Goal: Task Accomplishment & Management: Complete application form

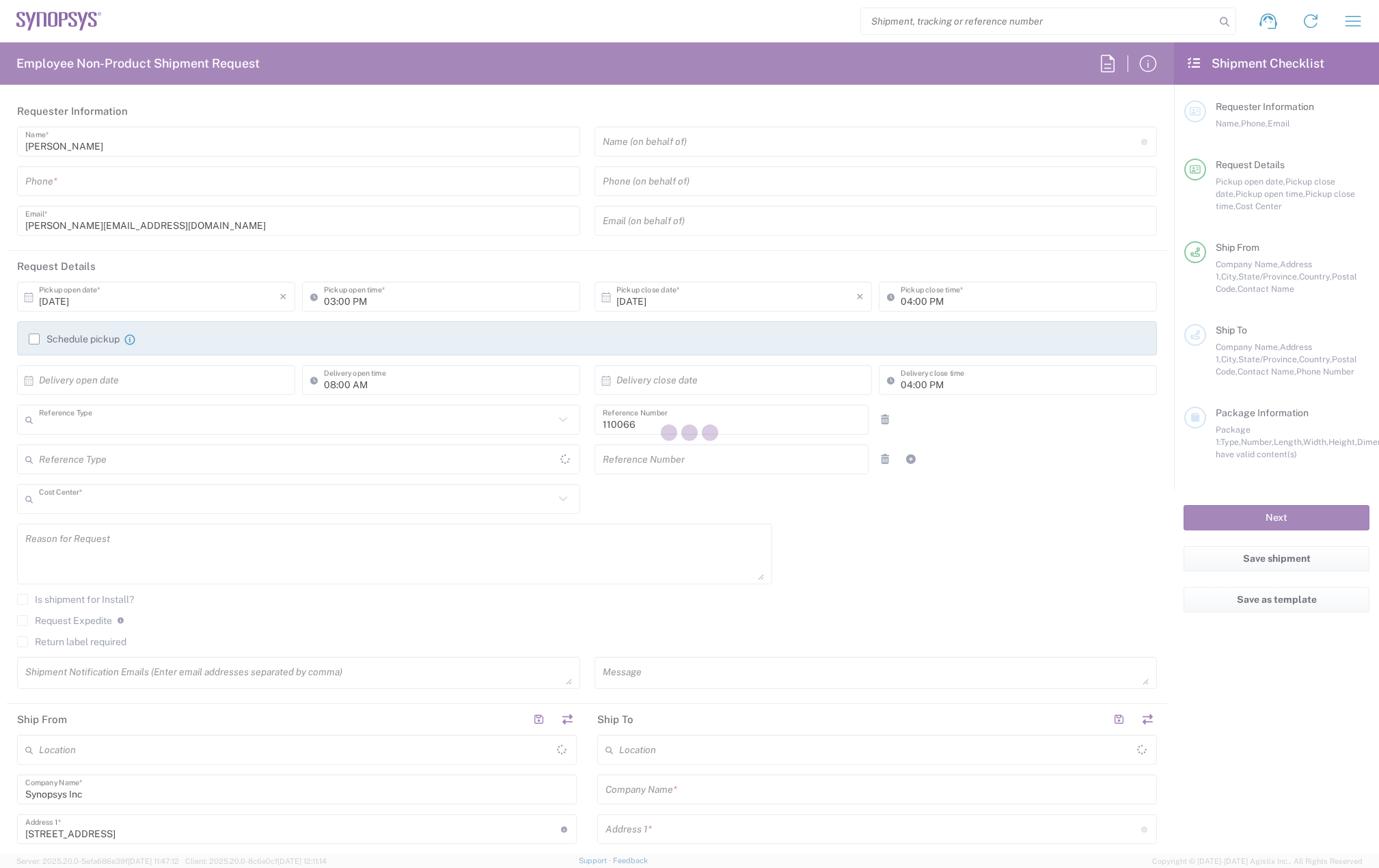
type input "Department"
type input "US01, CIO, IT, ESS2 110066"
type input "[GEOGRAPHIC_DATA]"
type input "Delivered at Place"
type input "[US_STATE]"
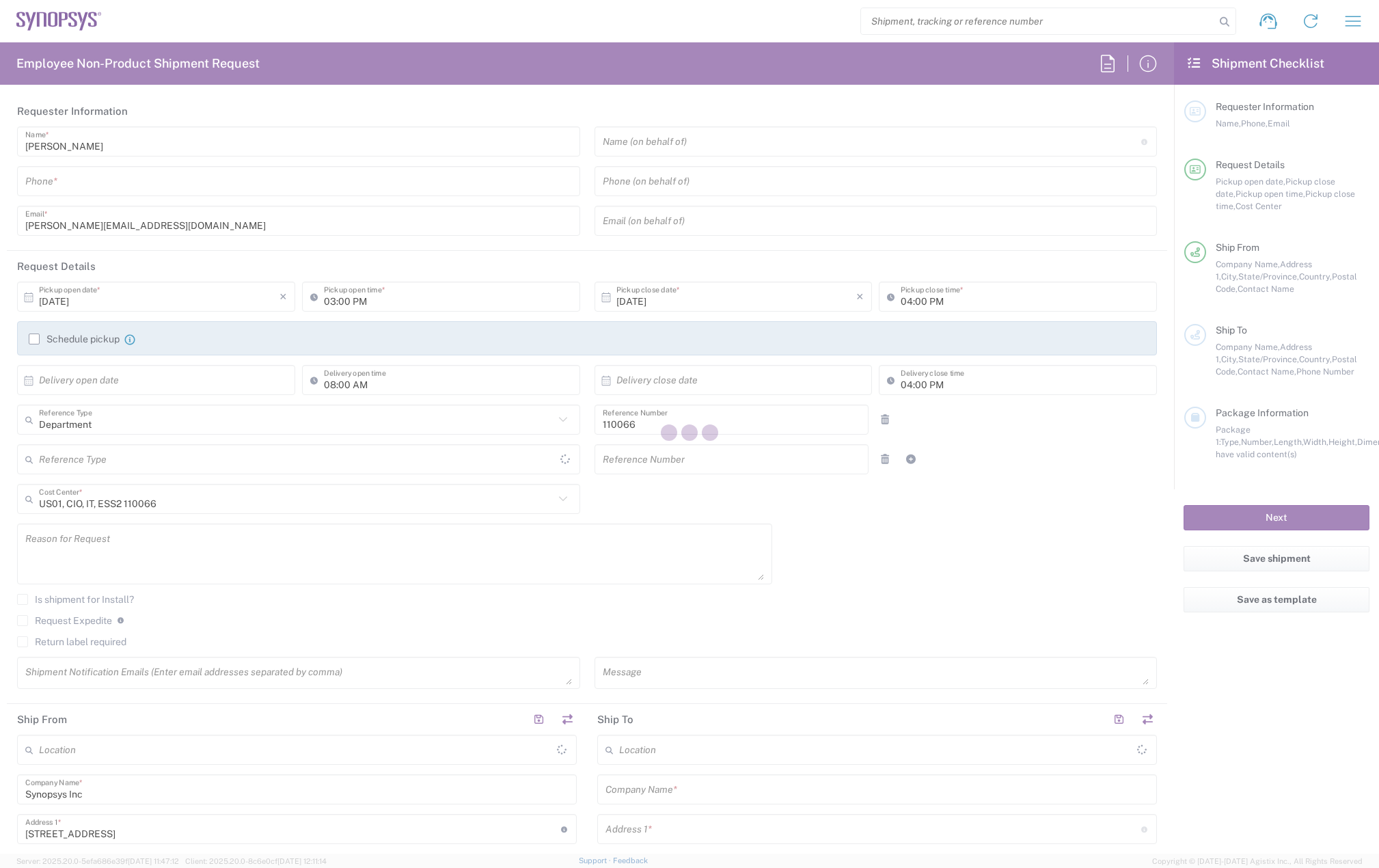
type input "[GEOGRAPHIC_DATA]"
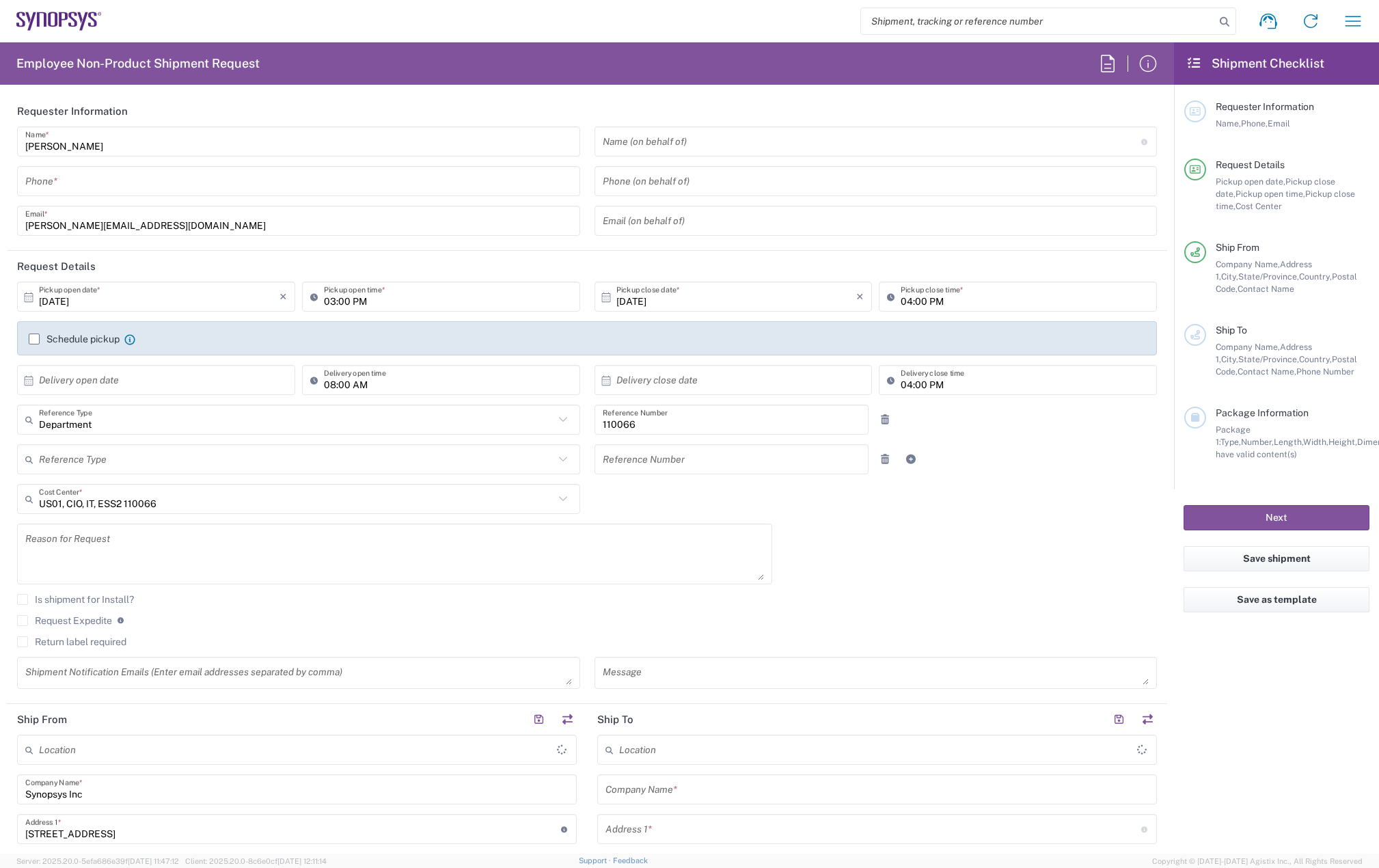
type input "Marlboro US04"
click at [38, 346] on div "Schedule pickup When scheduling a pickup please be sure to meet the following c…" at bounding box center [587, 343] width 1131 height 22
click at [32, 341] on label "Schedule pickup" at bounding box center [74, 339] width 91 height 11
click at [34, 339] on input "Schedule pickup" at bounding box center [34, 339] width 0 height 0
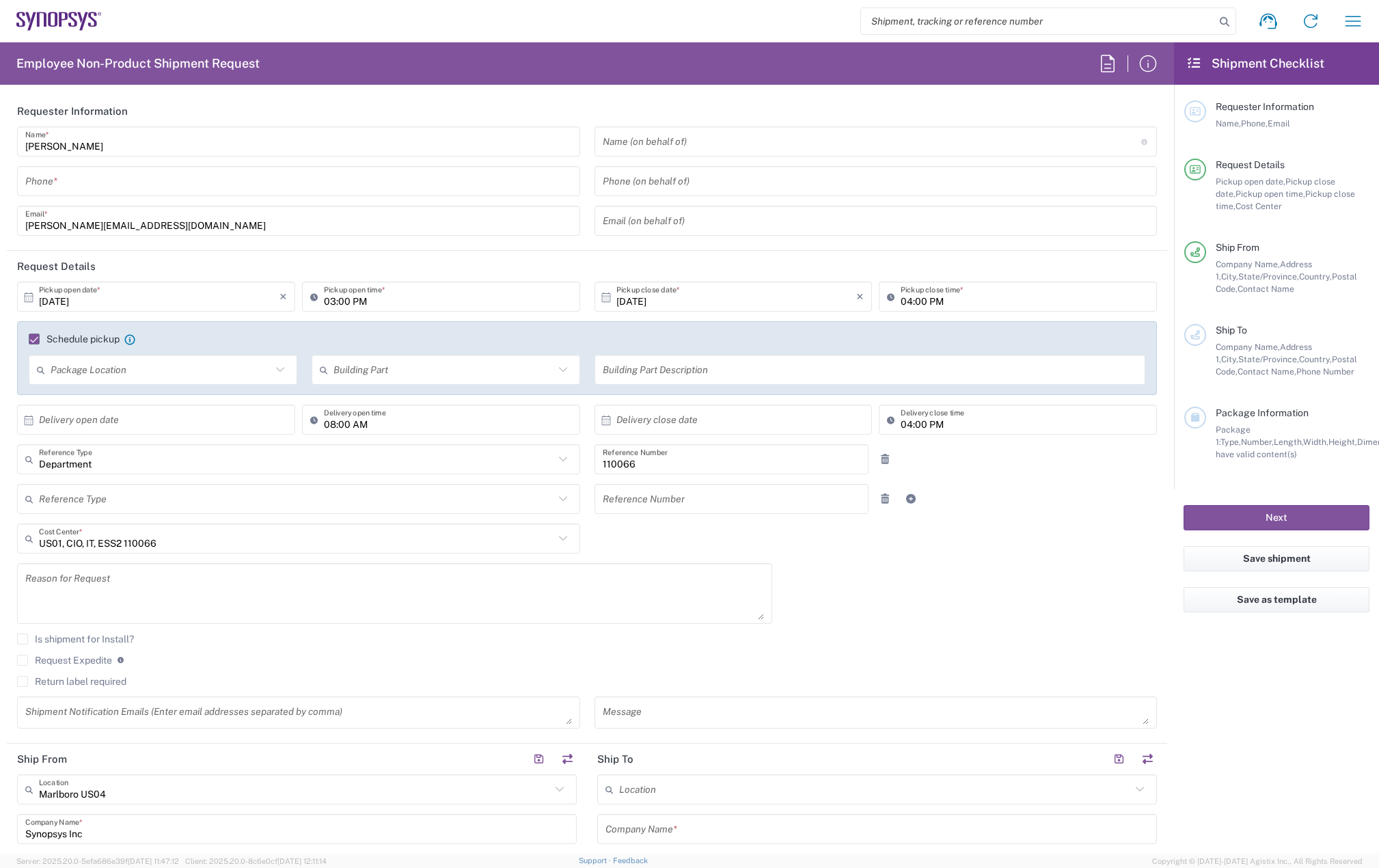
click at [125, 295] on input "[DATE]" at bounding box center [159, 297] width 241 height 24
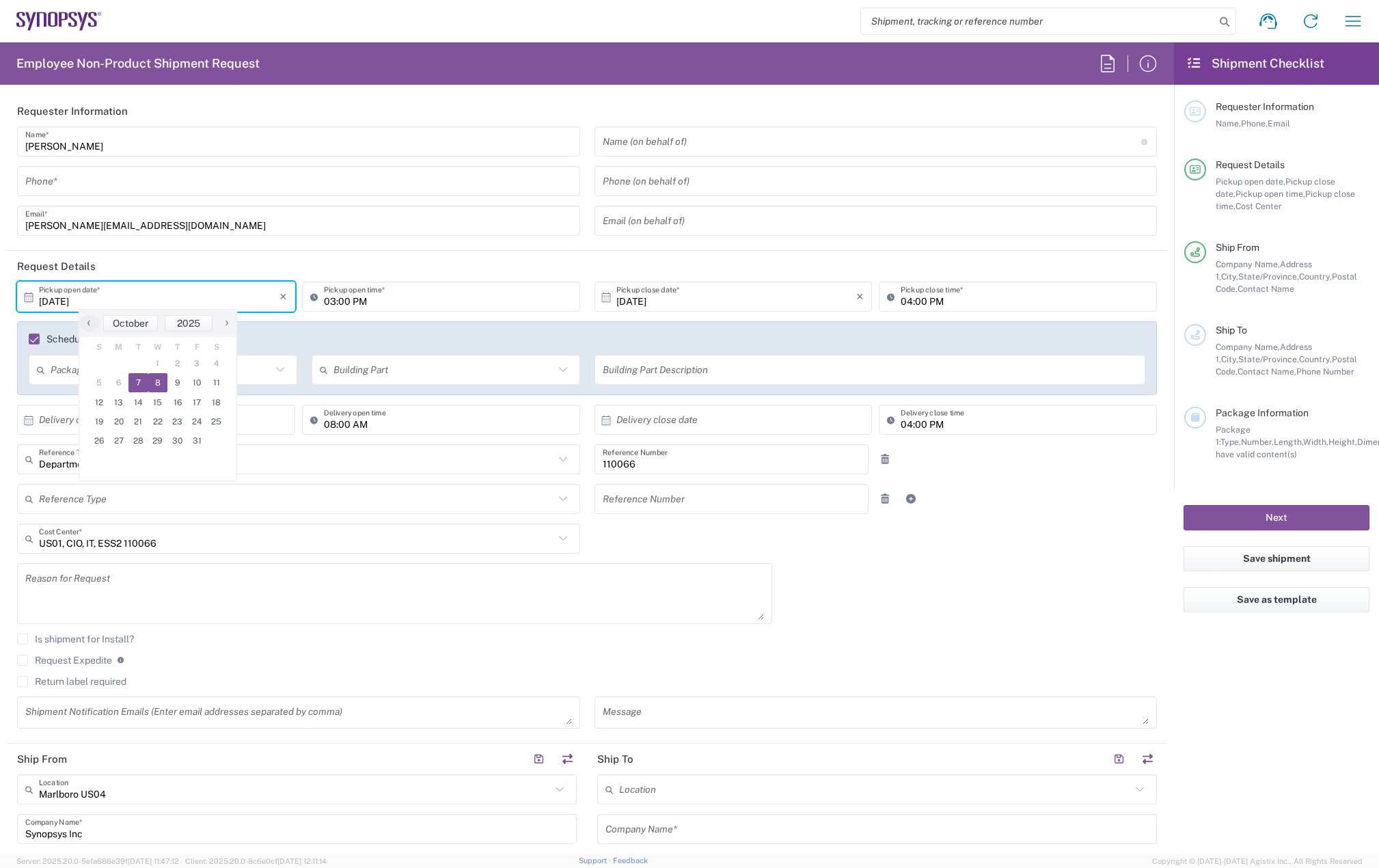
click at [158, 387] on span "8" at bounding box center [159, 382] width 20 height 19
type input "[DATE]"
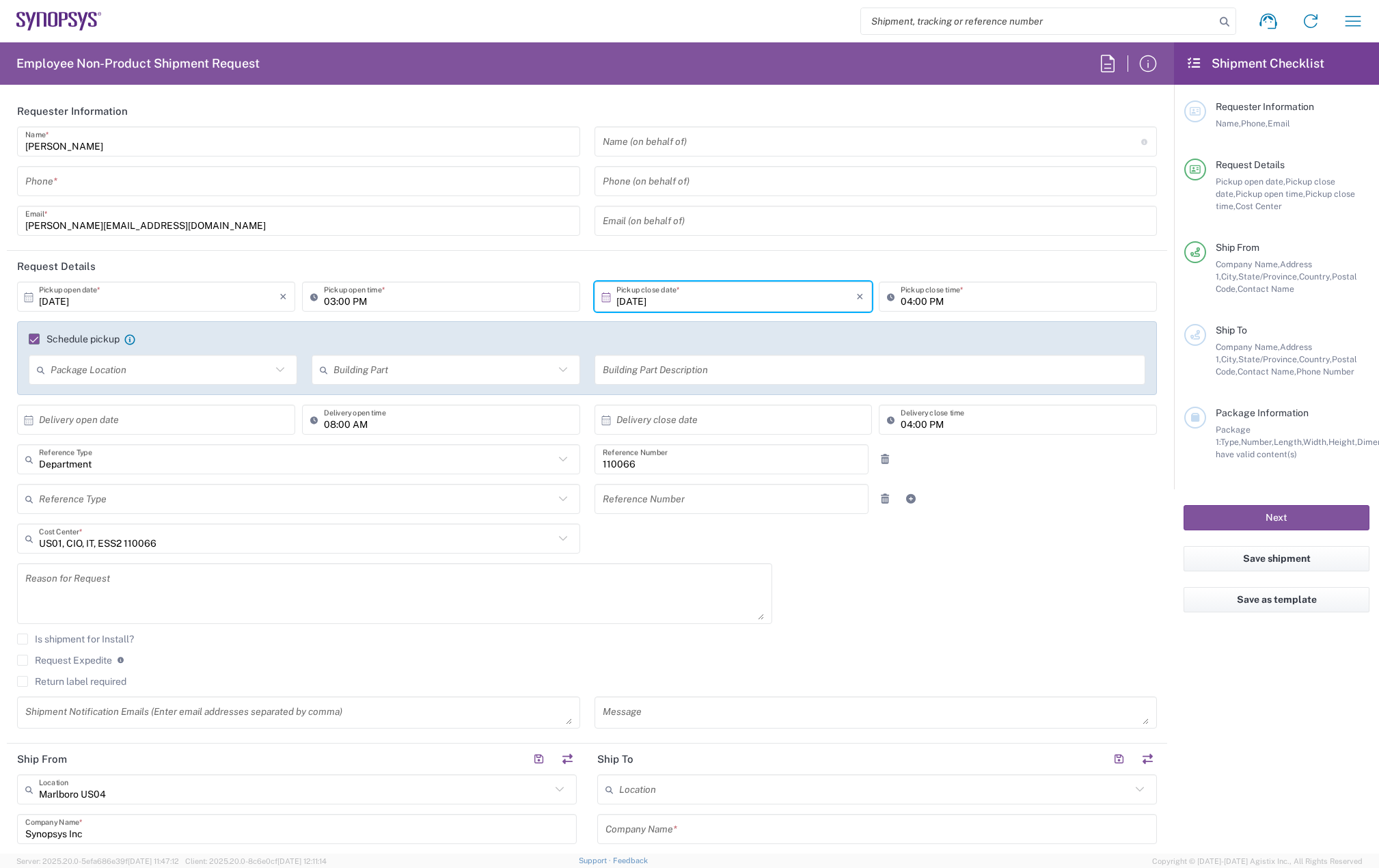
click at [324, 301] on input "03:00 PM" at bounding box center [447, 297] width 248 height 24
type input "12:00 PM"
click at [900, 301] on input "04:00 PM" at bounding box center [1024, 297] width 248 height 24
type input "05:00 PM"
click at [121, 592] on textarea at bounding box center [395, 593] width 739 height 52
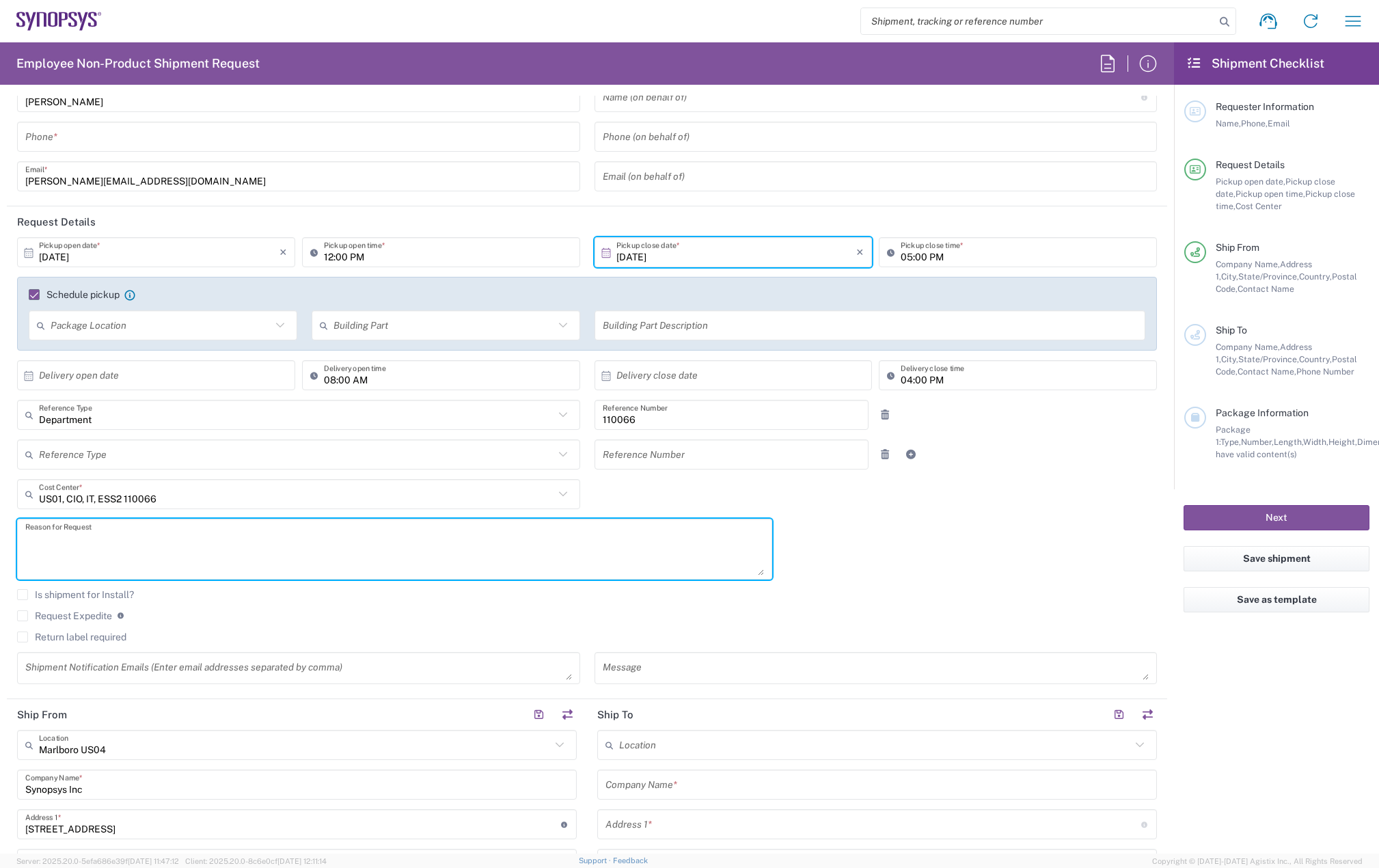
scroll to position [69, 0]
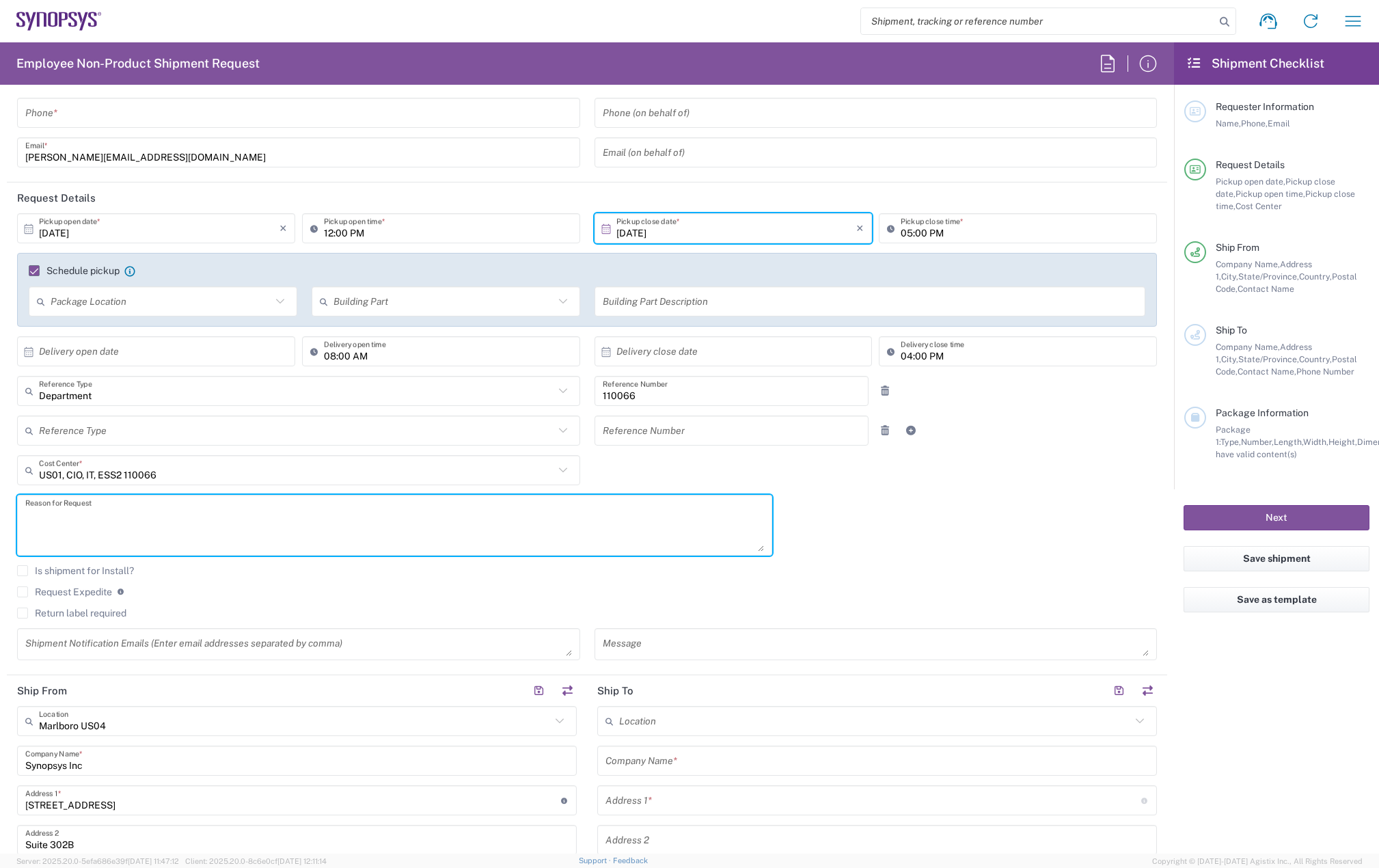
click at [65, 507] on textarea at bounding box center [395, 525] width 739 height 52
paste textarea "INC0934187"
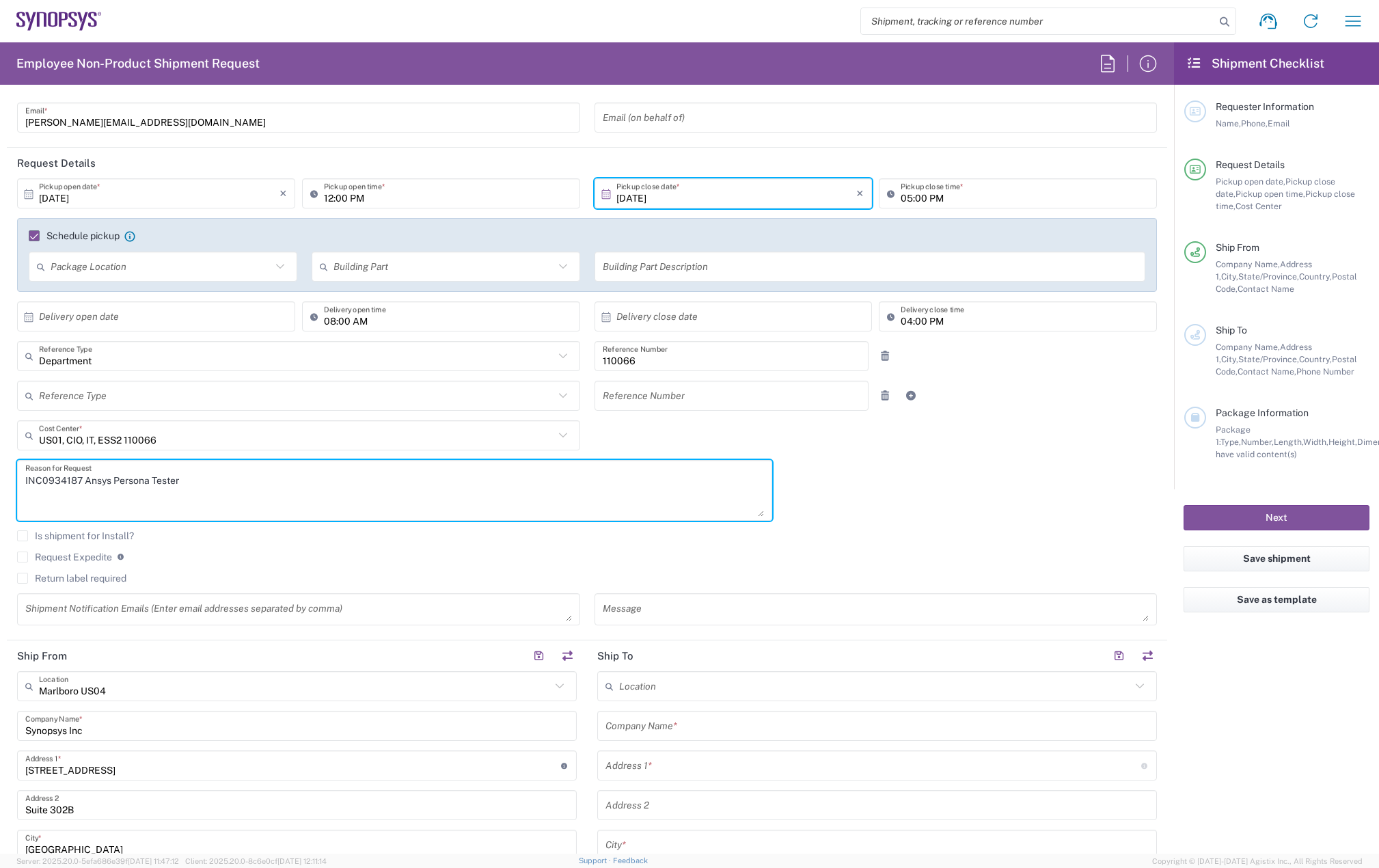
scroll to position [137, 0]
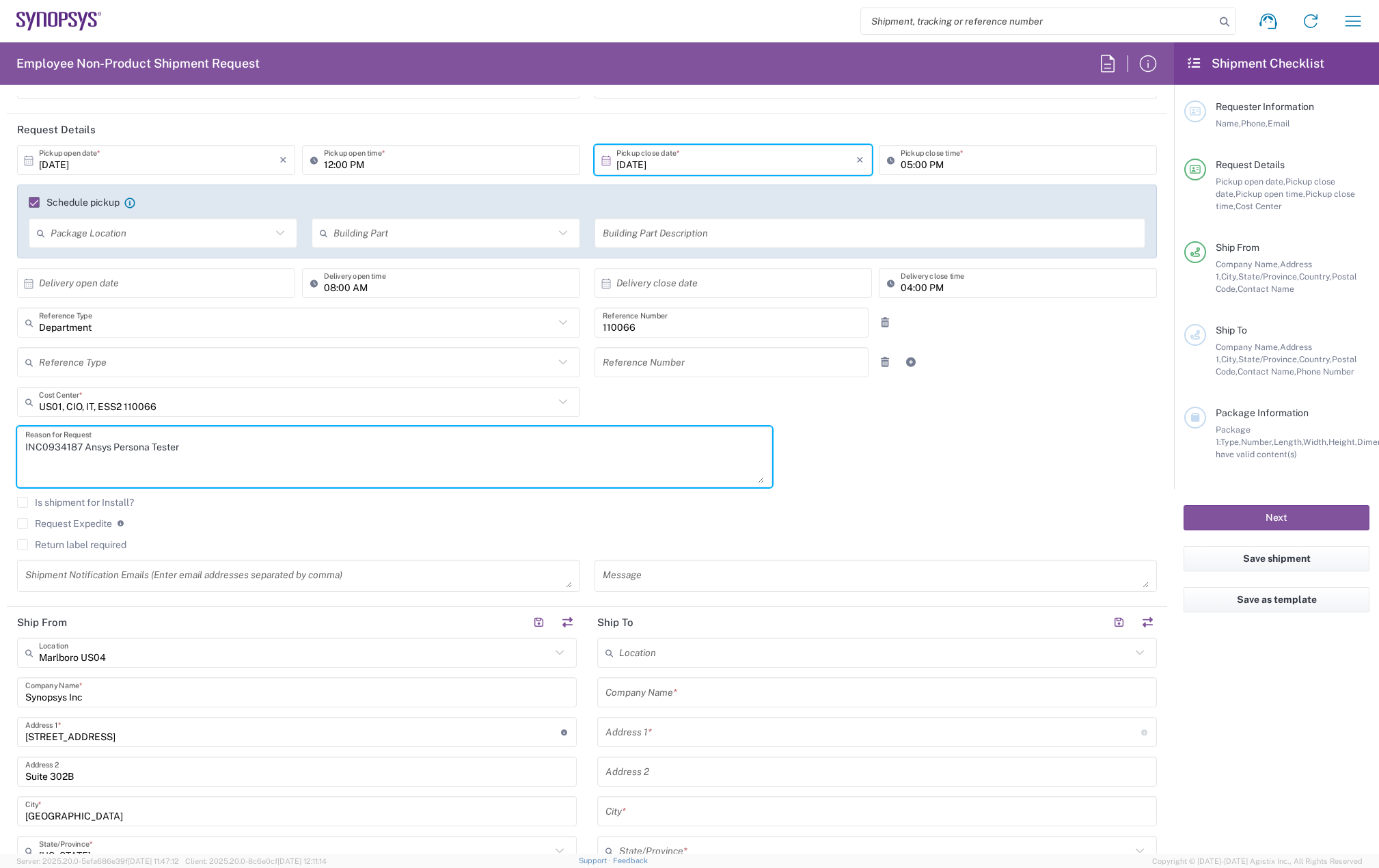
type textarea "INC0934187 Ansys Persona Tester"
click at [23, 546] on label "Return label required" at bounding box center [71, 544] width 109 height 11
click at [23, 544] on input "Return label required" at bounding box center [23, 544] width 0 height 0
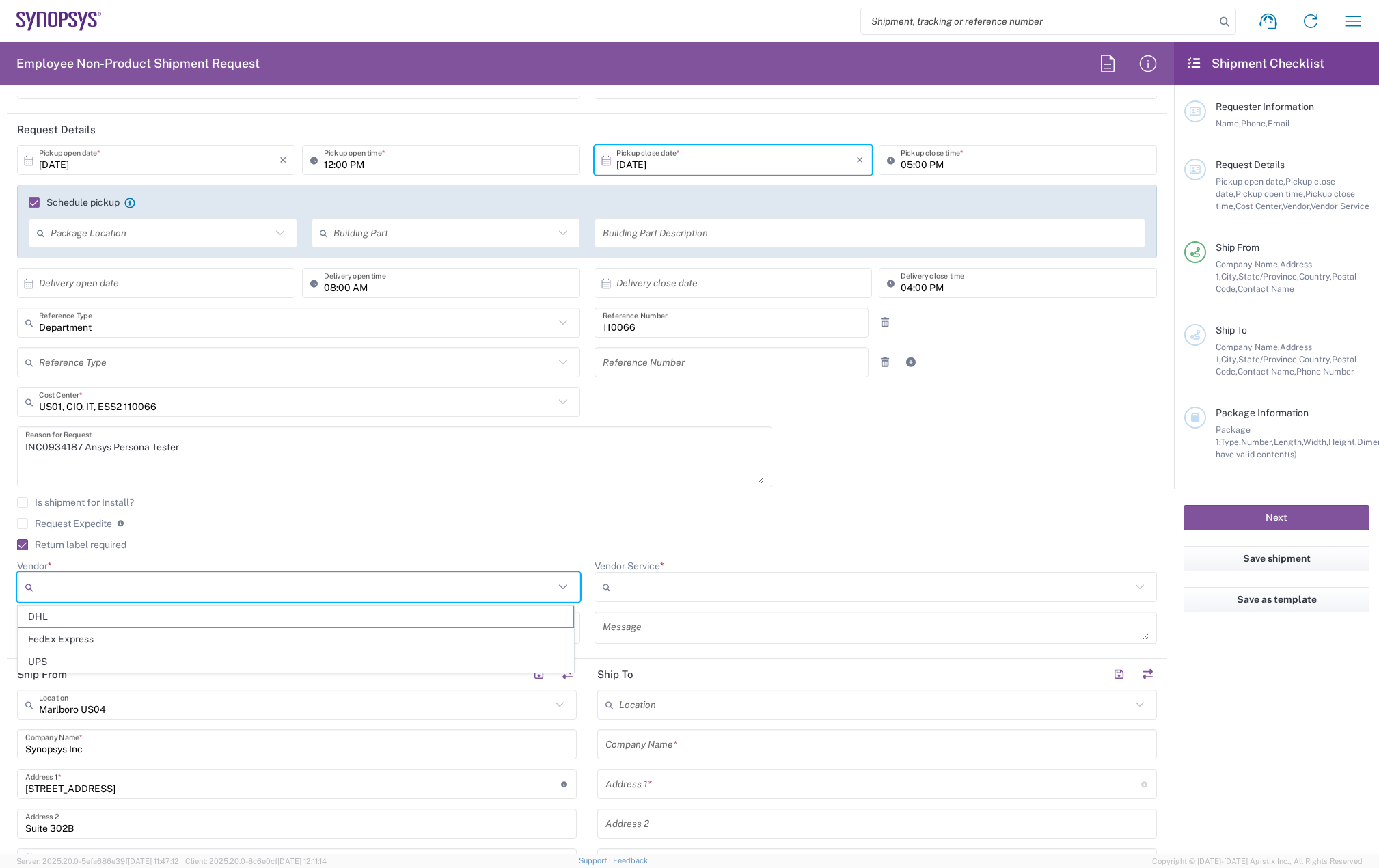
click at [69, 591] on input "Vendor *" at bounding box center [297, 587] width 516 height 22
click at [78, 634] on span "FedEx Express" at bounding box center [296, 639] width 555 height 22
type input "FedEx Express"
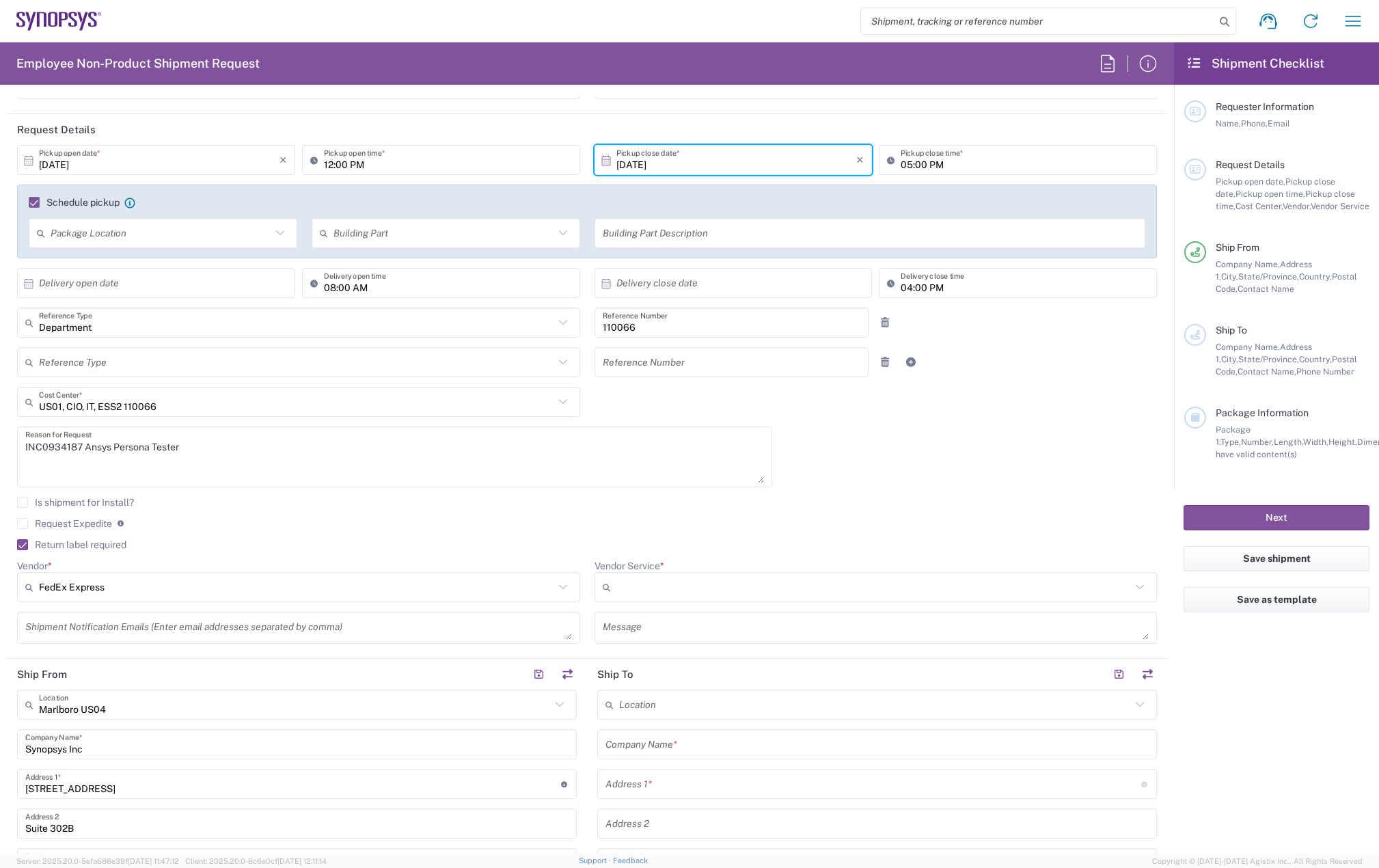
click at [578, 580] on div "Vendor * FedEx Express DHL FedEx Express UPS" at bounding box center [298, 586] width 578 height 52
click at [629, 581] on input "Vendor Service *" at bounding box center [874, 587] width 516 height 22
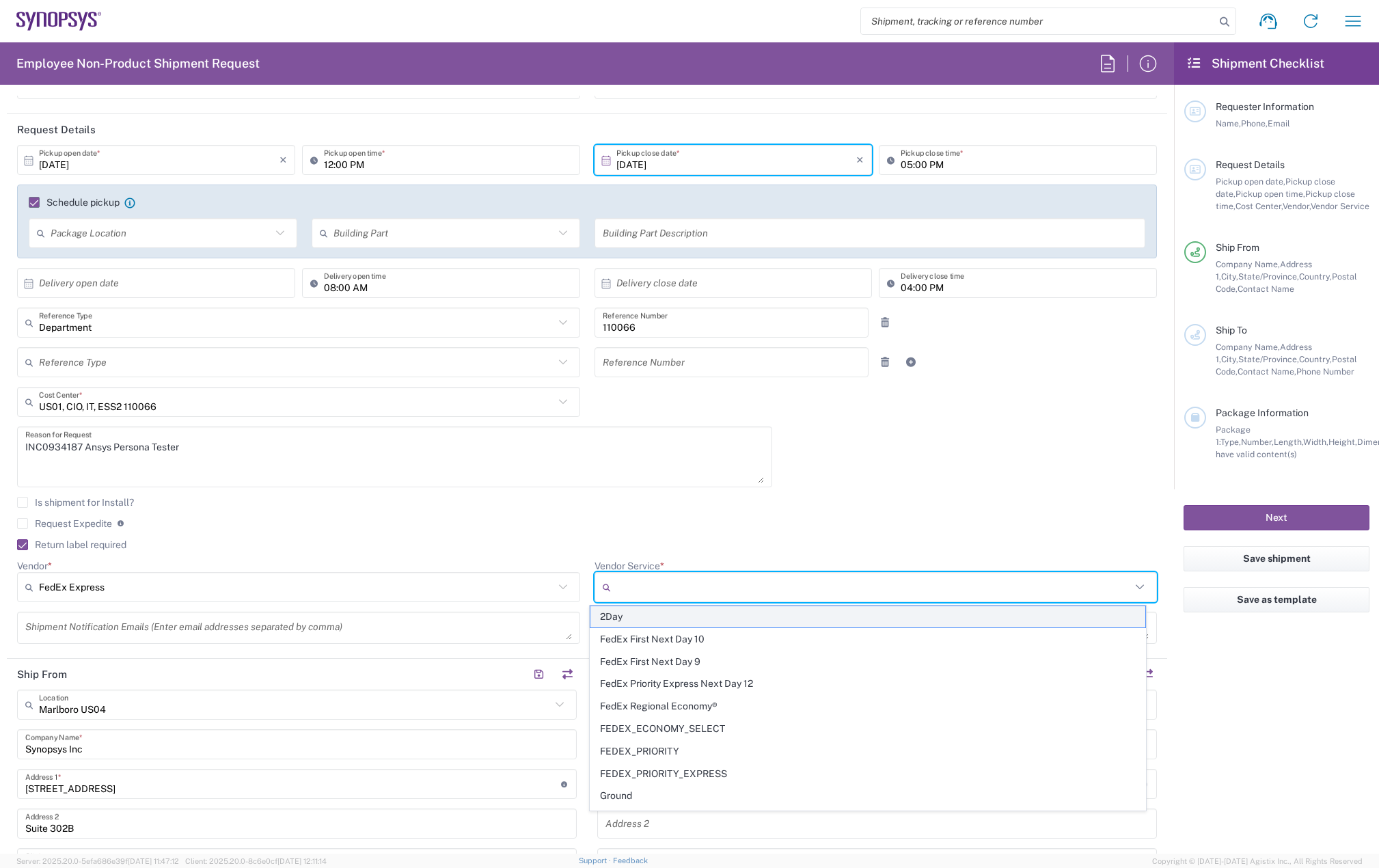
click at [645, 621] on span "2Day" at bounding box center [868, 617] width 555 height 22
type input "2Day"
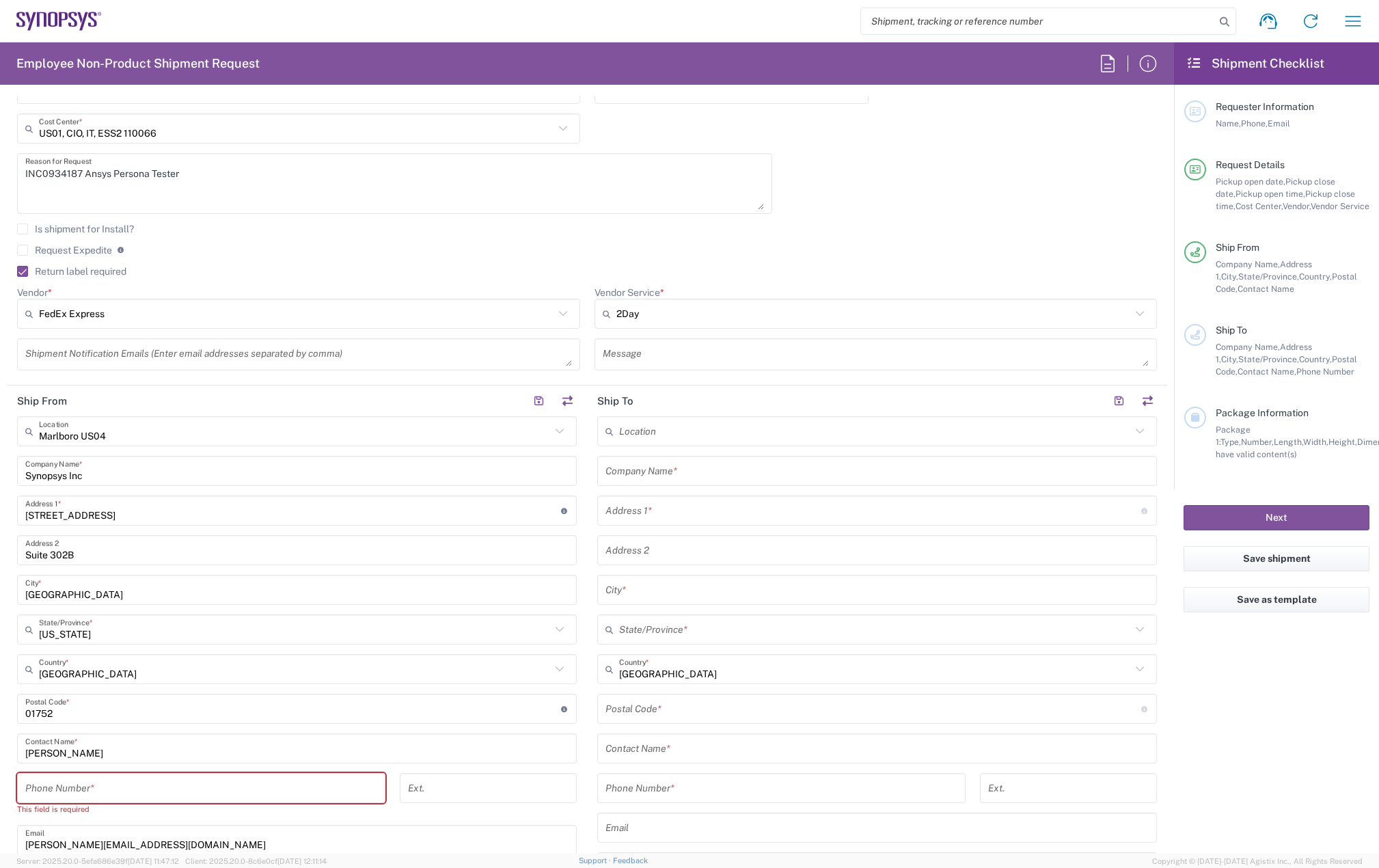
scroll to position [479, 0]
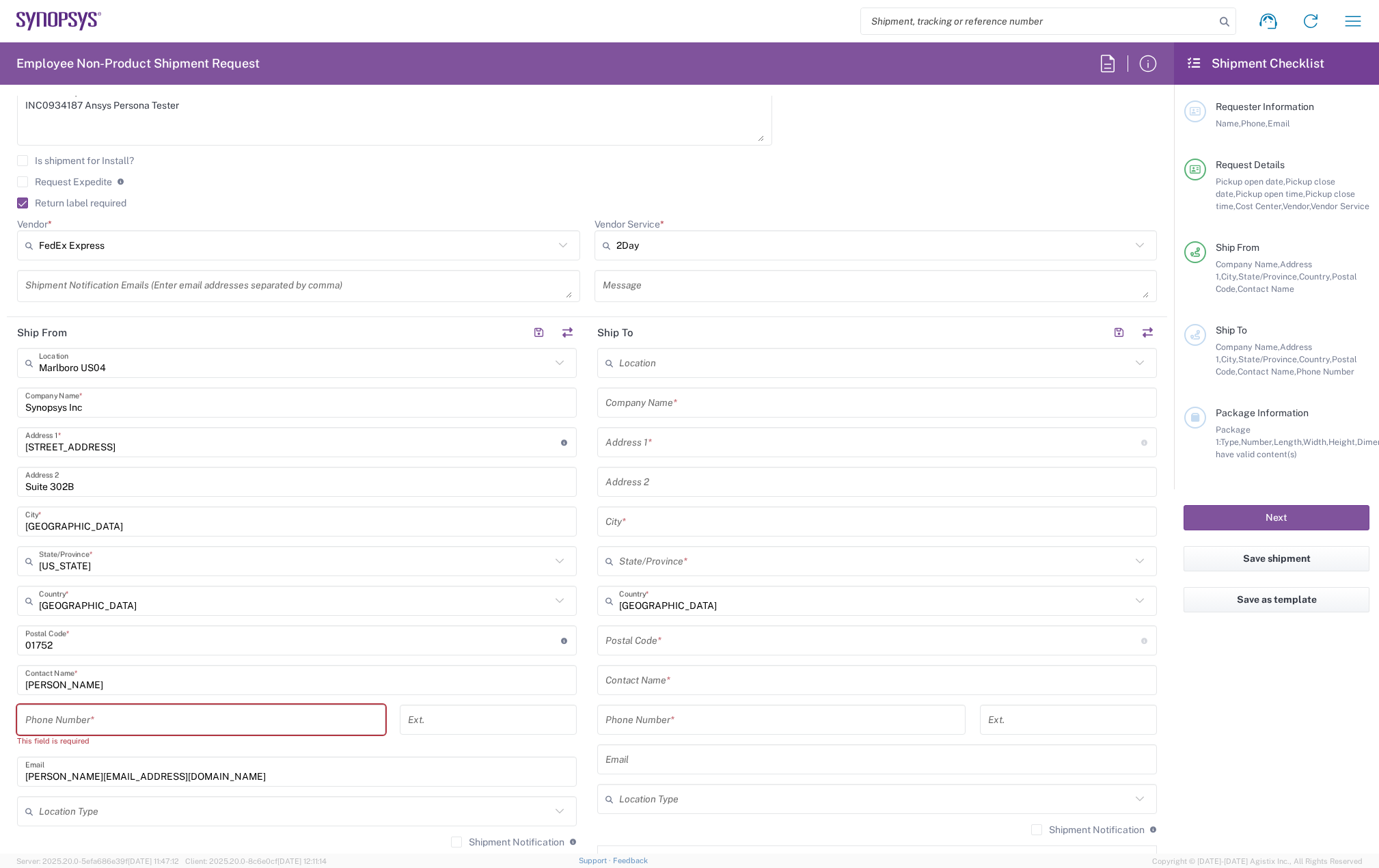
click at [637, 401] on input "text" at bounding box center [877, 403] width 543 height 24
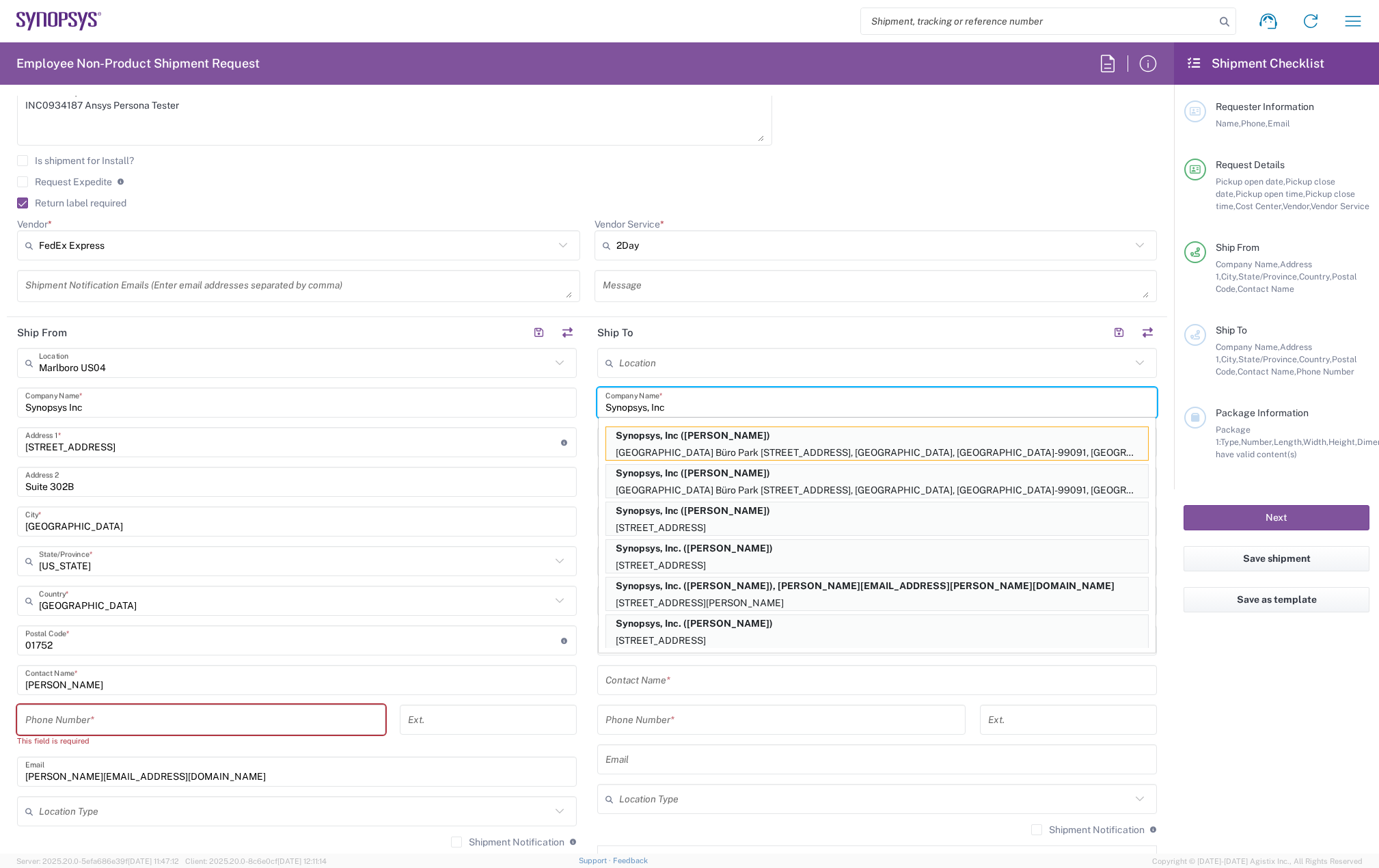
type input "Synopsys, Inc"
click at [104, 716] on input "tel" at bounding box center [201, 719] width 352 height 24
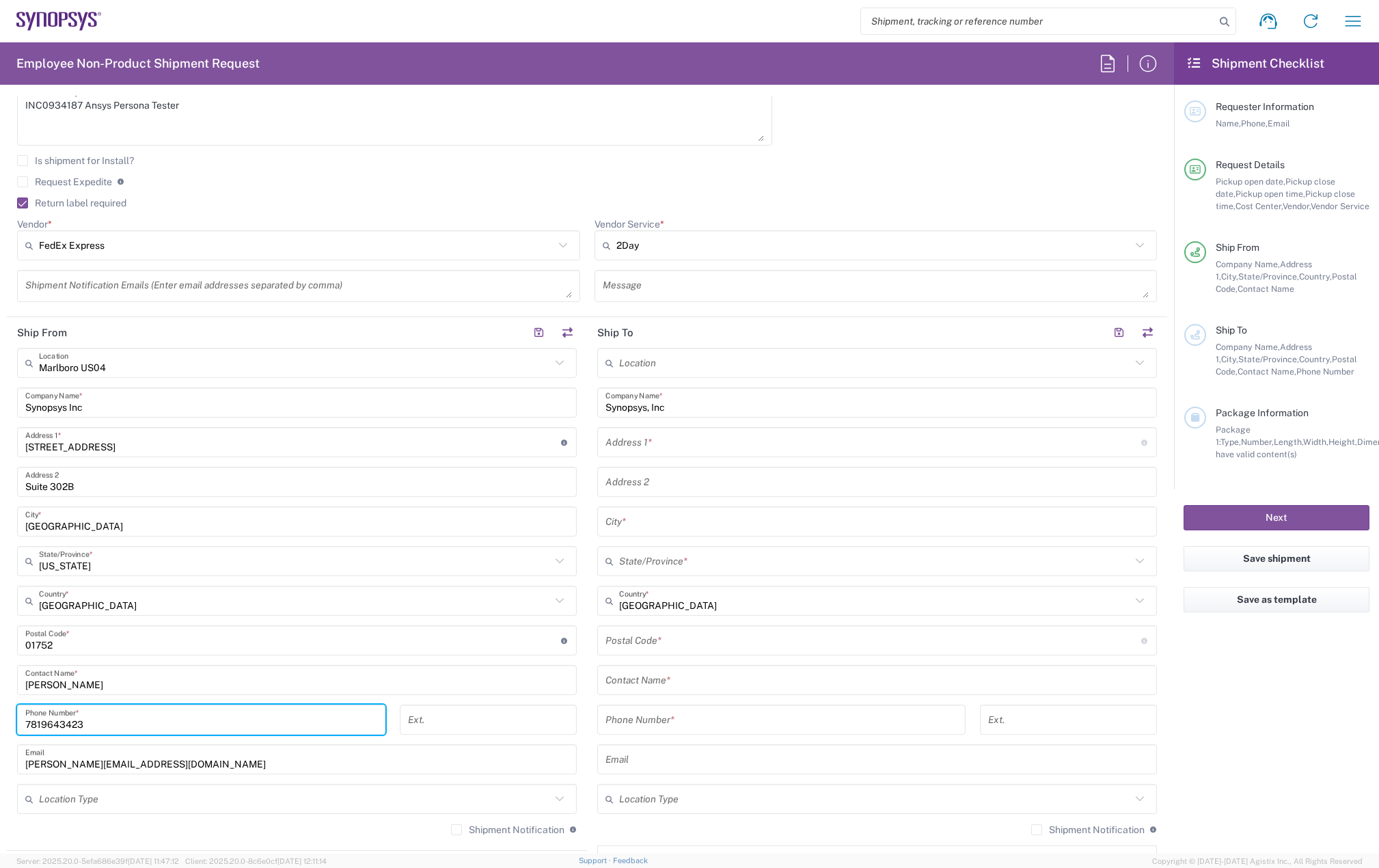
type input "7819643423"
click at [692, 443] on input "text" at bounding box center [873, 443] width 535 height 24
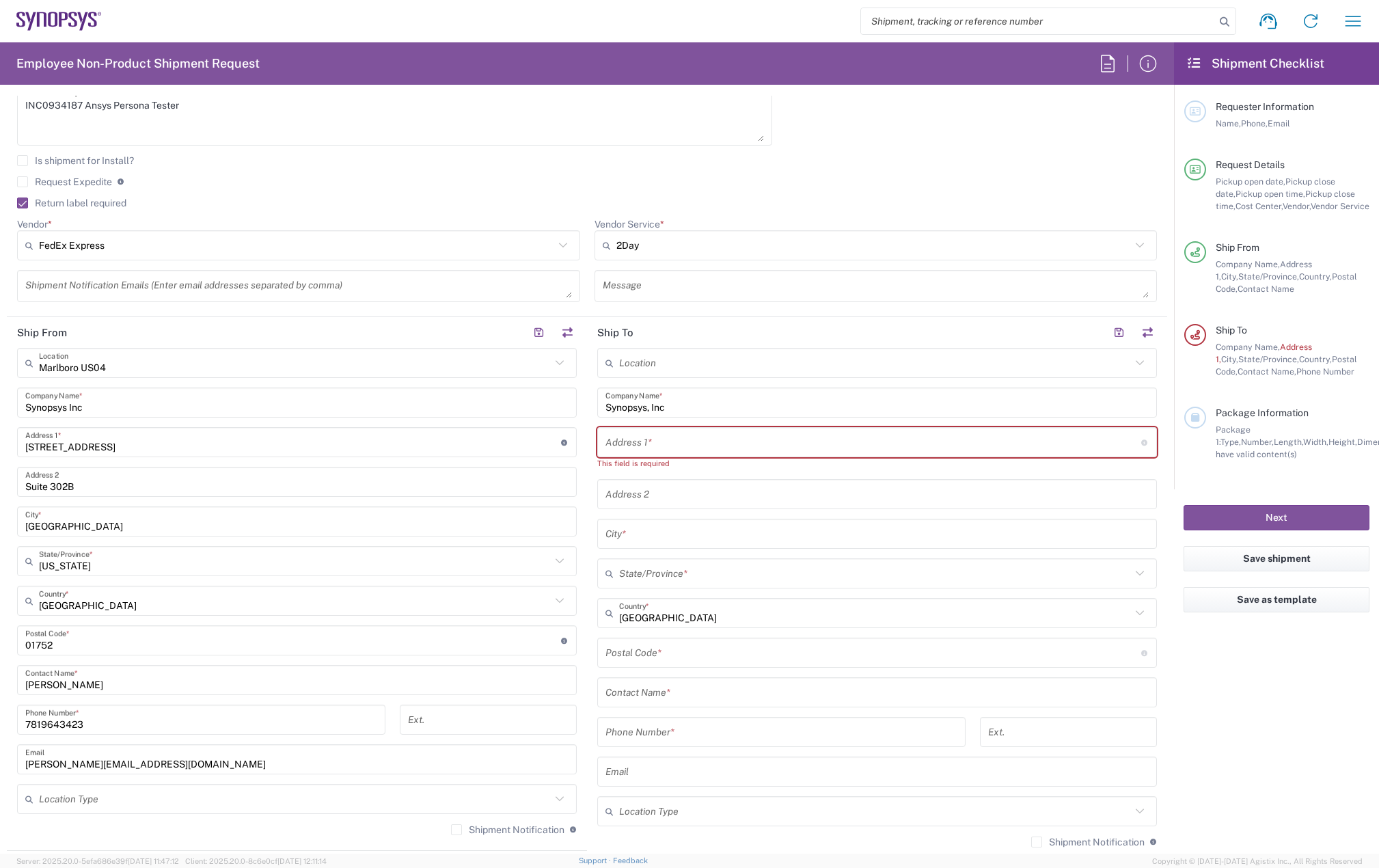
click at [643, 446] on input "text" at bounding box center [873, 443] width 535 height 24
paste input "5989 N. Rogers Hwy"
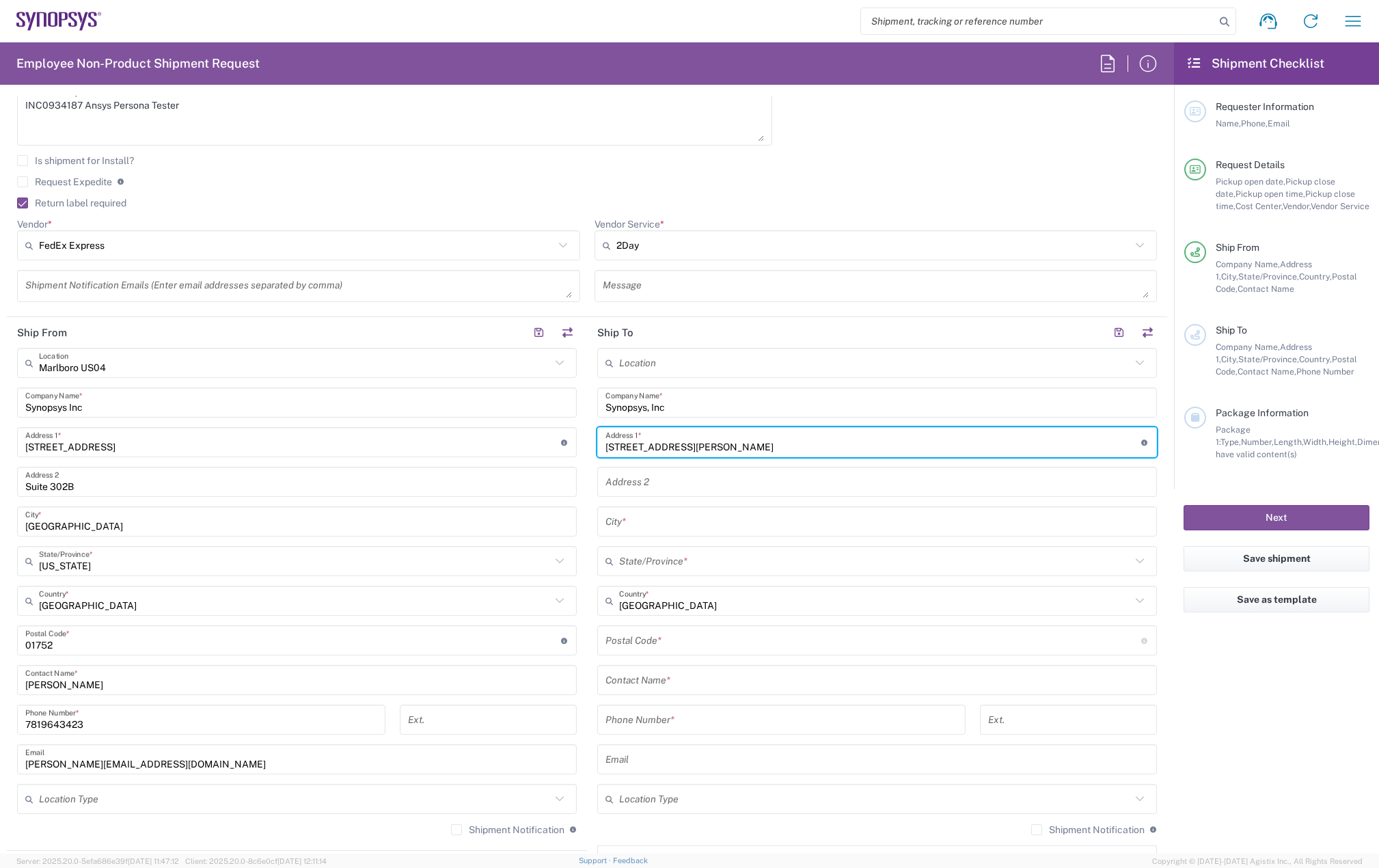
type input "5989 N. Rogers Hwy"
click at [645, 479] on input "text" at bounding box center [877, 482] width 543 height 24
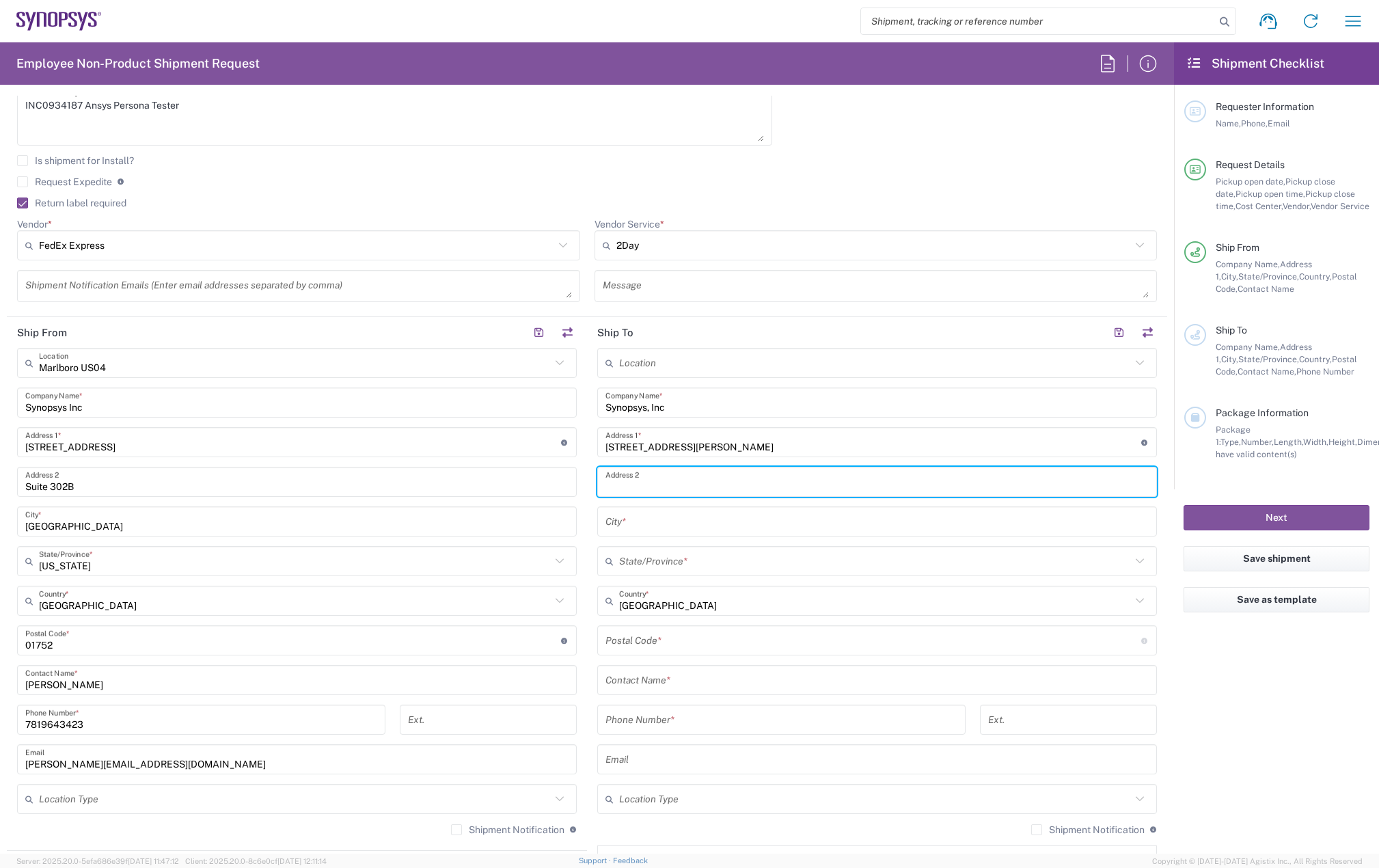
paste input "Tecumseh"
type input "Tecumseh"
drag, startPoint x: 664, startPoint y: 488, endPoint x: 526, endPoint y: 499, distance: 138.4
click at [526, 499] on div "Ship From Marlboro US04 Location Marlboro US04 Aachen DE04 Agrate Brianza IT01 …" at bounding box center [587, 622] width 1160 height 610
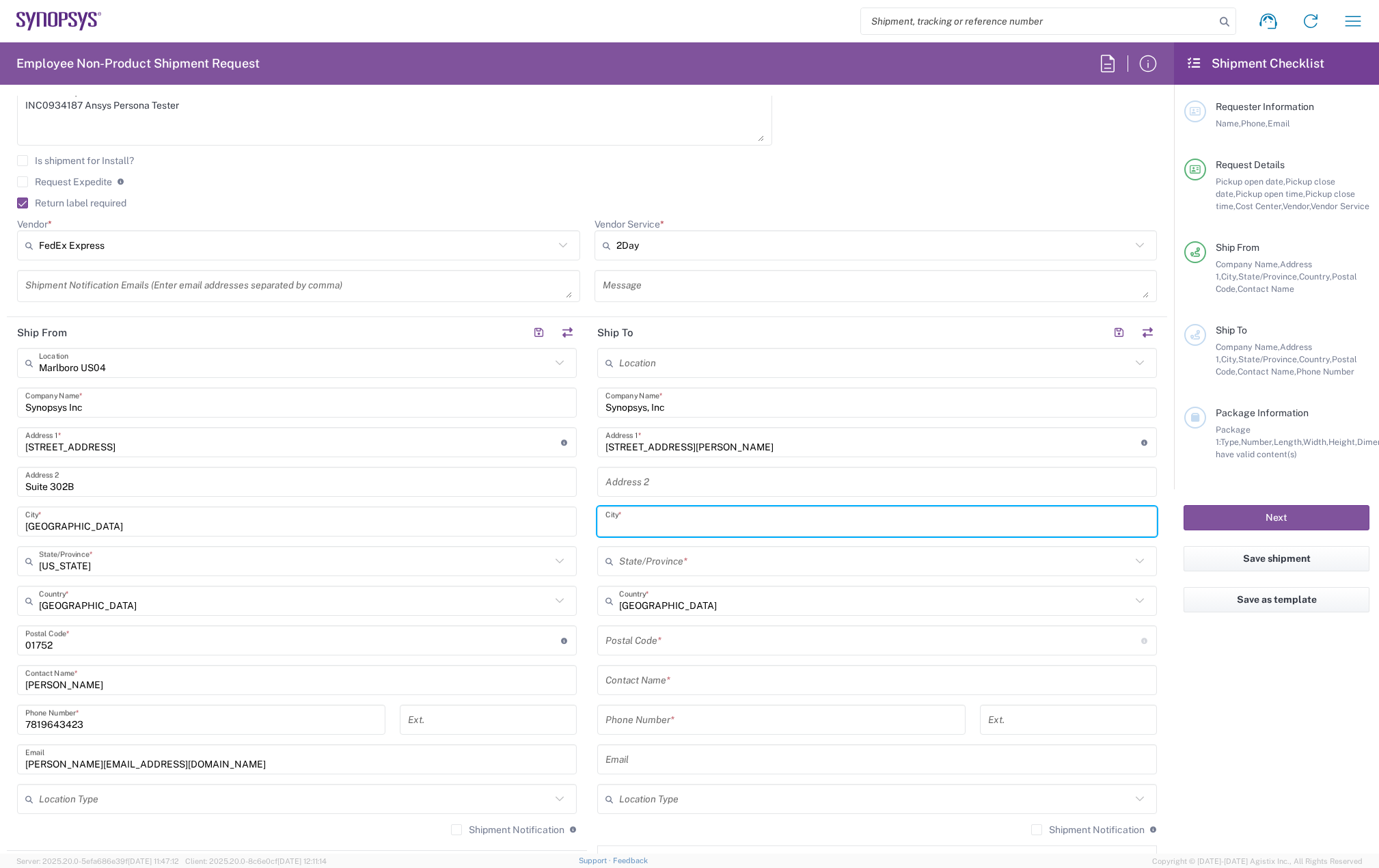
click at [617, 524] on input "text" at bounding box center [877, 522] width 543 height 24
paste input "Tecumseh"
type input "Tecumseh"
click at [668, 558] on input "text" at bounding box center [875, 562] width 512 height 24
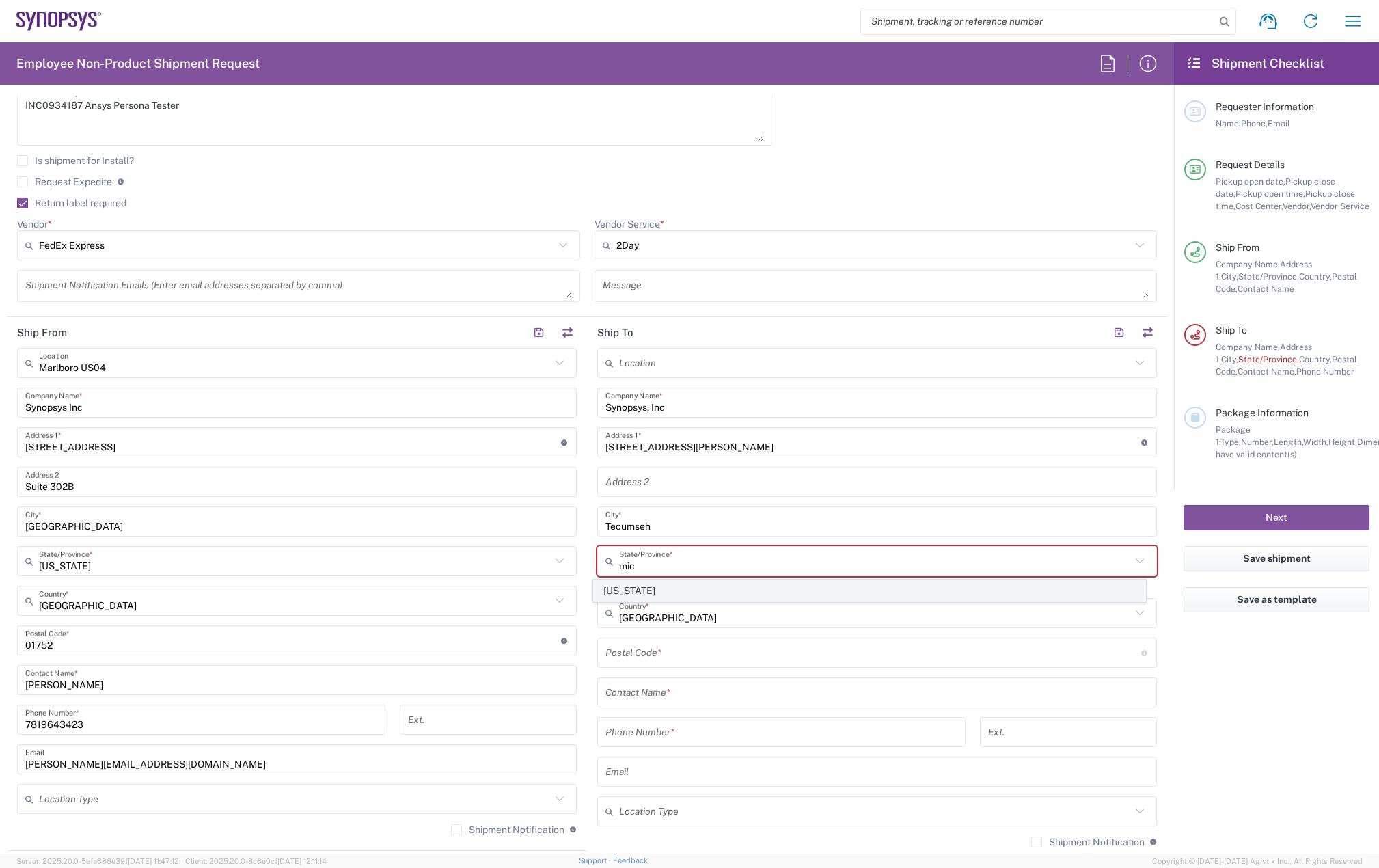
click at [656, 597] on span "[US_STATE]" at bounding box center [870, 591] width 553 height 22
type input "[US_STATE]"
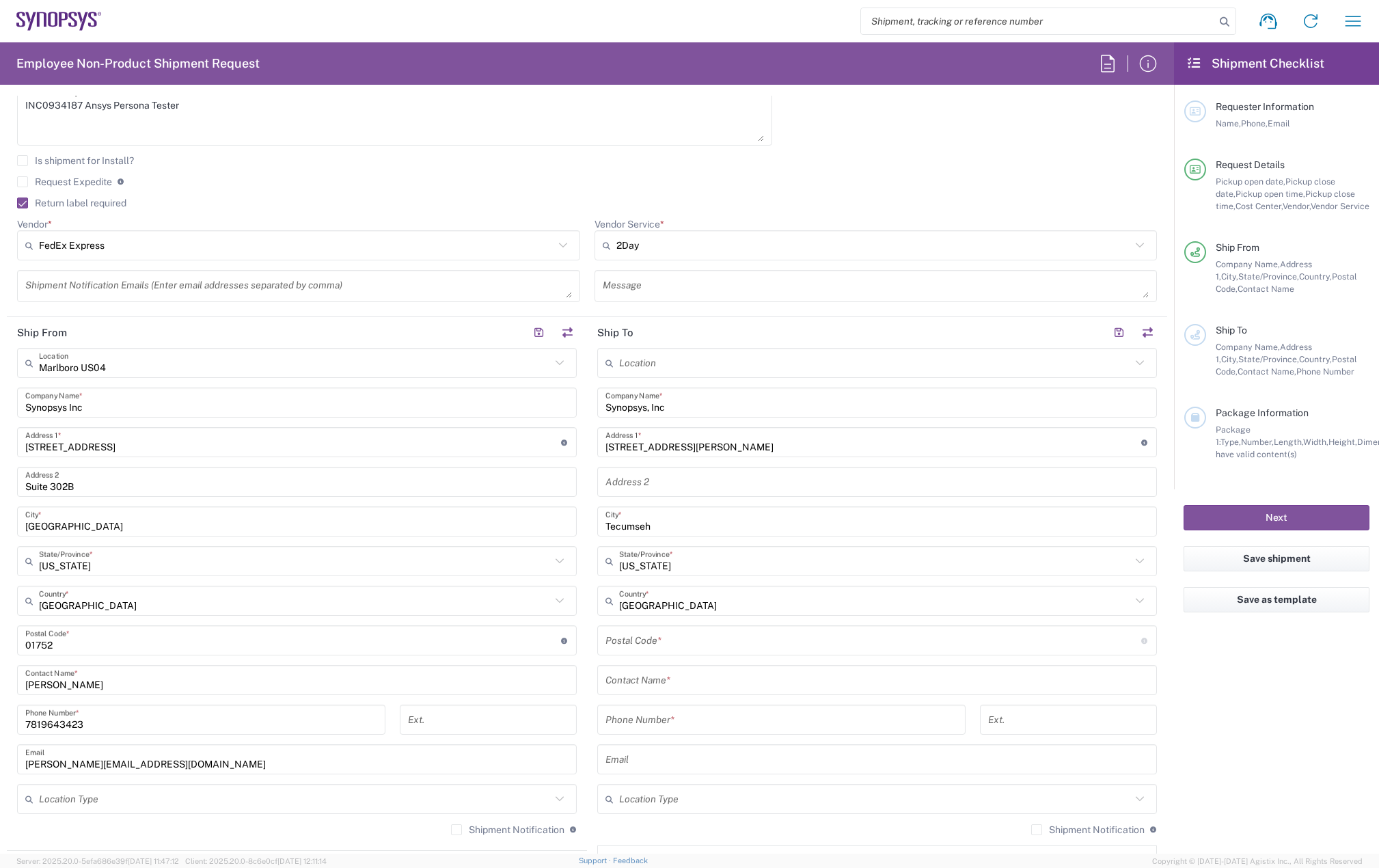
click at [638, 648] on input "undefined" at bounding box center [873, 640] width 535 height 24
paste input "49286"
type input "49286"
click at [654, 678] on input "text" at bounding box center [877, 680] width 543 height 24
paste input "Amy Chambo"
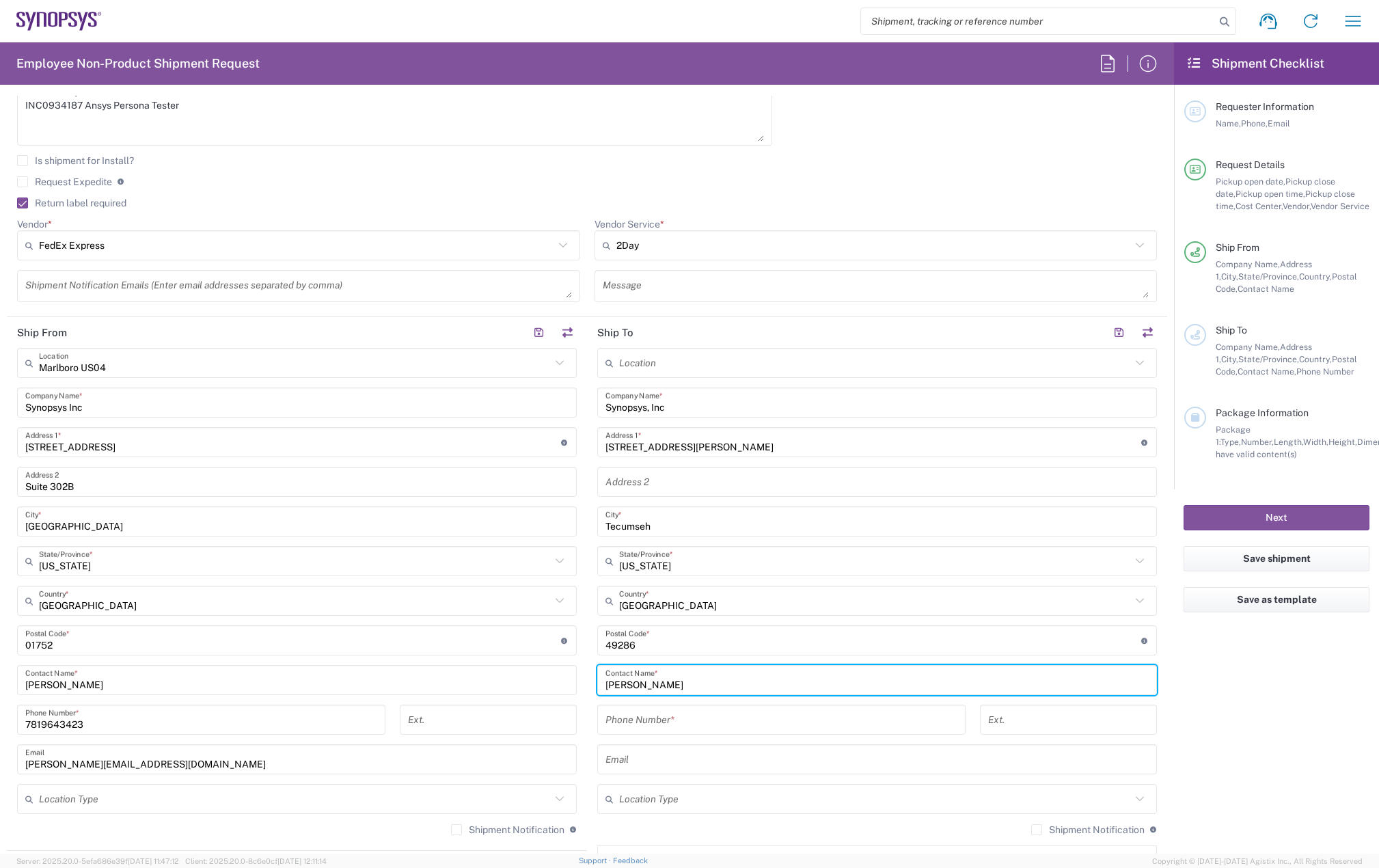
type input "Amy Chambo"
click at [638, 716] on input "tel" at bounding box center [781, 719] width 352 height 24
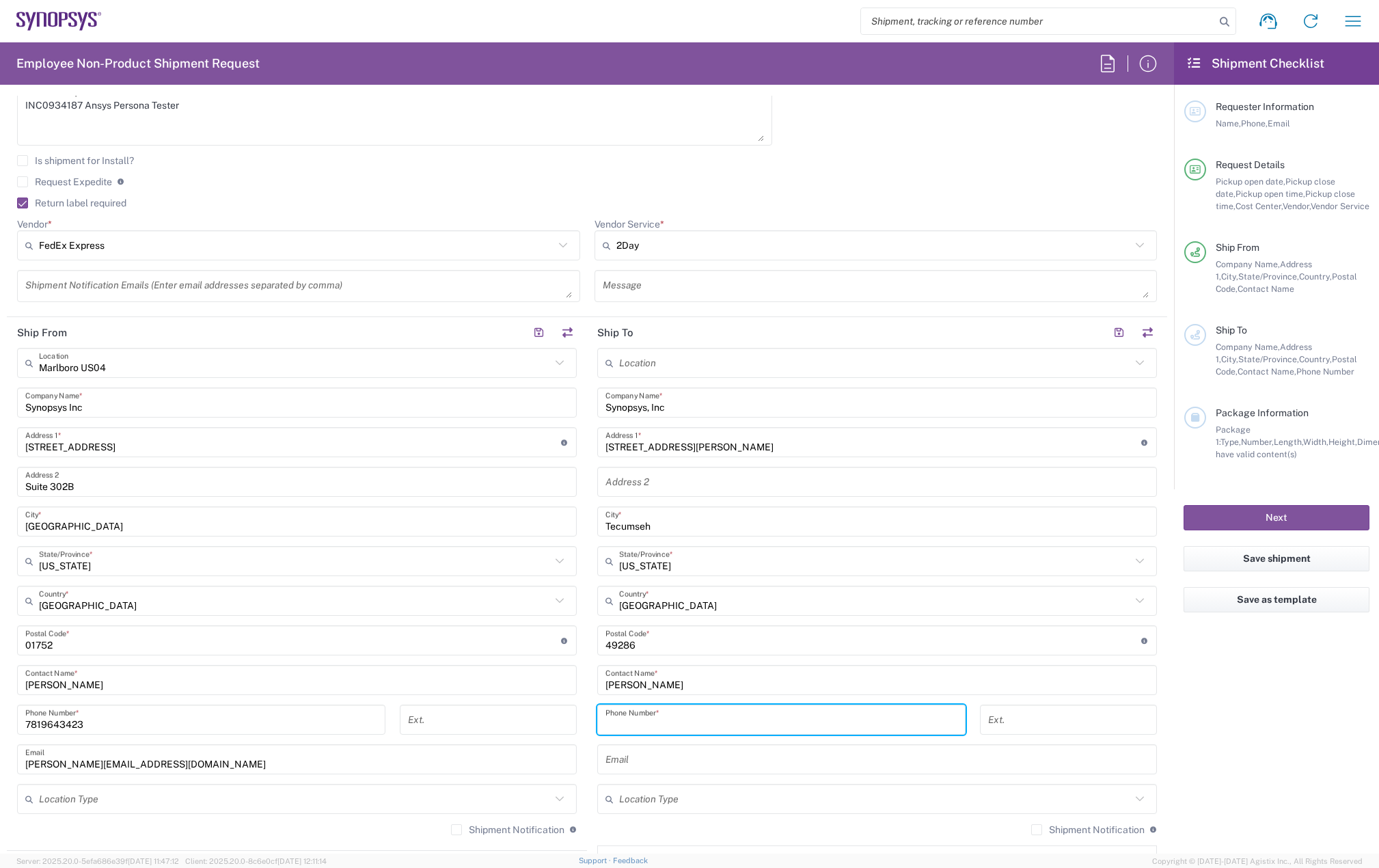
paste input "248-931-1437"
type input "248-931-1437"
click at [116, 283] on textarea at bounding box center [298, 286] width 546 height 24
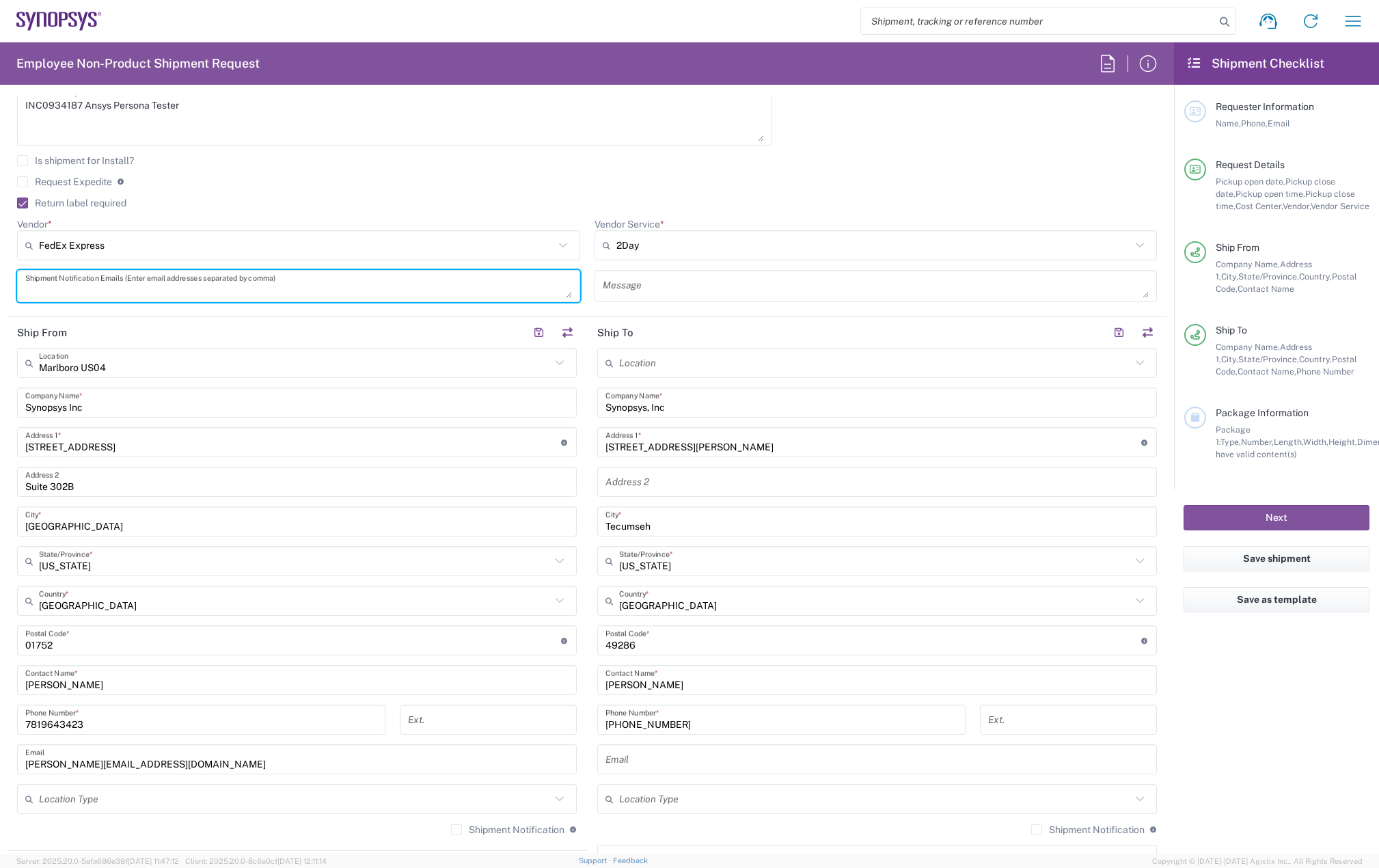
paste textarea "amy.chambo@ansys.com"
type textarea "amy.chambo@ansys.com"
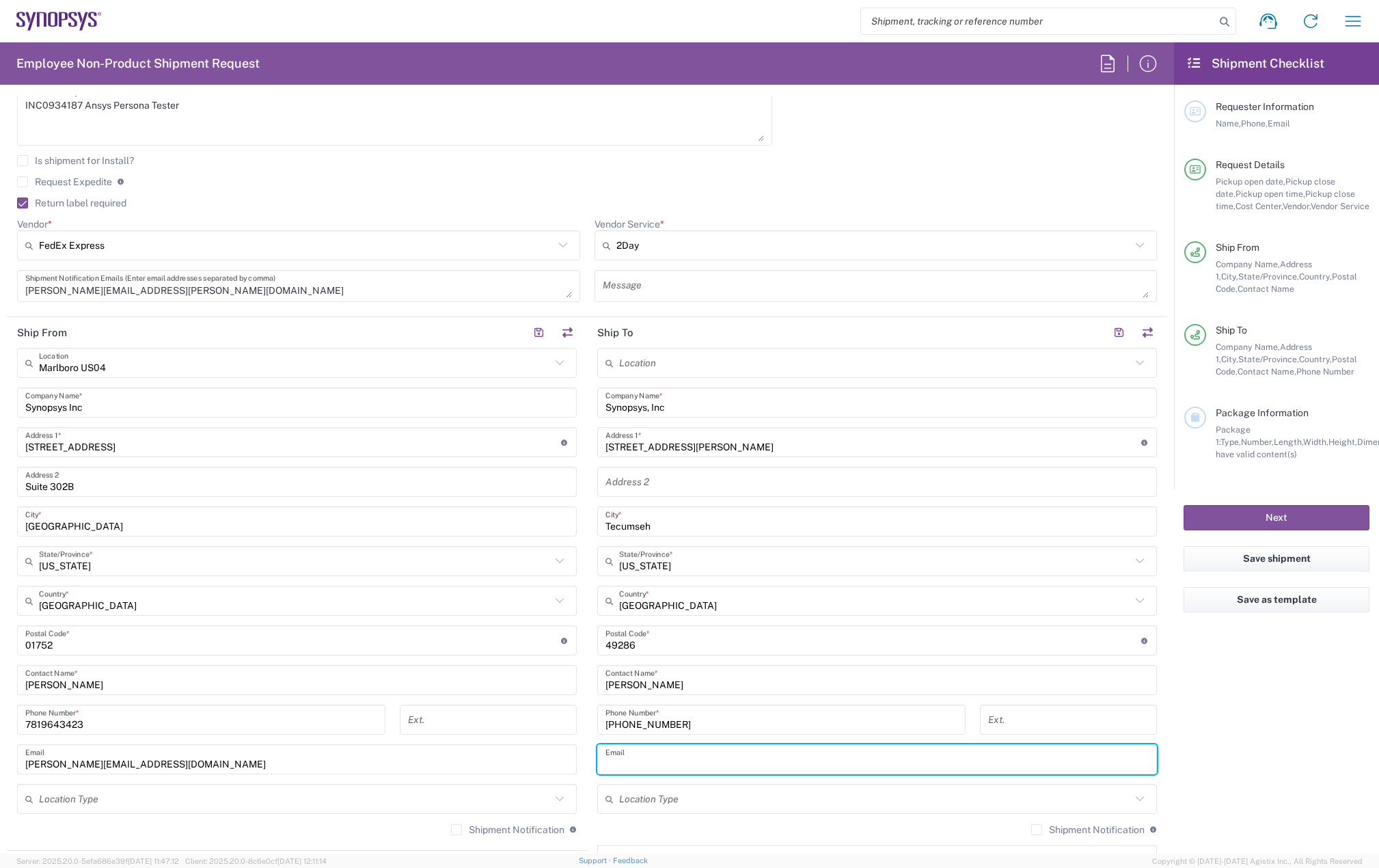
click at [624, 758] on input "text" at bounding box center [877, 759] width 543 height 24
paste input "amy.chambo@synopsys.com"
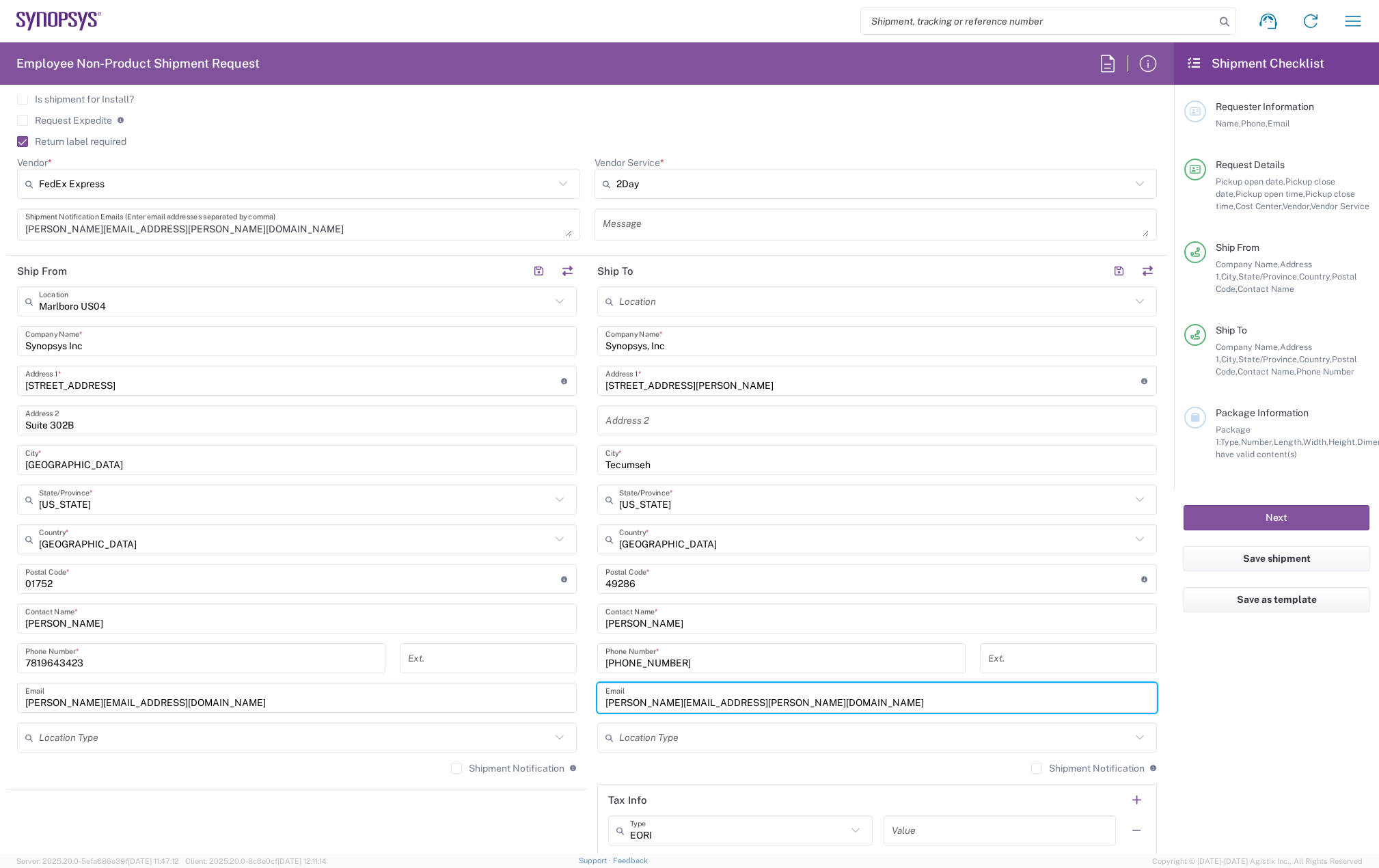
scroll to position [615, 0]
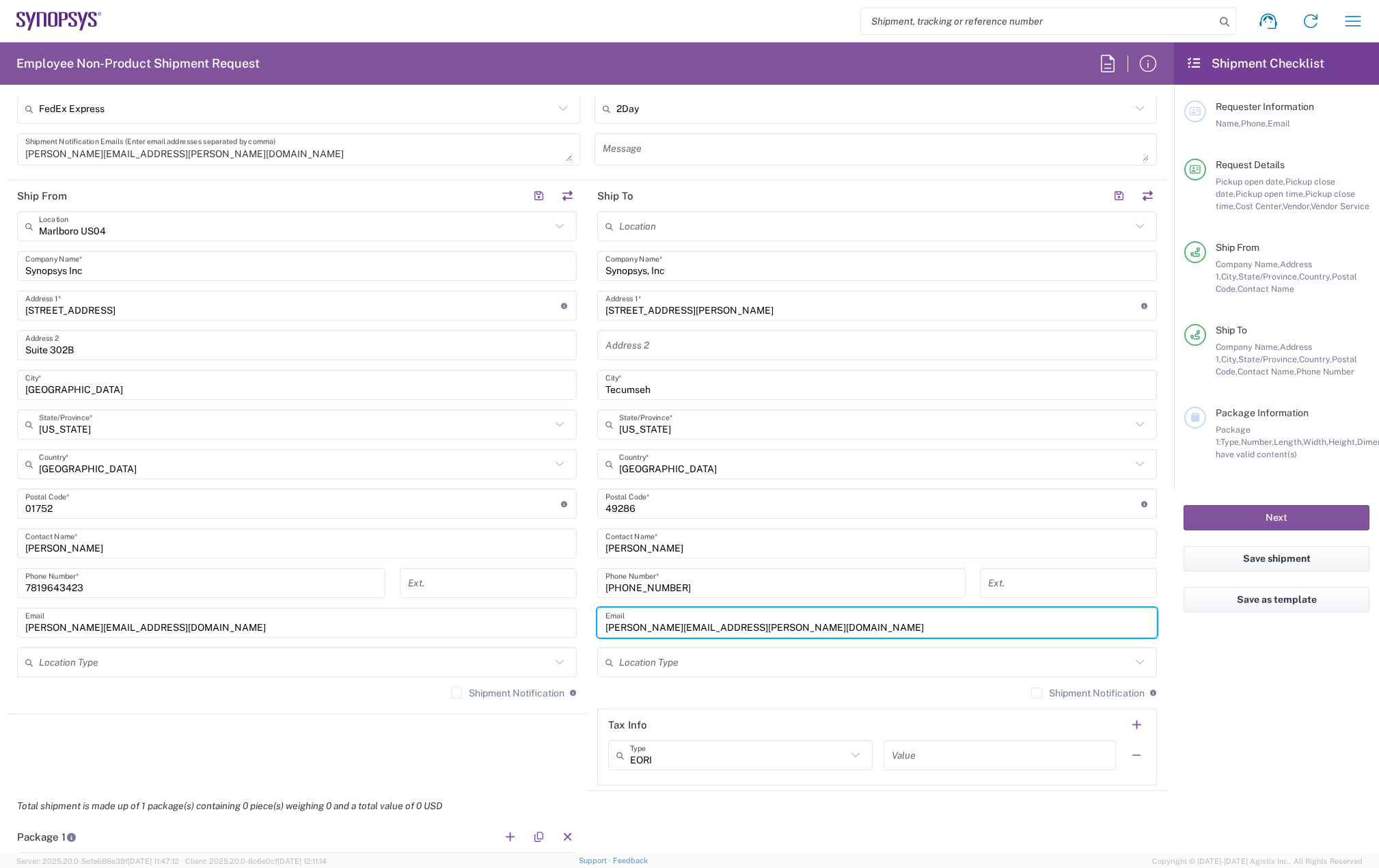
type input "amy.chambo@synopsys.com"
click at [451, 694] on label "Shipment Notification" at bounding box center [507, 693] width 114 height 11
click at [456, 693] on input "Shipment Notification" at bounding box center [456, 693] width 0 height 0
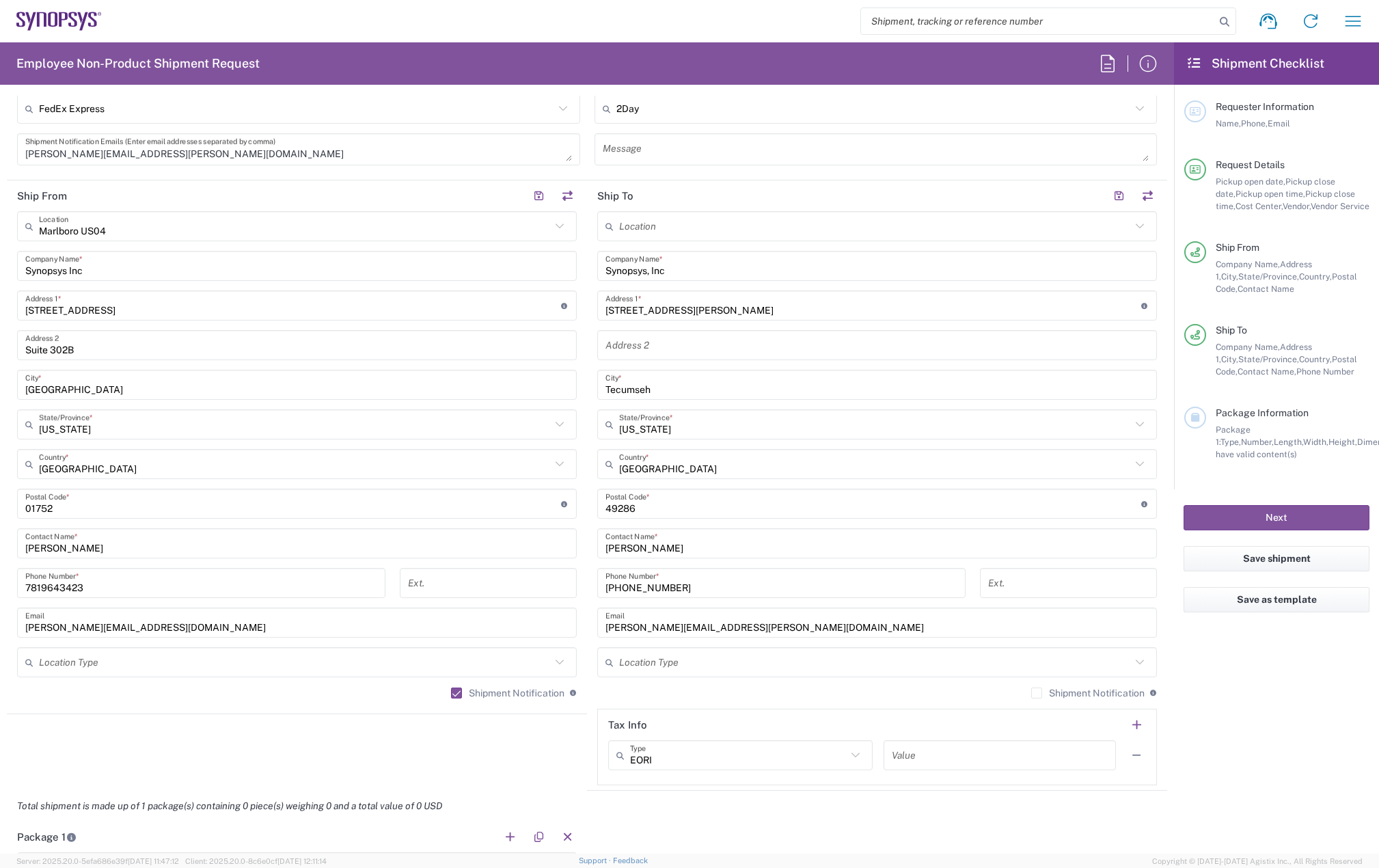
click at [1031, 694] on label "Shipment Notification" at bounding box center [1088, 693] width 114 height 11
click at [1037, 693] on input "Shipment Notification" at bounding box center [1037, 693] width 0 height 0
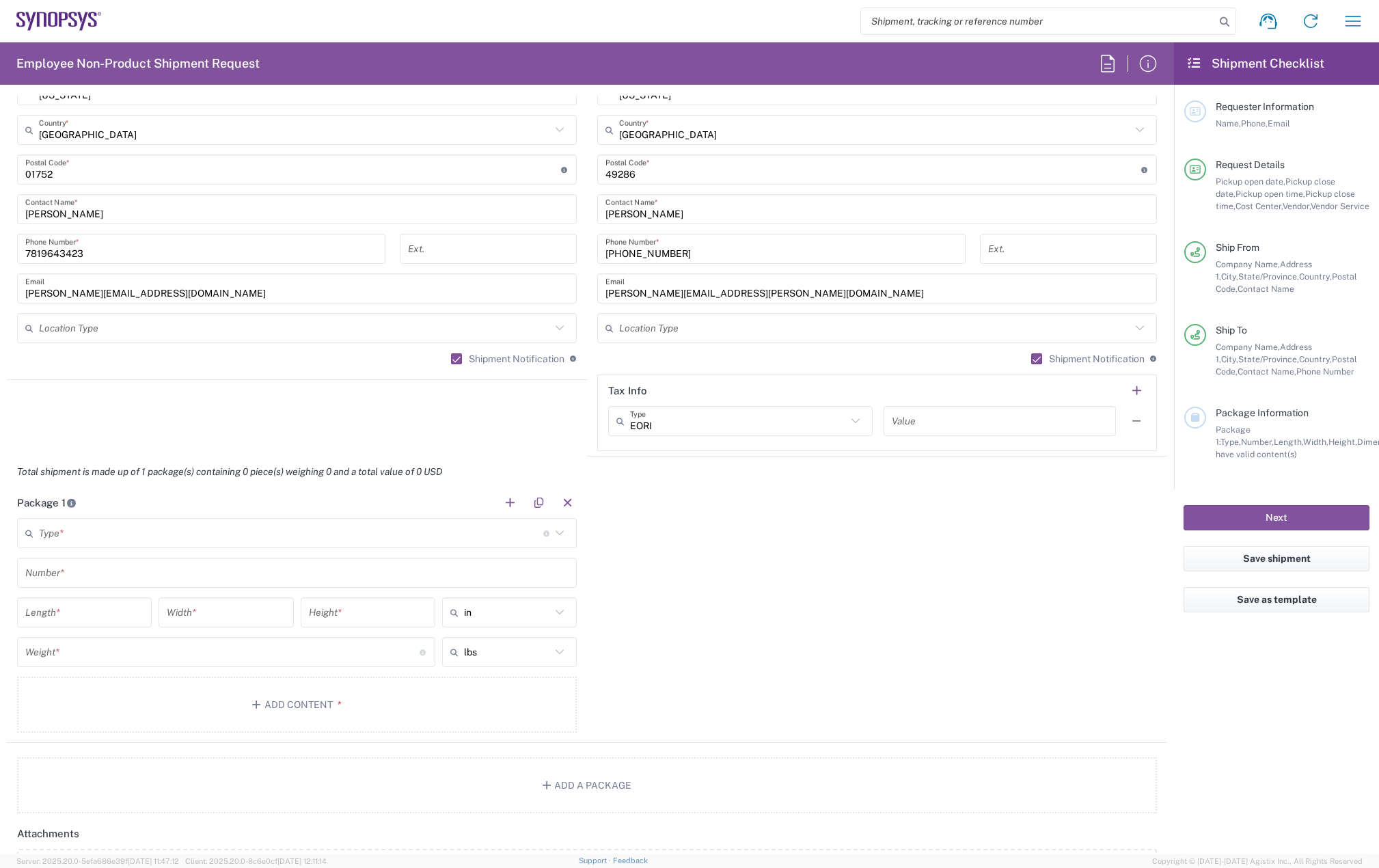
scroll to position [956, 0]
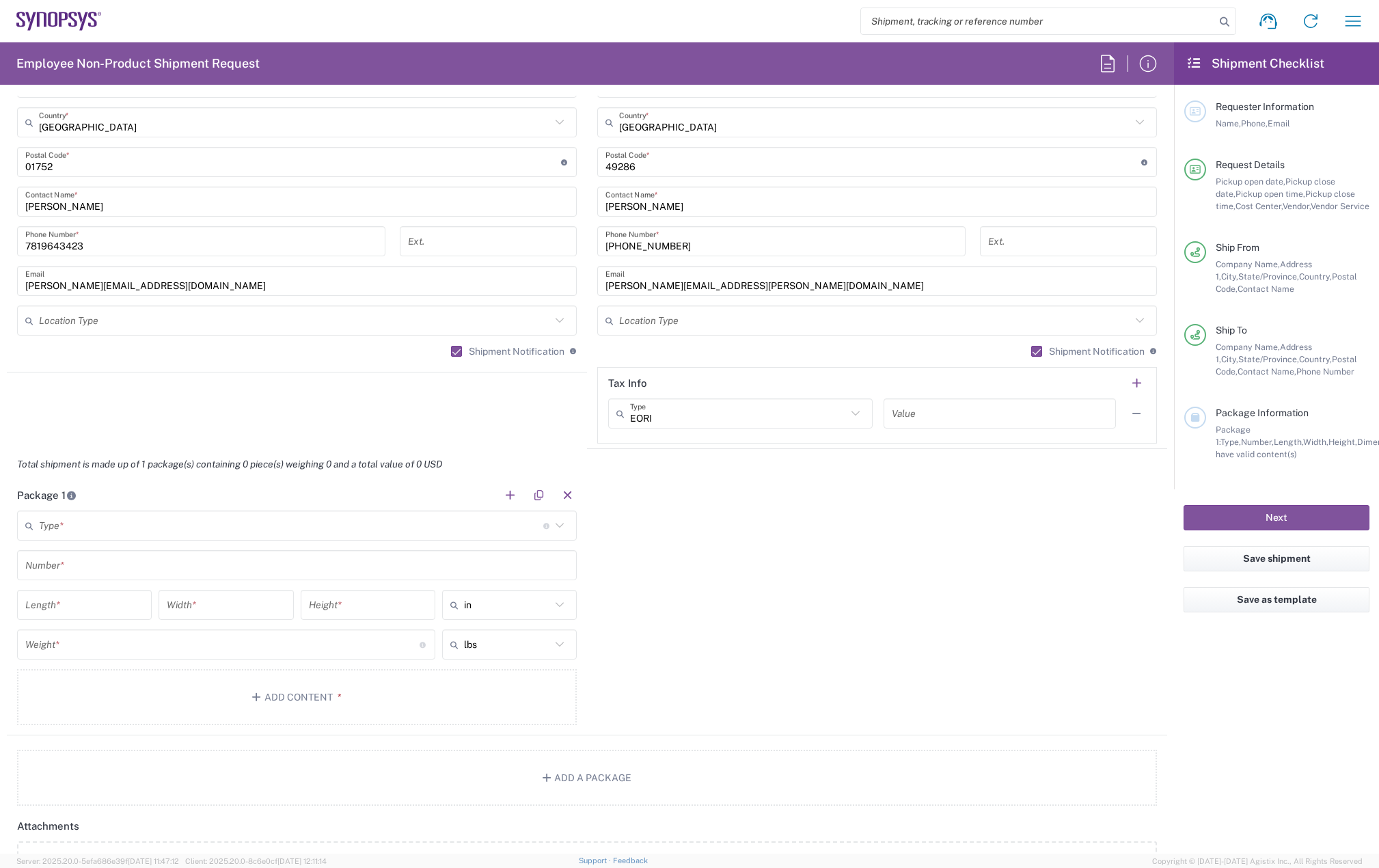
click at [112, 525] on input "text" at bounding box center [290, 525] width 504 height 24
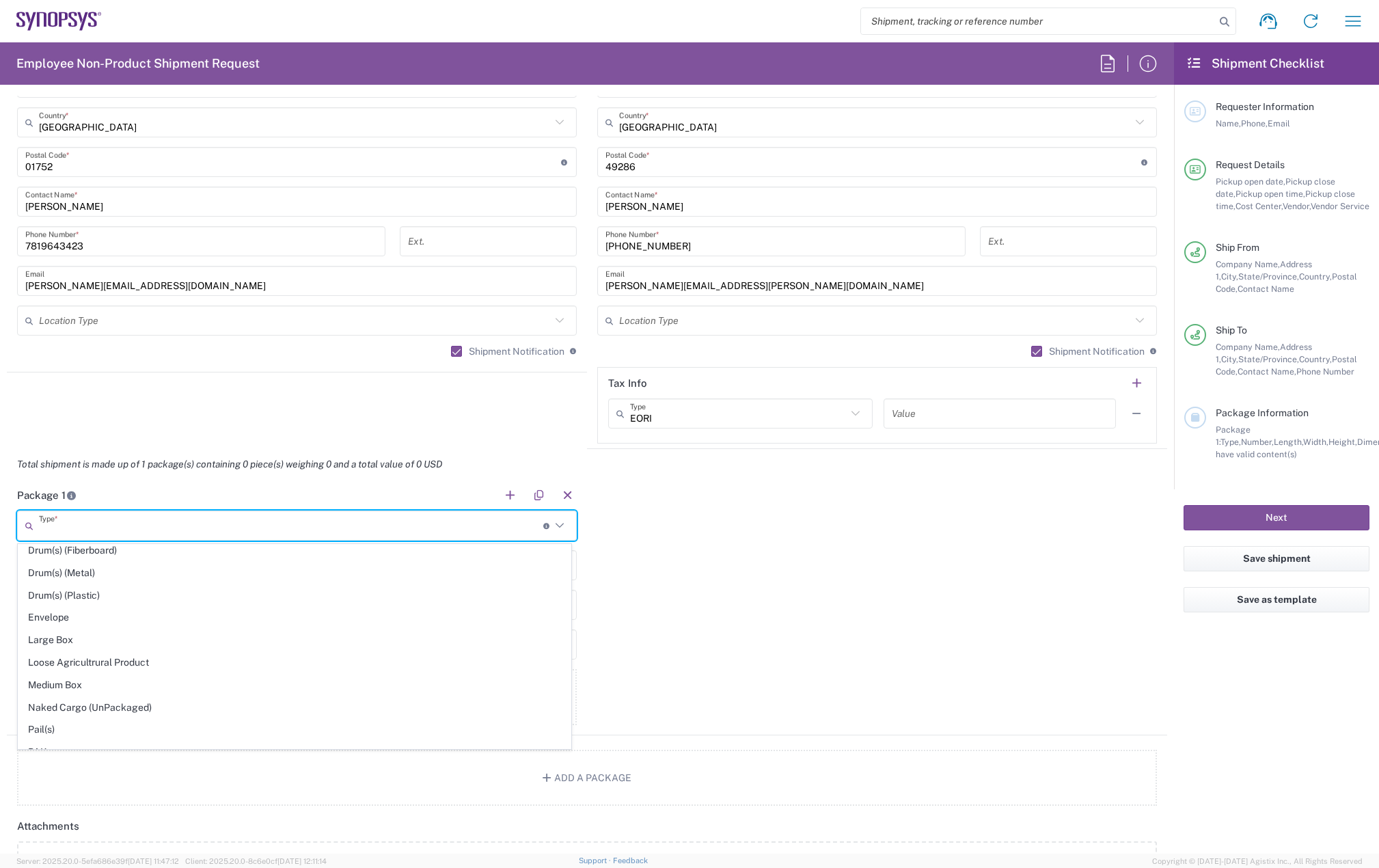
scroll to position [342, 0]
click at [60, 640] on span "Large Box" at bounding box center [294, 639] width 553 height 22
type input "Large Box"
type input "17.5"
type input "12.5"
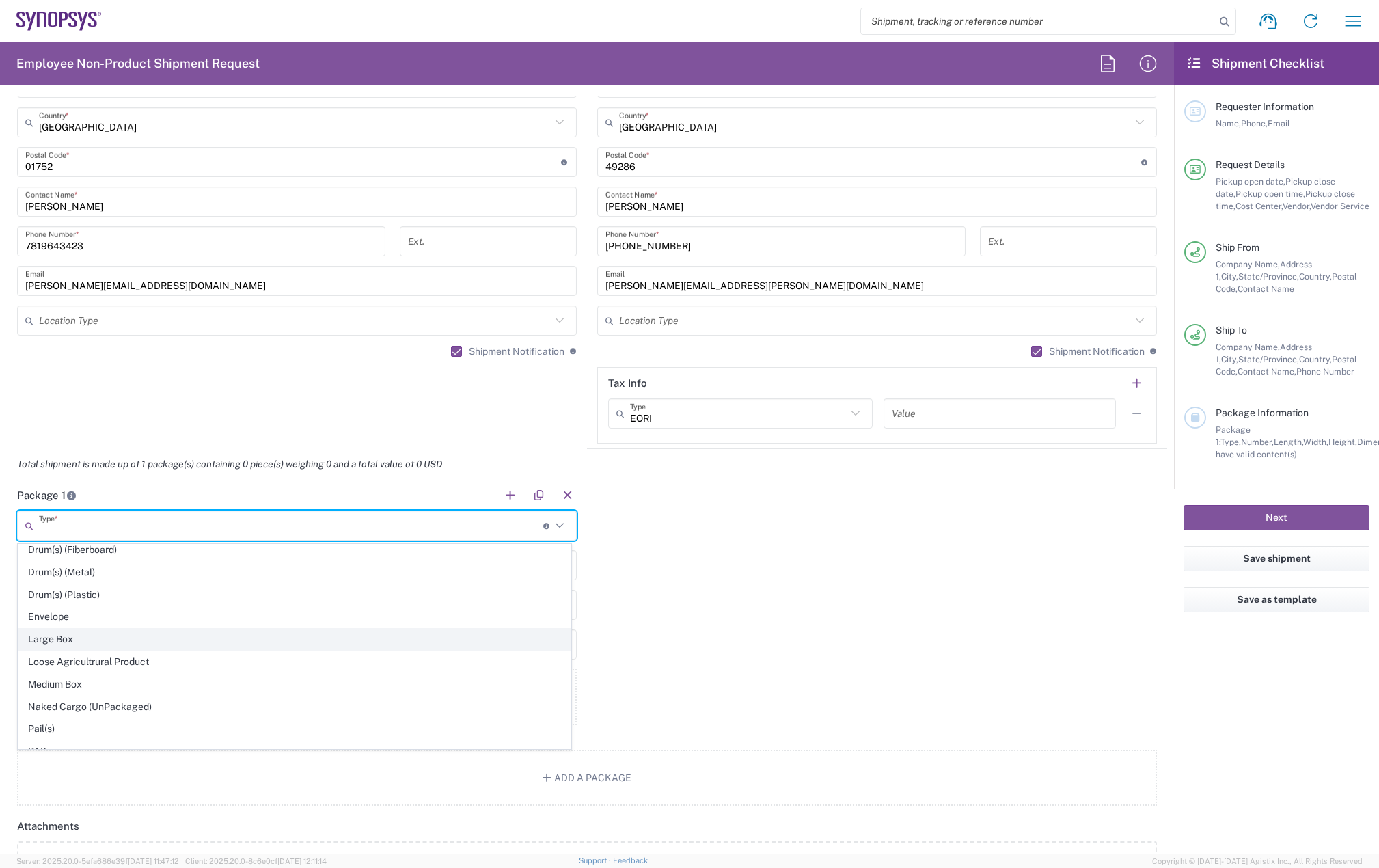
type input "3"
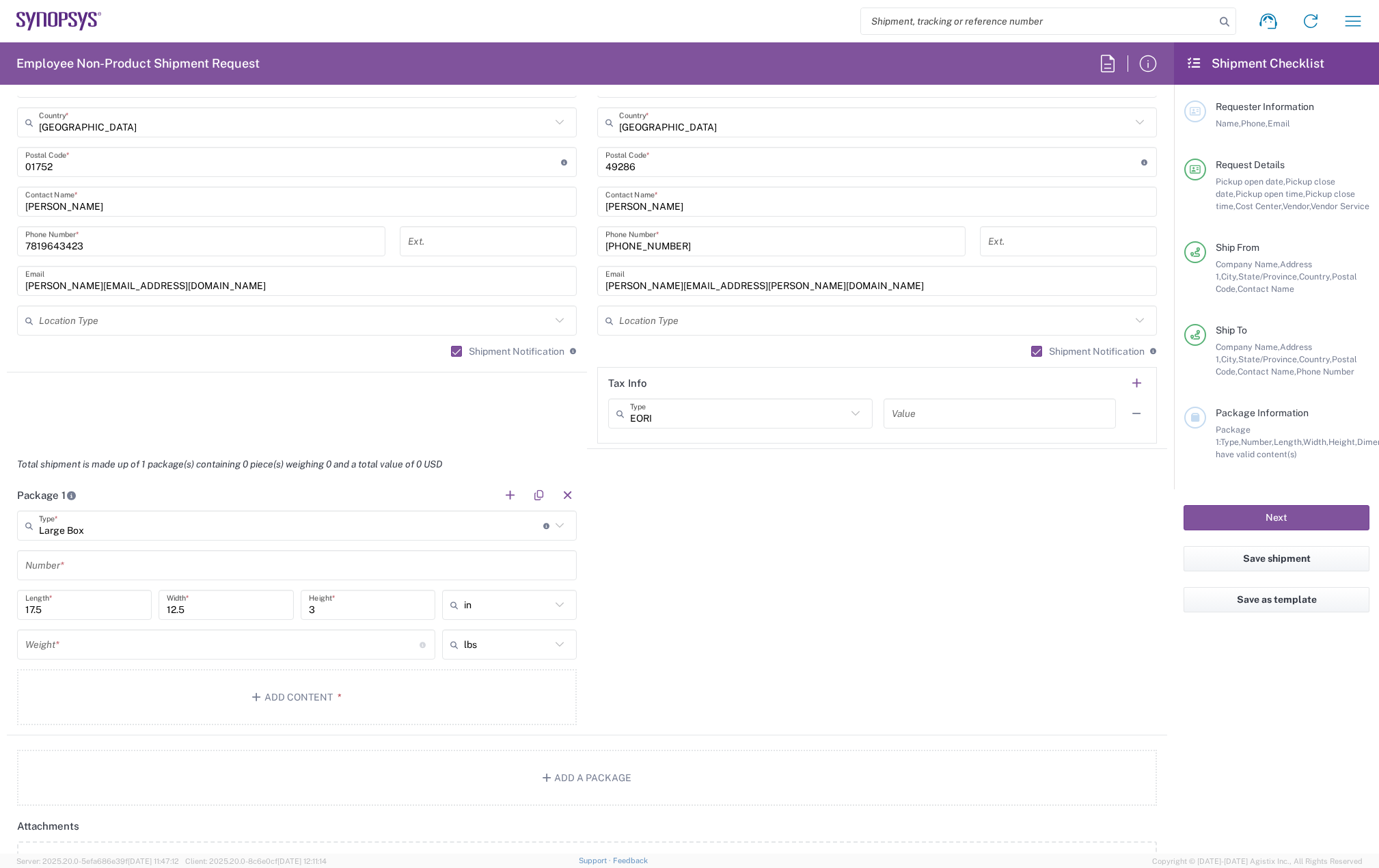
click at [72, 558] on input "text" at bounding box center [297, 565] width 543 height 24
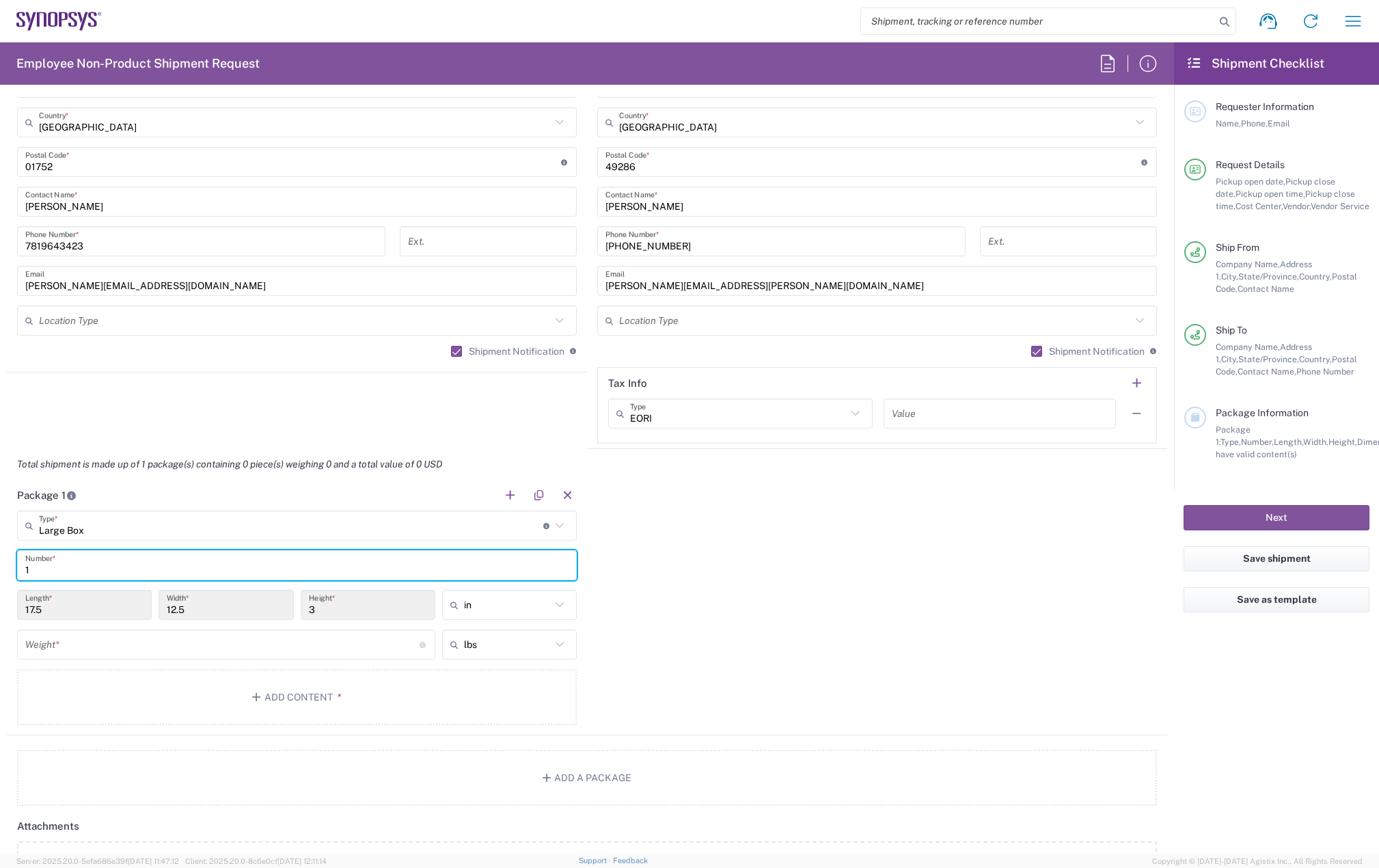
type input "1"
click at [75, 646] on input "number" at bounding box center [222, 644] width 394 height 24
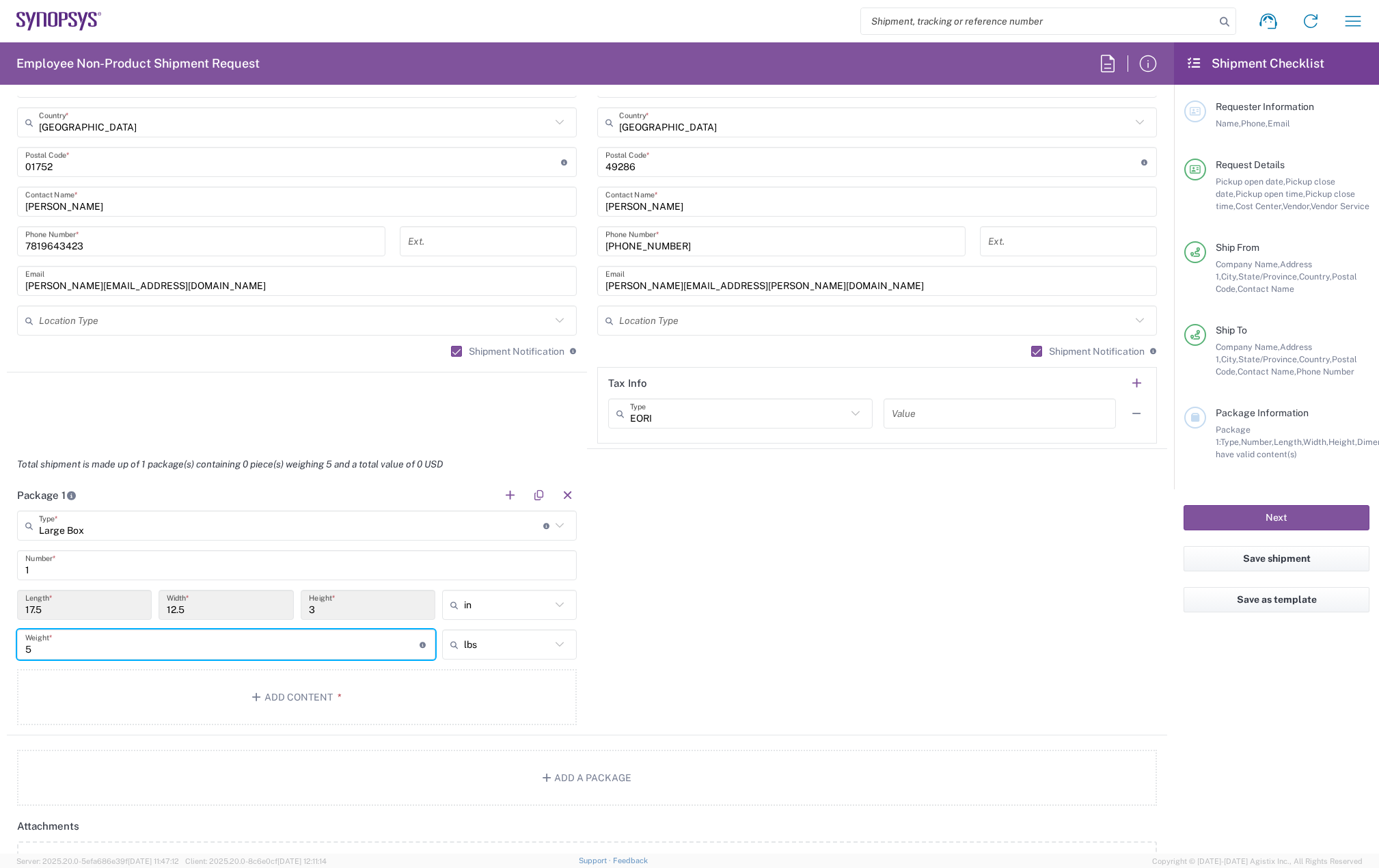
type input "5"
click at [281, 725] on main "Large Box Type * Material used to package goods Bale(s) Basket(s) Bolt(s) Bottl…" at bounding box center [297, 619] width 580 height 219
click at [324, 699] on button "Add Content *" at bounding box center [297, 697] width 560 height 56
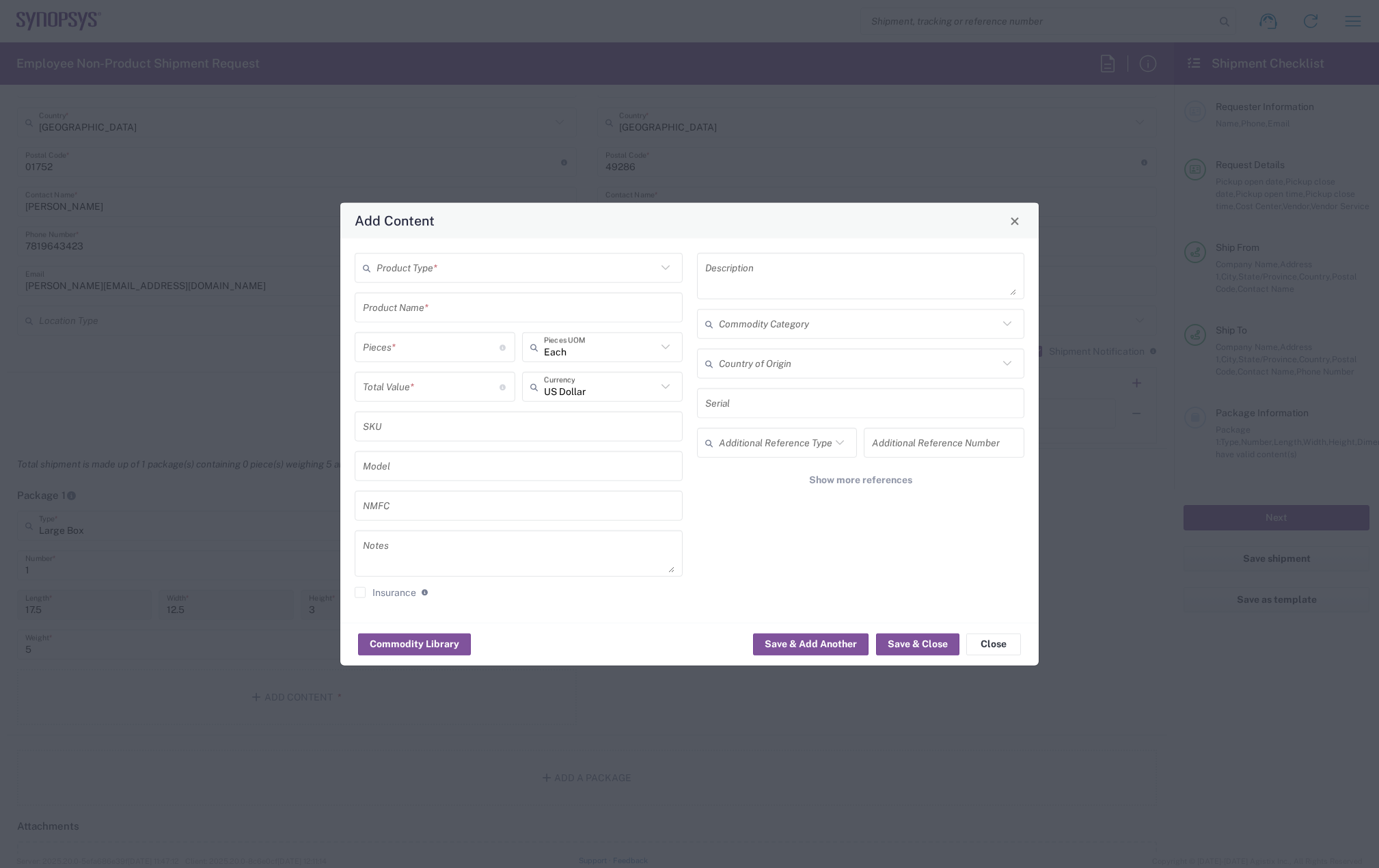
click at [423, 270] on input "text" at bounding box center [516, 268] width 280 height 24
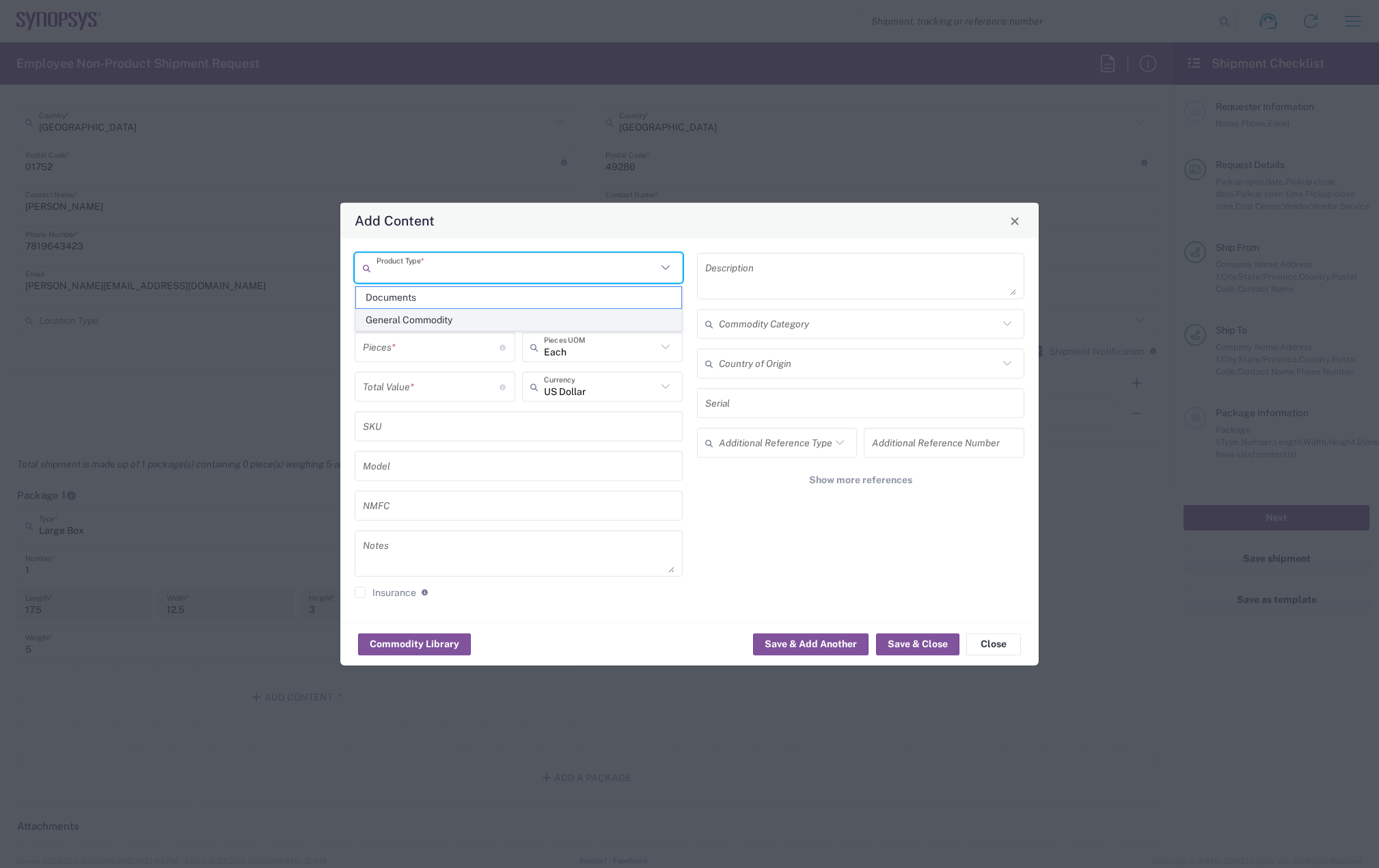
click at [416, 323] on span "General Commodity" at bounding box center [518, 320] width 325 height 22
type input "General Commodity"
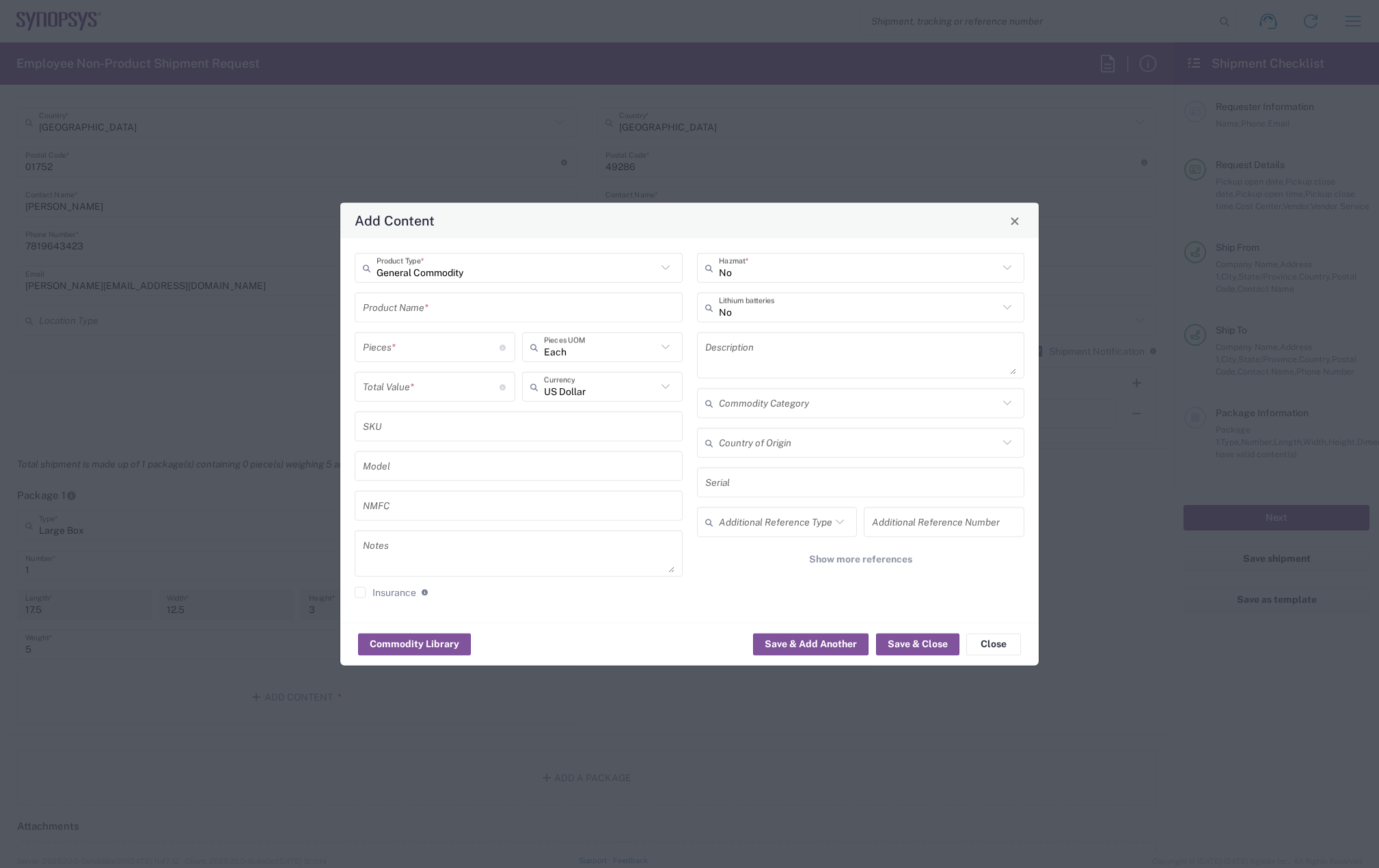
click at [389, 315] on input "text" at bounding box center [519, 307] width 312 height 24
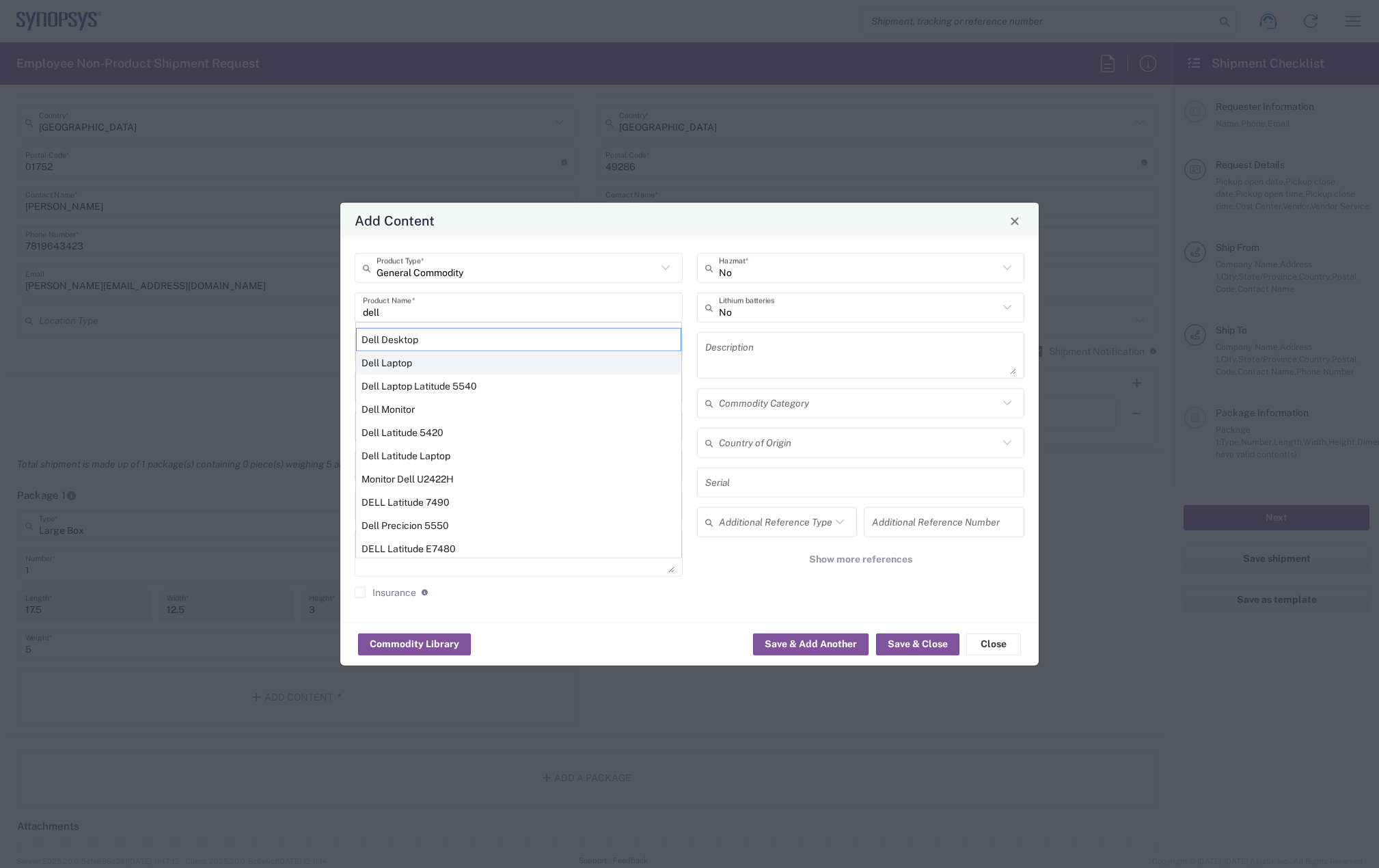
click at [397, 366] on div "Dell Laptop" at bounding box center [518, 363] width 325 height 23
type input "Dell Laptop"
type textarea "Dell Laptop"
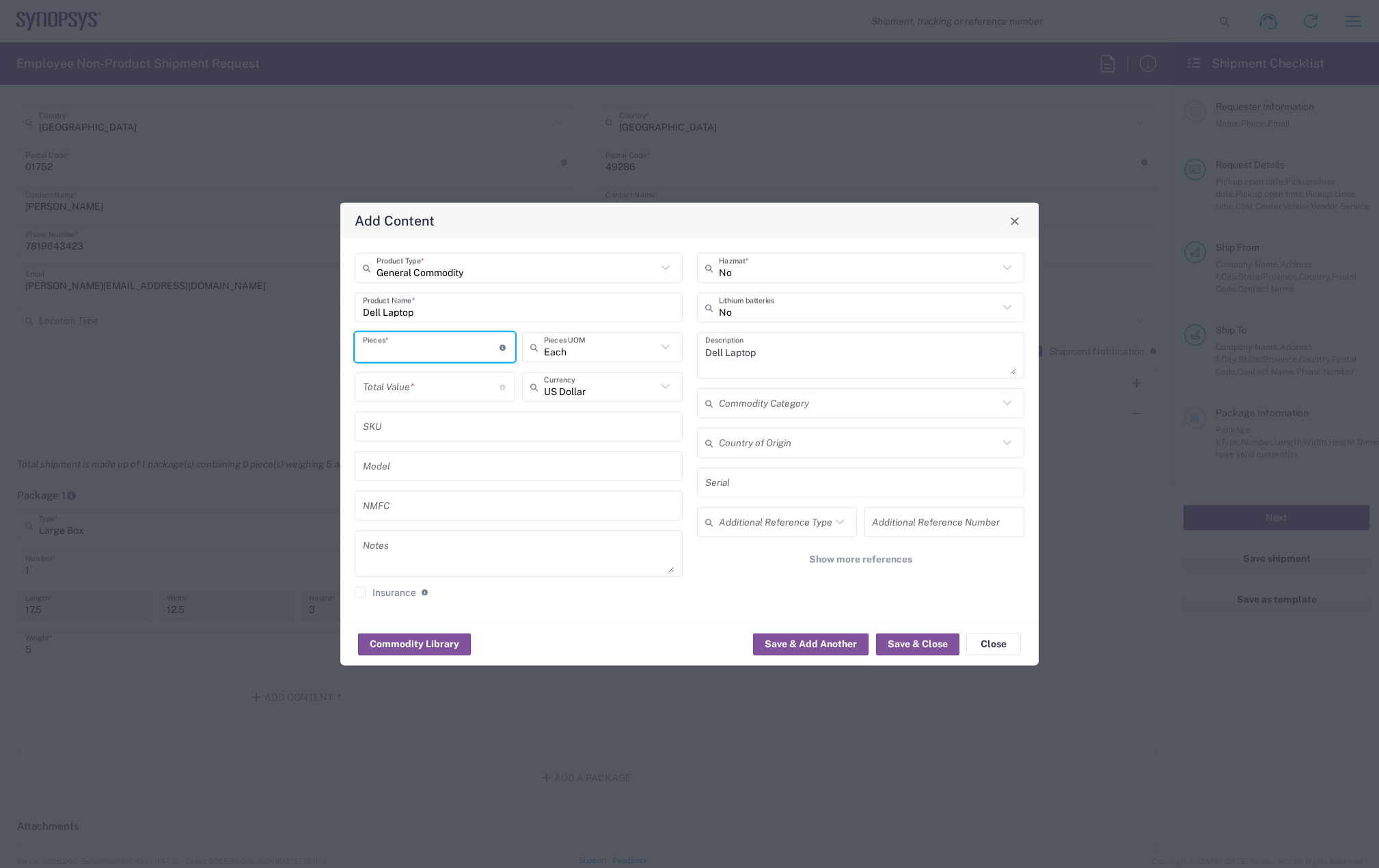
click at [400, 338] on input "number" at bounding box center [432, 346] width 137 height 24
type input "1"
click at [426, 380] on input "number" at bounding box center [432, 386] width 137 height 24
type input "950"
click at [902, 641] on button "Save & Close" at bounding box center [918, 644] width 83 height 22
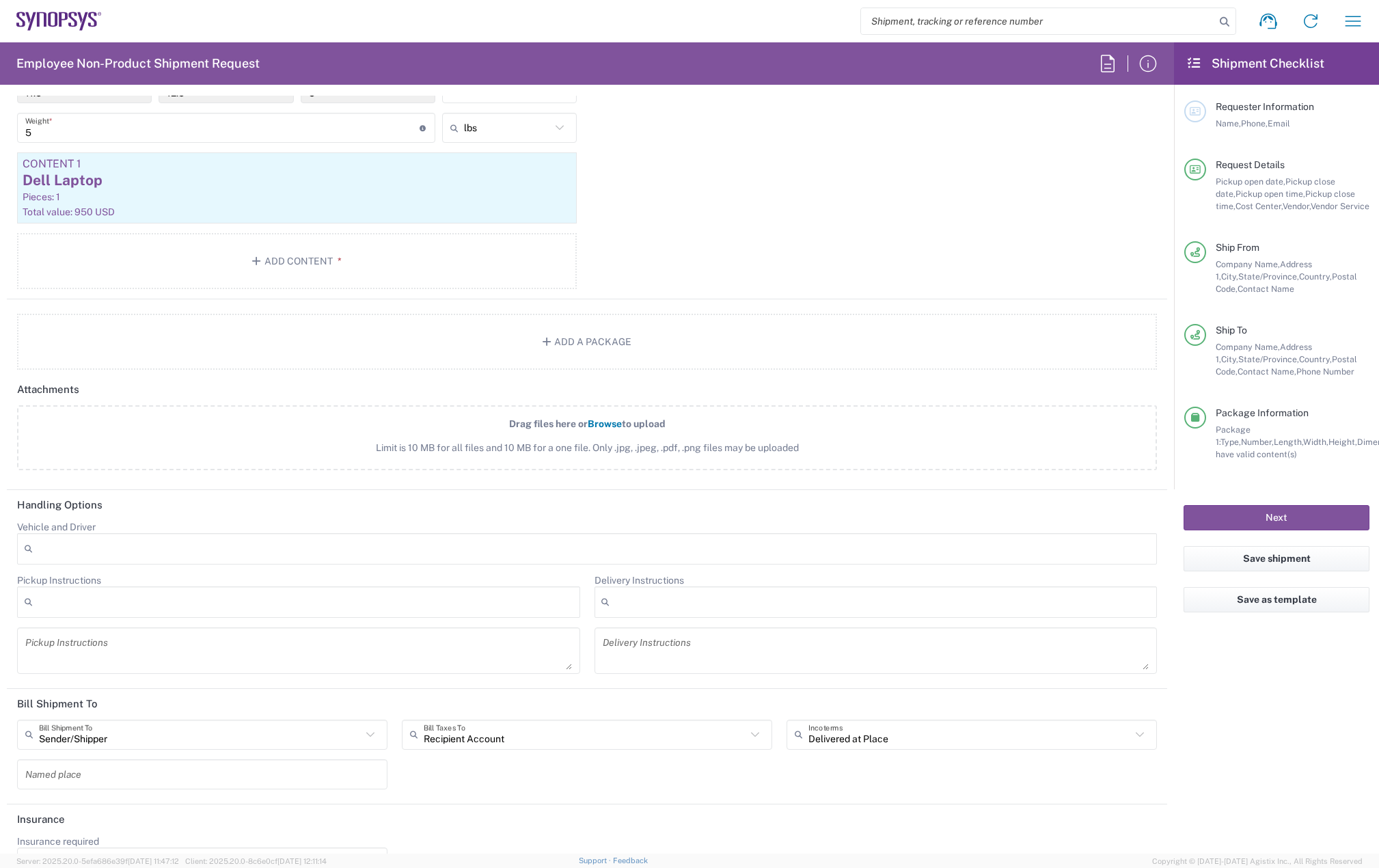
scroll to position [1512, 0]
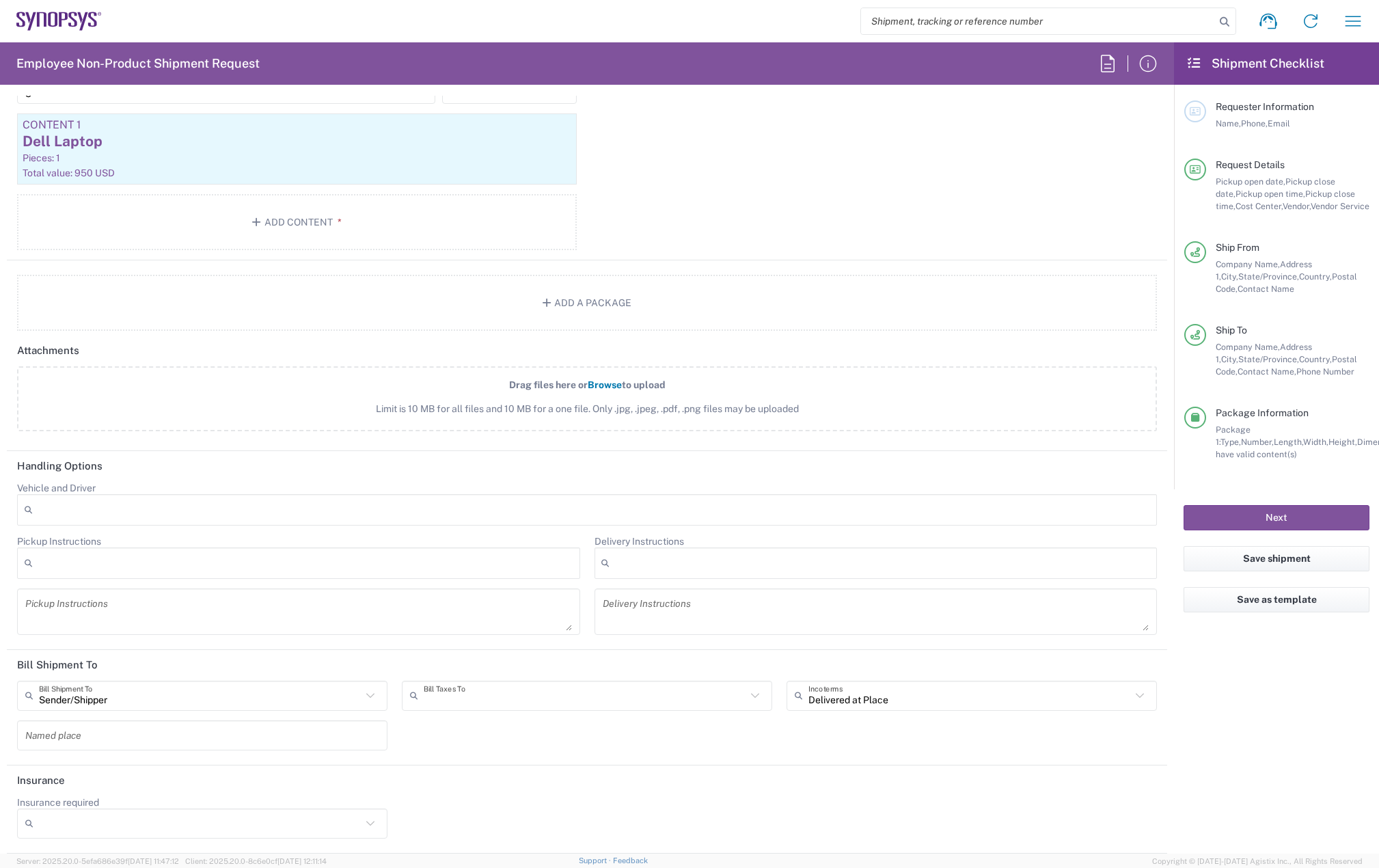
click at [506, 697] on input "text" at bounding box center [585, 695] width 323 height 24
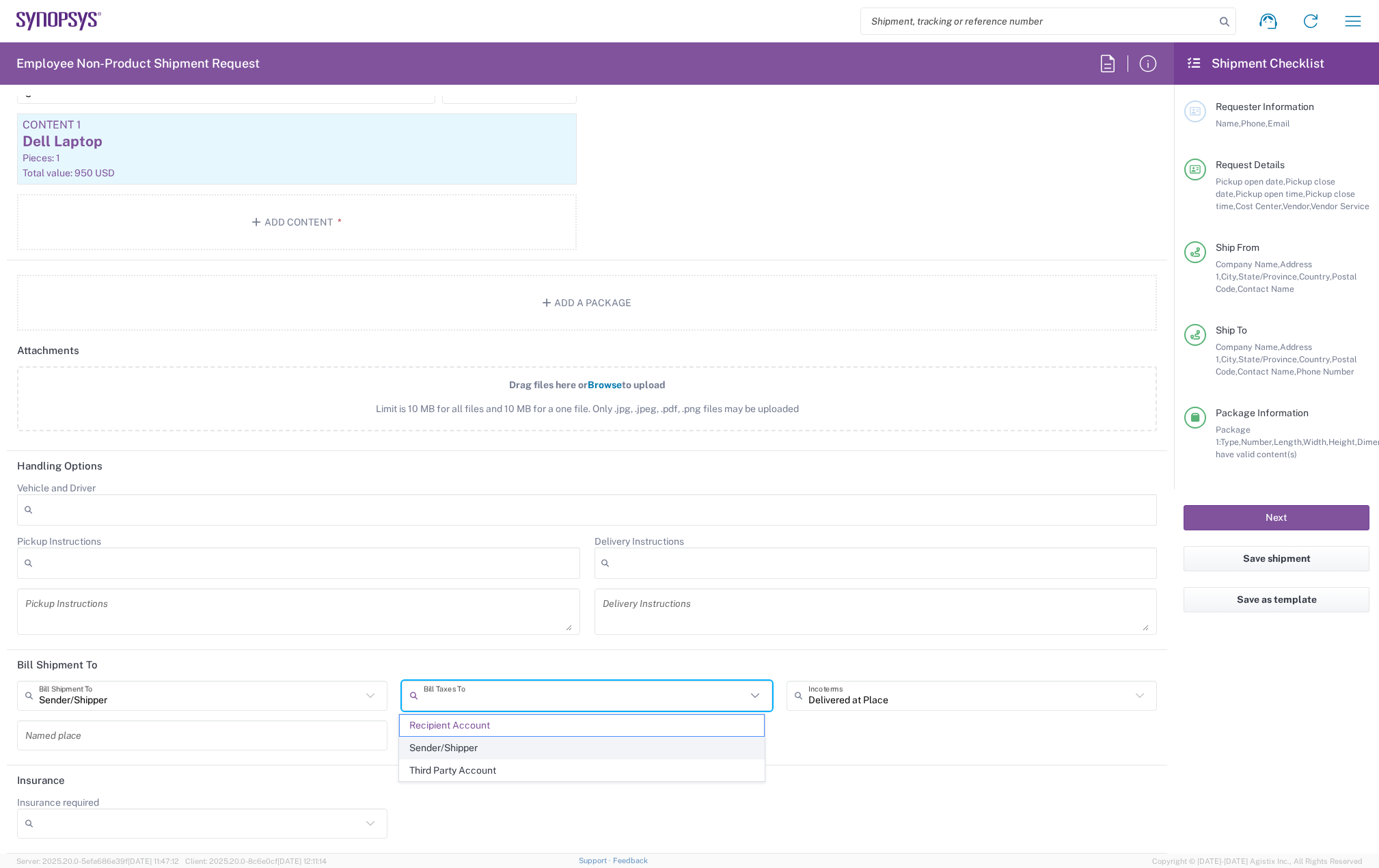
click at [498, 744] on span "Sender/Shipper" at bounding box center [581, 748] width 364 height 22
type input "Sender/Shipper"
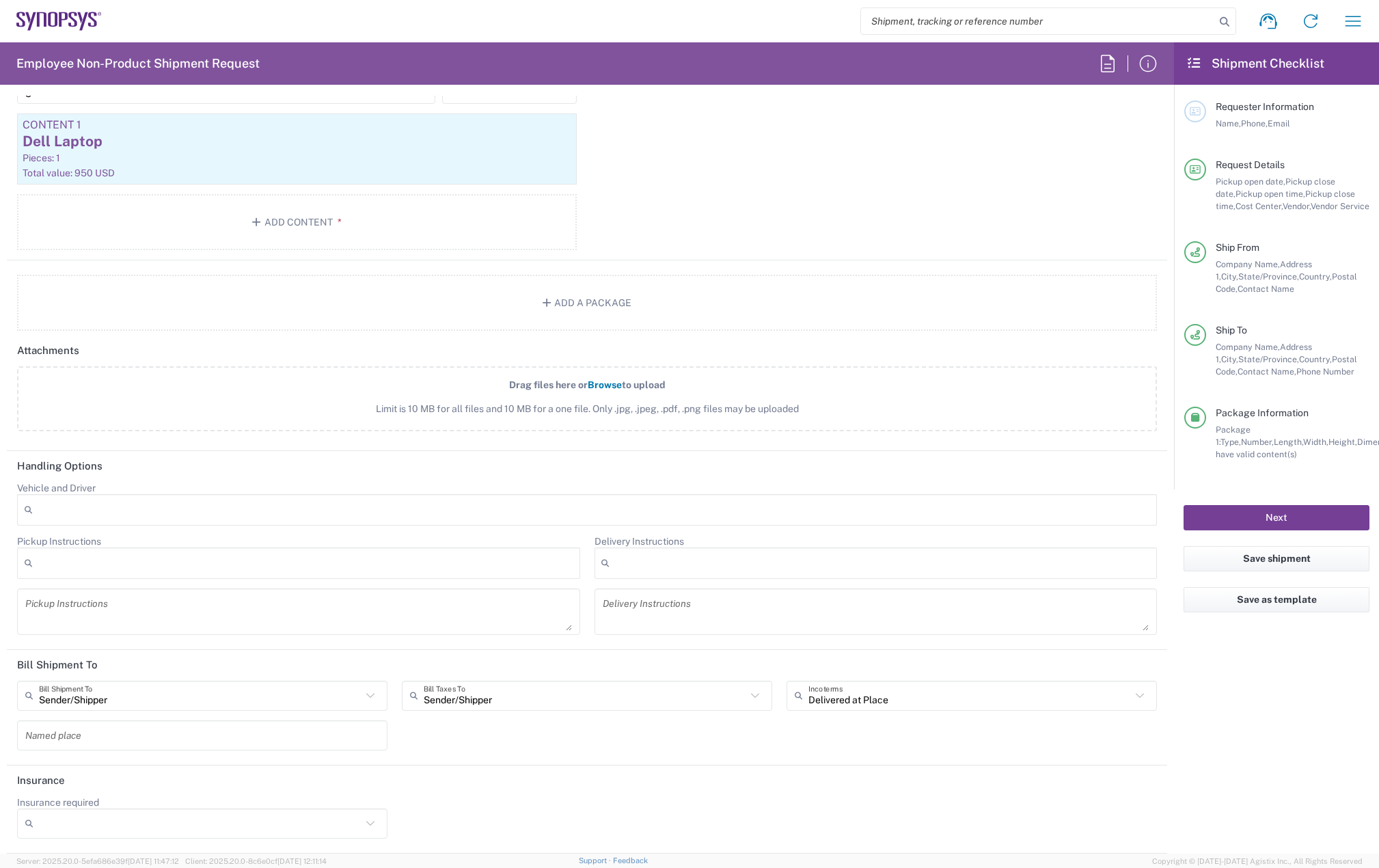
click at [1270, 507] on button "Next" at bounding box center [1276, 517] width 186 height 25
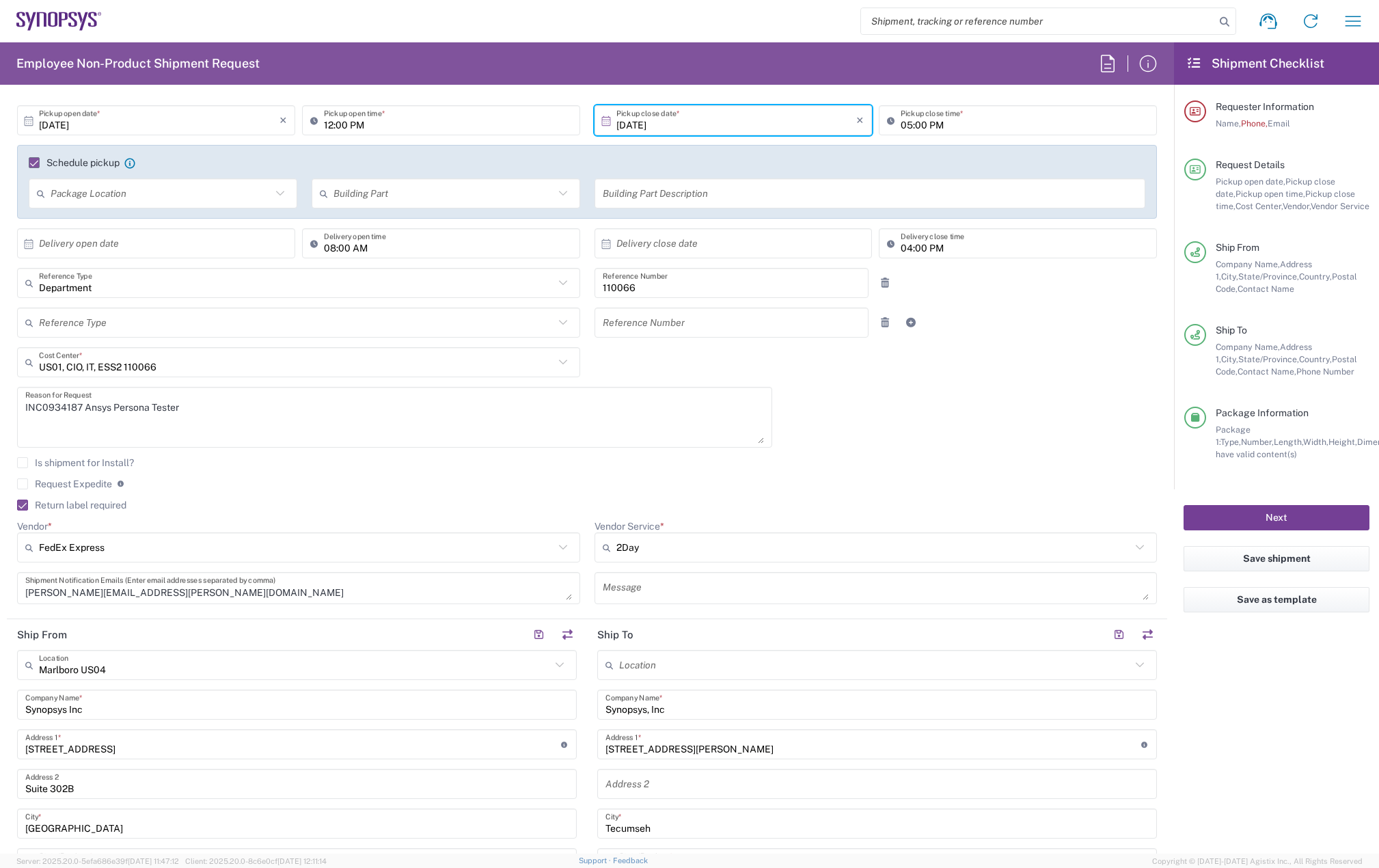
scroll to position [22, 0]
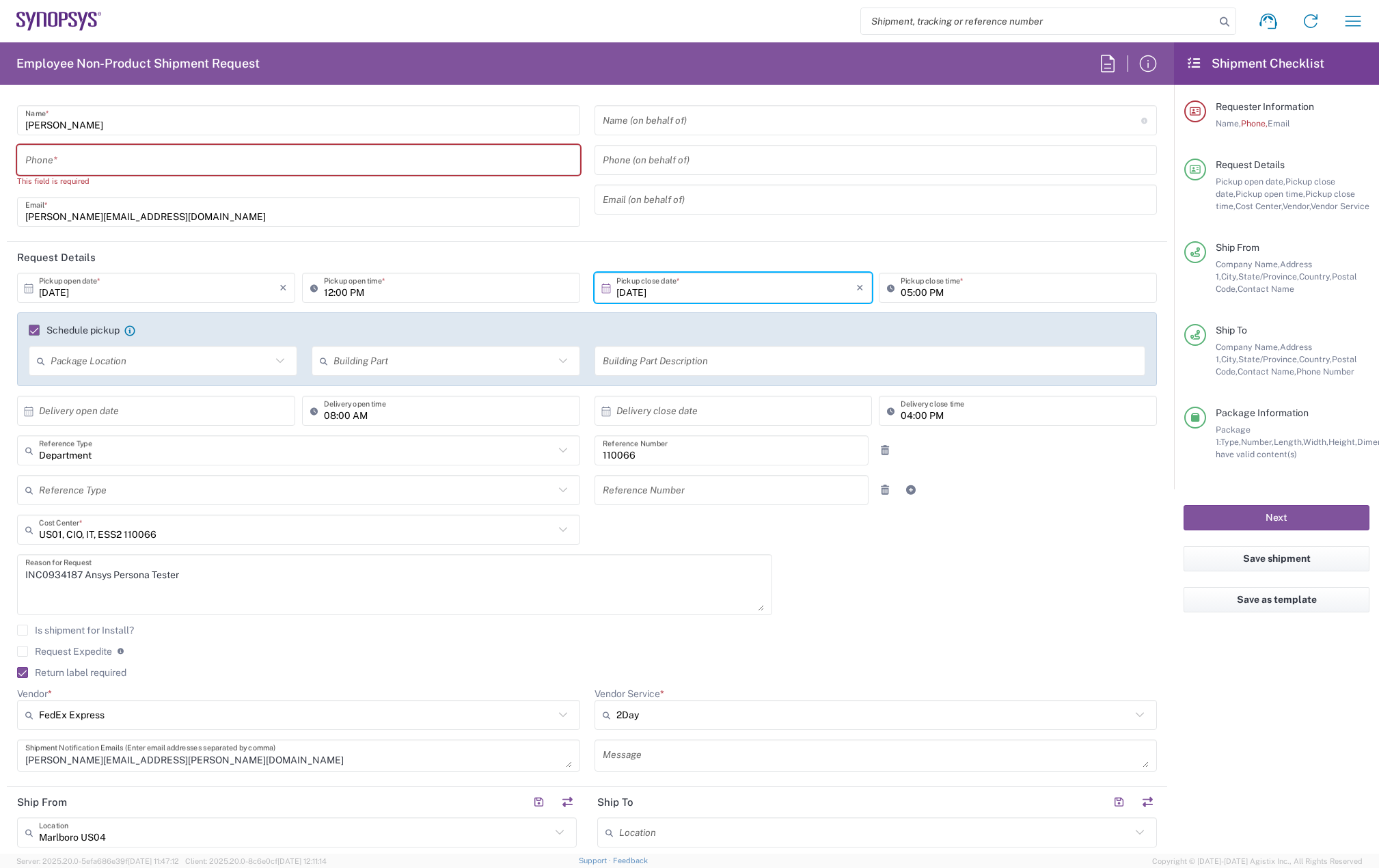
click at [148, 159] on input "tel" at bounding box center [298, 160] width 546 height 24
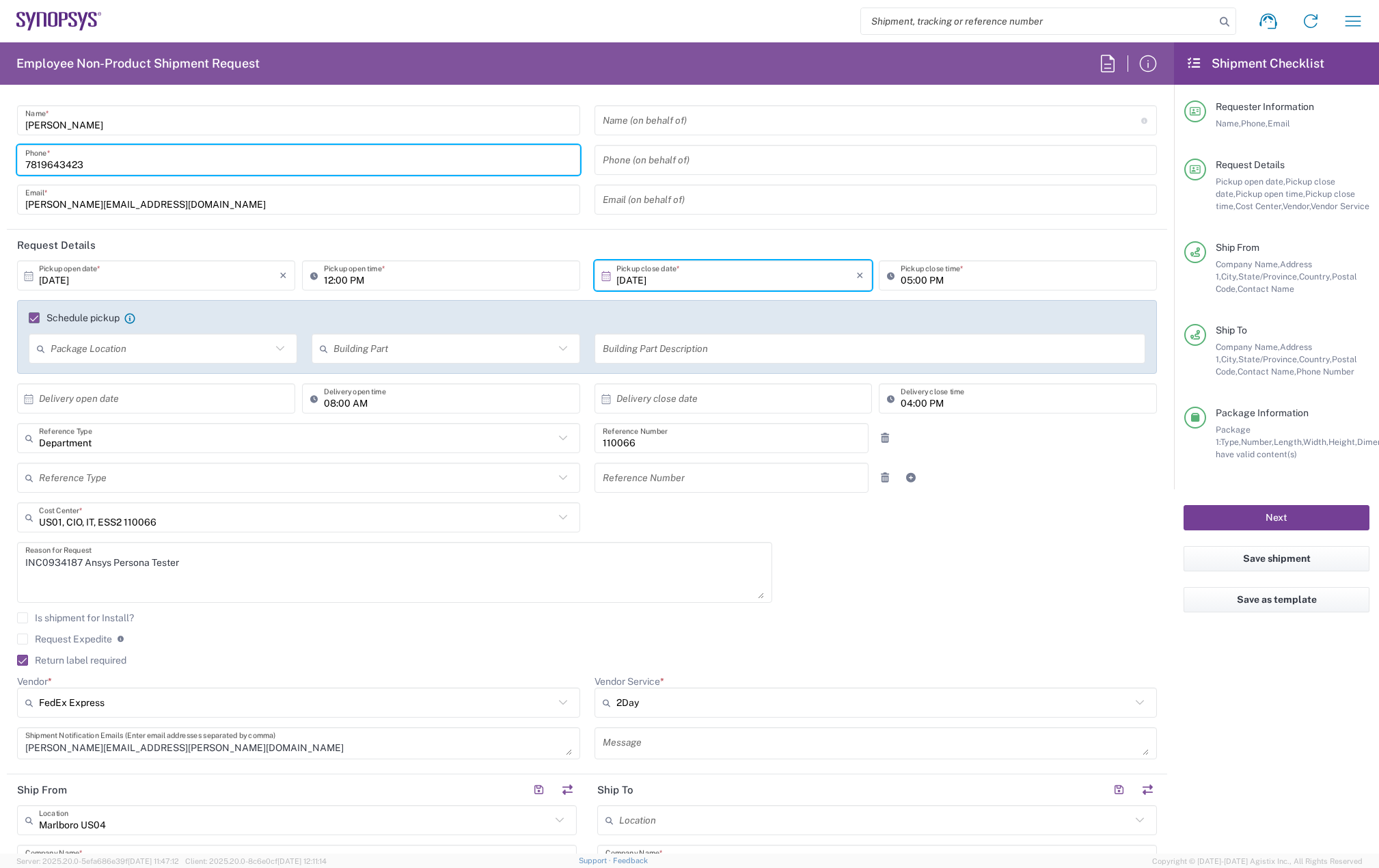
type input "7819643423"
click at [1242, 520] on button "Next" at bounding box center [1276, 517] width 186 height 25
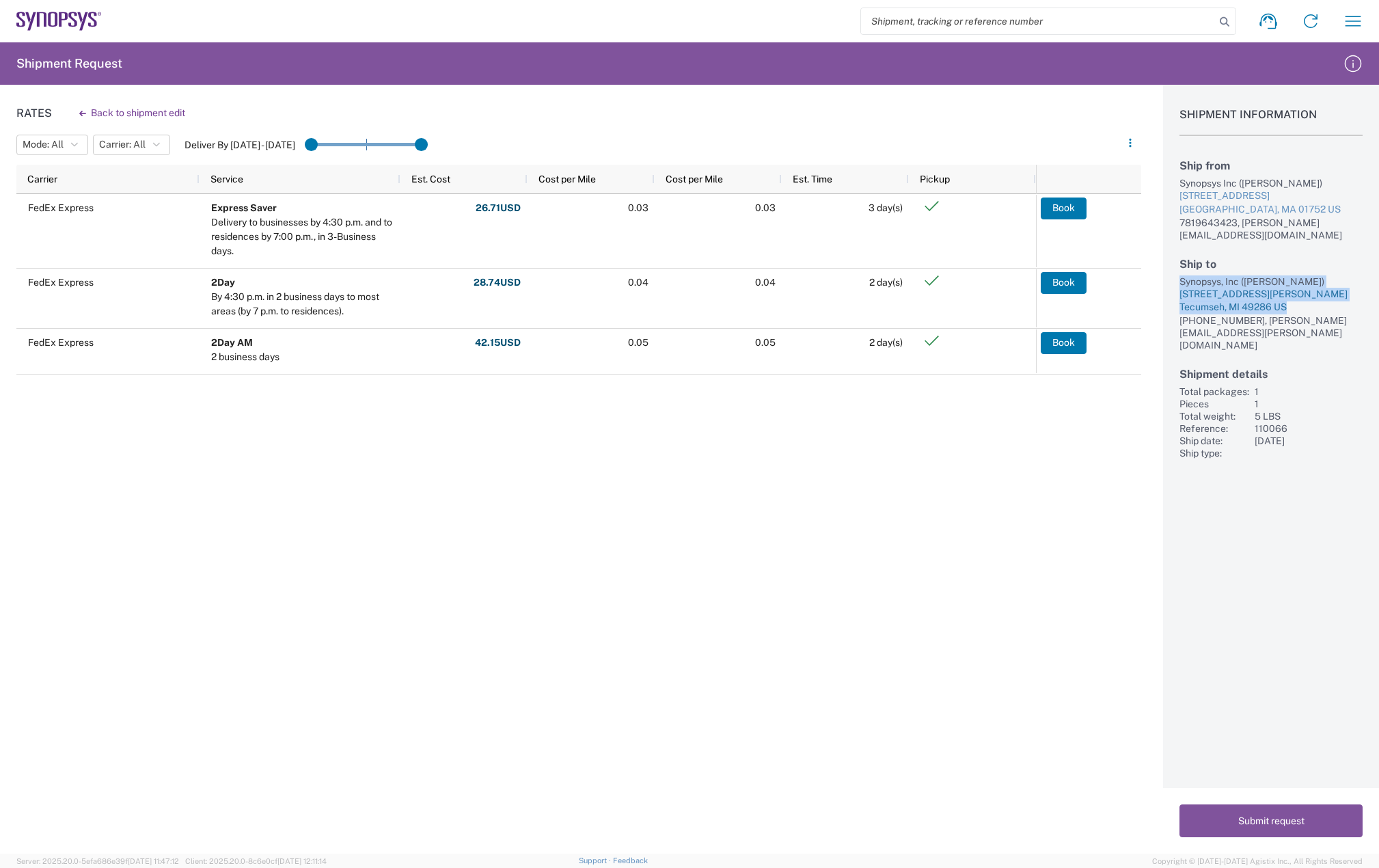
drag, startPoint x: 1179, startPoint y: 268, endPoint x: 1306, endPoint y: 300, distance: 131.0
click at [1306, 300] on div "Shipment Information Ship from Synopsys Inc (Melissa Baudanza) 11 Apex Drive Su…" at bounding box center [1271, 271] width 216 height 374
copy div "Synopsys, Inc (Amy Chambo) 5989 N. Rogers Hwy Tecumseh, MI 49286 US"
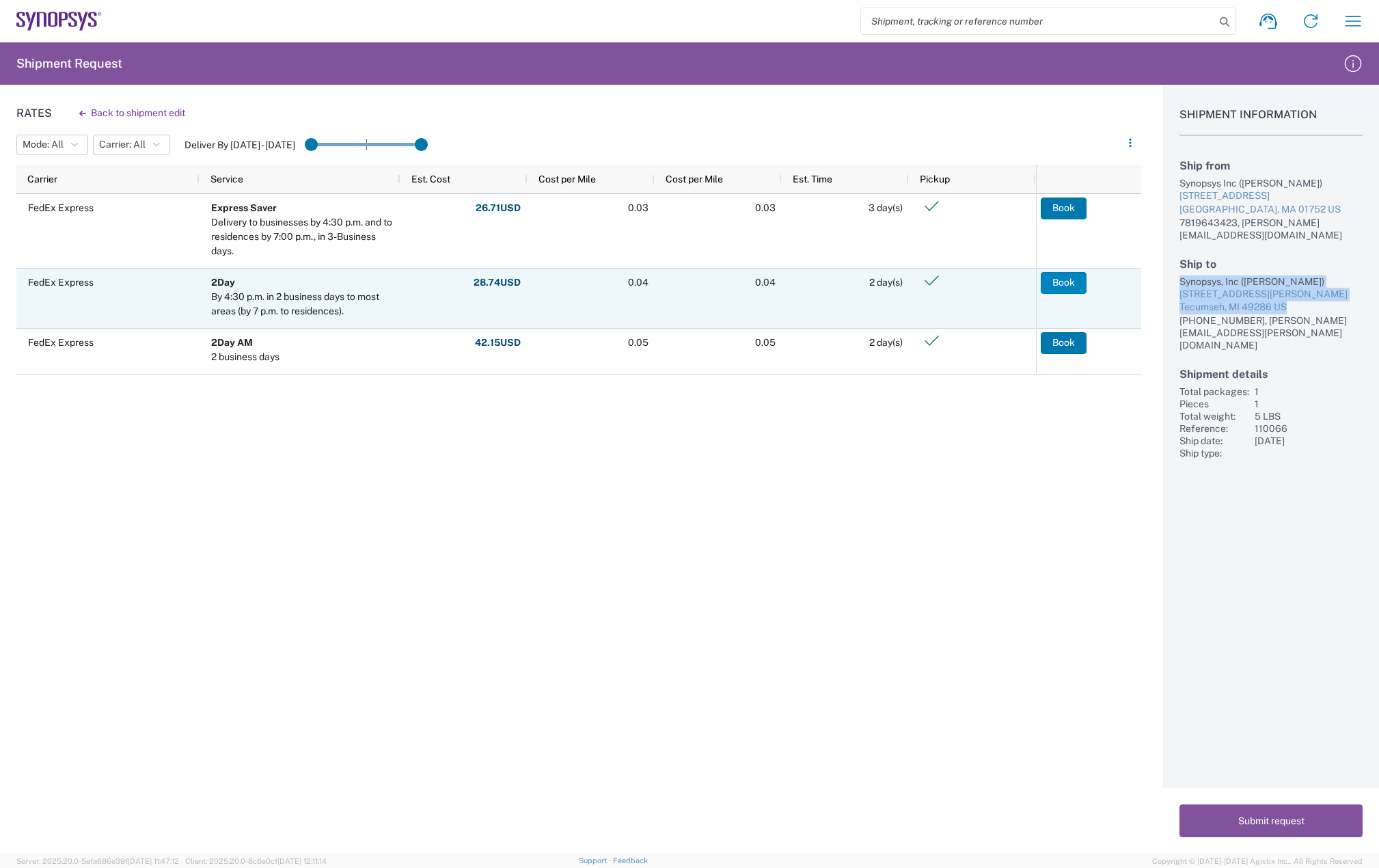
click at [1068, 282] on button "Book" at bounding box center [1064, 283] width 46 height 22
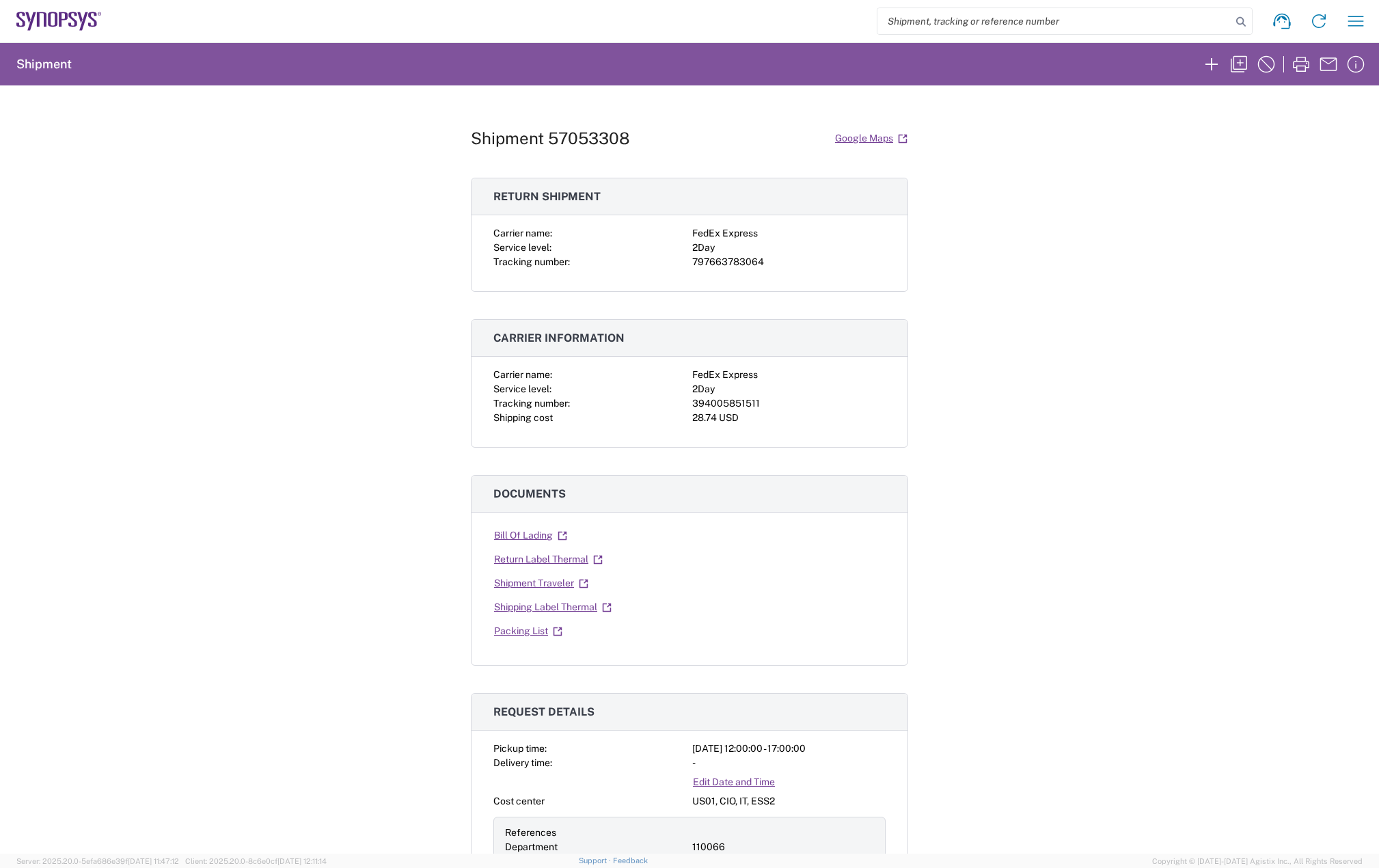
click at [719, 401] on div "394005851511" at bounding box center [789, 404] width 194 height 14
copy div "394005851511"
click at [723, 261] on div "797663783064" at bounding box center [789, 262] width 194 height 14
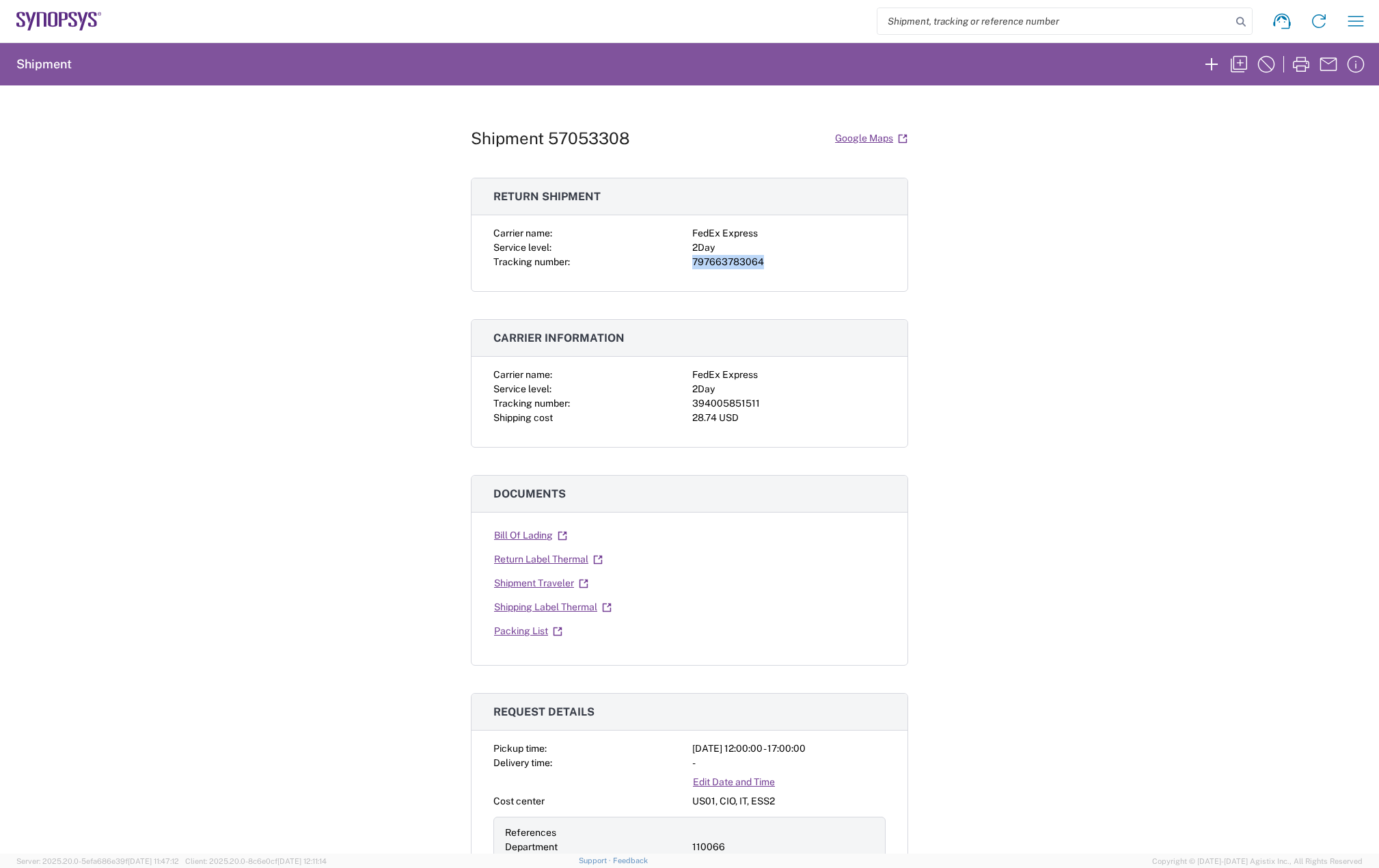
copy div "797663783064"
click at [560, 606] on link "Shipping Label Thermal" at bounding box center [553, 607] width 119 height 24
click at [558, 562] on link "Return Label Thermal" at bounding box center [548, 559] width 110 height 24
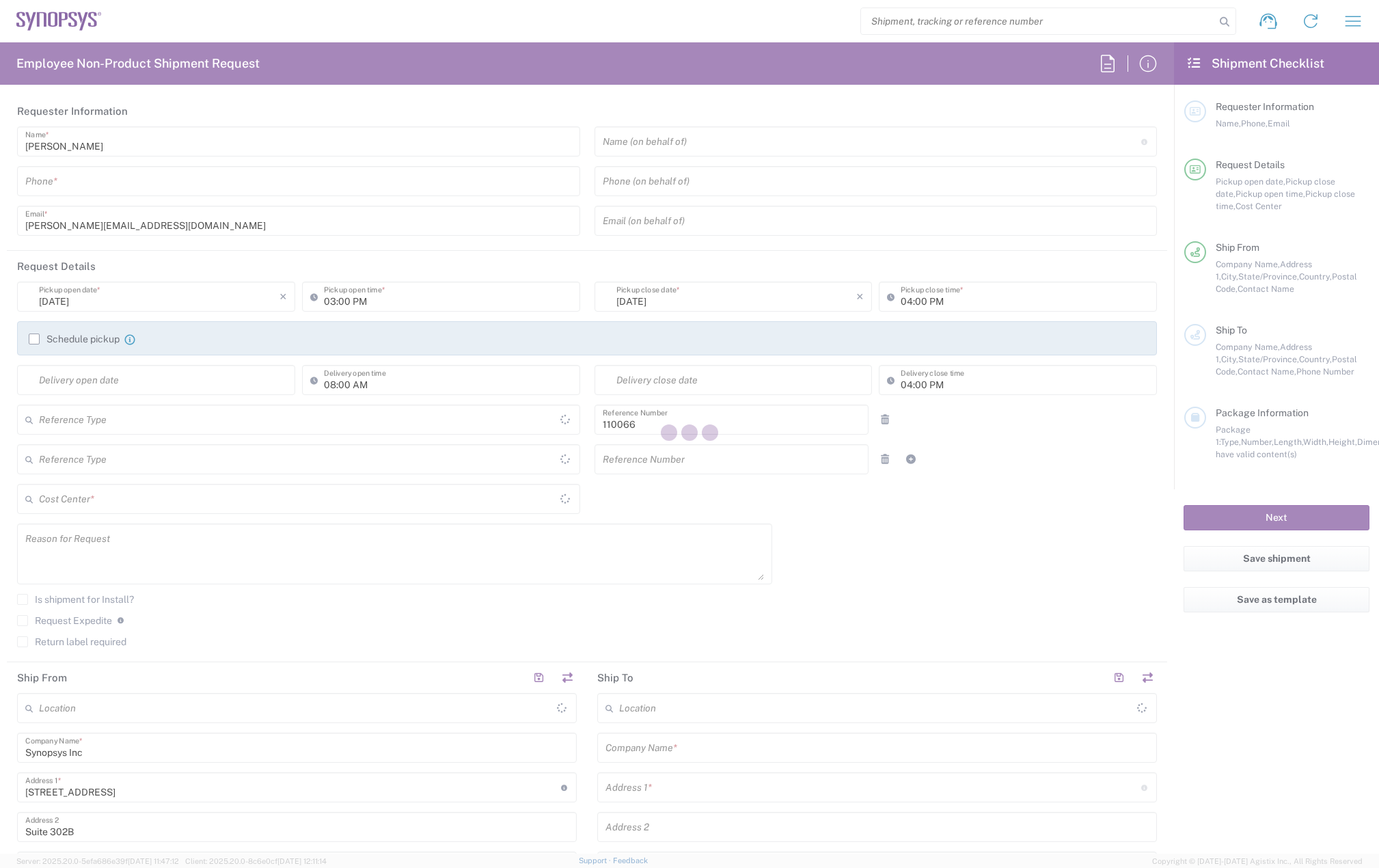
type input "Department"
type input "[GEOGRAPHIC_DATA]"
type input "Delivered at Place"
type input "US01, CIO, IT, ESS2 110066"
type input "[US_STATE]"
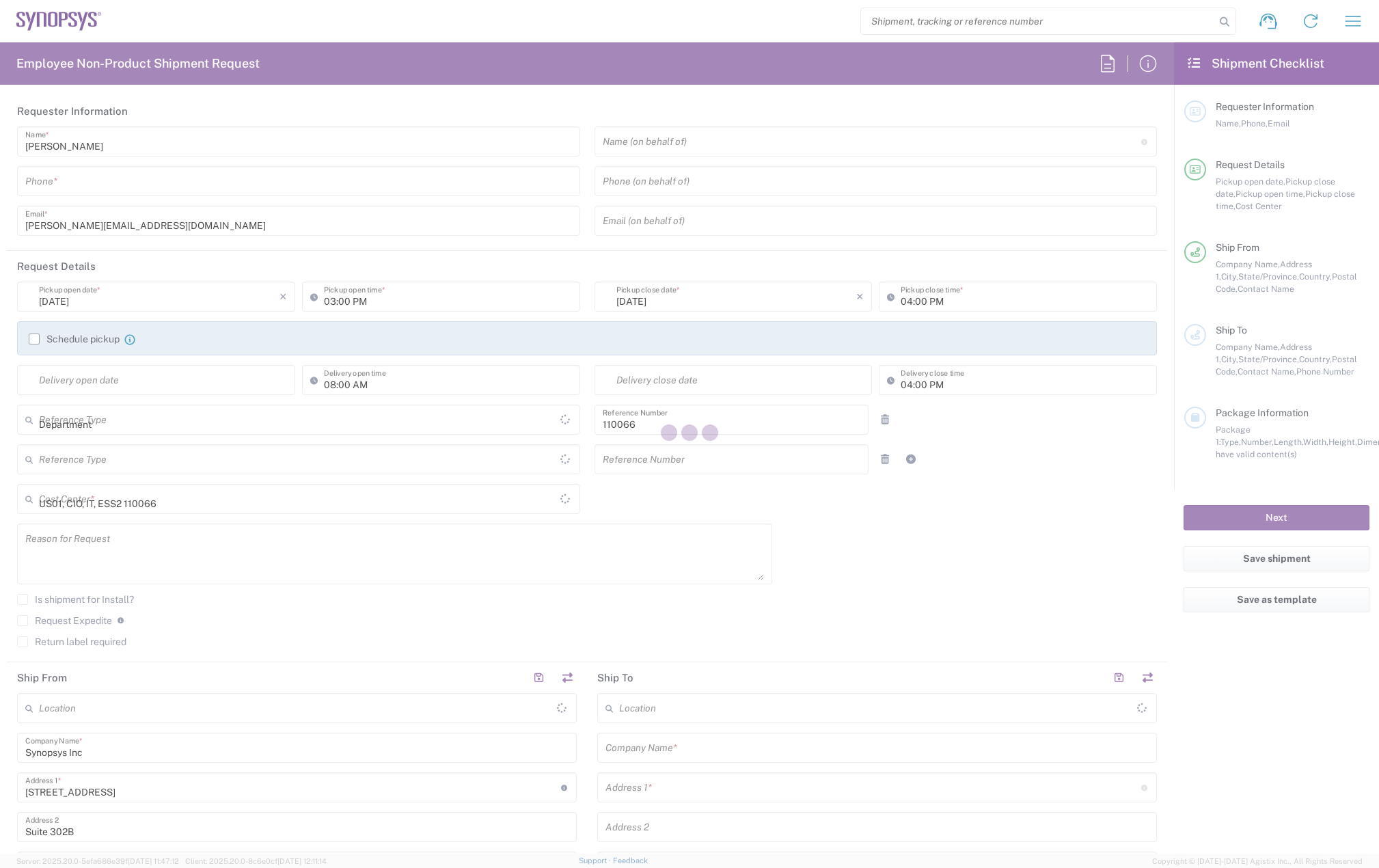
type input "[GEOGRAPHIC_DATA]"
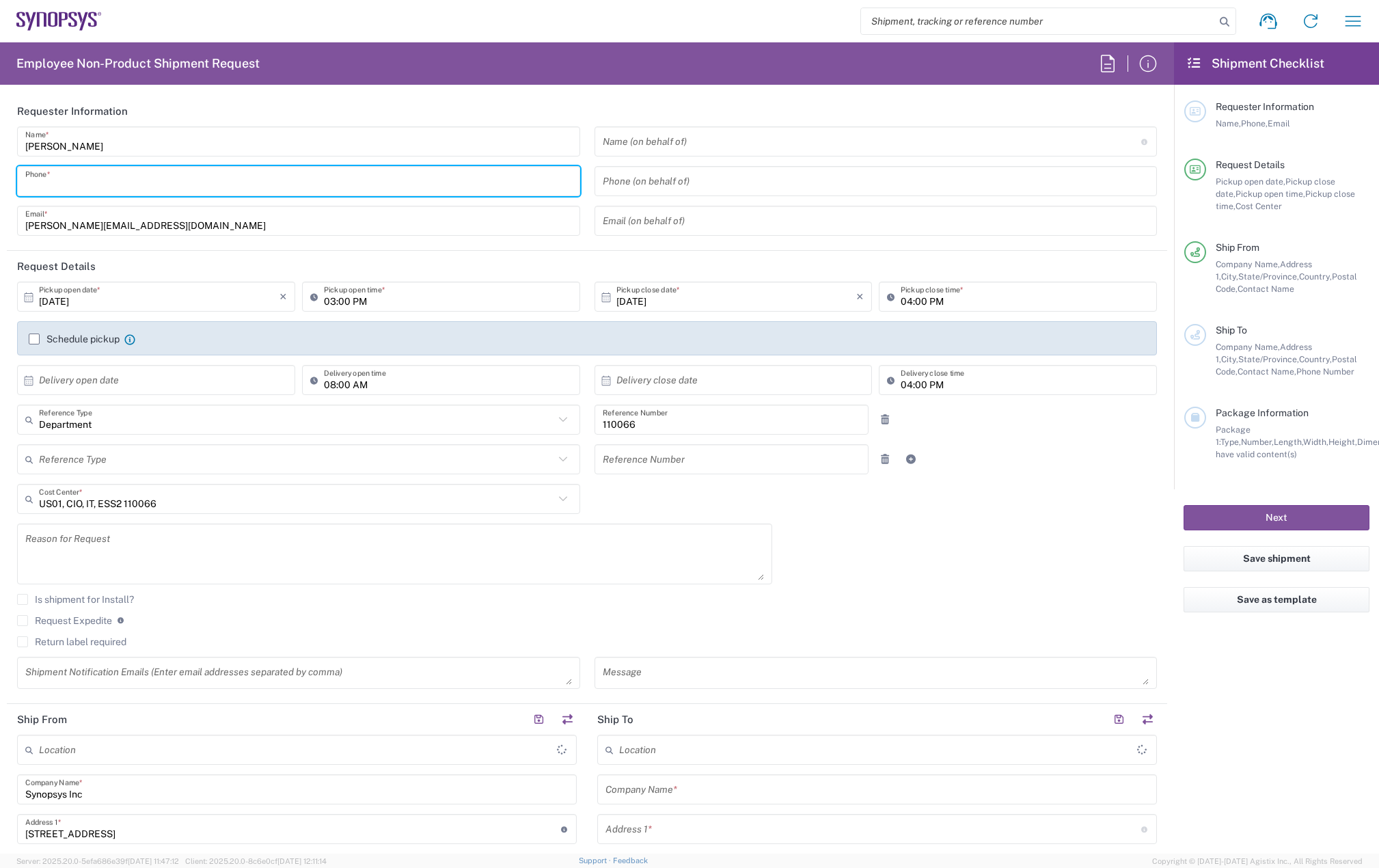
click at [147, 178] on input "tel" at bounding box center [298, 181] width 546 height 24
type input "781"
type input "Marlboro US04"
type input "7819643423"
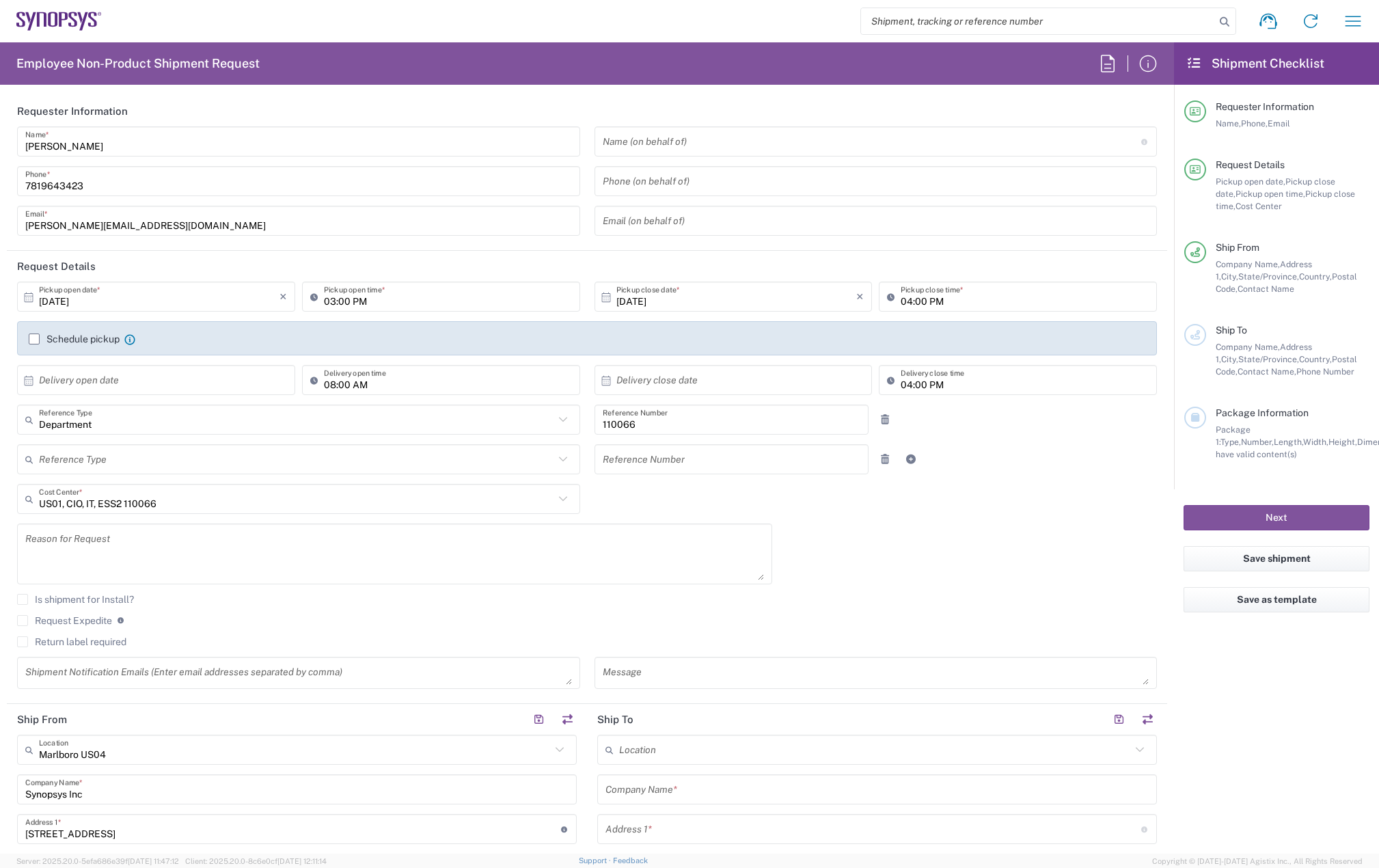
click at [35, 341] on label "Schedule pickup" at bounding box center [74, 339] width 91 height 11
click at [34, 339] on input "Schedule pickup" at bounding box center [34, 339] width 0 height 0
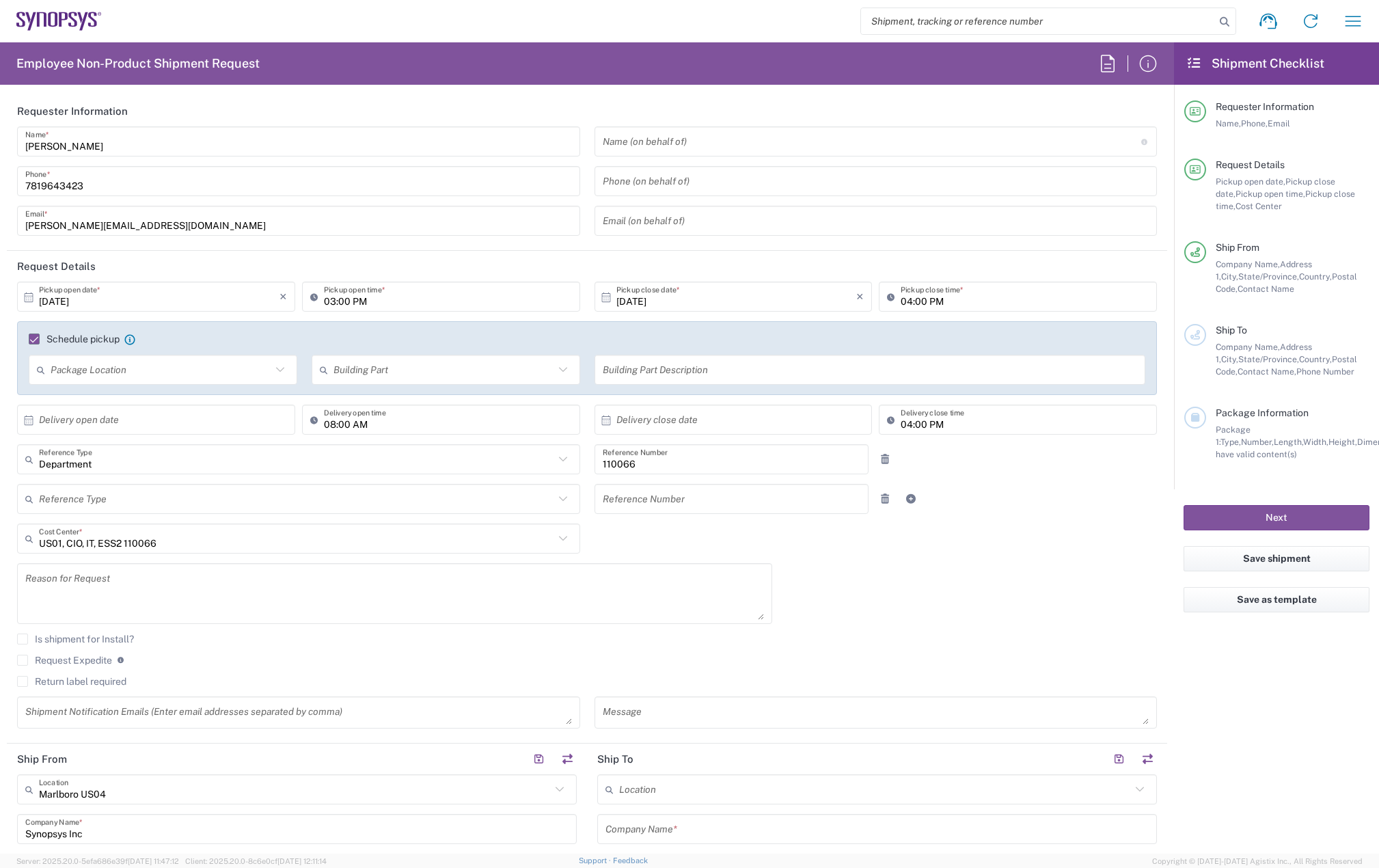
click at [117, 300] on input "[DATE]" at bounding box center [159, 297] width 241 height 24
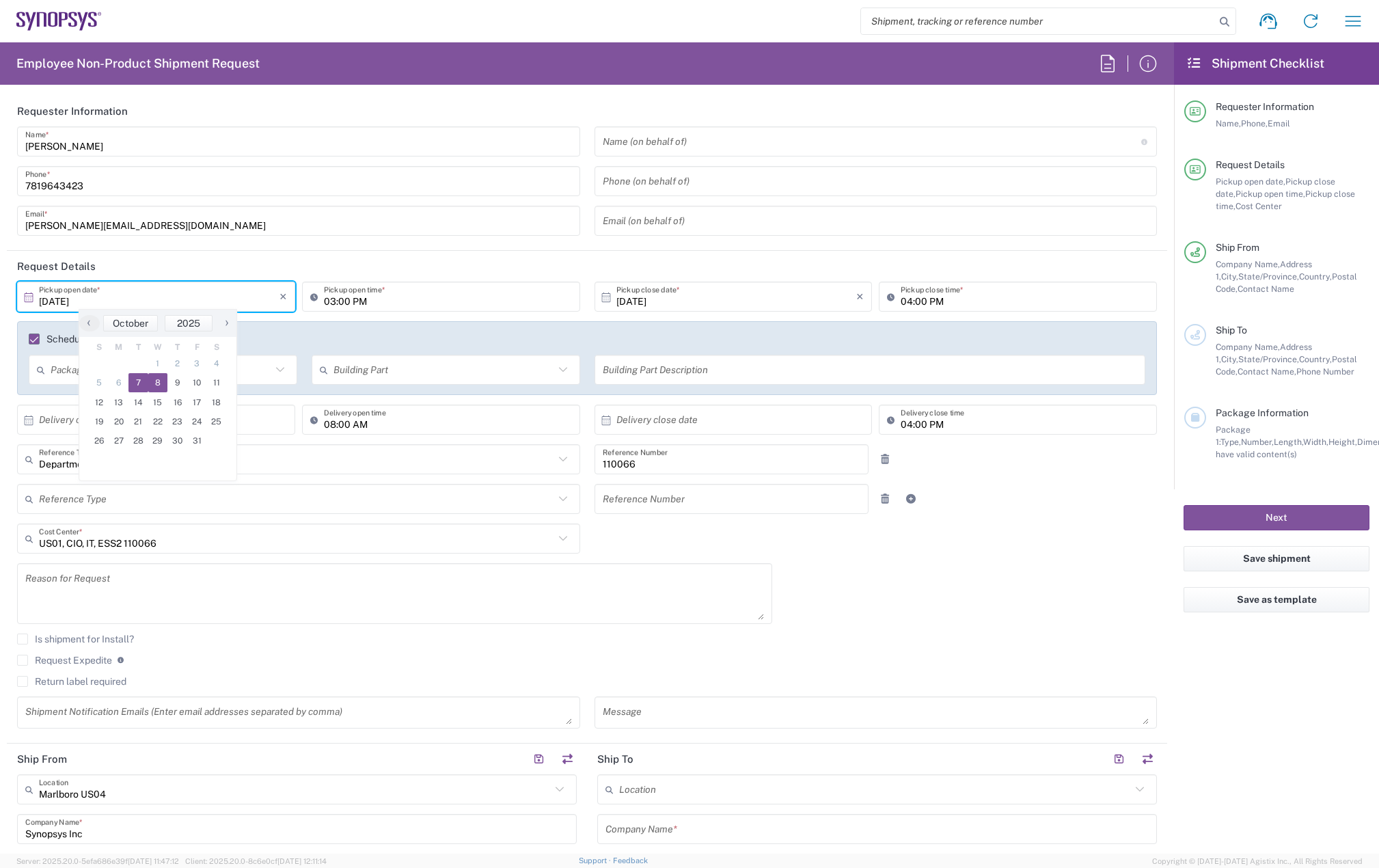
click at [159, 379] on span "8" at bounding box center [159, 382] width 20 height 19
type input "[DATE]"
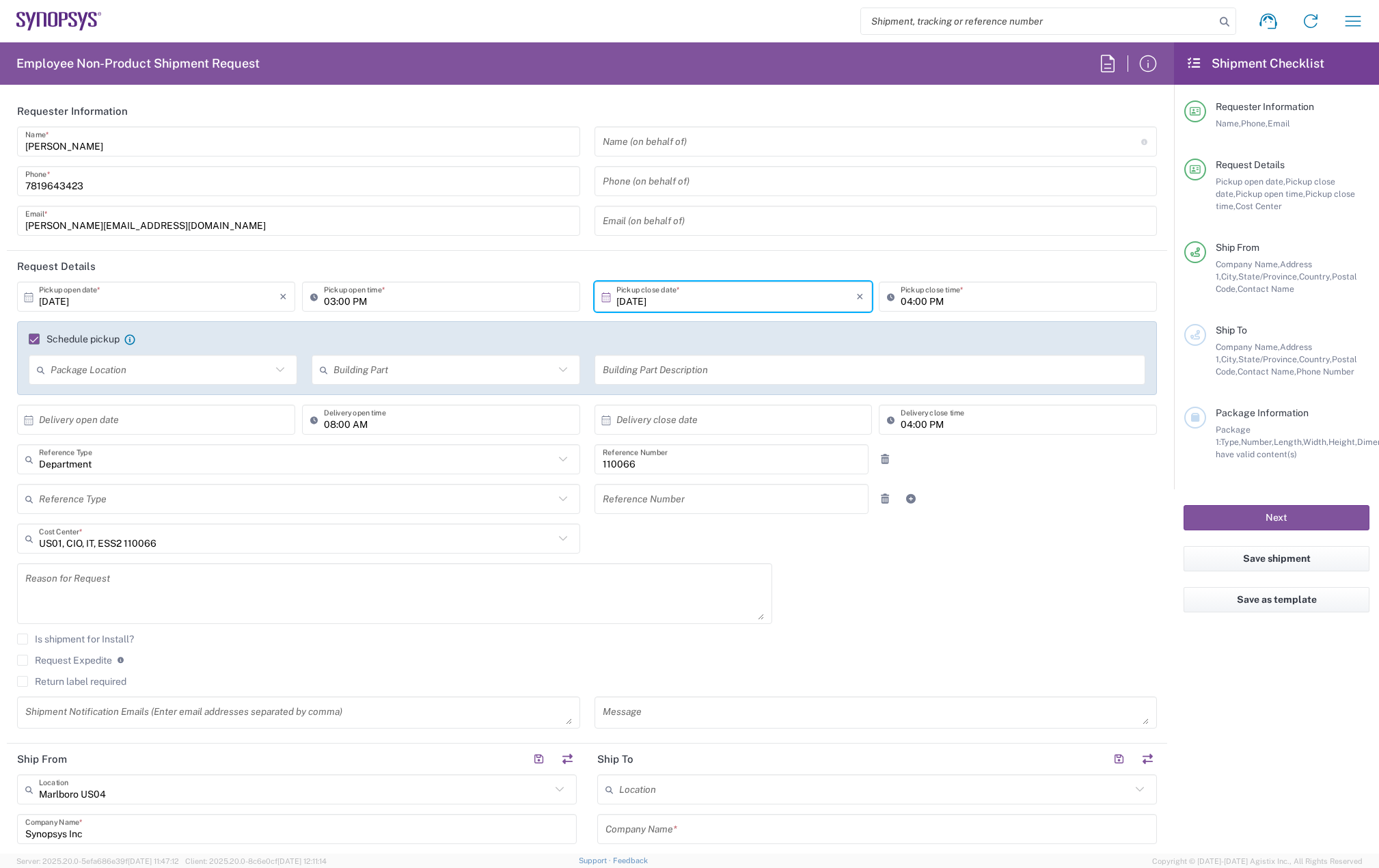
click at [325, 297] on input "03:00 PM" at bounding box center [447, 297] width 248 height 24
type input "12:00 PM"
click at [900, 301] on input "04:00 PM" at bounding box center [1024, 297] width 248 height 24
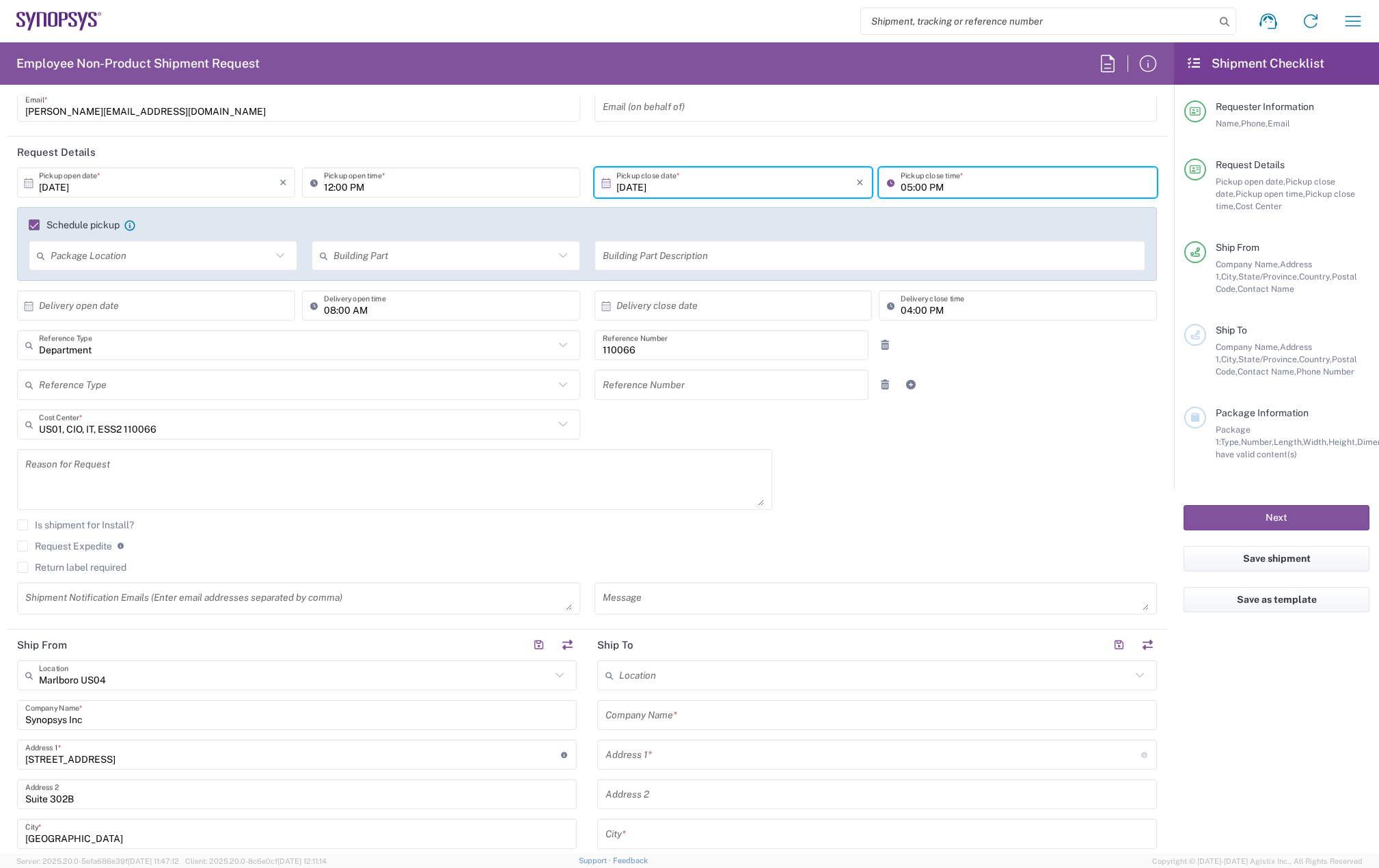
scroll to position [137, 0]
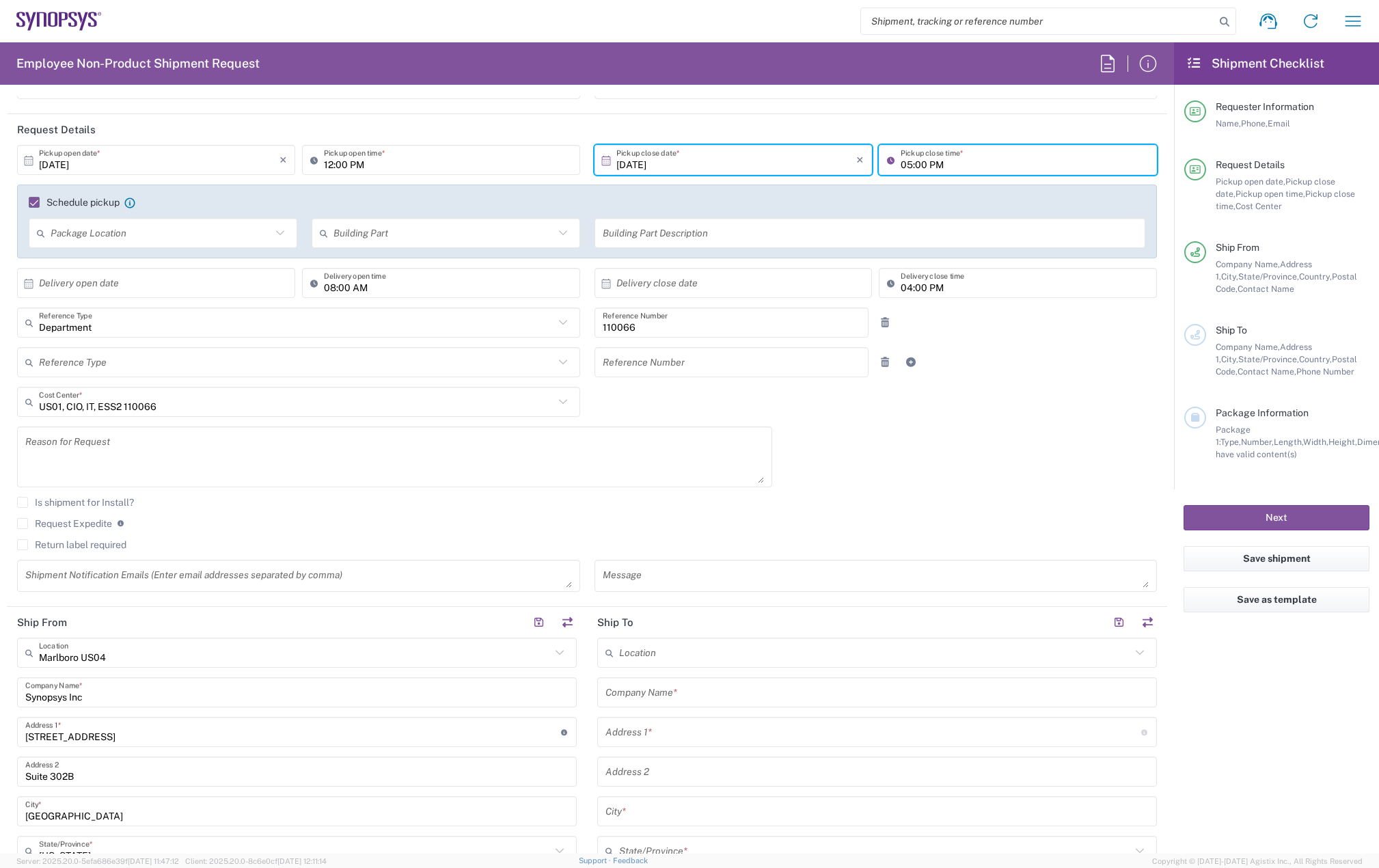
type input "05:00 PM"
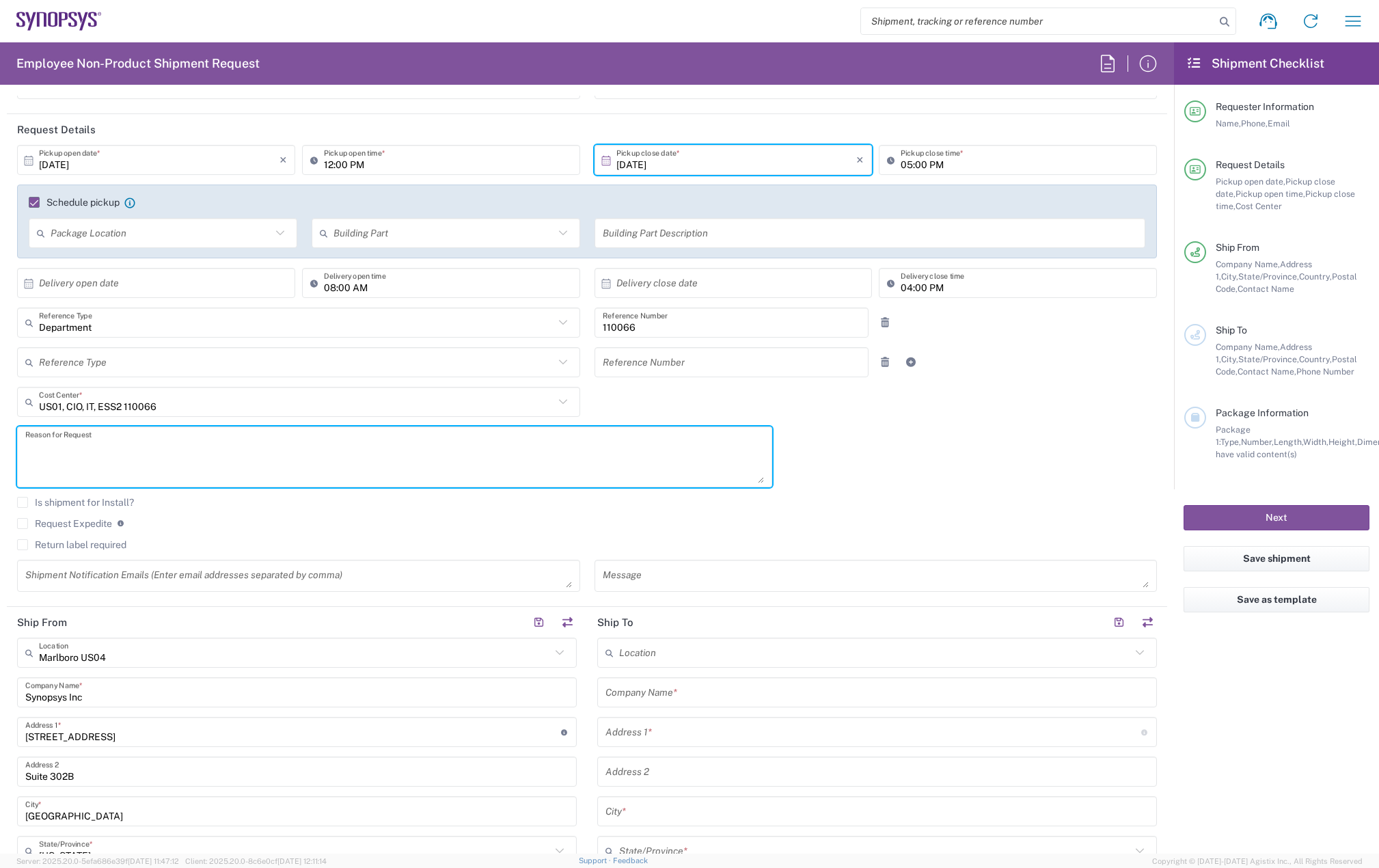
click at [100, 453] on textarea at bounding box center [395, 457] width 739 height 52
type textarea "Ansys Persona Testing for INC0934227"
click at [41, 546] on label "Return label required" at bounding box center [71, 544] width 109 height 11
click at [23, 544] on input "Return label required" at bounding box center [23, 544] width 0 height 0
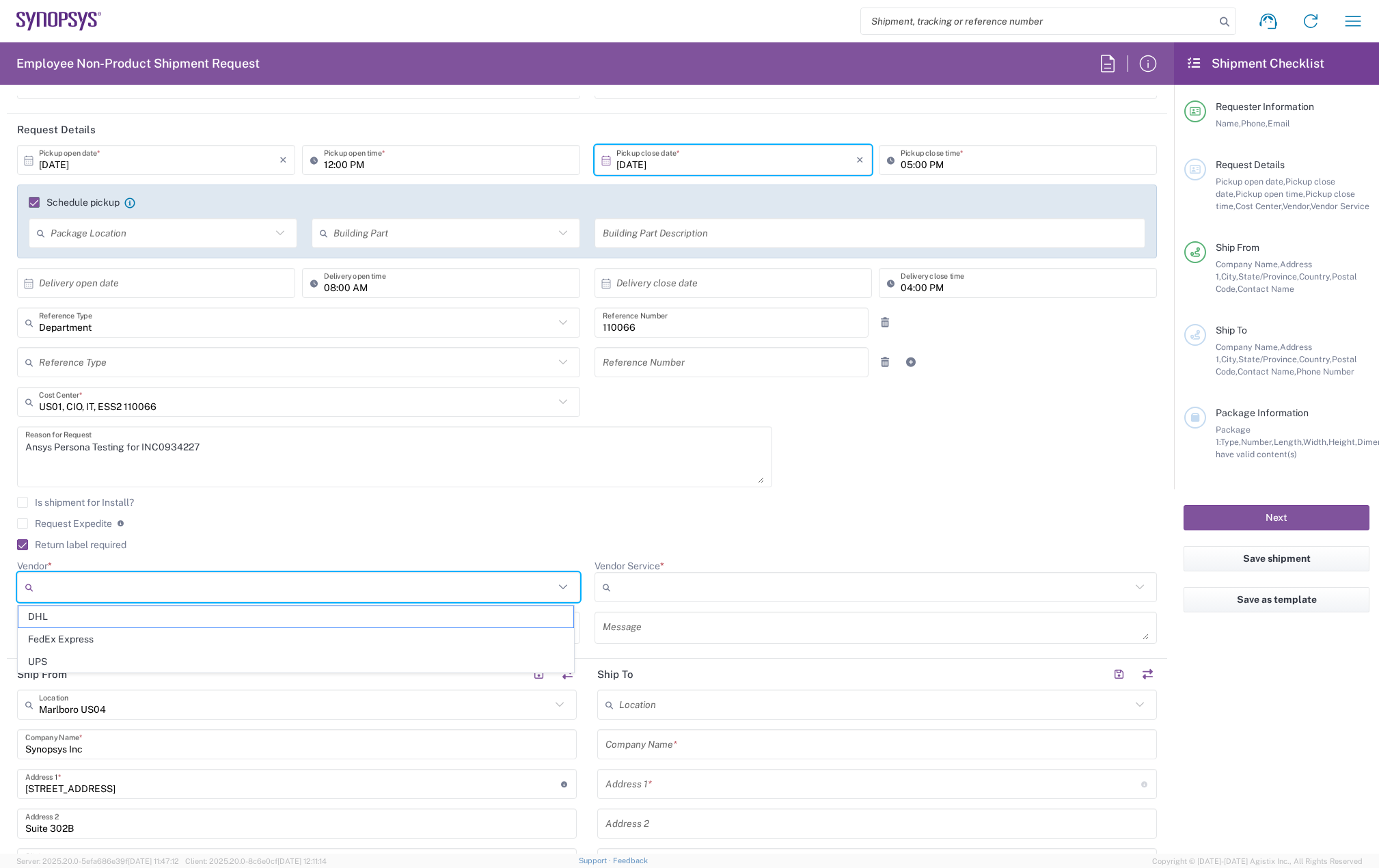
click at [80, 588] on input "Vendor *" at bounding box center [297, 587] width 516 height 22
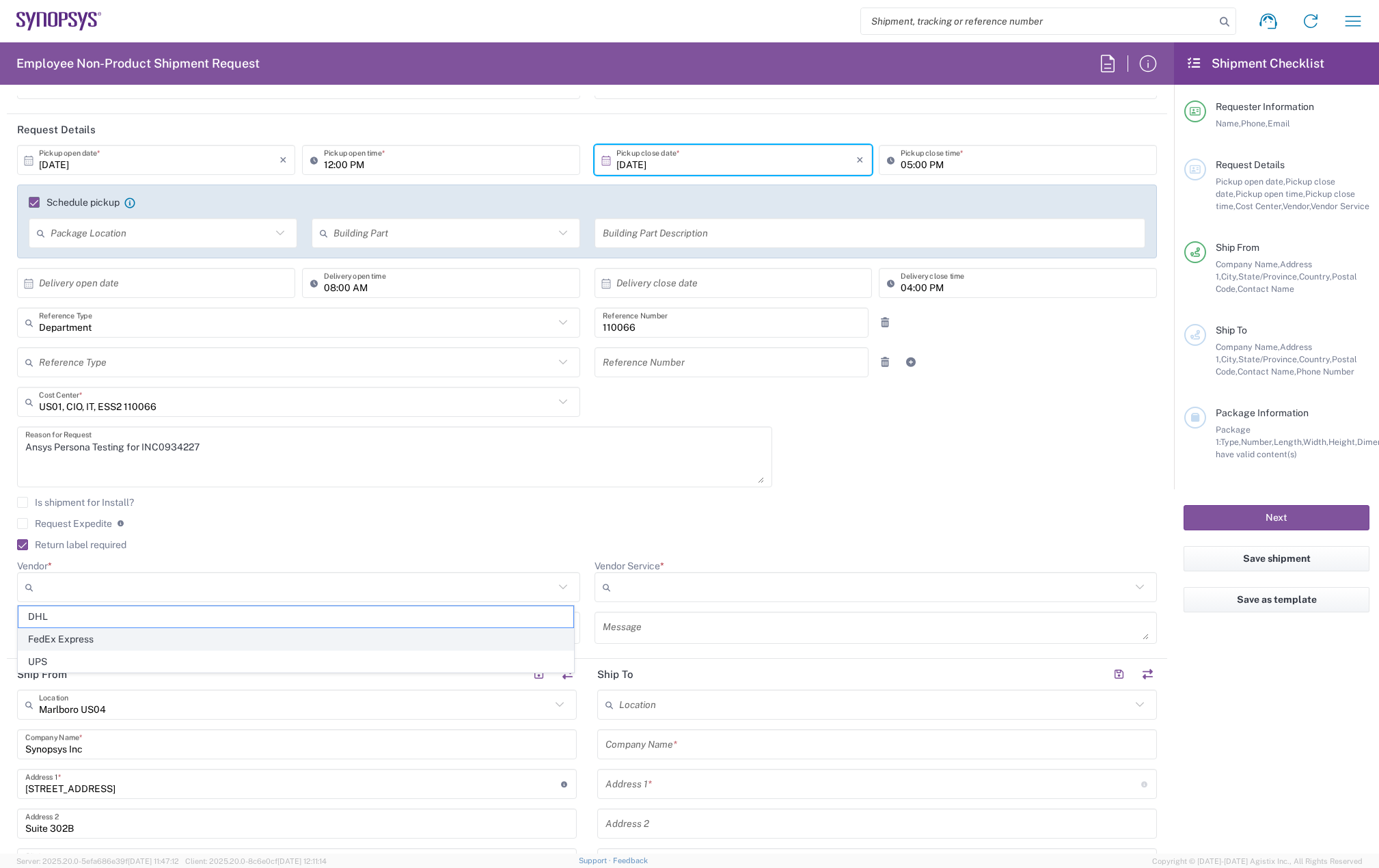
click at [87, 631] on span "FedEx Express" at bounding box center [296, 639] width 555 height 22
type input "FedEx Express"
click at [606, 586] on icon at bounding box center [609, 587] width 14 height 22
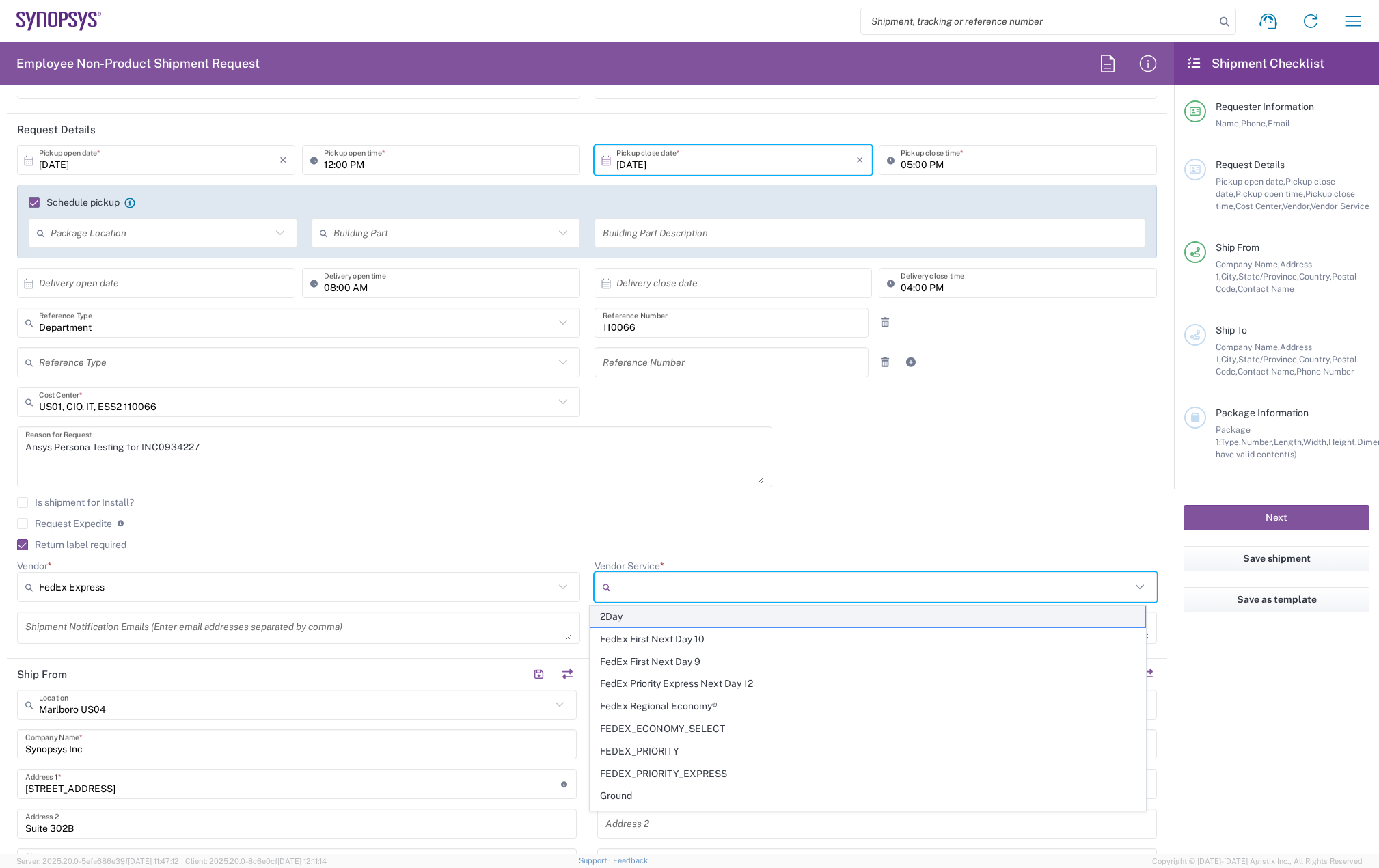
click at [635, 620] on span "2Day" at bounding box center [868, 617] width 555 height 22
type input "2Day"
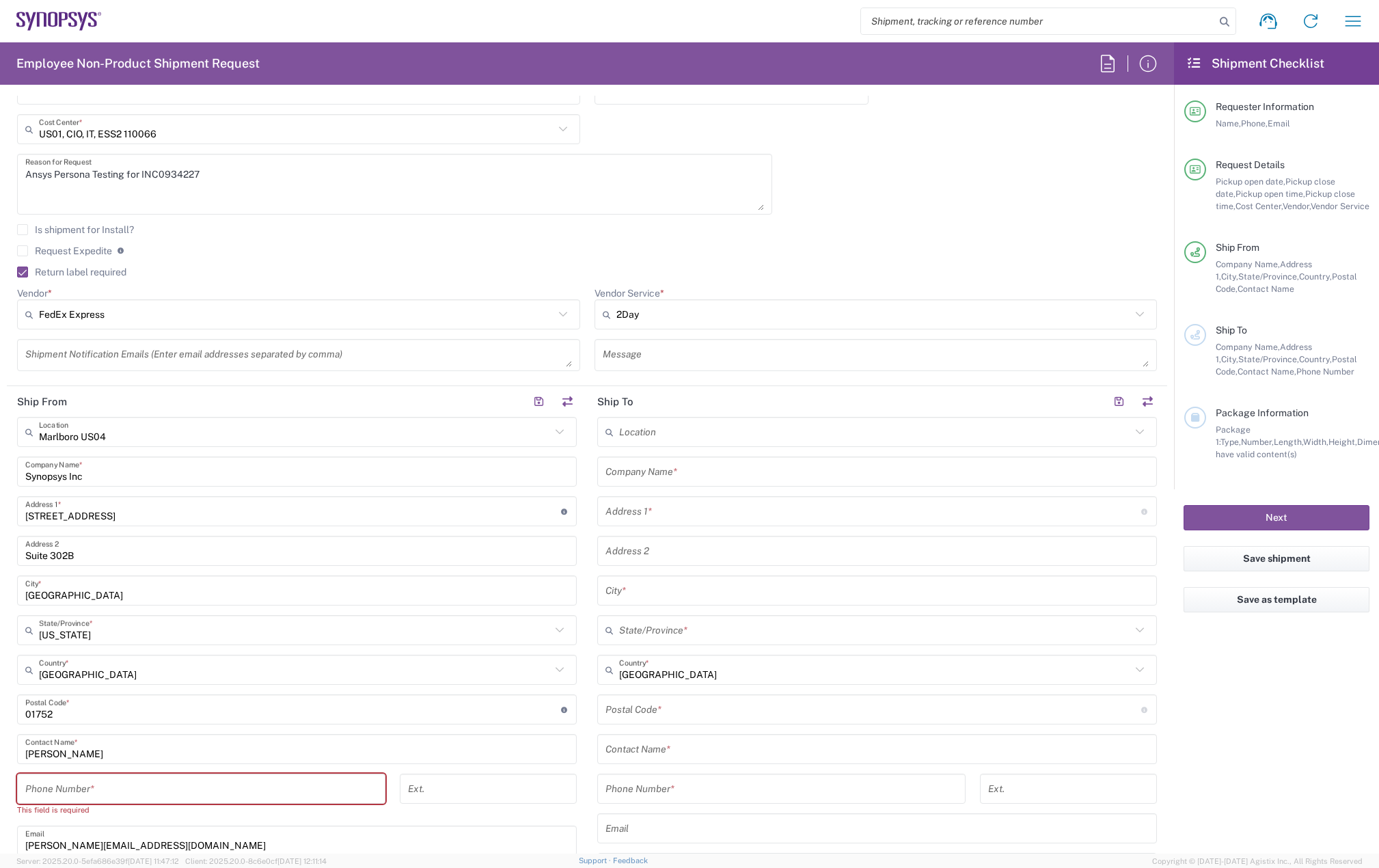
scroll to position [410, 0]
click at [44, 787] on input "tel" at bounding box center [201, 788] width 352 height 24
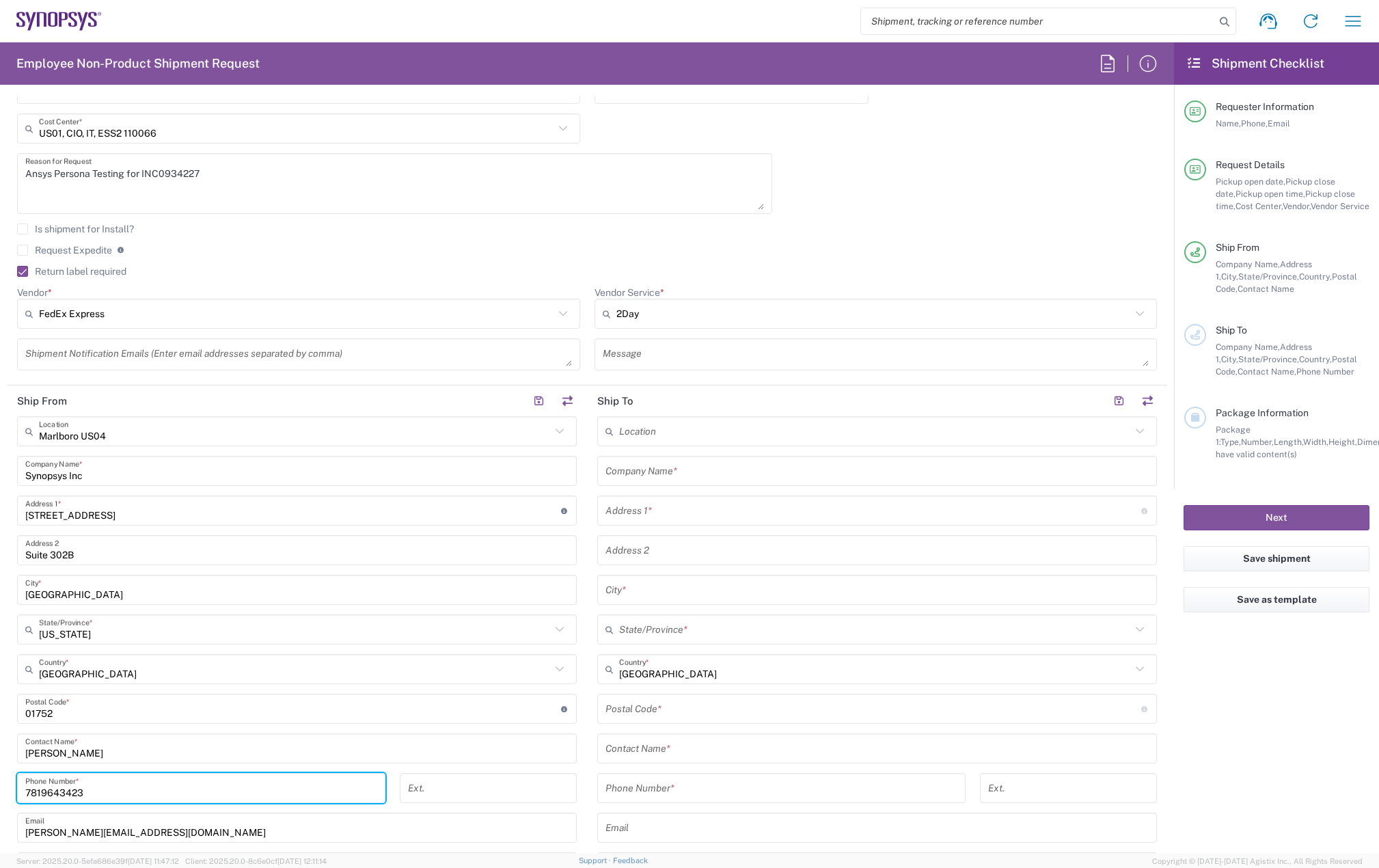
type input "7819643423"
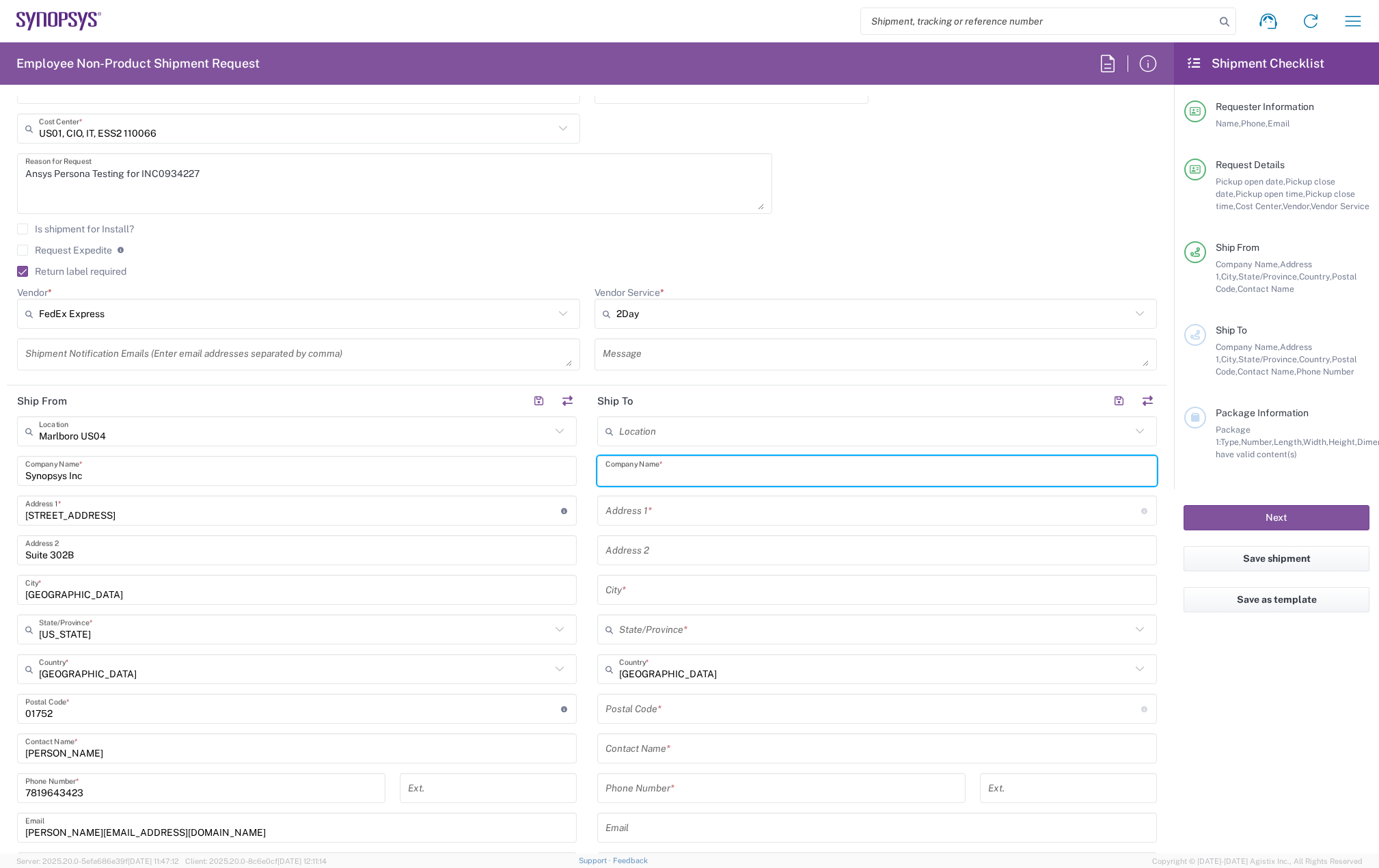
click at [639, 469] on input "text" at bounding box center [877, 471] width 543 height 24
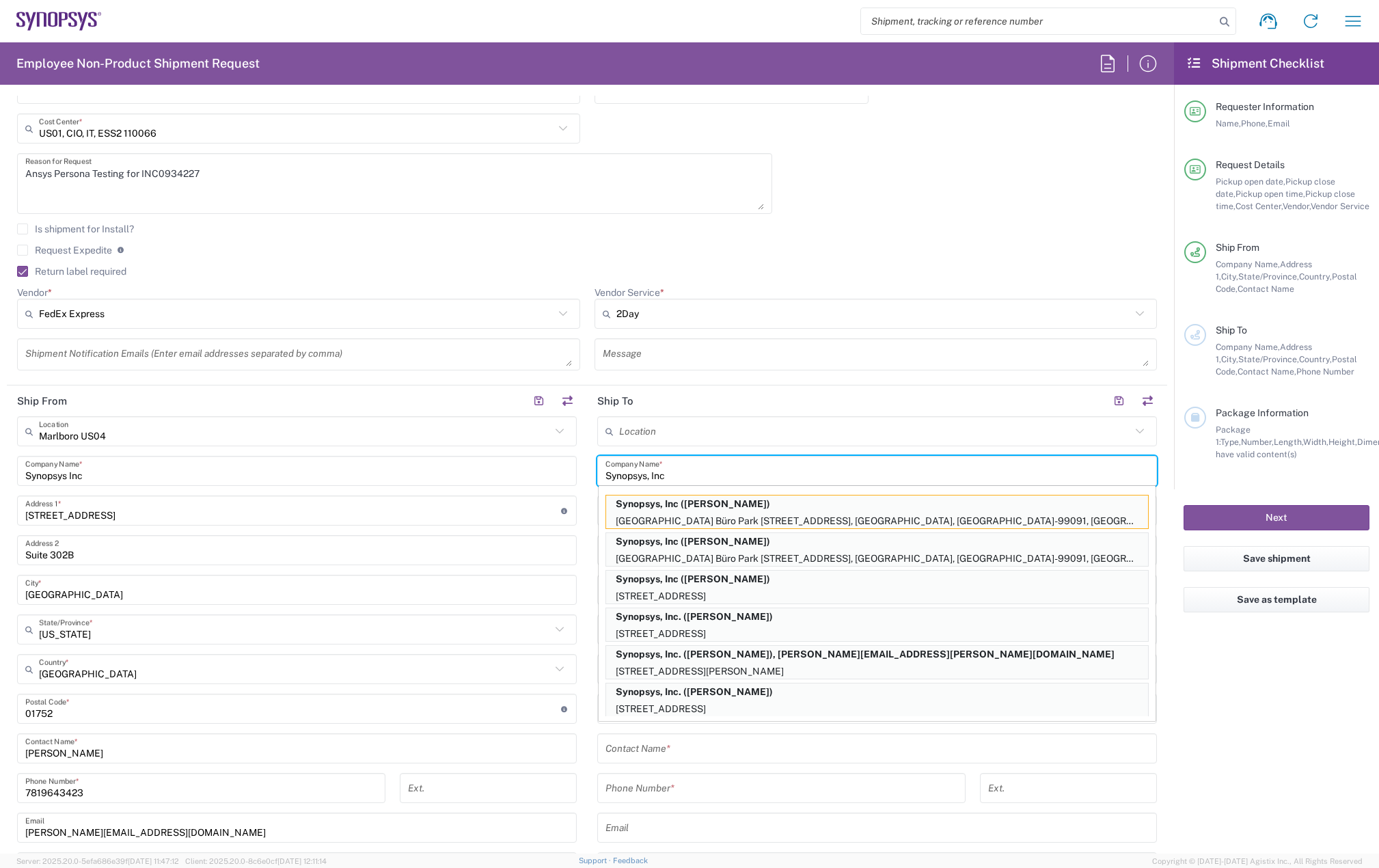
type input "Synopsys, Inc"
click at [890, 758] on input "text" at bounding box center [877, 748] width 543 height 24
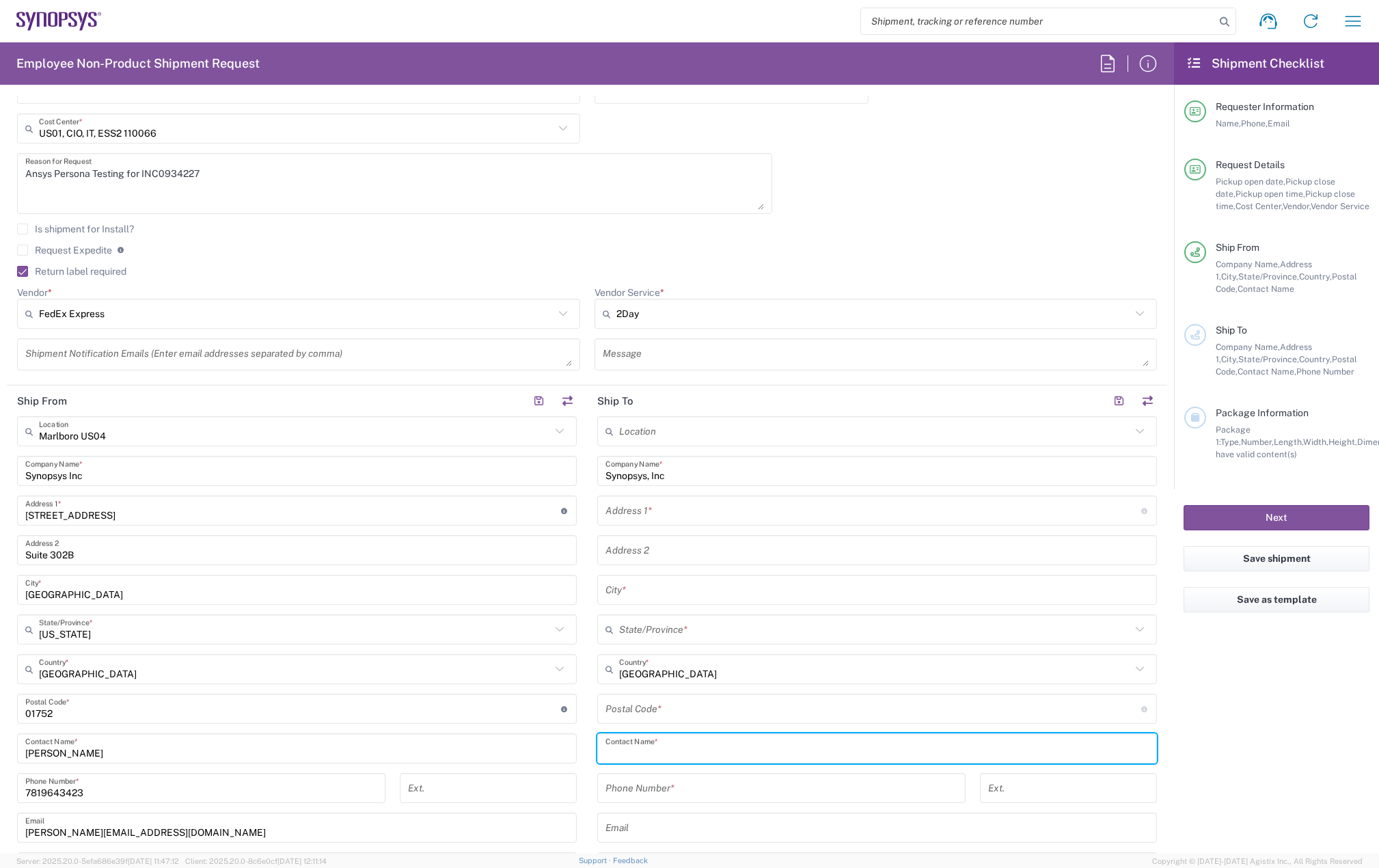
click at [709, 748] on input "text" at bounding box center [877, 748] width 543 height 24
type input "Billie Early"
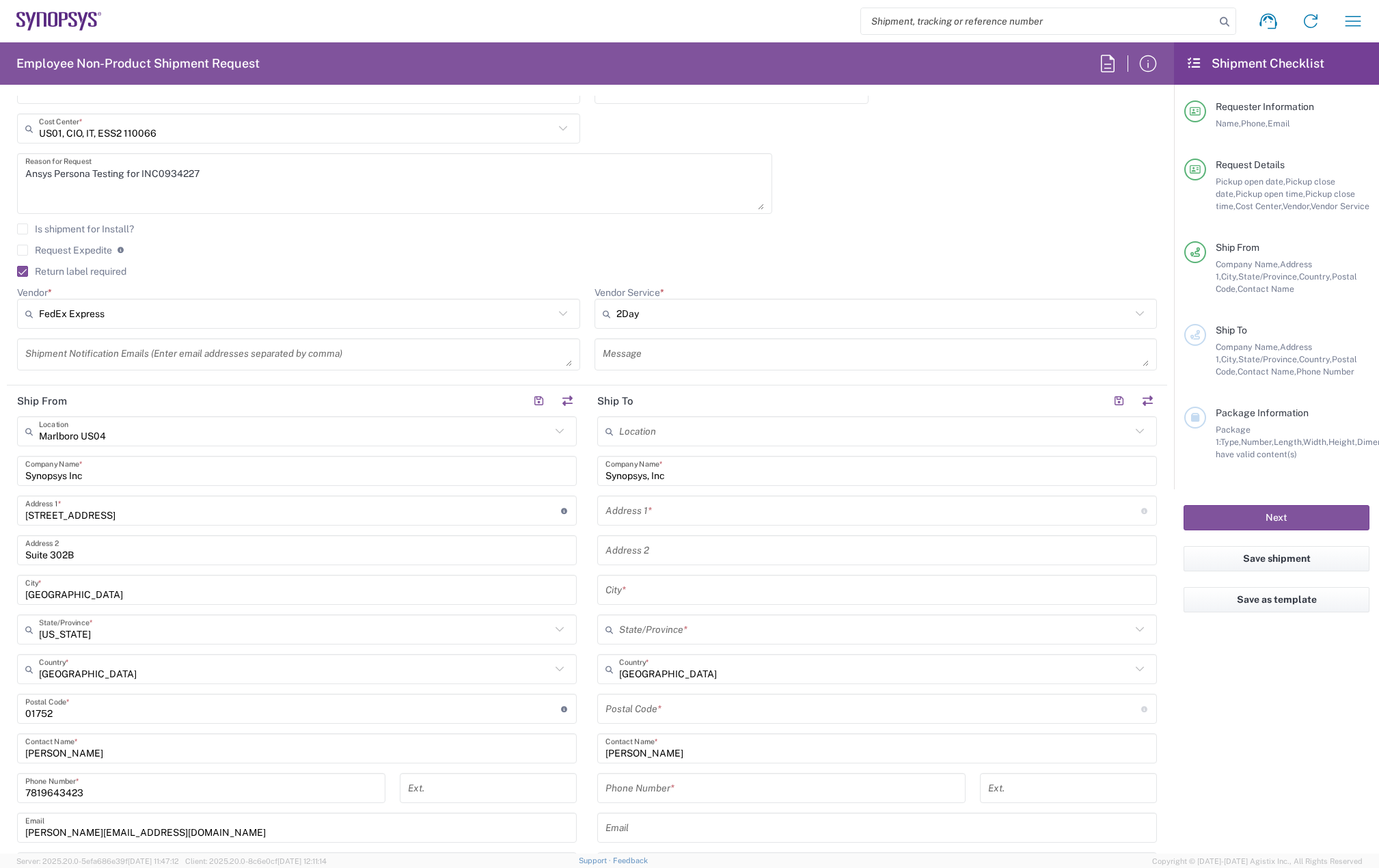
click at [640, 505] on input "text" at bounding box center [873, 510] width 535 height 24
paste input "9000 Virginia Manor Road"
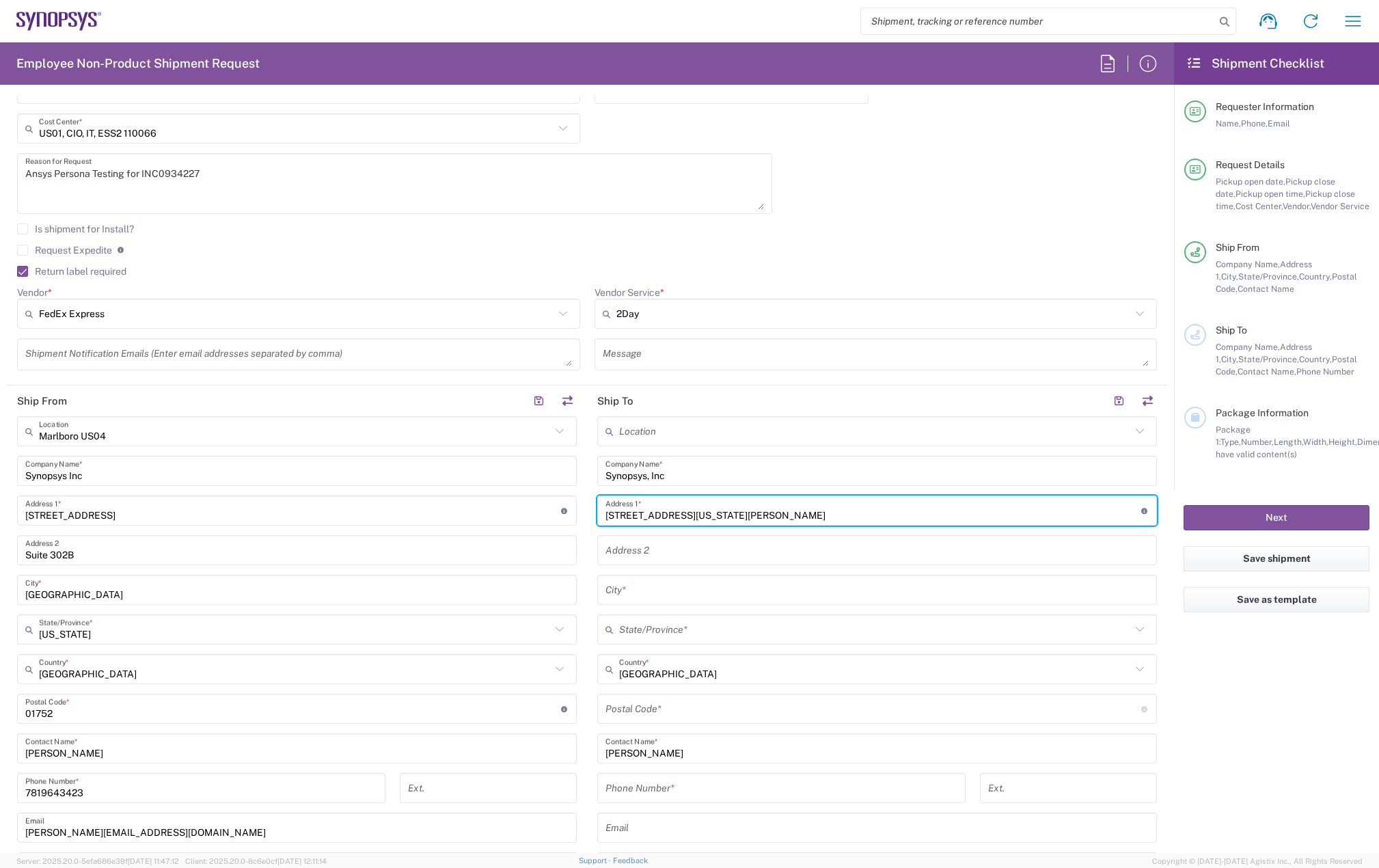
type input "9000 Virginia Manor Road"
click at [642, 554] on input "text" at bounding box center [877, 550] width 543 height 24
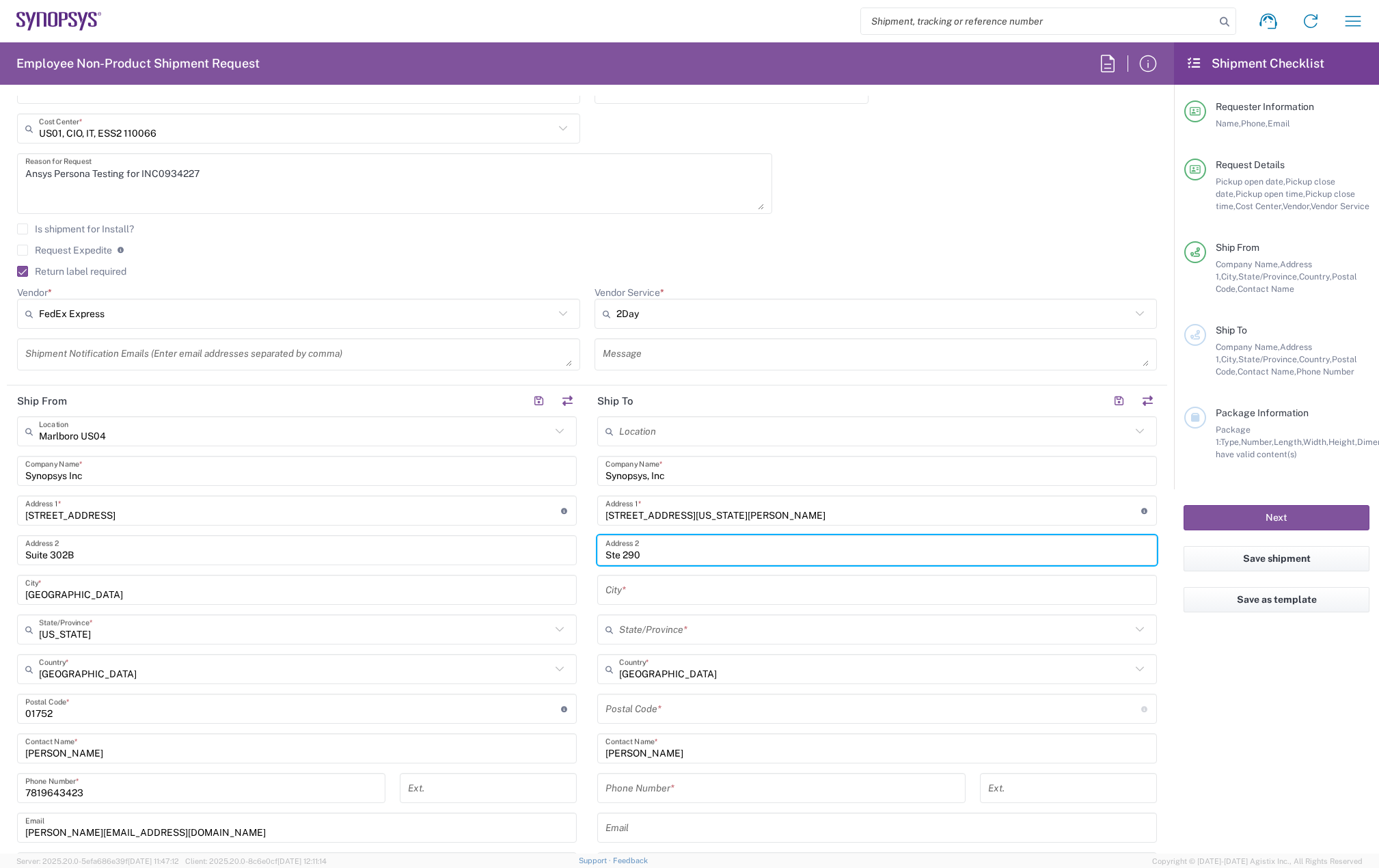
type input "Ste 290"
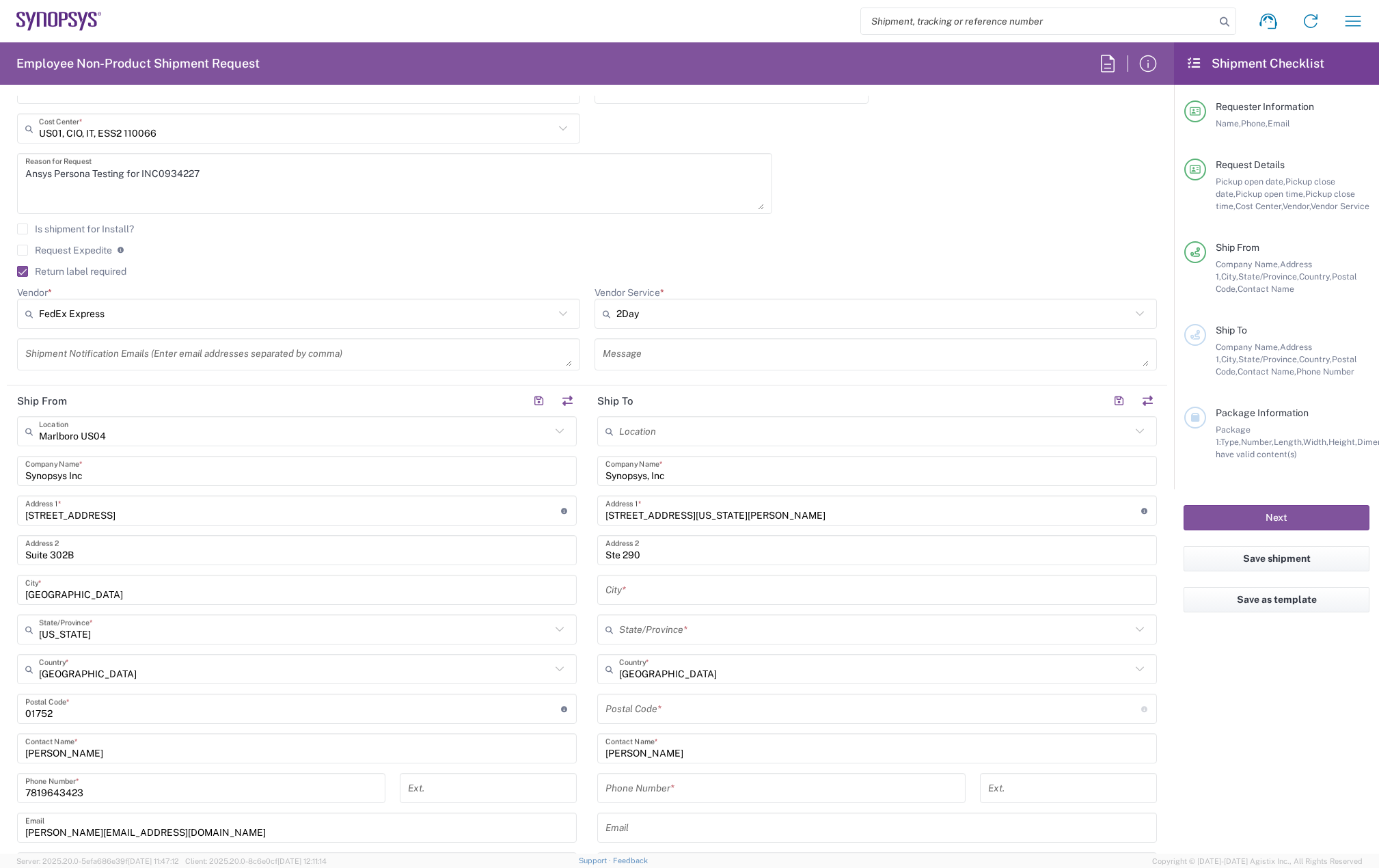
click at [616, 595] on input "text" at bounding box center [877, 589] width 543 height 24
paste input "Beltsville"
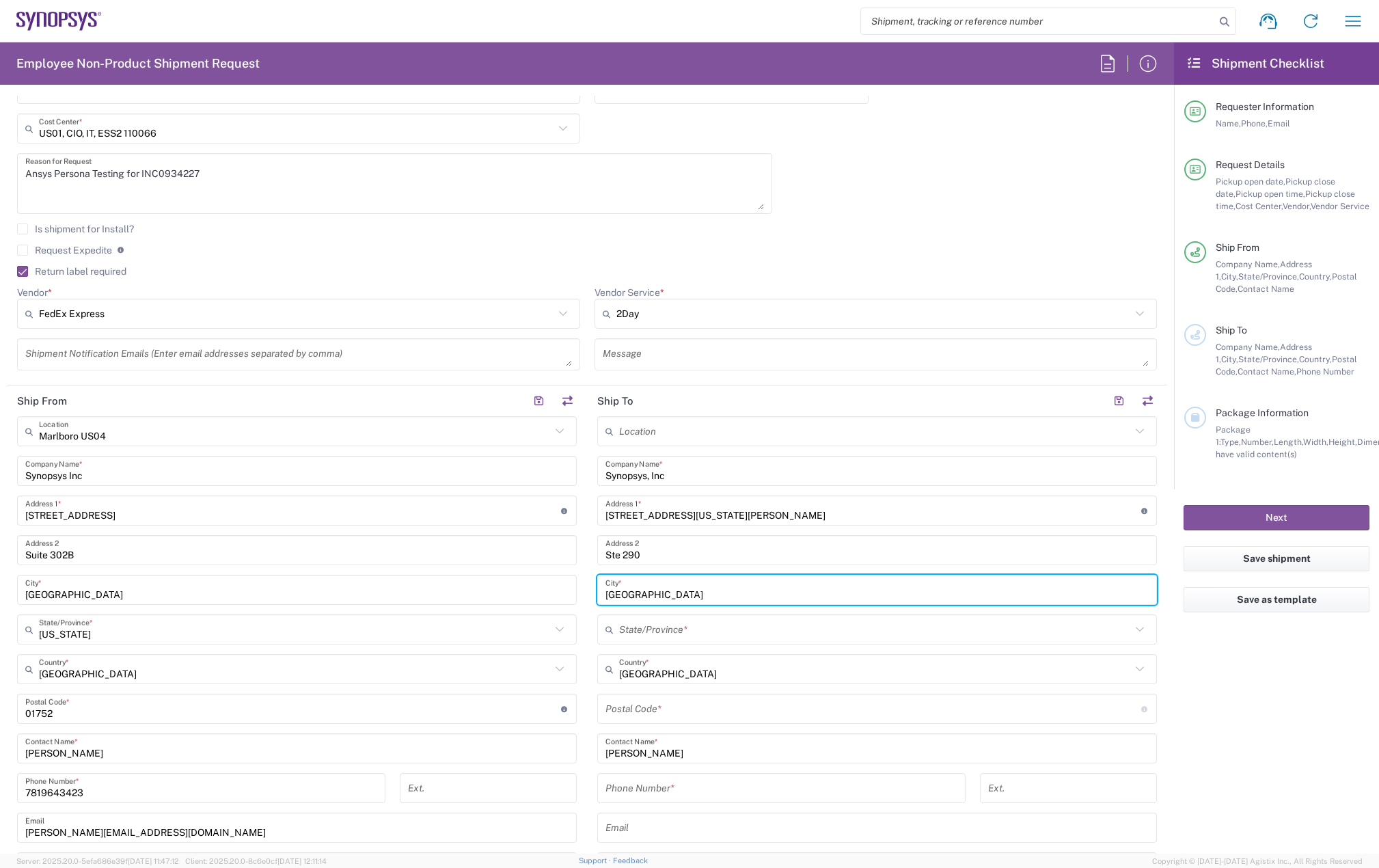
type input "Beltsville"
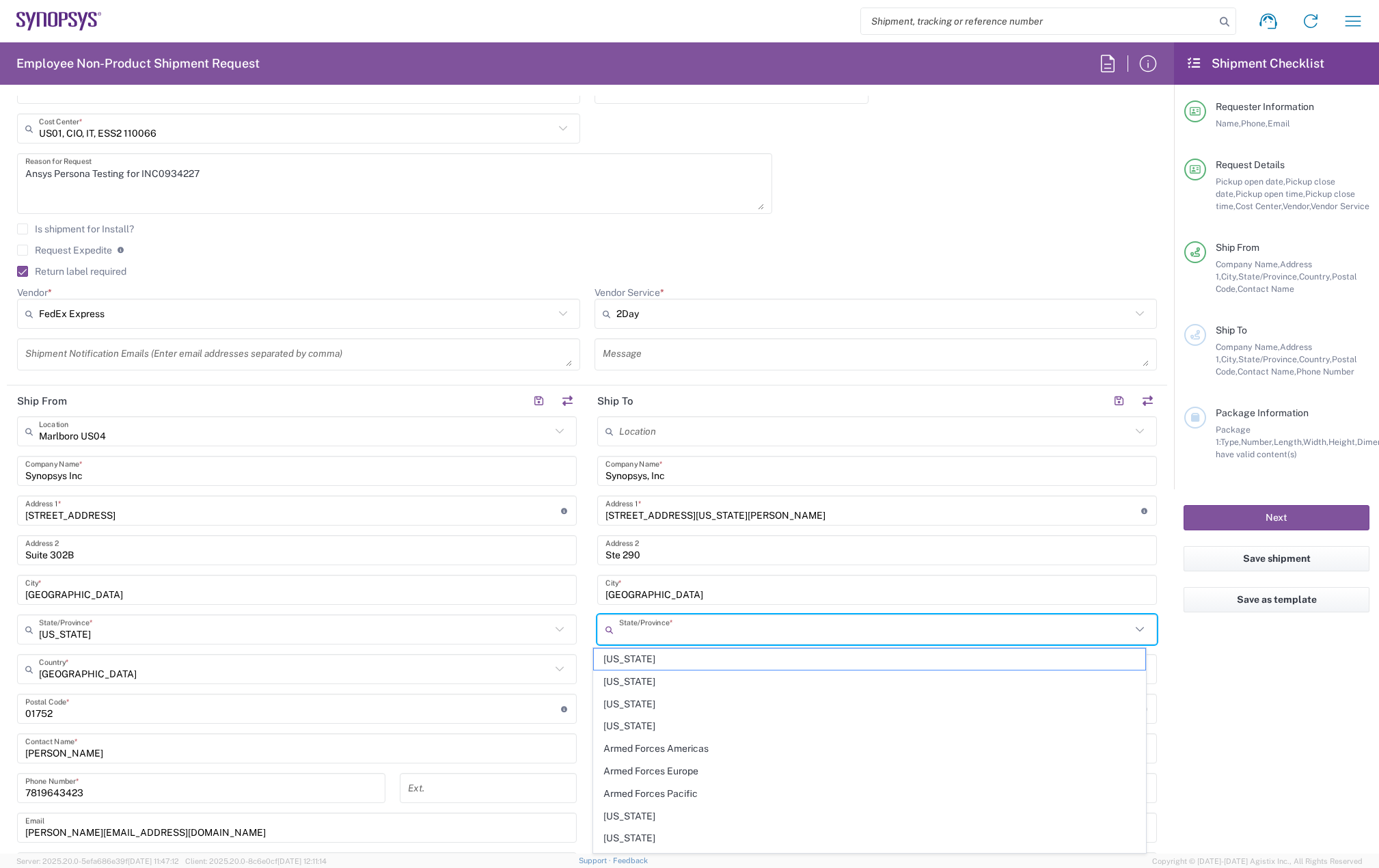
click at [639, 627] on input "text" at bounding box center [875, 629] width 512 height 24
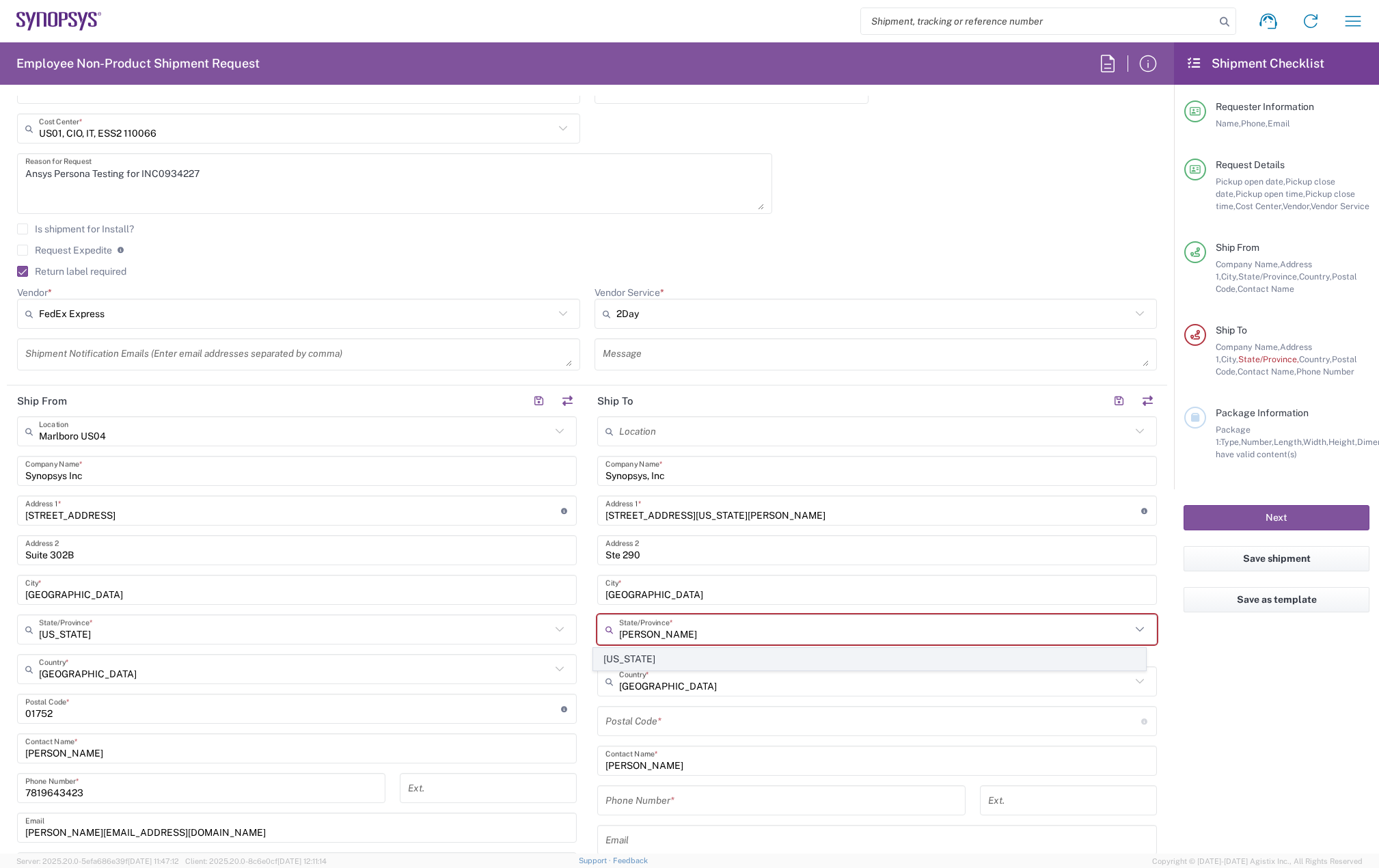
click at [634, 655] on span "[US_STATE]" at bounding box center [870, 659] width 553 height 22
type input "[US_STATE]"
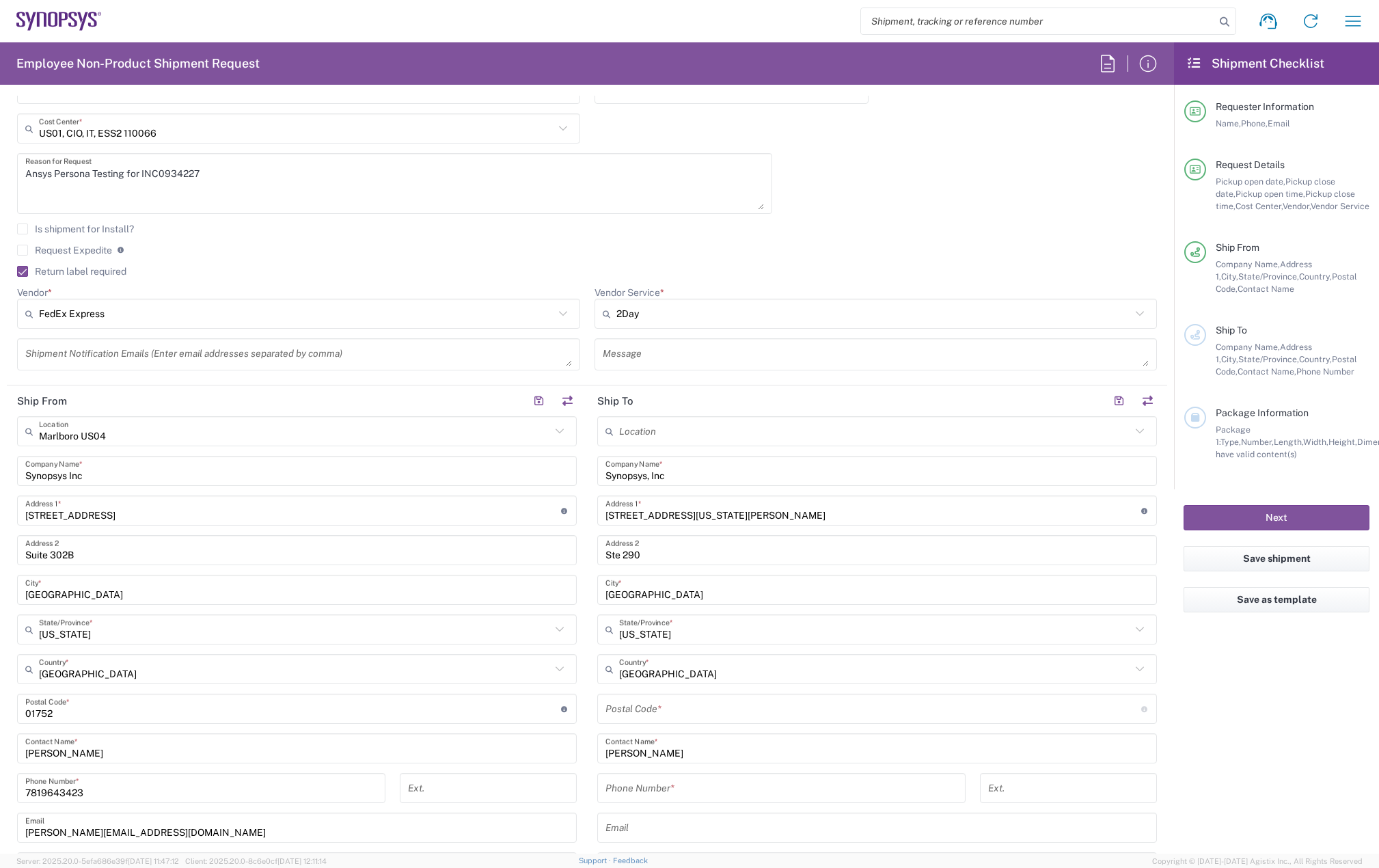
click at [636, 716] on input "undefined" at bounding box center [873, 708] width 535 height 24
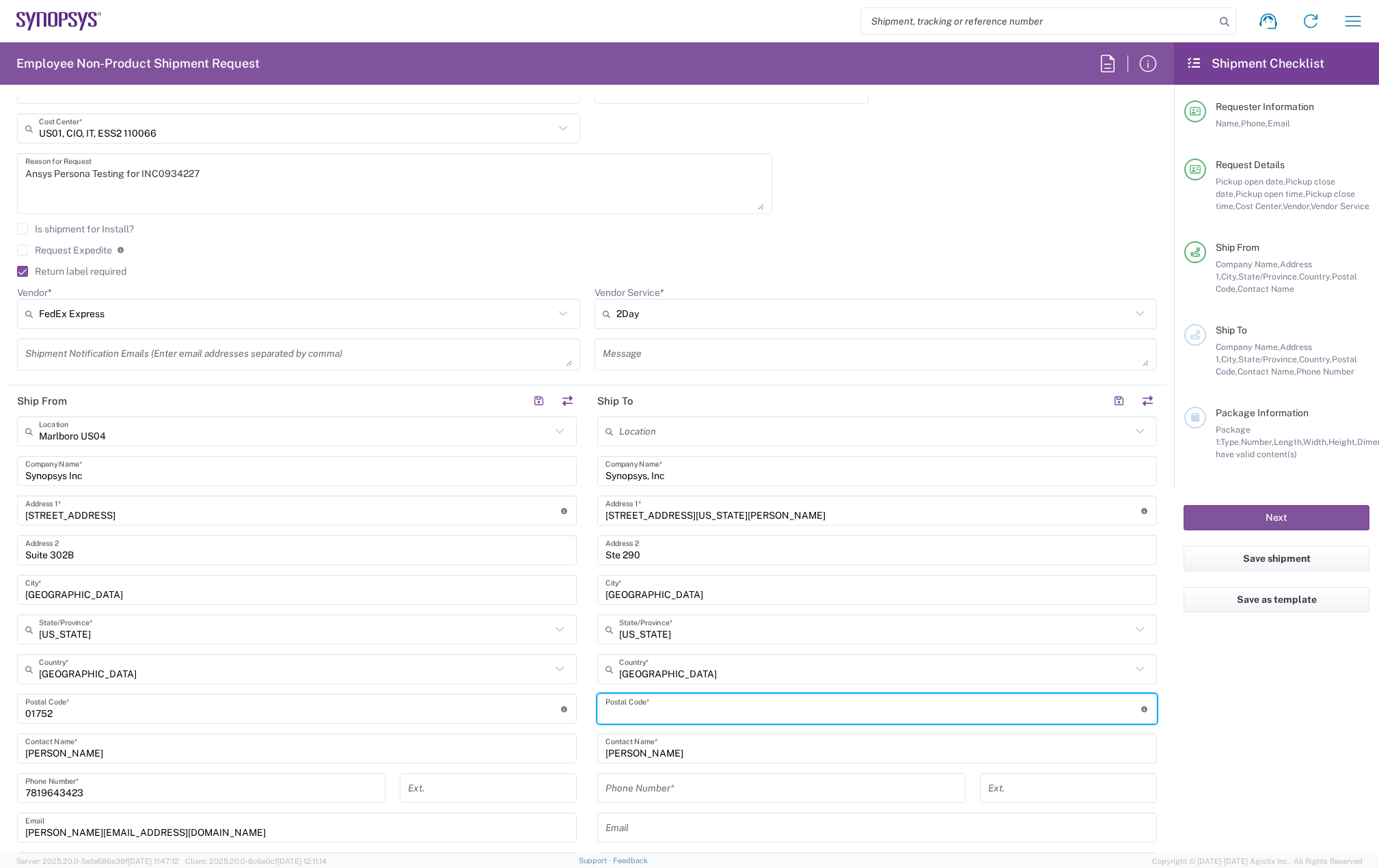
paste input "20705"
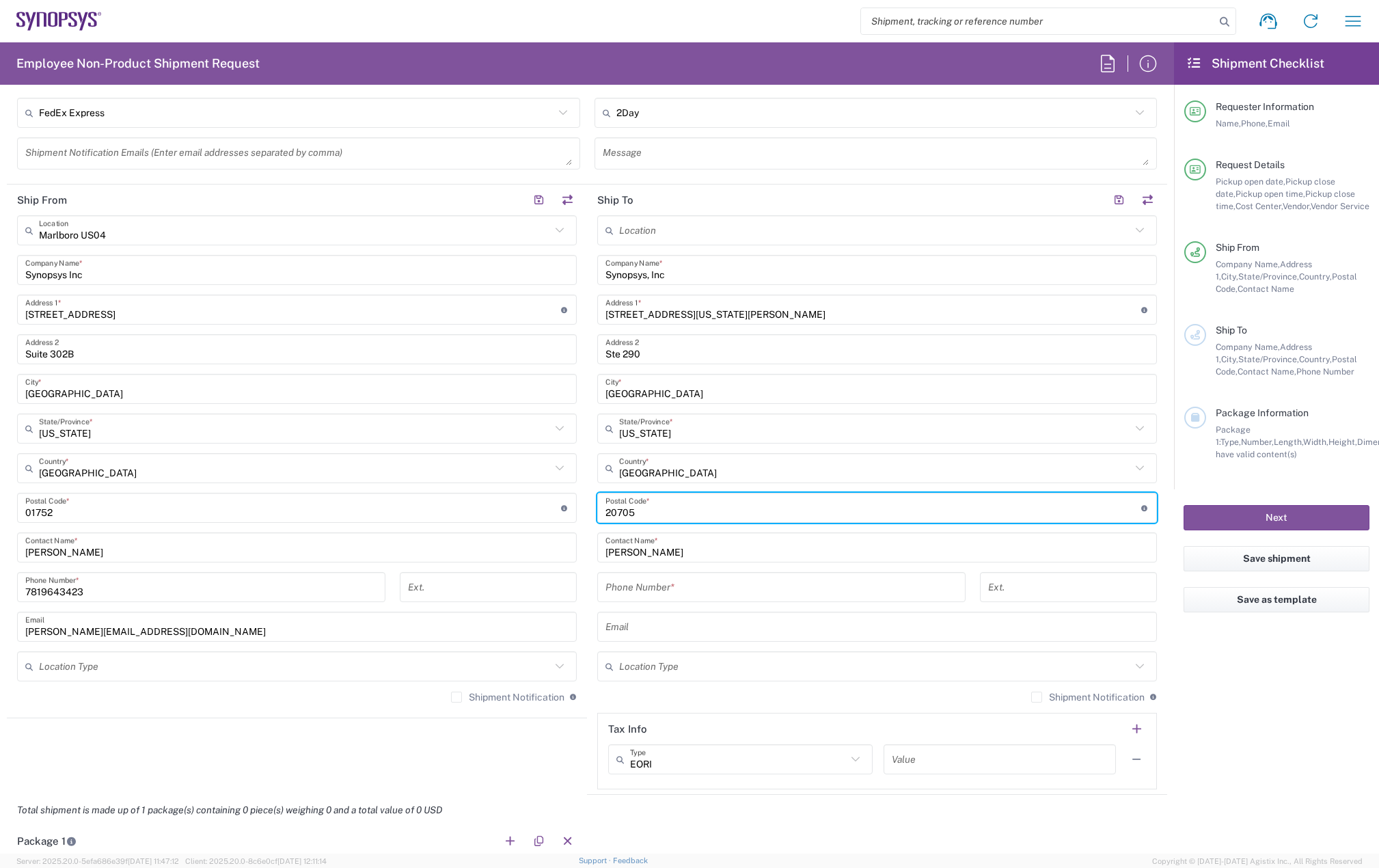
scroll to position [615, 0]
type input "20705"
click at [638, 596] on div "Phone Number *" at bounding box center [781, 582] width 369 height 30
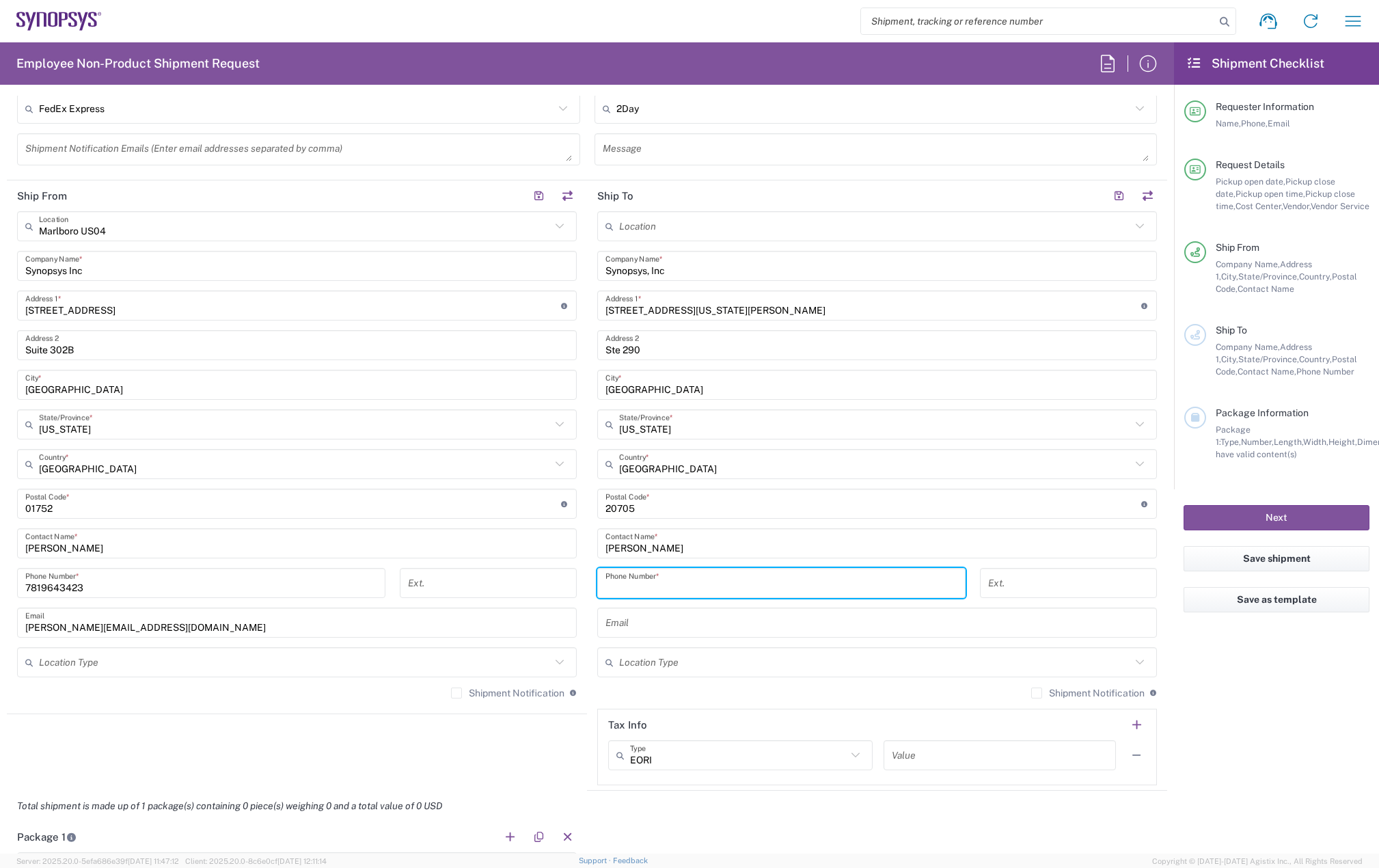
click at [639, 590] on input "tel" at bounding box center [781, 583] width 352 height 24
paste input "301-640-5829"
type input "301-640-5829"
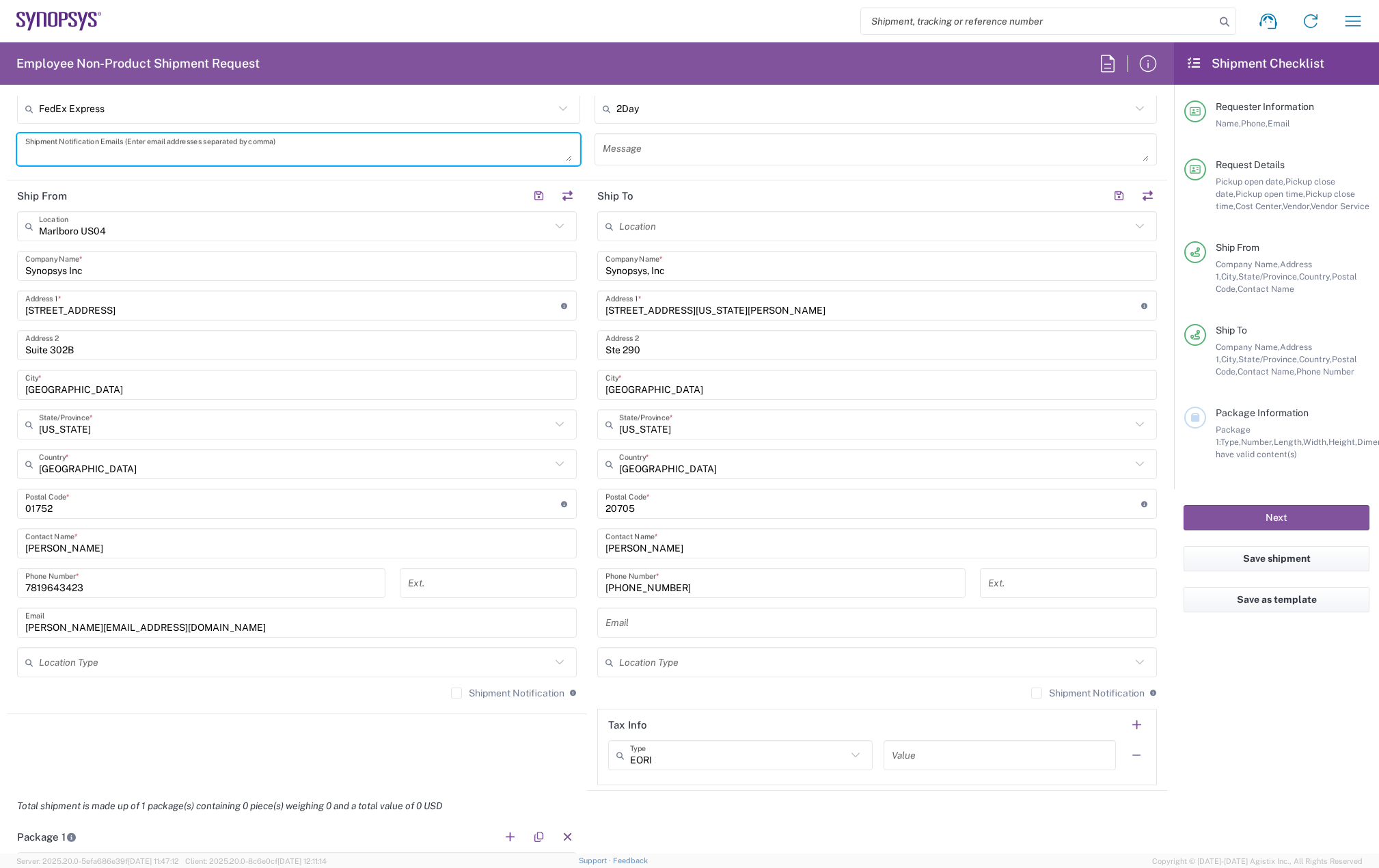
click at [114, 147] on textarea at bounding box center [298, 149] width 546 height 24
paste textarea "billie.early@ansys.com"
type textarea "billie.early@ansys.com"
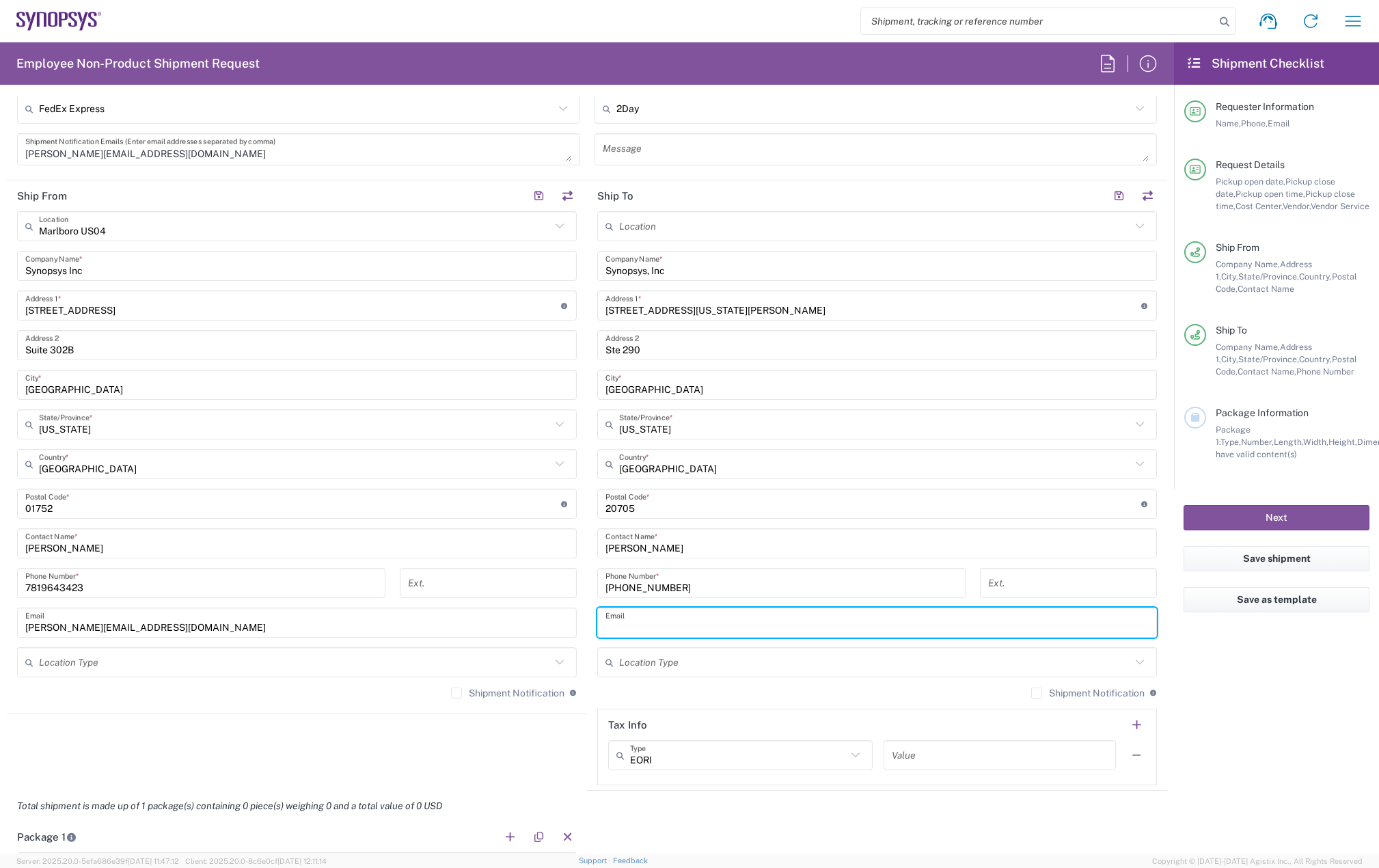
click at [633, 631] on input "text" at bounding box center [877, 623] width 543 height 24
paste input "billie.early@synopsys.com"
type input "billie.early@synopsys.com"
click at [452, 690] on label "Shipment Notification" at bounding box center [507, 693] width 114 height 11
click at [456, 693] on input "Shipment Notification" at bounding box center [456, 693] width 0 height 0
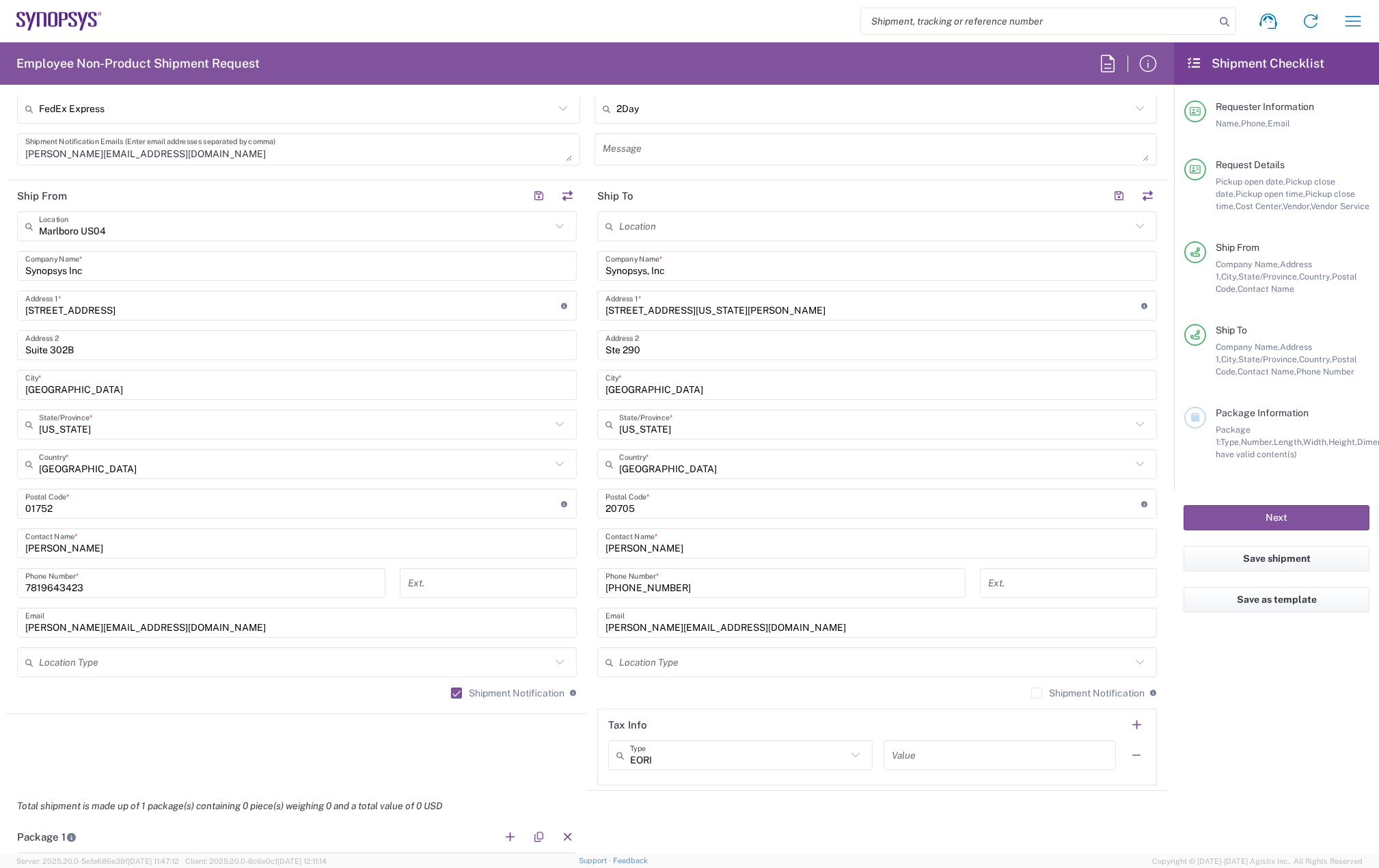
click at [1031, 690] on label "Shipment Notification" at bounding box center [1088, 693] width 114 height 11
click at [1037, 693] on input "Shipment Notification" at bounding box center [1037, 693] width 0 height 0
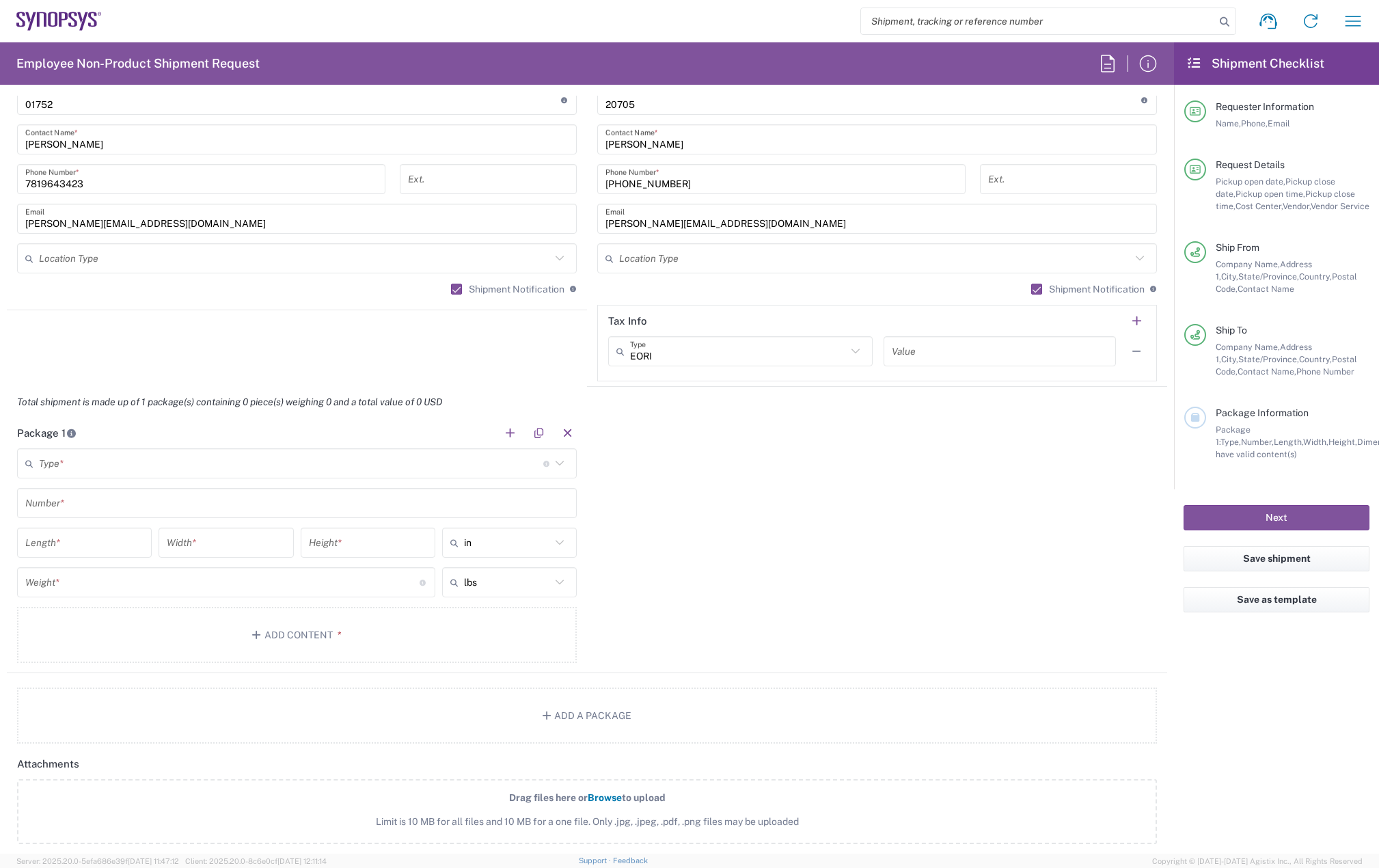
scroll to position [1025, 0]
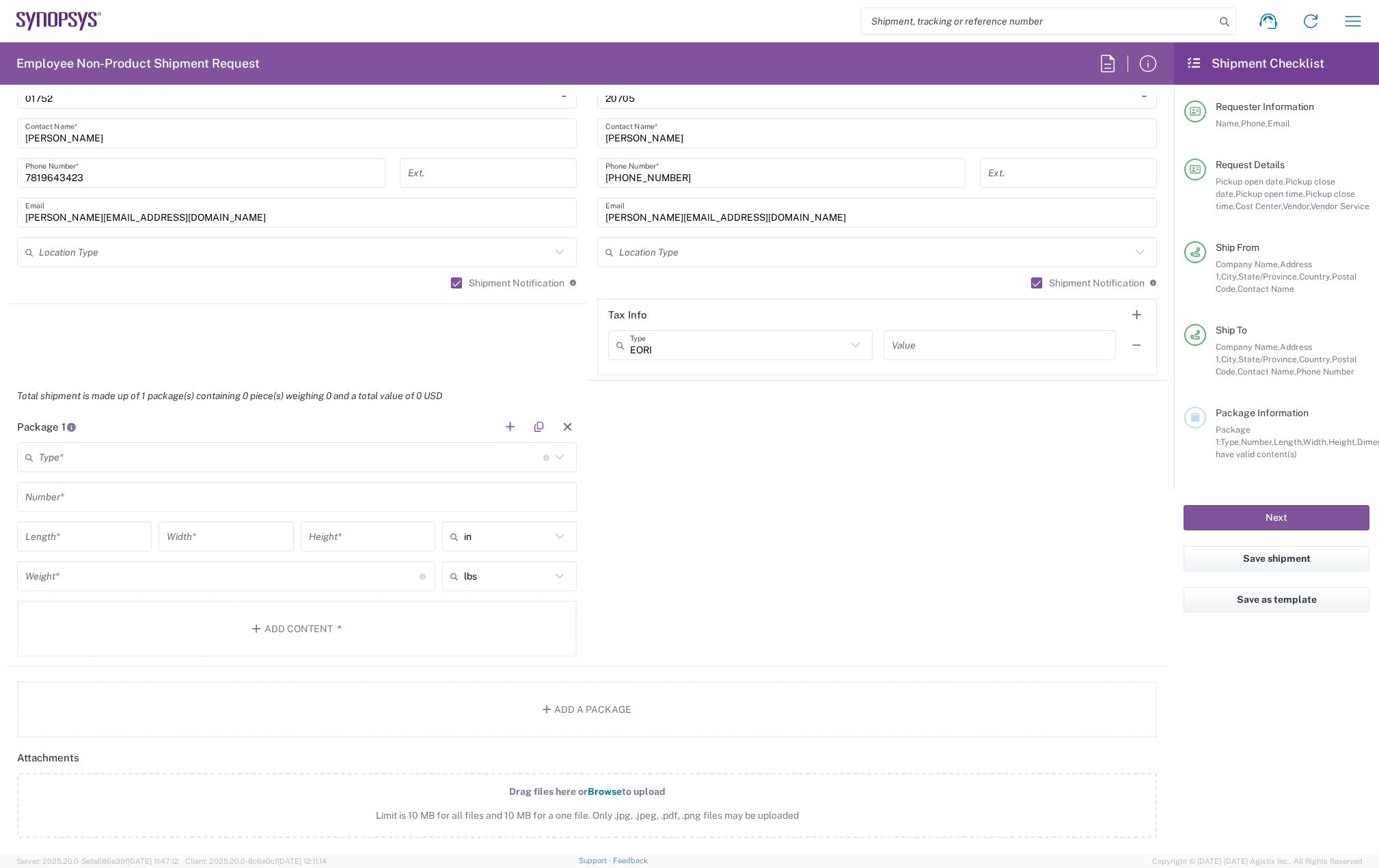
click at [98, 459] on input "text" at bounding box center [290, 457] width 504 height 24
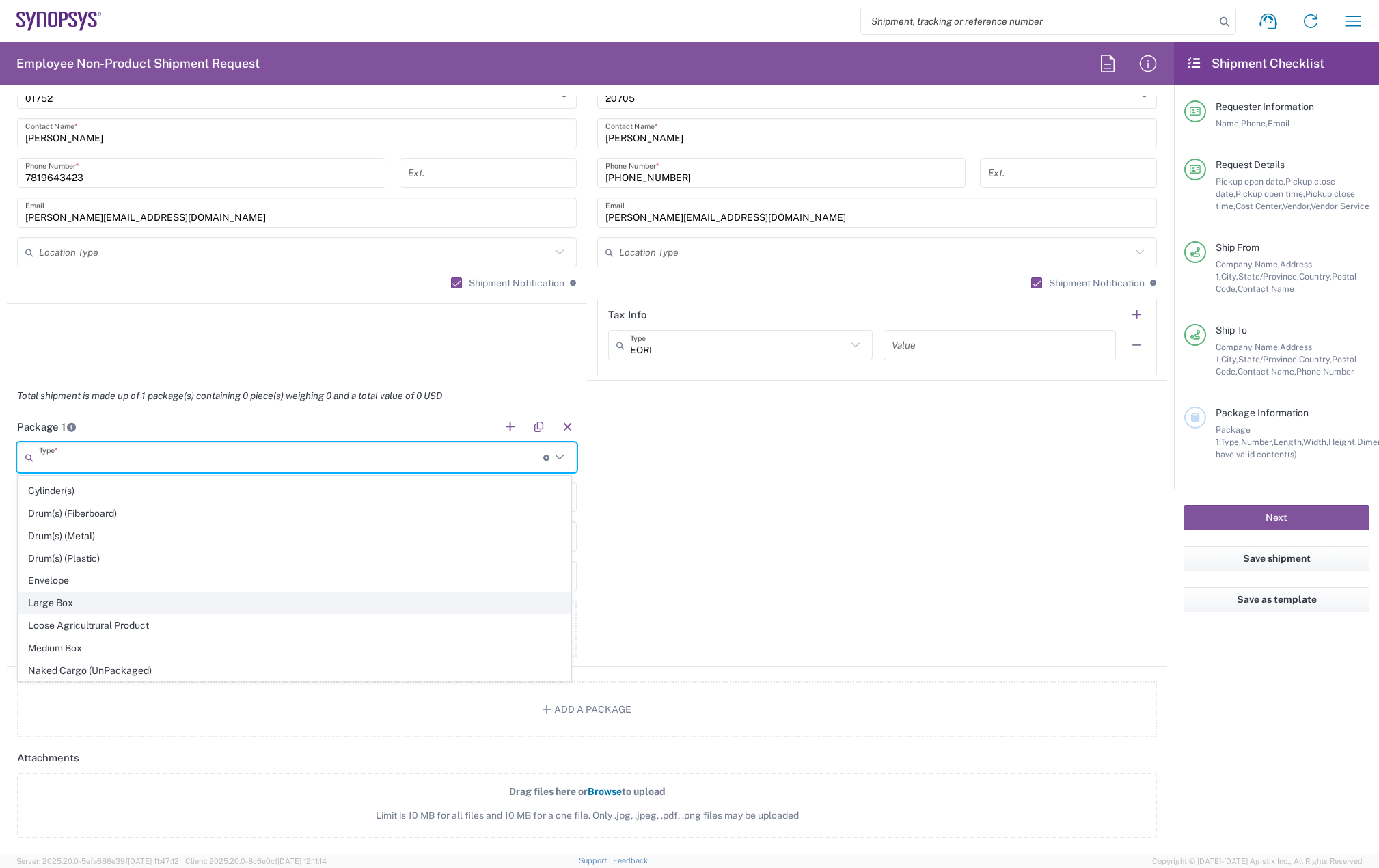
scroll to position [342, 0]
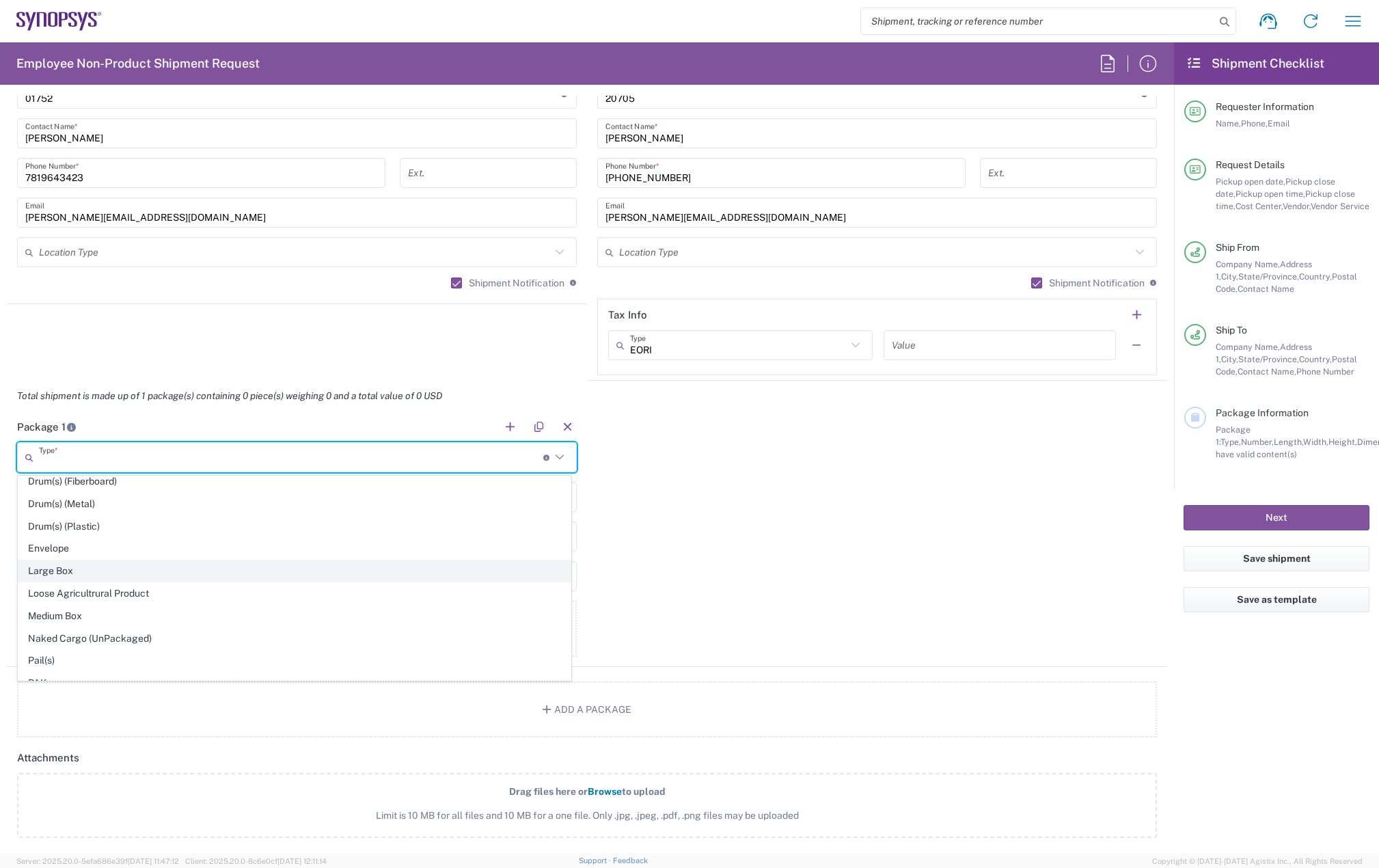
click at [92, 573] on span "Large Box" at bounding box center [294, 571] width 553 height 22
type input "Large Box"
type input "17.5"
type input "12.5"
type input "3"
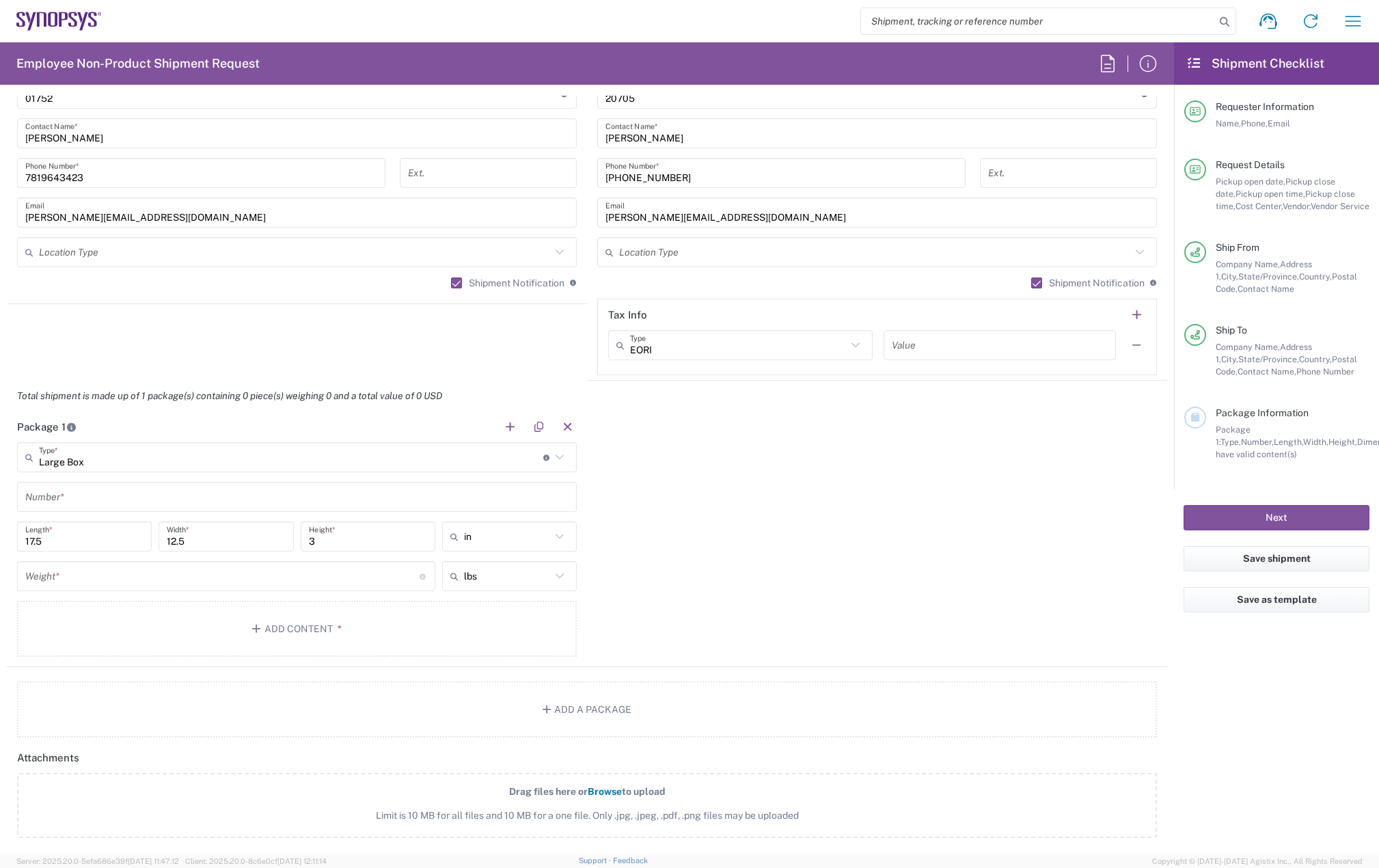
click at [65, 493] on input "text" at bounding box center [297, 497] width 543 height 24
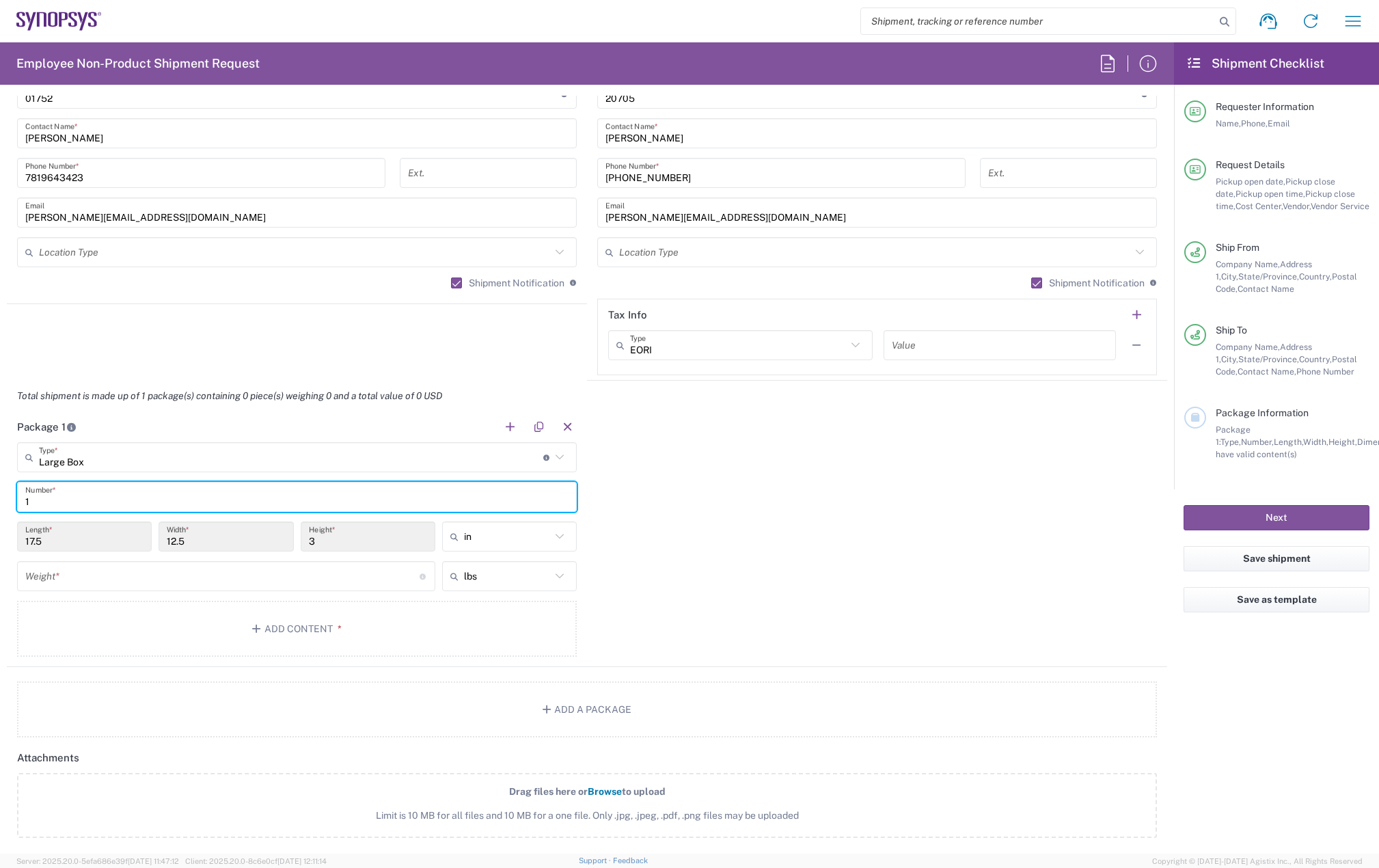
type input "1"
click at [55, 586] on input "number" at bounding box center [222, 576] width 394 height 24
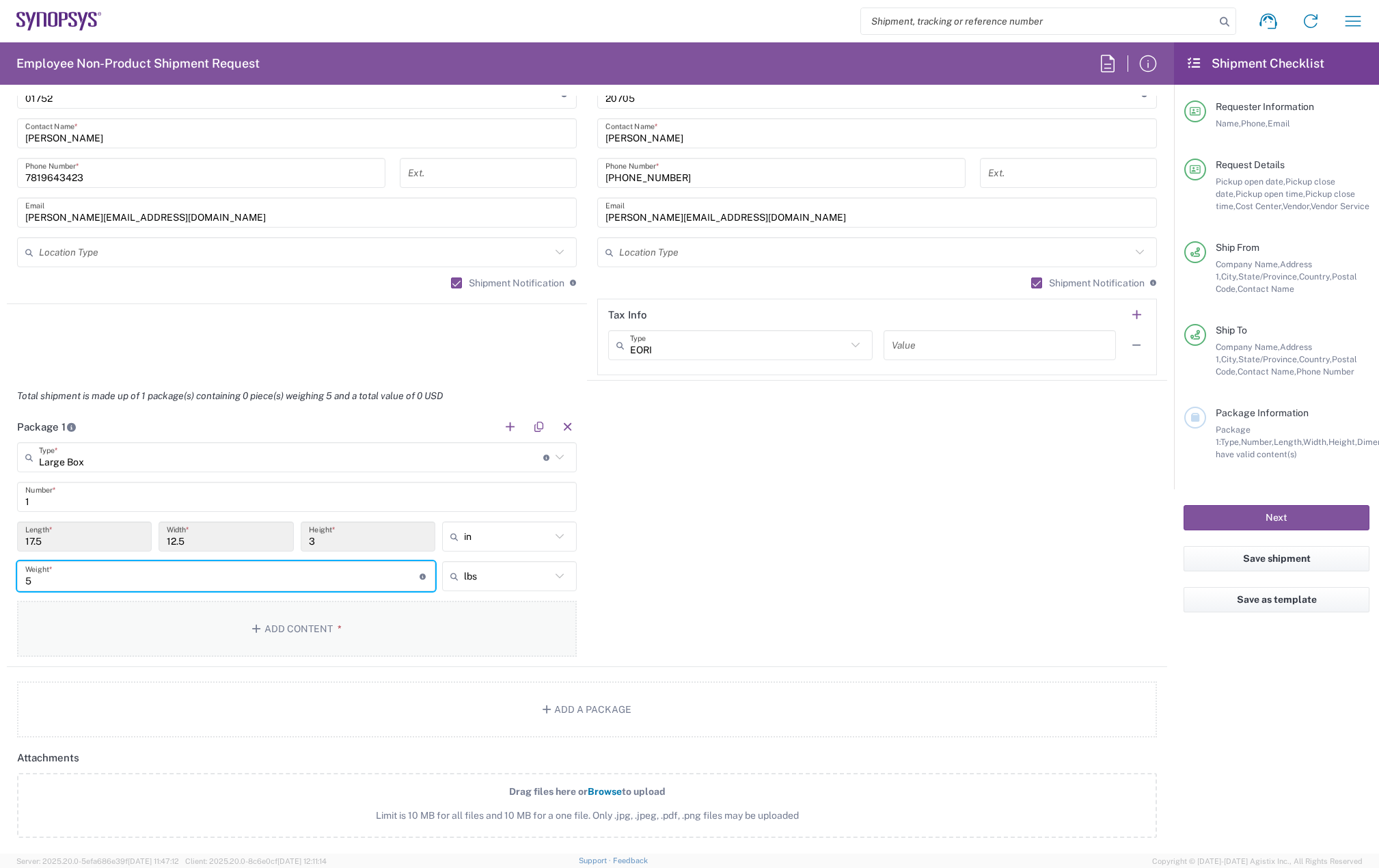
type input "5"
click at [260, 630] on icon "button" at bounding box center [259, 628] width 13 height 10
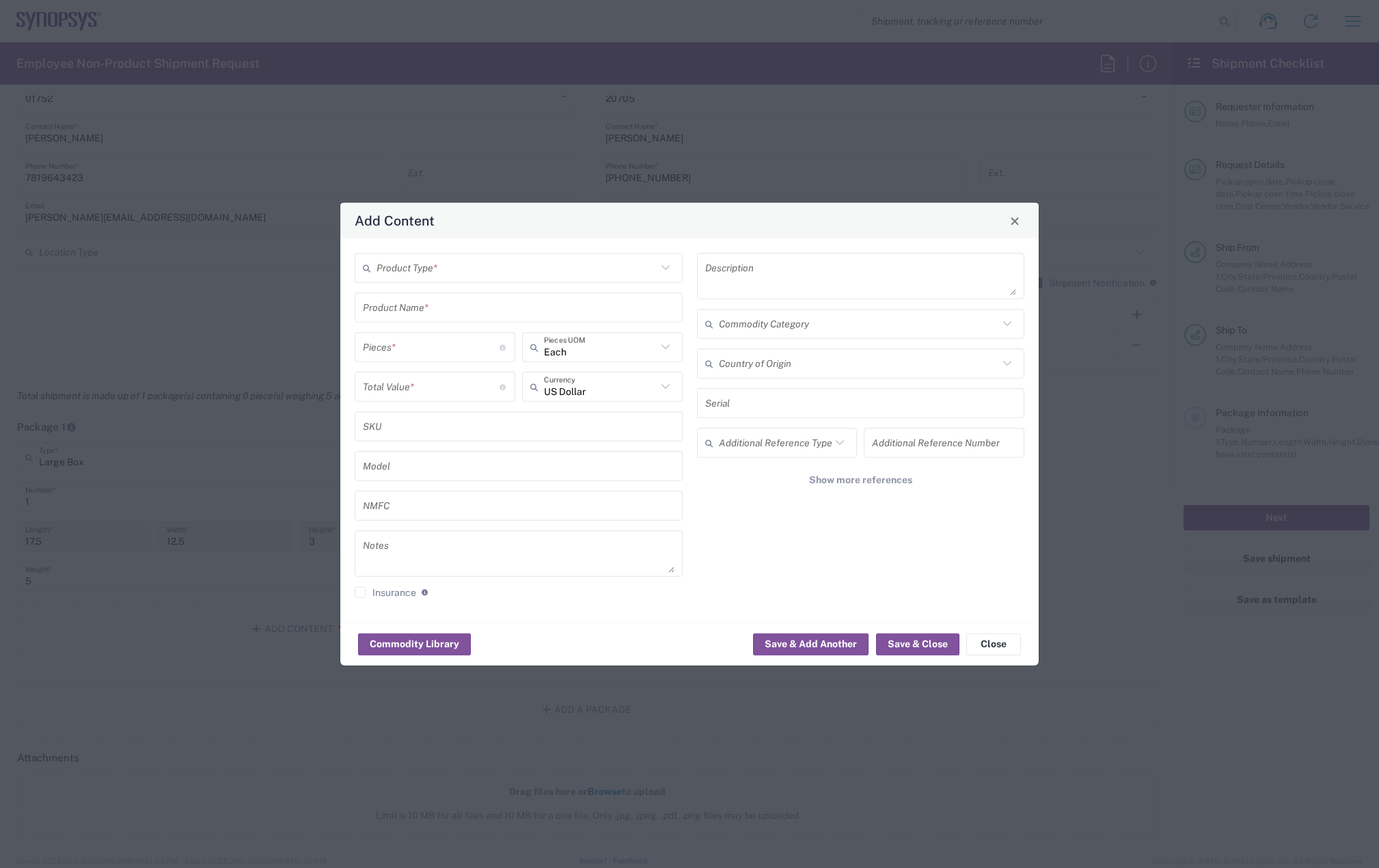
click at [505, 273] on input "text" at bounding box center [516, 268] width 280 height 24
click at [431, 317] on span "General Commodity" at bounding box center [518, 320] width 325 height 22
type input "General Commodity"
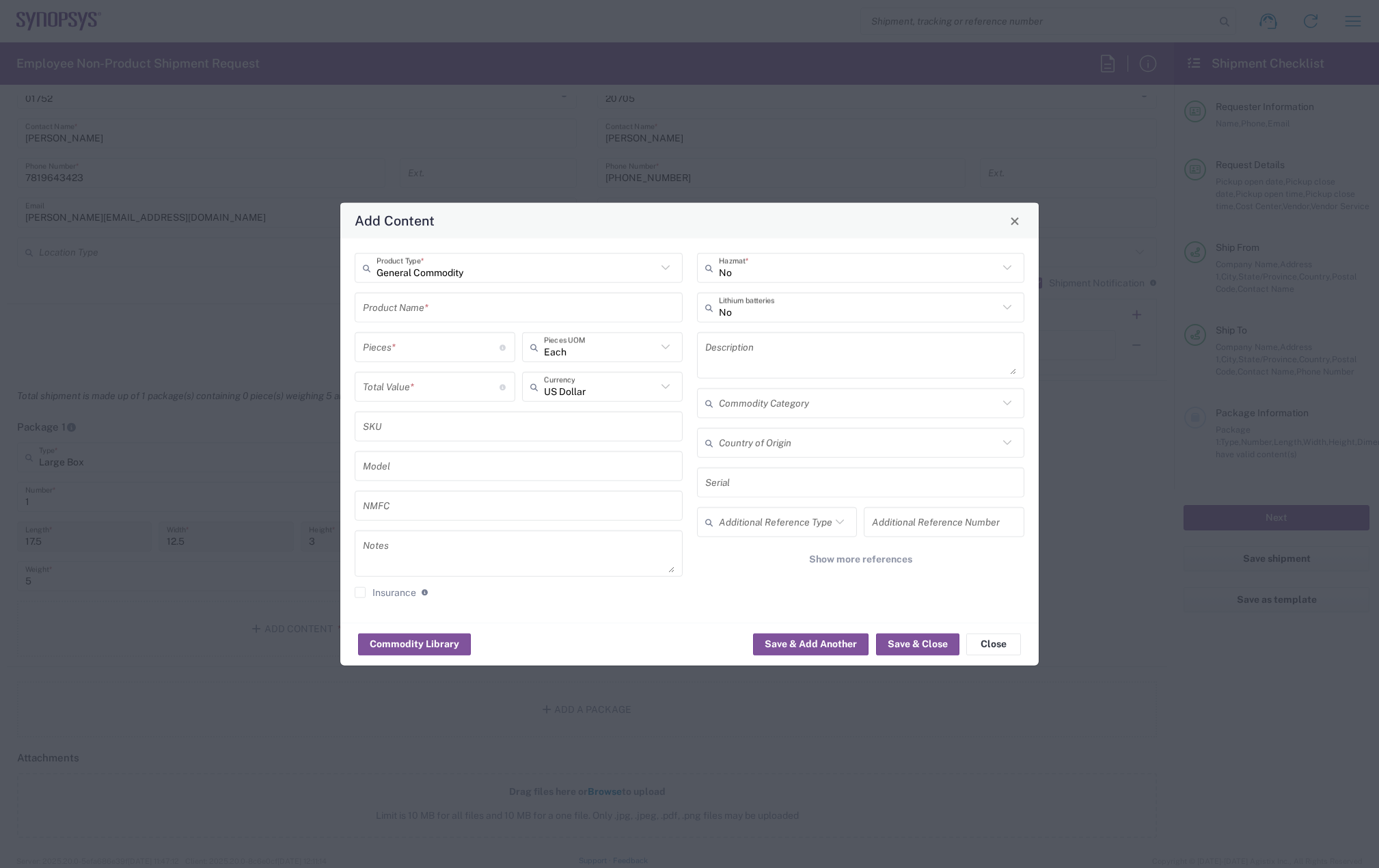
click at [423, 305] on input "text" at bounding box center [519, 307] width 312 height 24
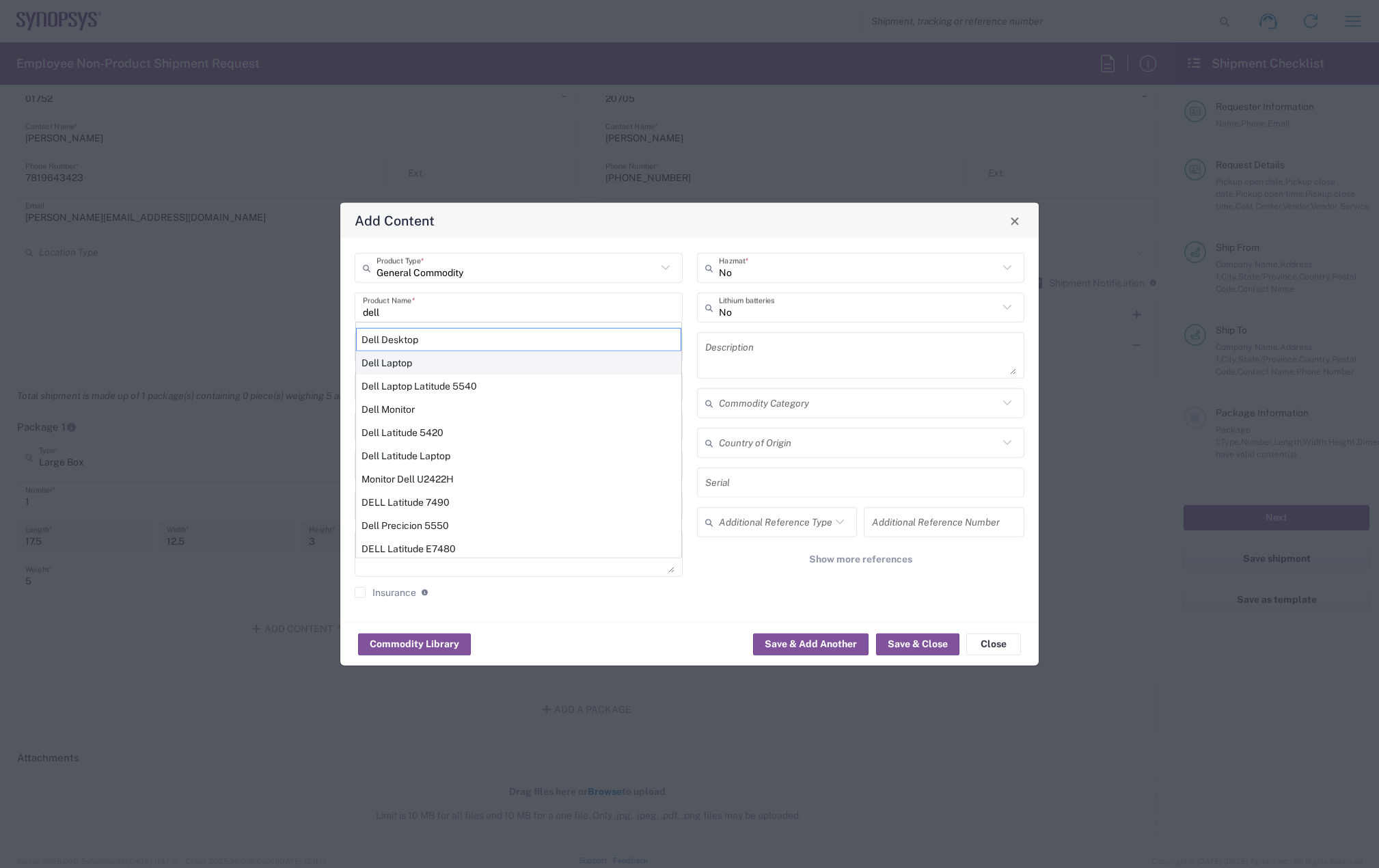
click at [409, 353] on div "Dell Laptop" at bounding box center [518, 363] width 325 height 23
type input "Dell Laptop"
type textarea "Dell Laptop"
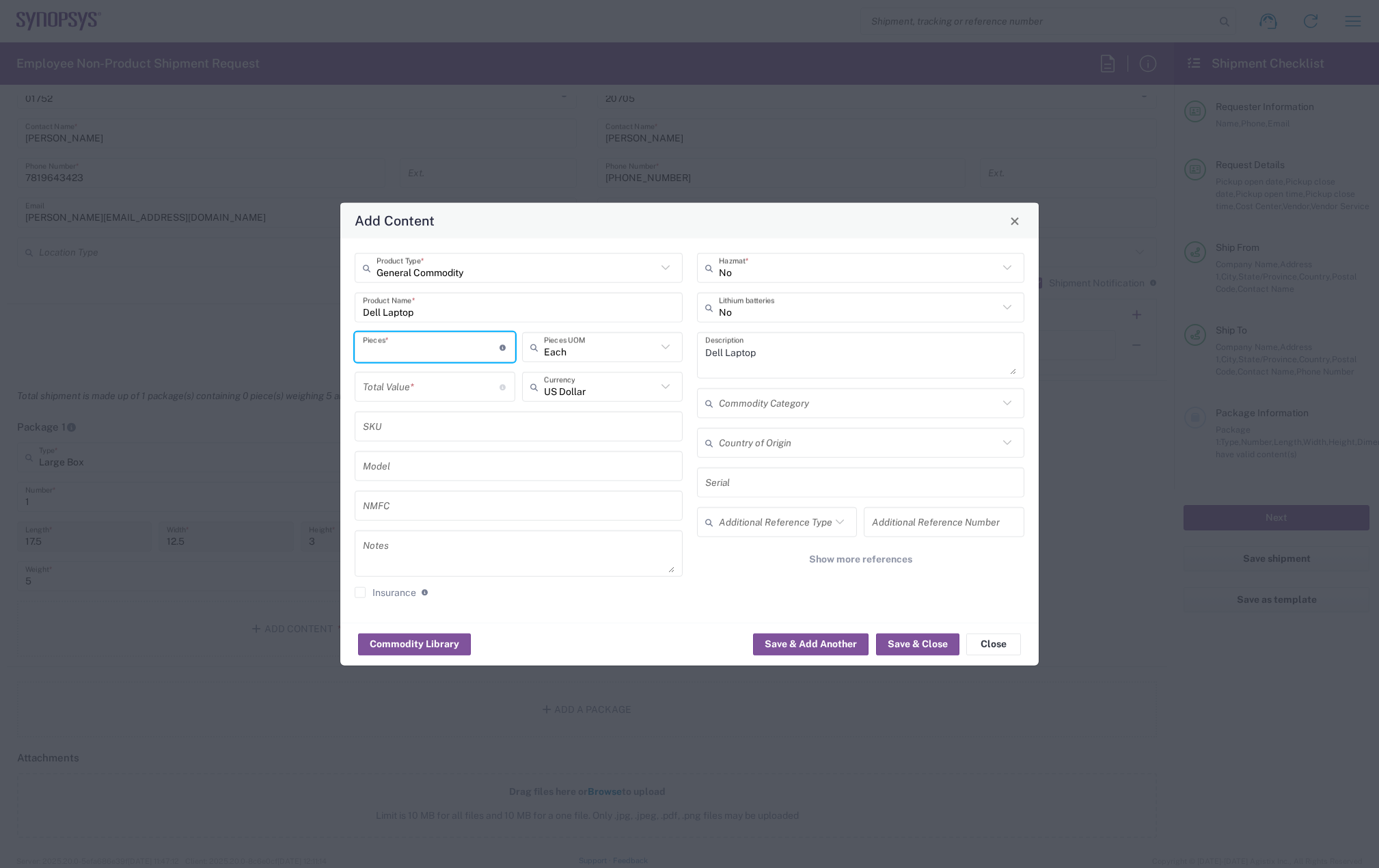
click at [405, 349] on input "number" at bounding box center [432, 346] width 137 height 24
type input "1"
click at [416, 388] on input "number" at bounding box center [432, 386] width 137 height 24
type input "950"
click at [935, 643] on button "Save & Close" at bounding box center [918, 644] width 83 height 22
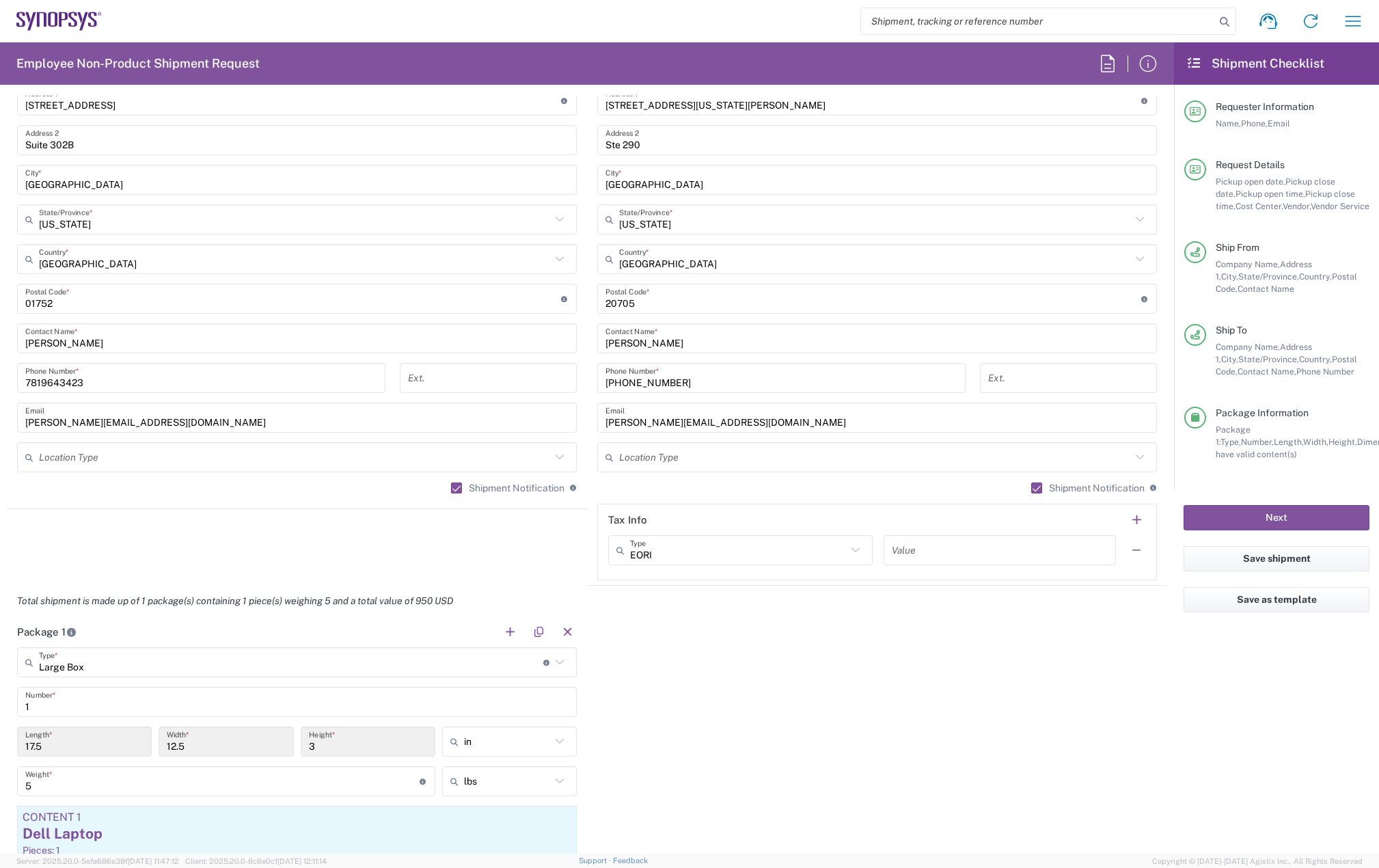
scroll to position [956, 0]
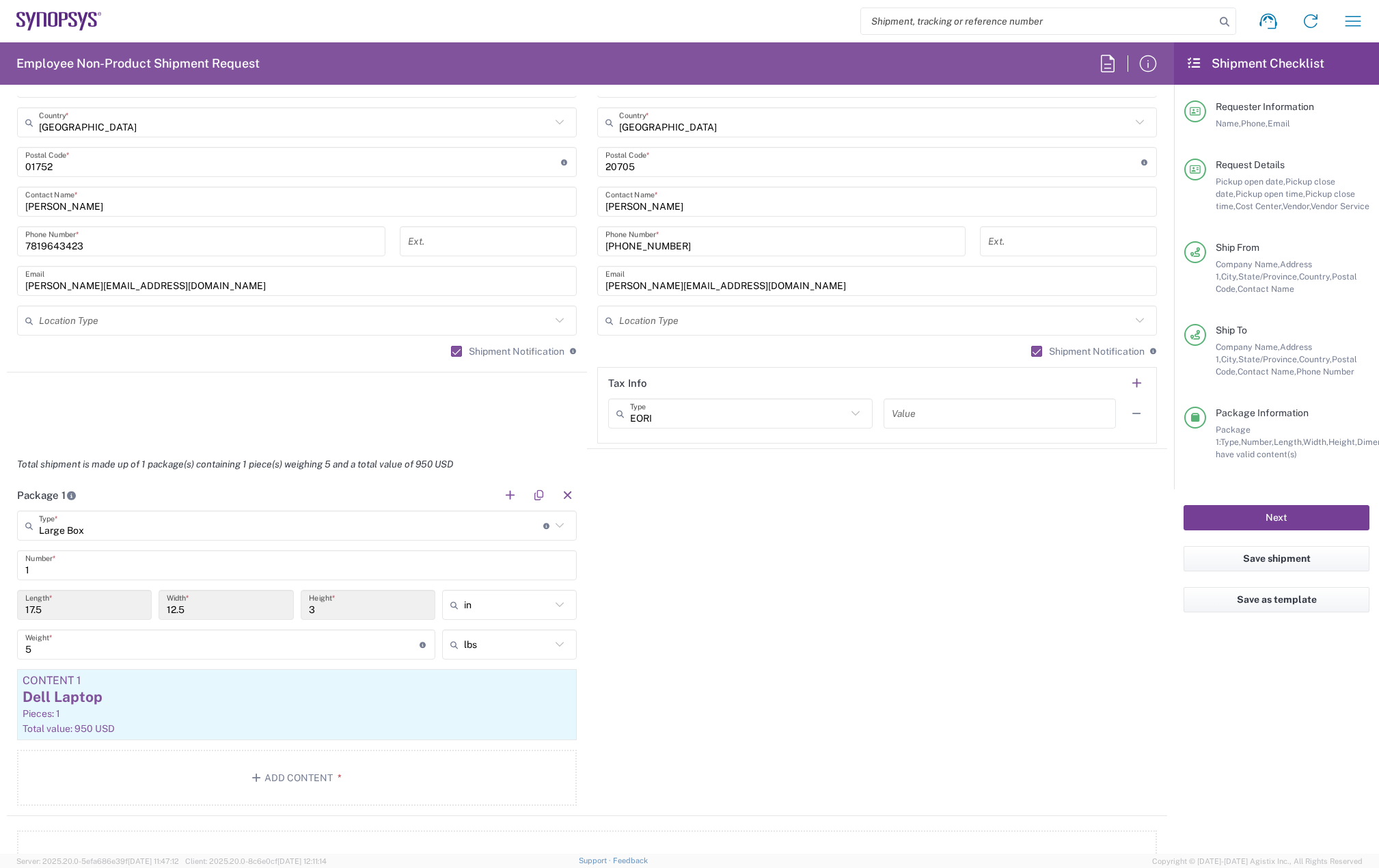
click at [1265, 518] on button "Next" at bounding box center [1276, 517] width 186 height 25
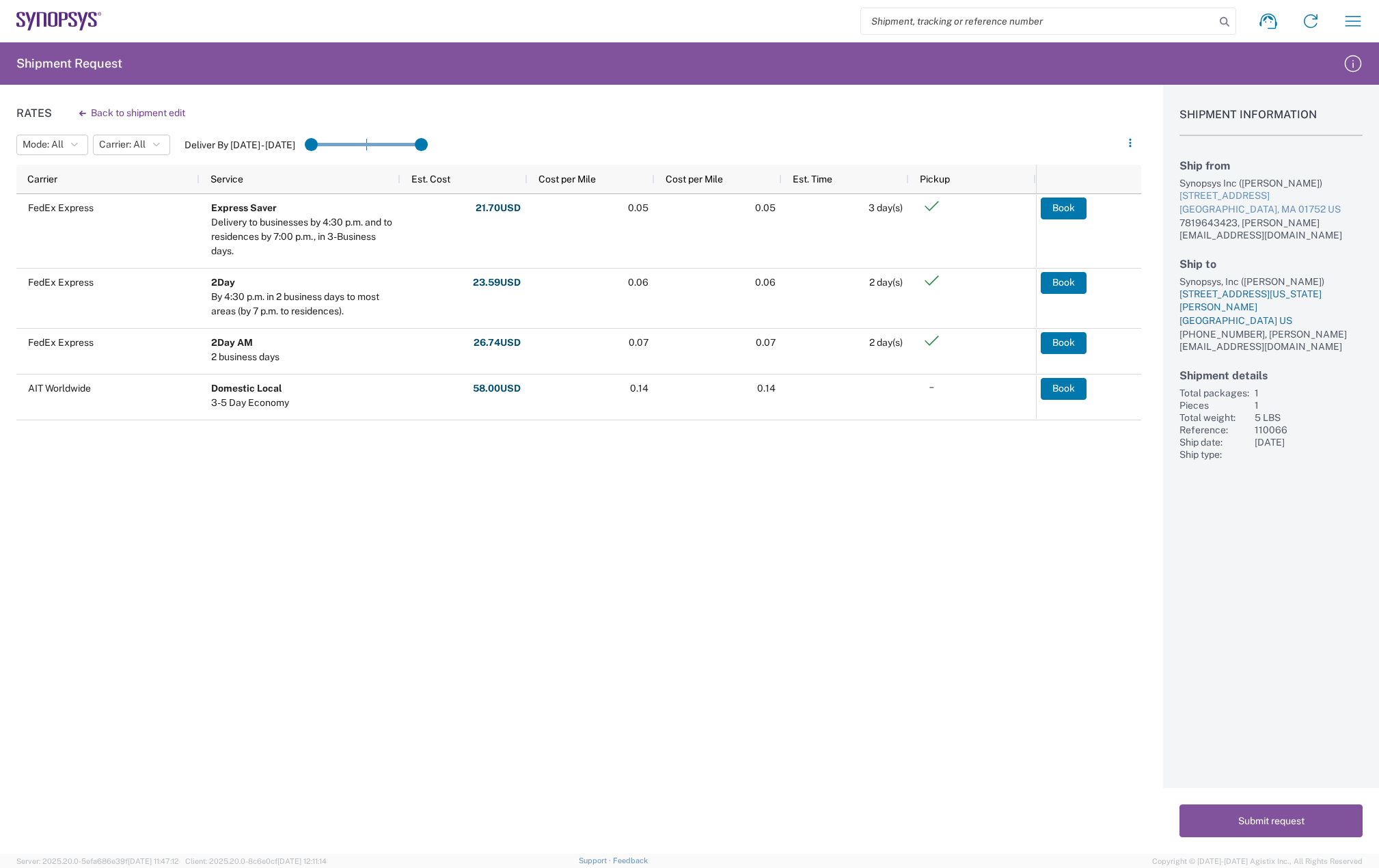
drag, startPoint x: 1177, startPoint y: 267, endPoint x: 1295, endPoint y: 297, distance: 121.8
click at [1295, 297] on div "Shipment Information Ship from Synopsys Inc (Melissa Baudanza) 11 Apex Drive Su…" at bounding box center [1271, 272] width 216 height 376
copy div "Synopsys, Inc (Billie Early) 9000 Virginia Manor Road Ste 290 Beltsville, MD 20…"
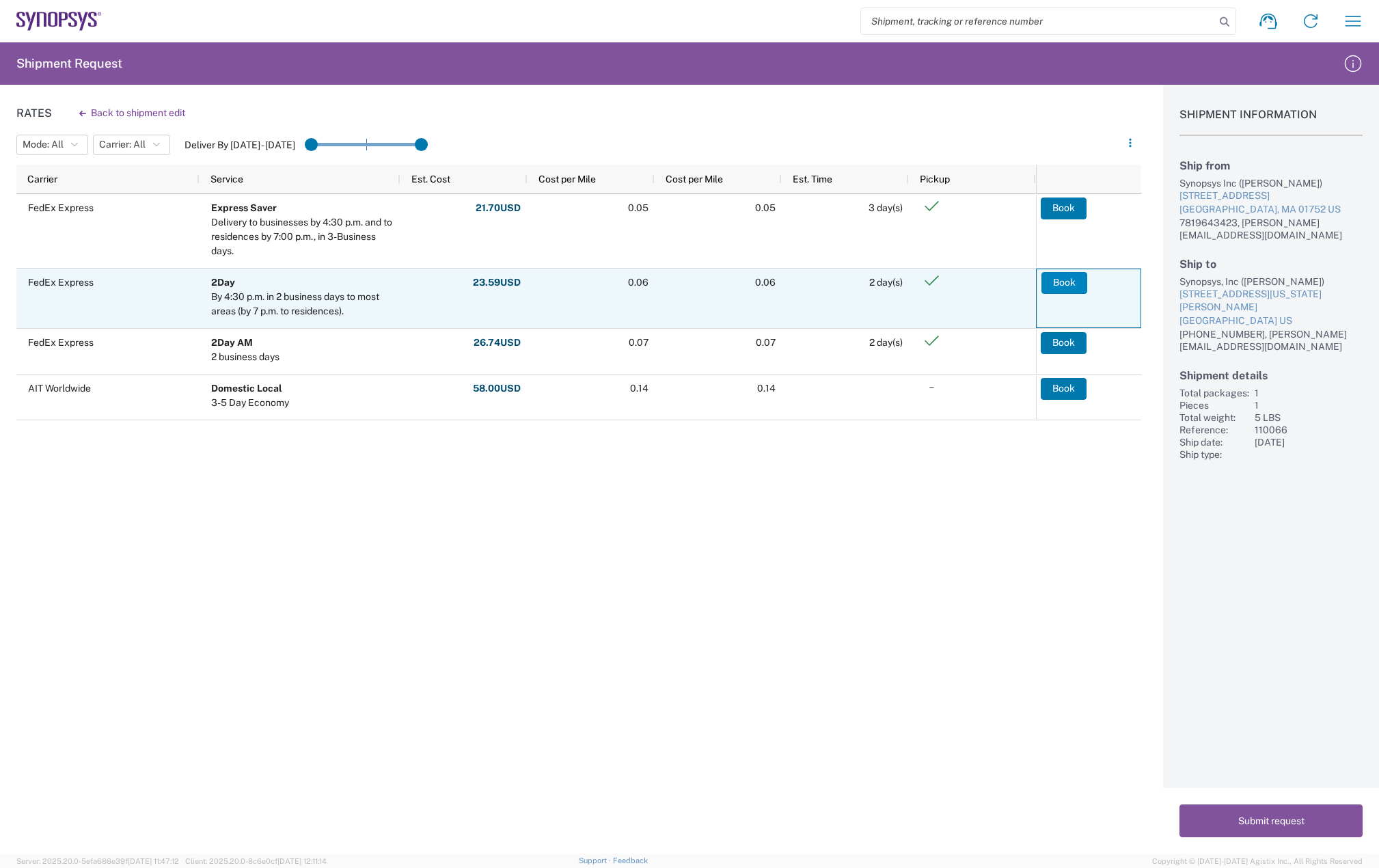
click at [1061, 277] on button "Book" at bounding box center [1064, 283] width 46 height 22
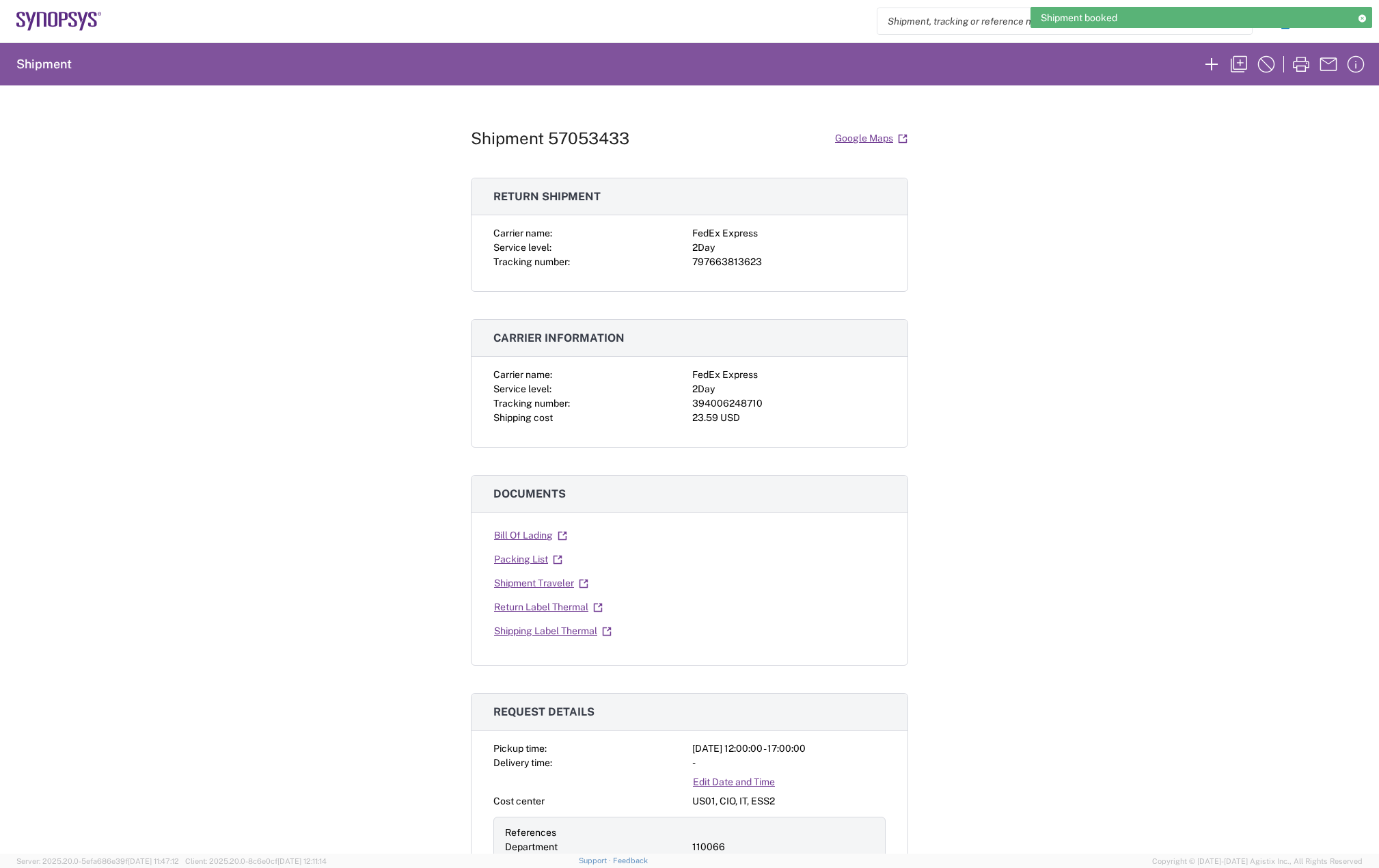
click at [716, 403] on div "394006248710" at bounding box center [789, 404] width 194 height 14
copy div "394006248710"
click at [736, 260] on div "797663813623" at bounding box center [789, 262] width 194 height 14
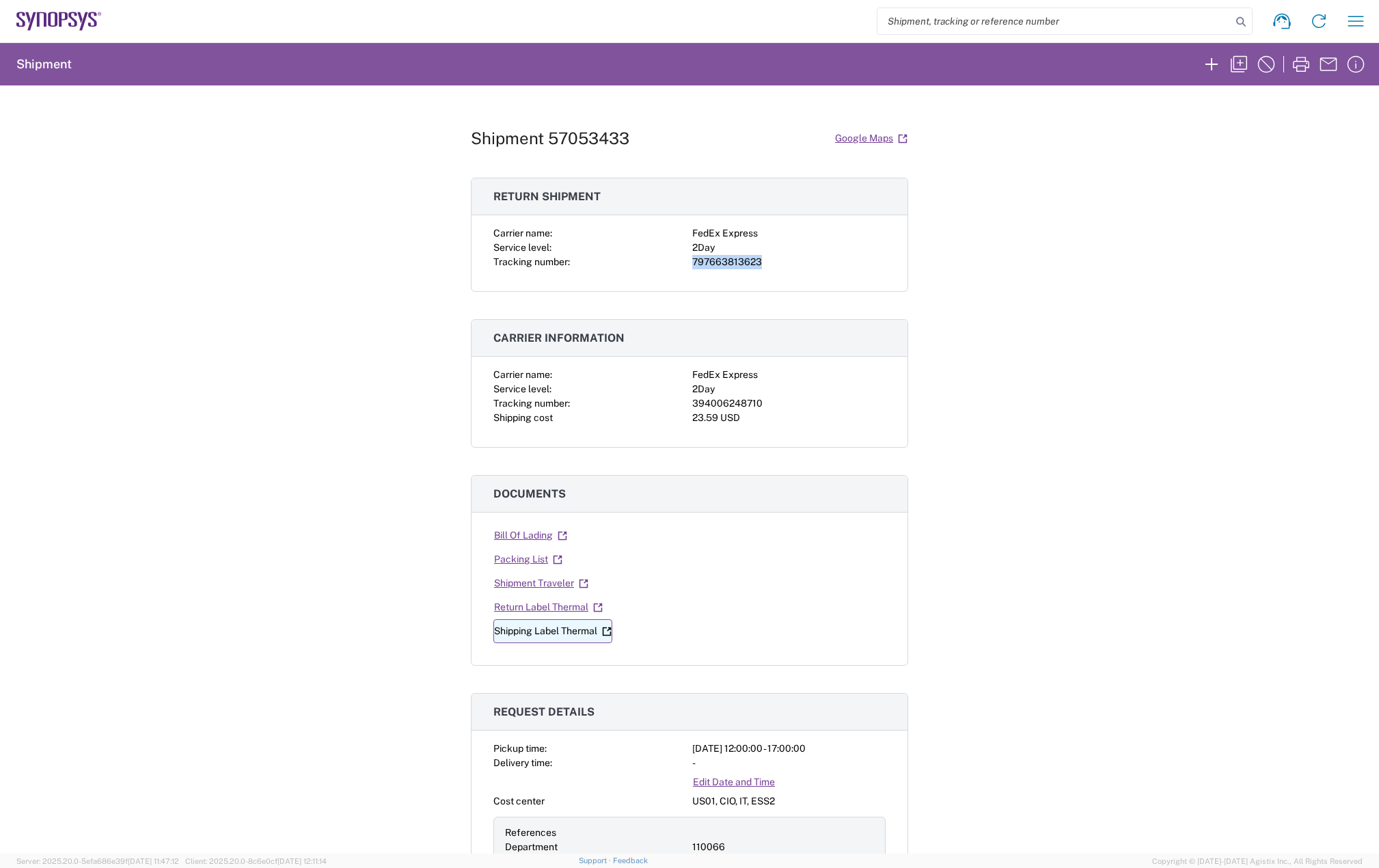
click at [550, 626] on link "Shipping Label Thermal" at bounding box center [553, 631] width 119 height 24
click at [538, 605] on link "Return Label Thermal" at bounding box center [548, 607] width 110 height 24
click at [1356, 17] on icon "button" at bounding box center [1356, 20] width 15 height 10
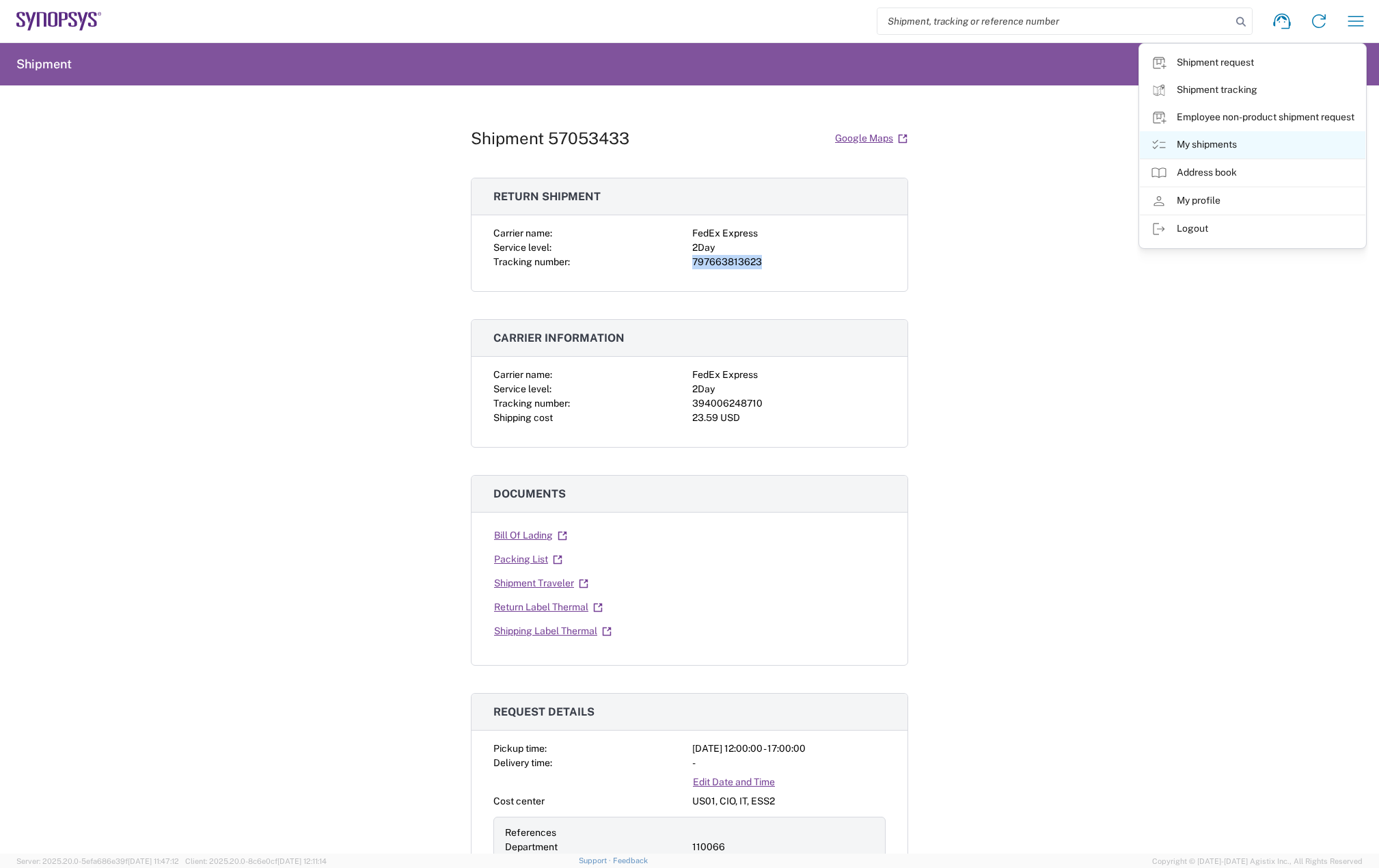
click at [1237, 141] on link "My shipments" at bounding box center [1253, 145] width 225 height 27
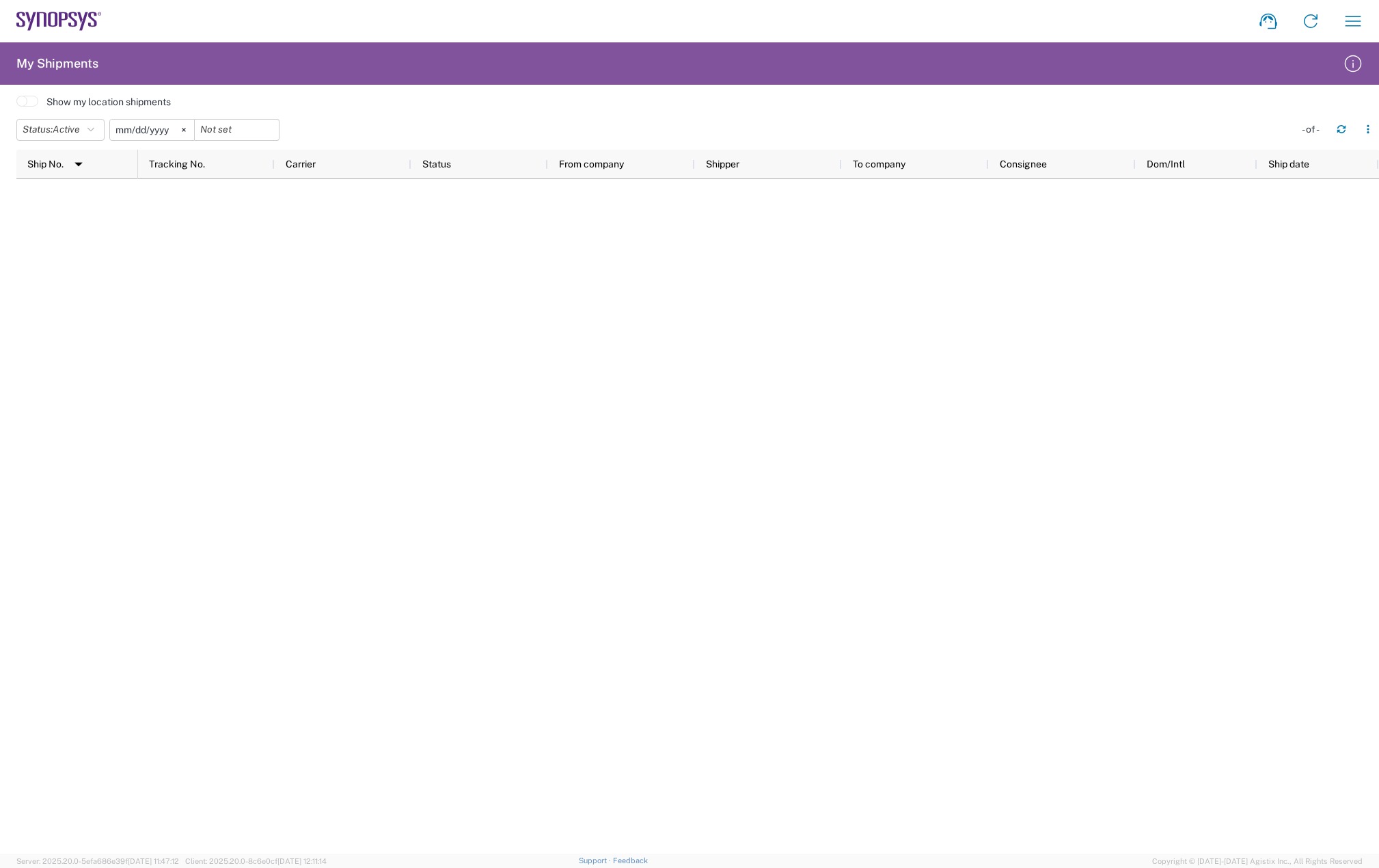
click at [30, 99] on span at bounding box center [27, 101] width 22 height 11
click at [16, 105] on input "checkbox" at bounding box center [16, 105] width 0 height 0
click at [95, 132] on icon "button" at bounding box center [91, 130] width 7 height 10
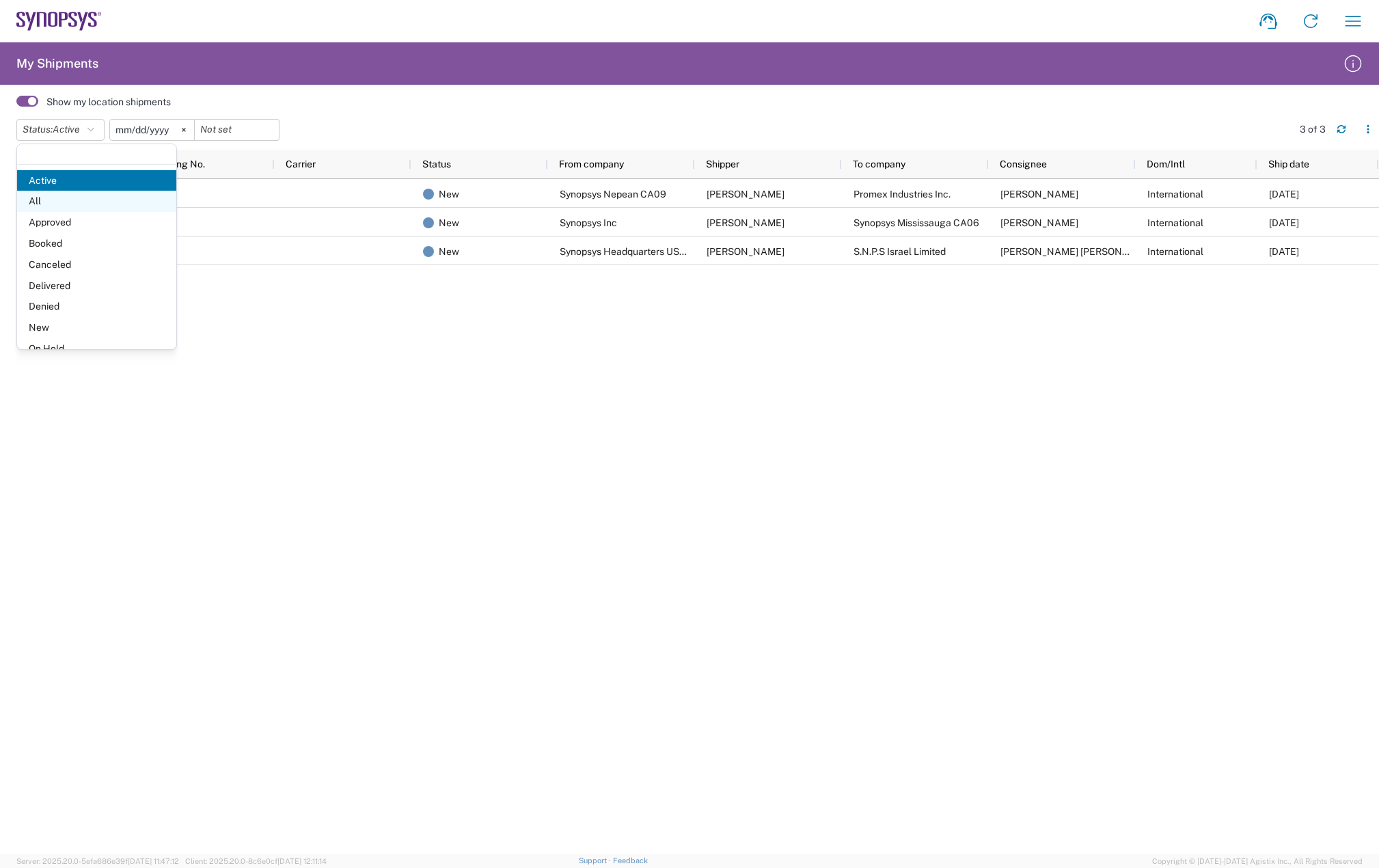
click at [49, 207] on span "All" at bounding box center [96, 202] width 160 height 22
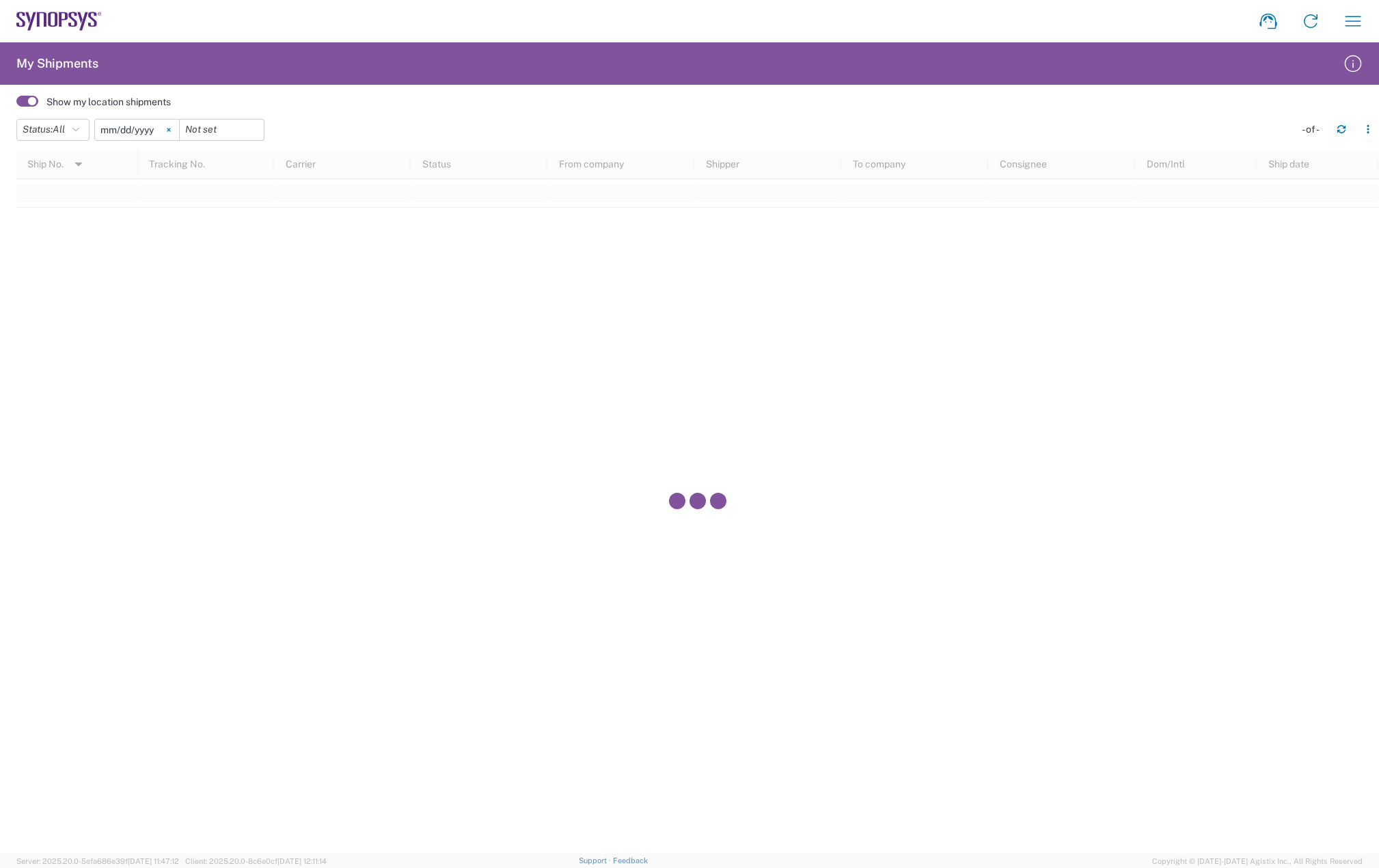
click at [178, 132] on svg-icon at bounding box center [169, 130] width 21 height 21
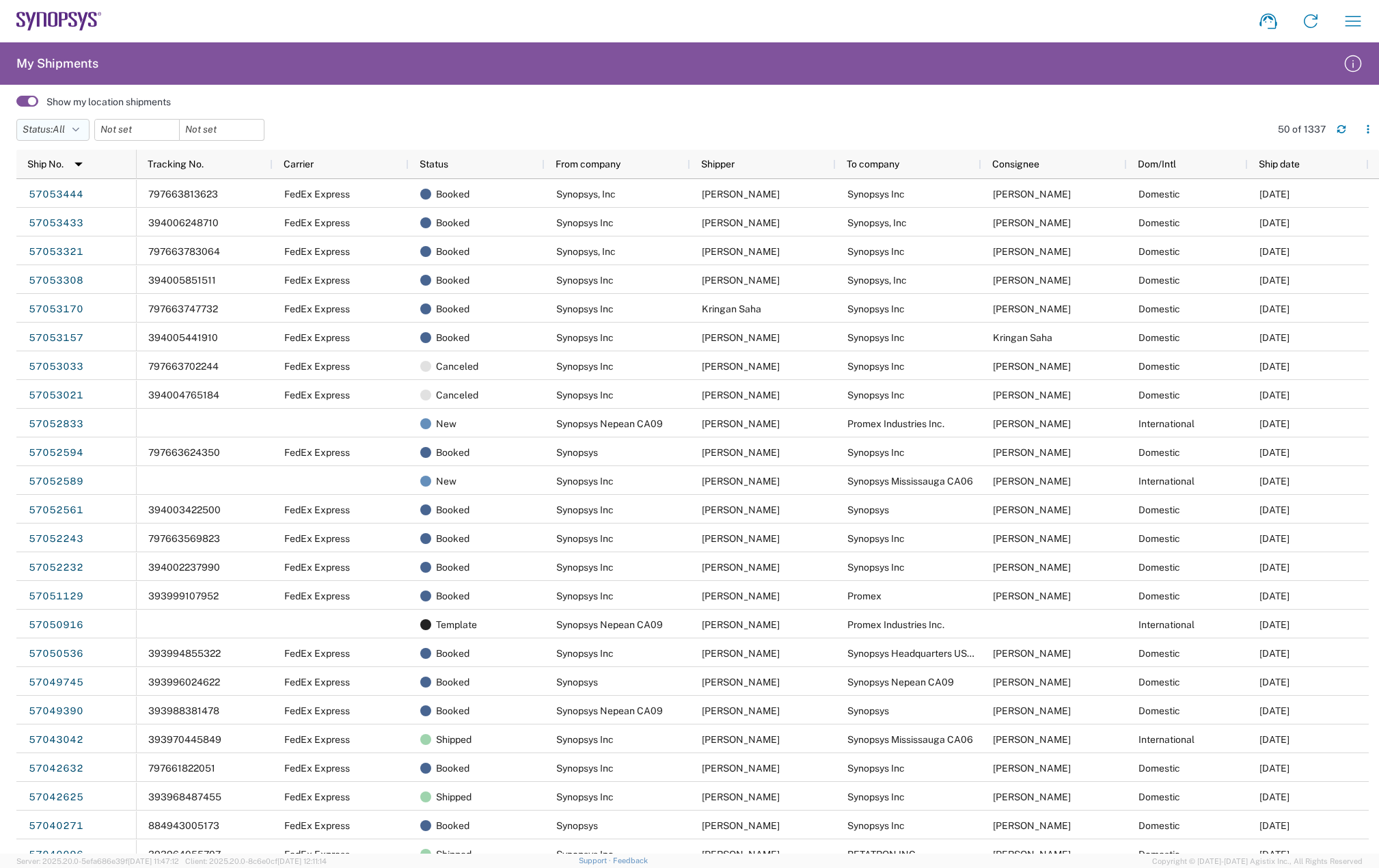
click at [79, 130] on icon "button" at bounding box center [76, 130] width 7 height 10
click at [431, 130] on agx-table-filter-chips "Status: All Active All Approved Booked Canceled Delivered Denied New On Hold Pe…" at bounding box center [640, 134] width 1247 height 32
click at [65, 125] on span "All" at bounding box center [59, 129] width 13 height 11
click at [44, 241] on span "Booked" at bounding box center [96, 244] width 160 height 22
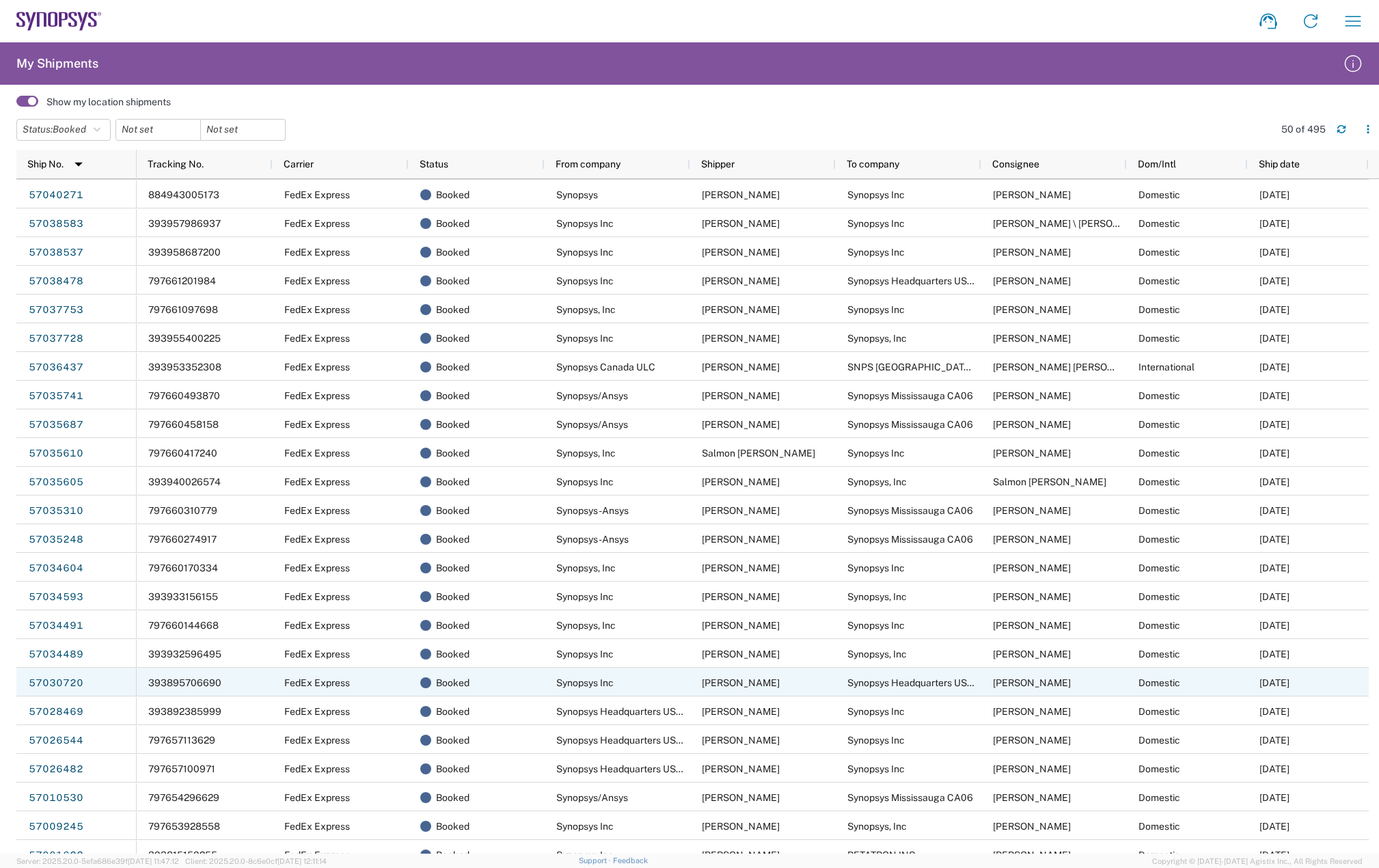
scroll to position [479, 0]
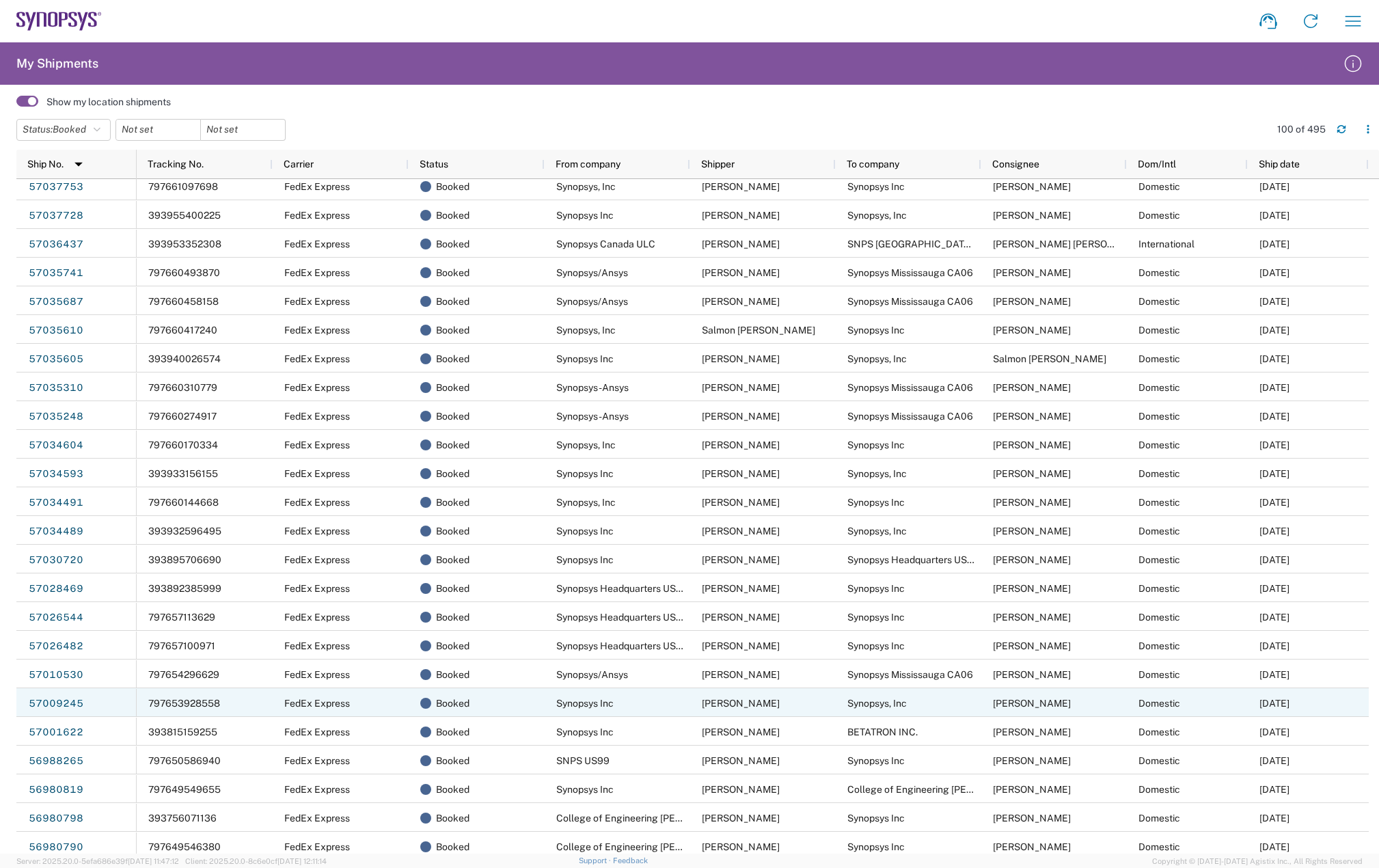
scroll to position [615, 0]
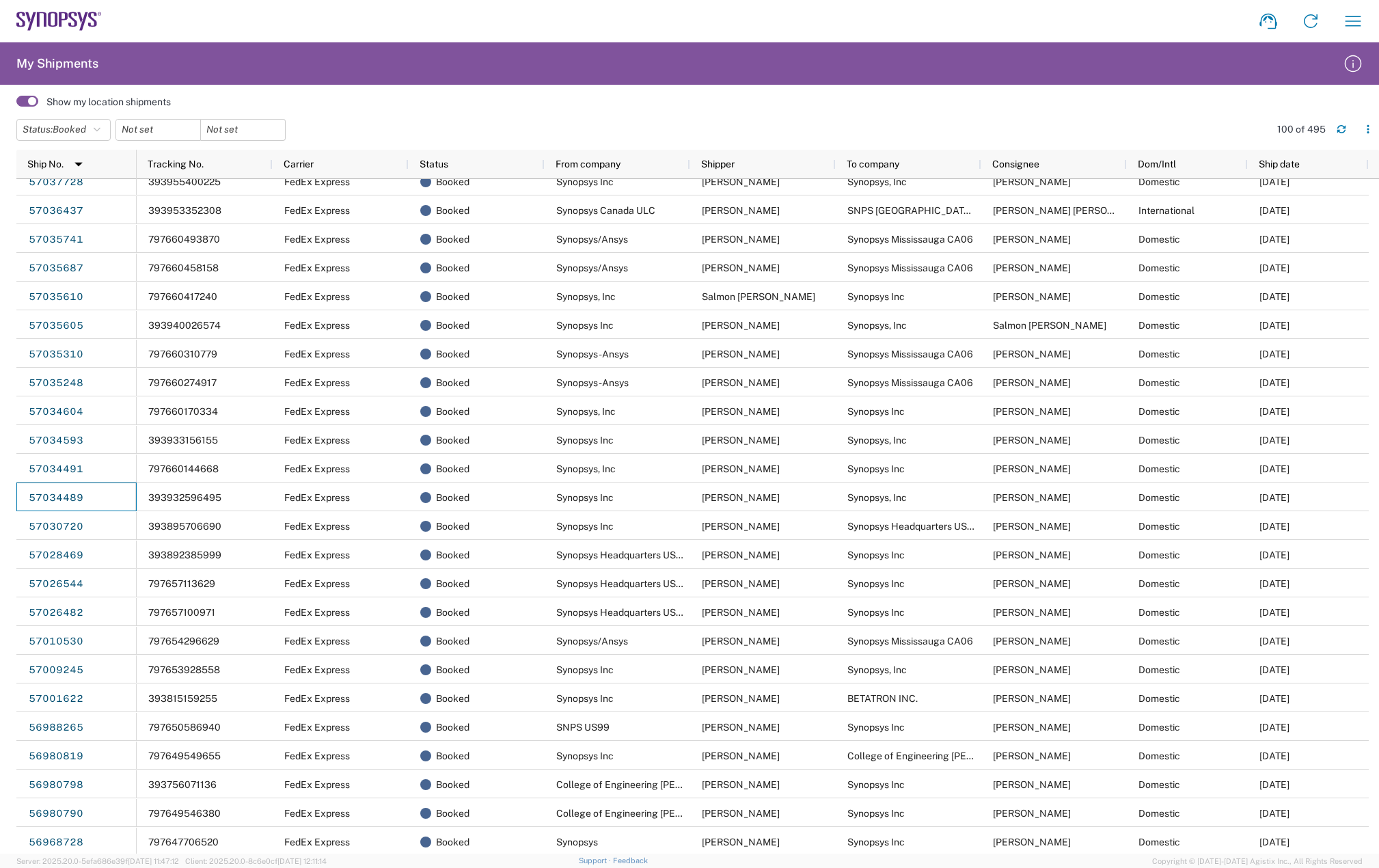
drag, startPoint x: 89, startPoint y: 502, endPoint x: 6, endPoint y: 494, distance: 83.4
click at [7, 494] on agx-table-manager "Status: Booked Active All Approved Booked Canceled Delivered Denied New On Hold…" at bounding box center [690, 482] width 1379 height 742
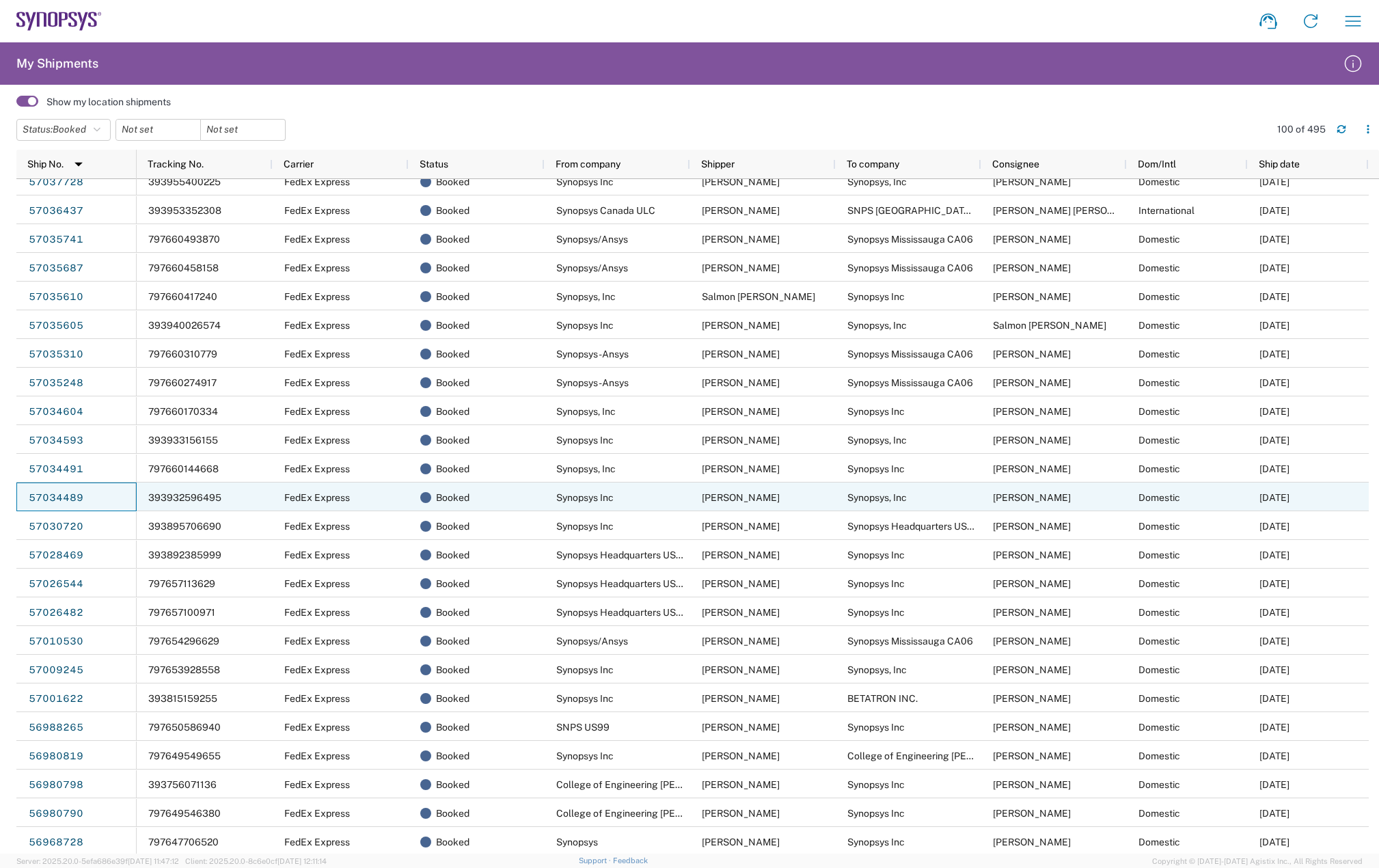
drag, startPoint x: 59, startPoint y: 496, endPoint x: 132, endPoint y: 479, distance: 75.0
click at [132, 479] on div "57034491" at bounding box center [76, 468] width 120 height 29
drag, startPoint x: 85, startPoint y: 498, endPoint x: 34, endPoint y: 498, distance: 51.0
click at [35, 498] on div "57034489" at bounding box center [76, 497] width 120 height 29
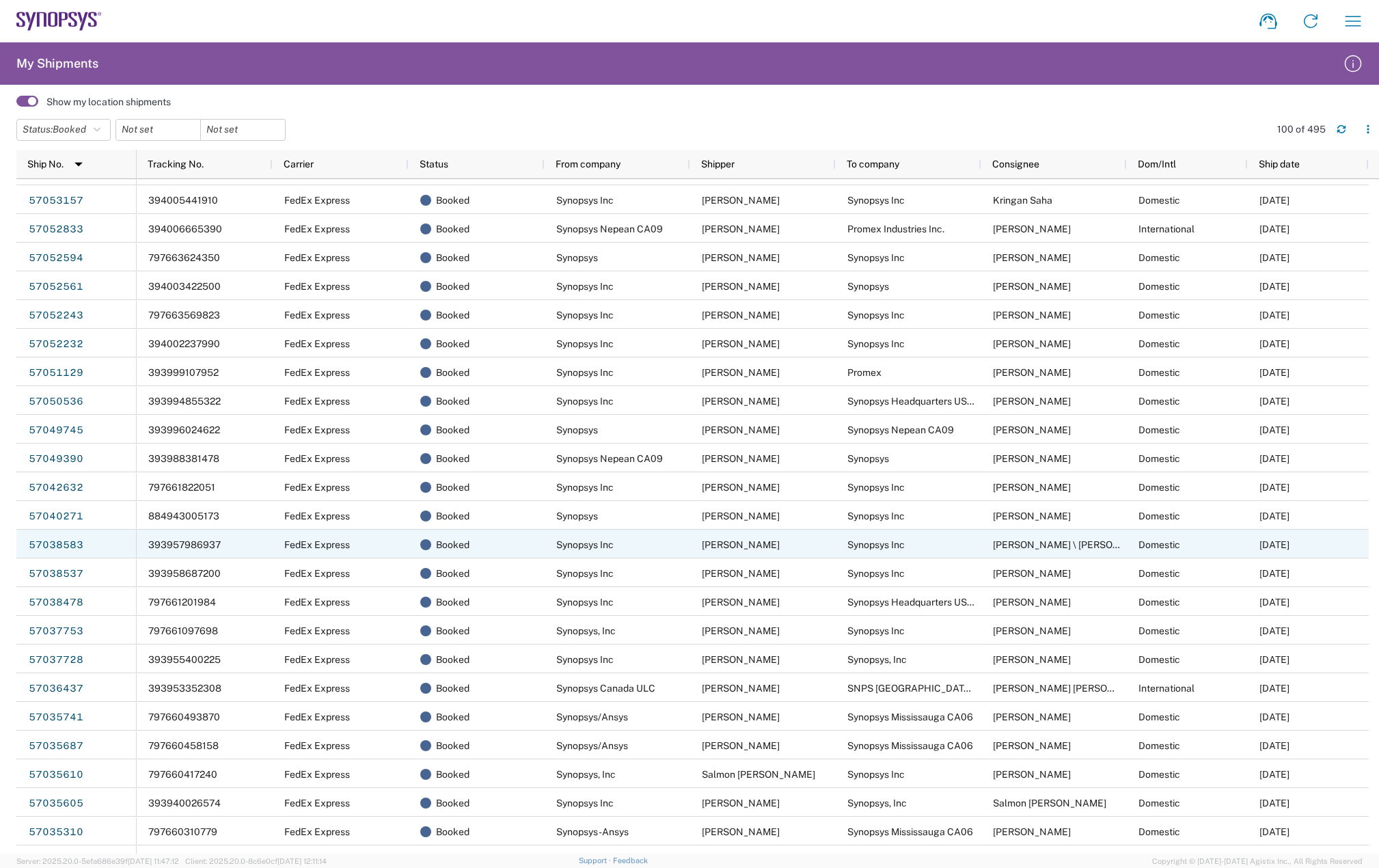
scroll to position [137, 0]
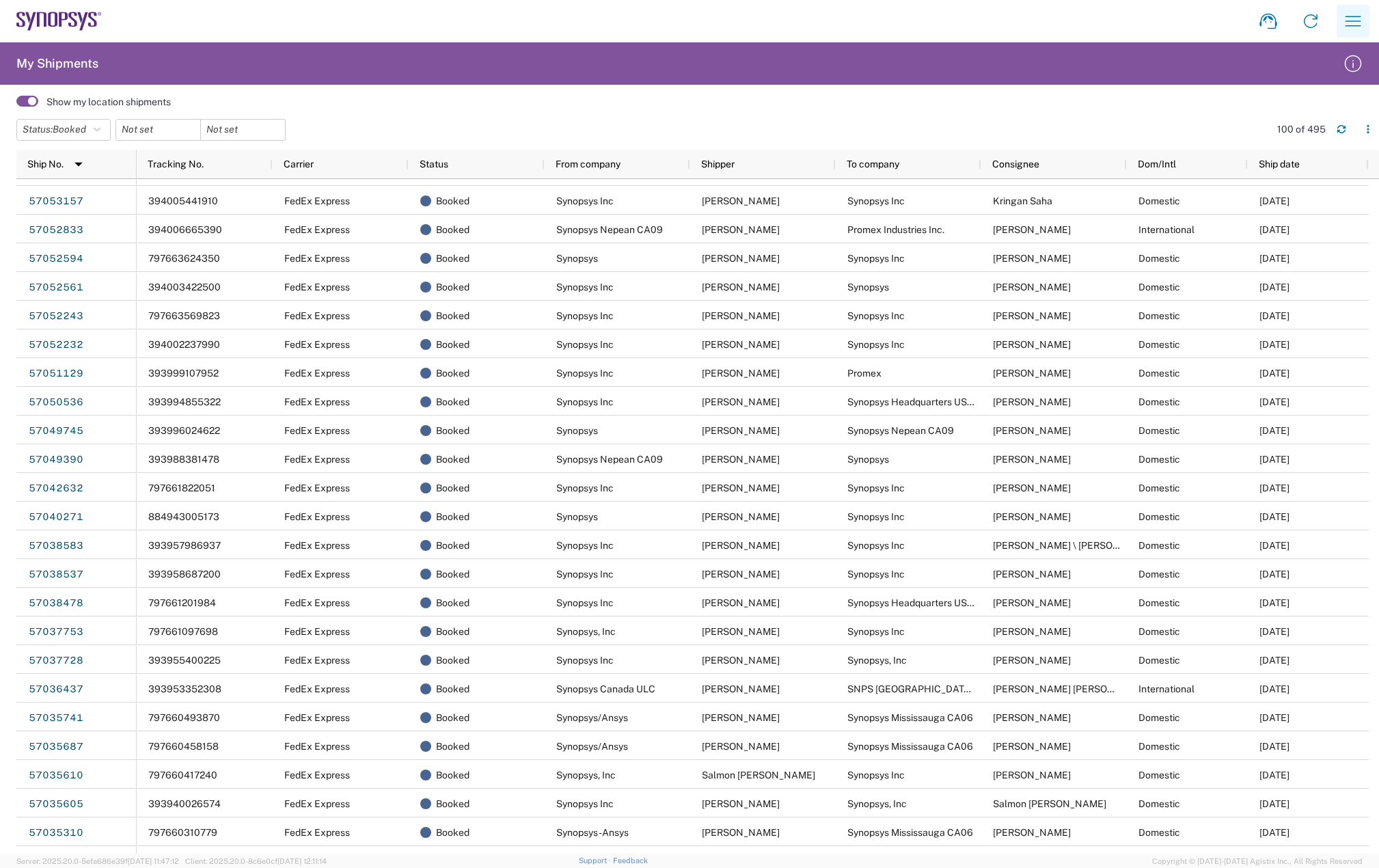
click at [1360, 14] on icon "button" at bounding box center [1353, 21] width 22 height 22
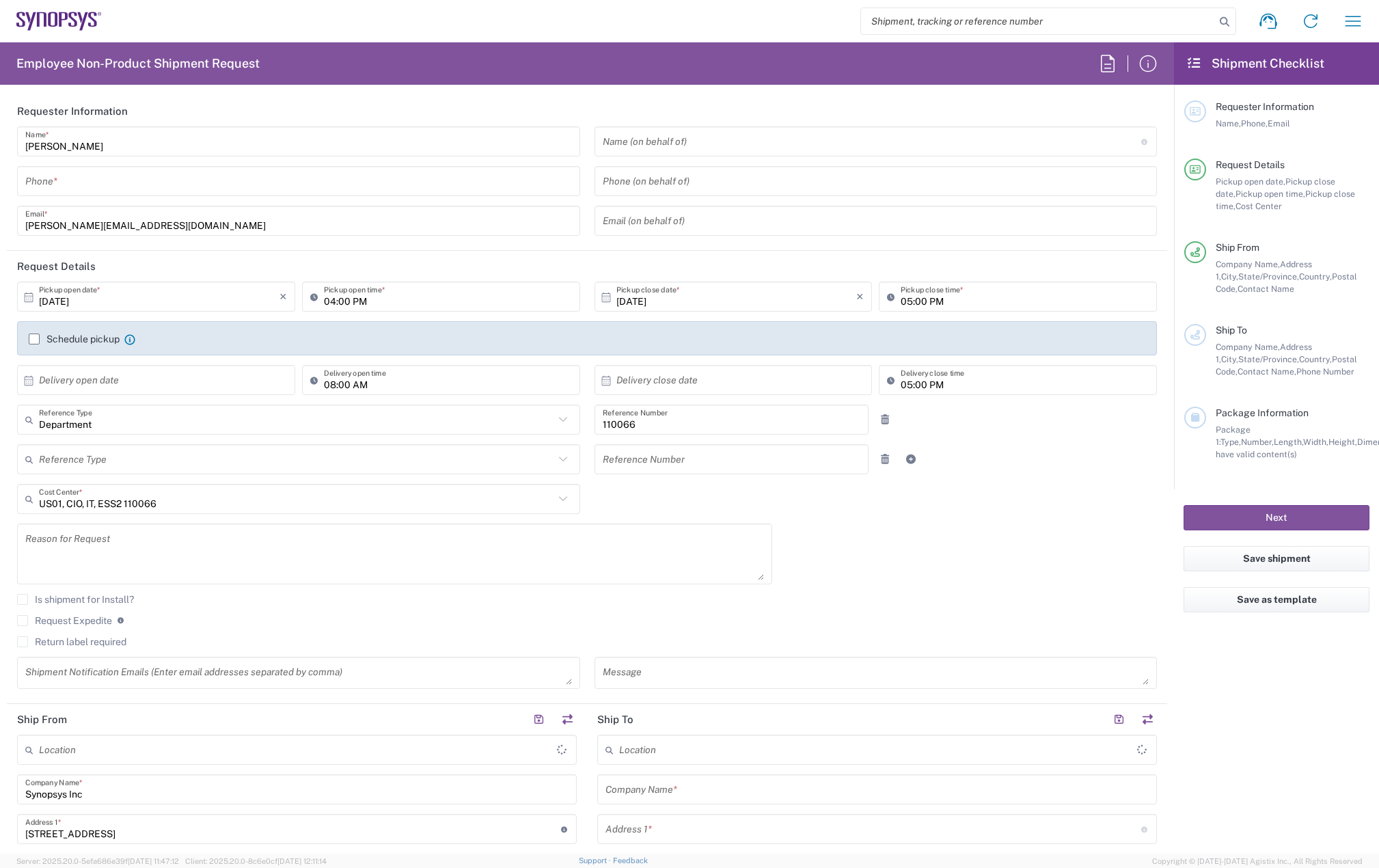
type input "Marlboro US04"
click at [87, 191] on input "tel" at bounding box center [298, 181] width 546 height 24
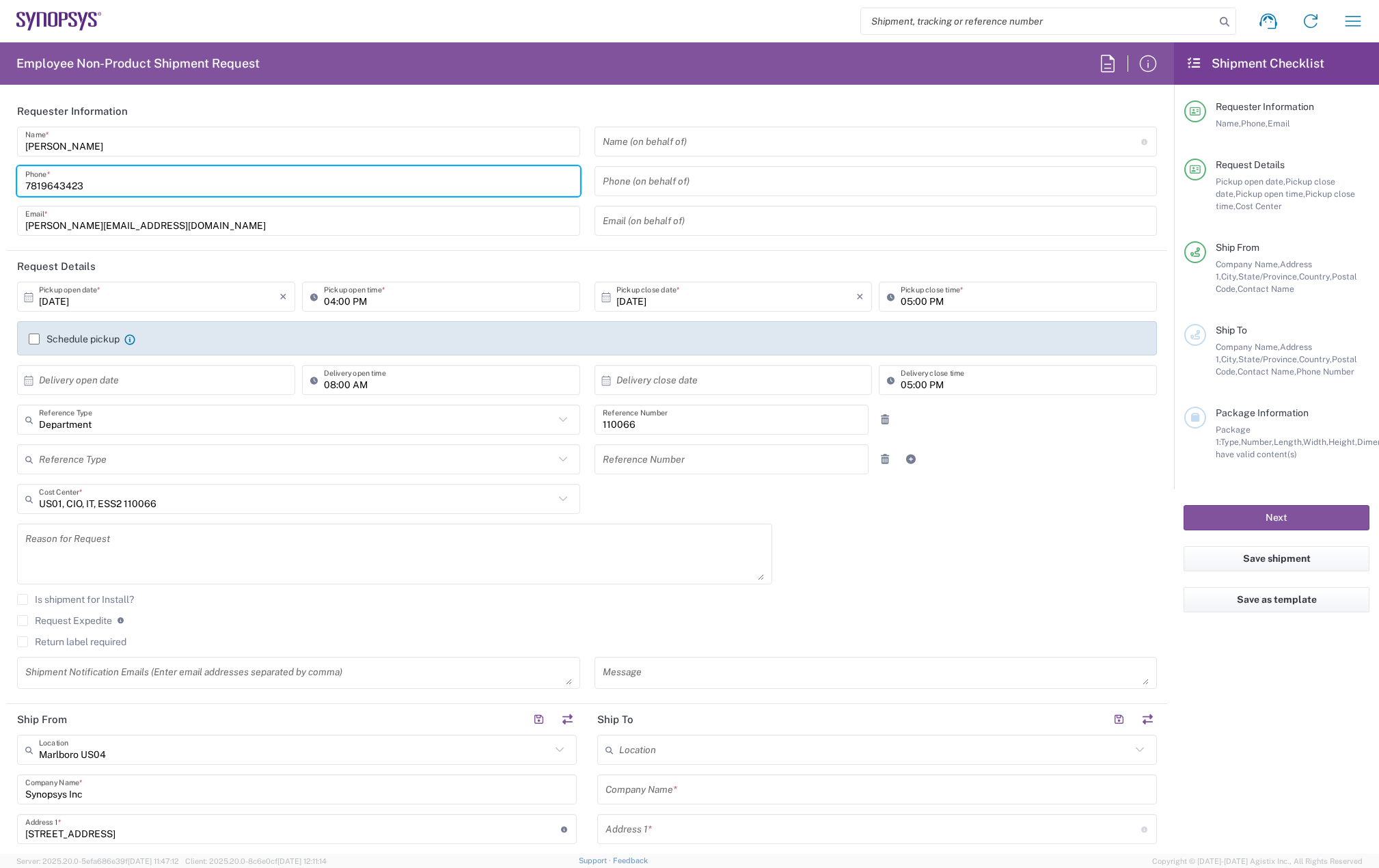
type input "7819643423"
click at [32, 341] on label "Schedule pickup" at bounding box center [74, 339] width 91 height 11
click at [34, 339] on input "Schedule pickup" at bounding box center [34, 339] width 0 height 0
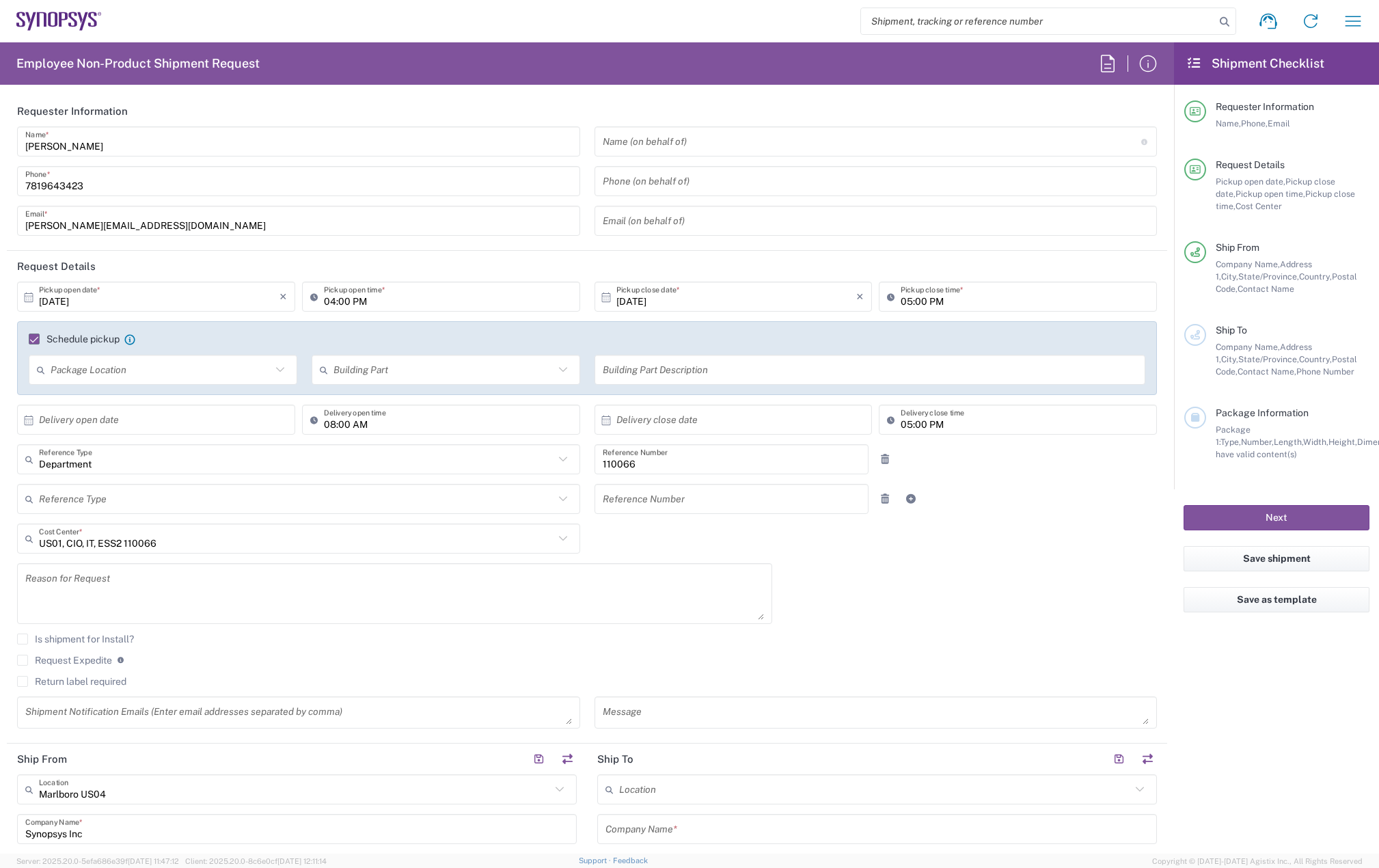
click at [107, 297] on input "[DATE]" at bounding box center [159, 297] width 241 height 24
click at [183, 380] on span "9" at bounding box center [178, 382] width 20 height 19
type input "[DATE]"
click at [329, 301] on input "04:00 PM" at bounding box center [447, 297] width 248 height 24
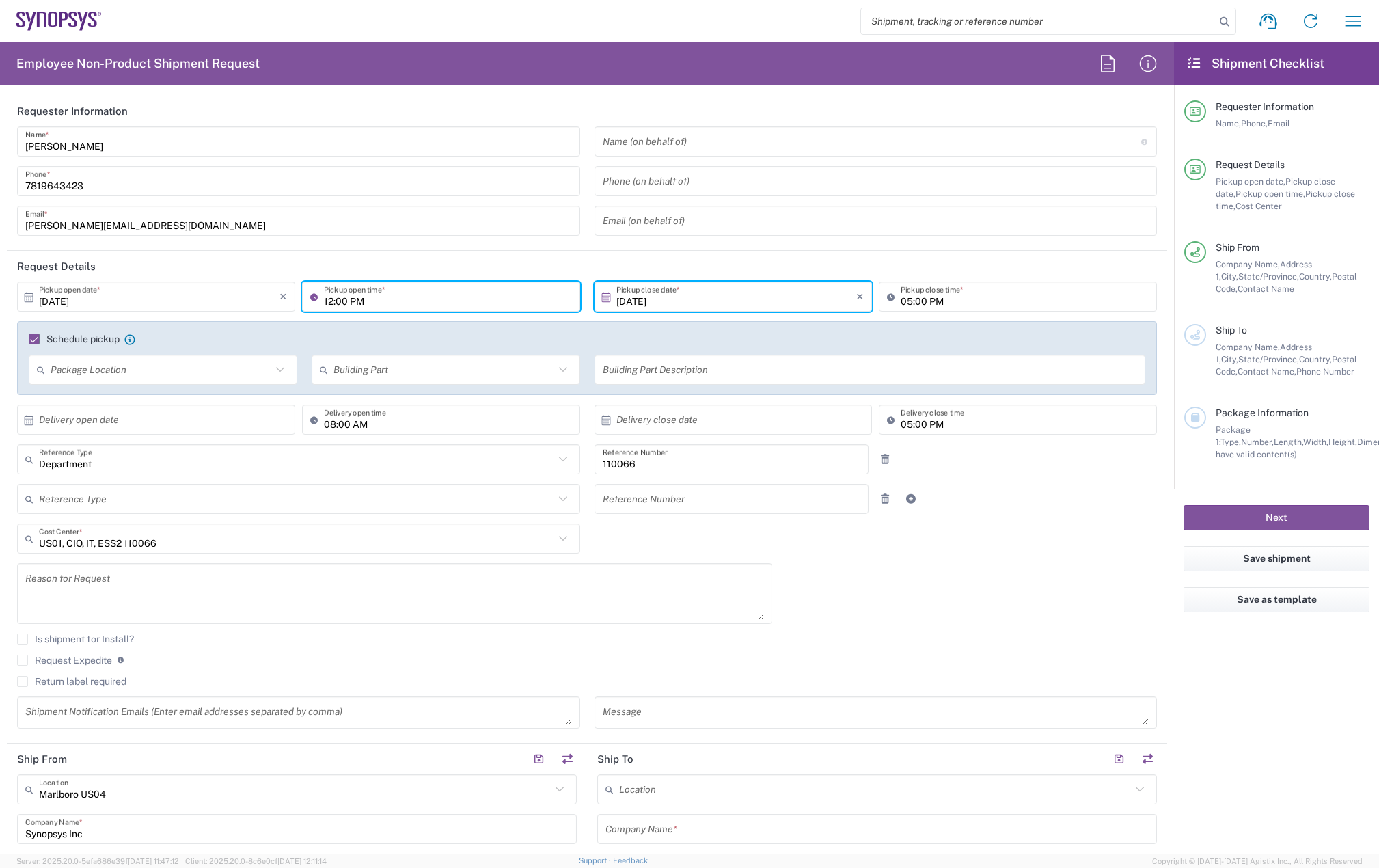
type input "12:00 PM"
click at [146, 580] on textarea at bounding box center [395, 593] width 739 height 52
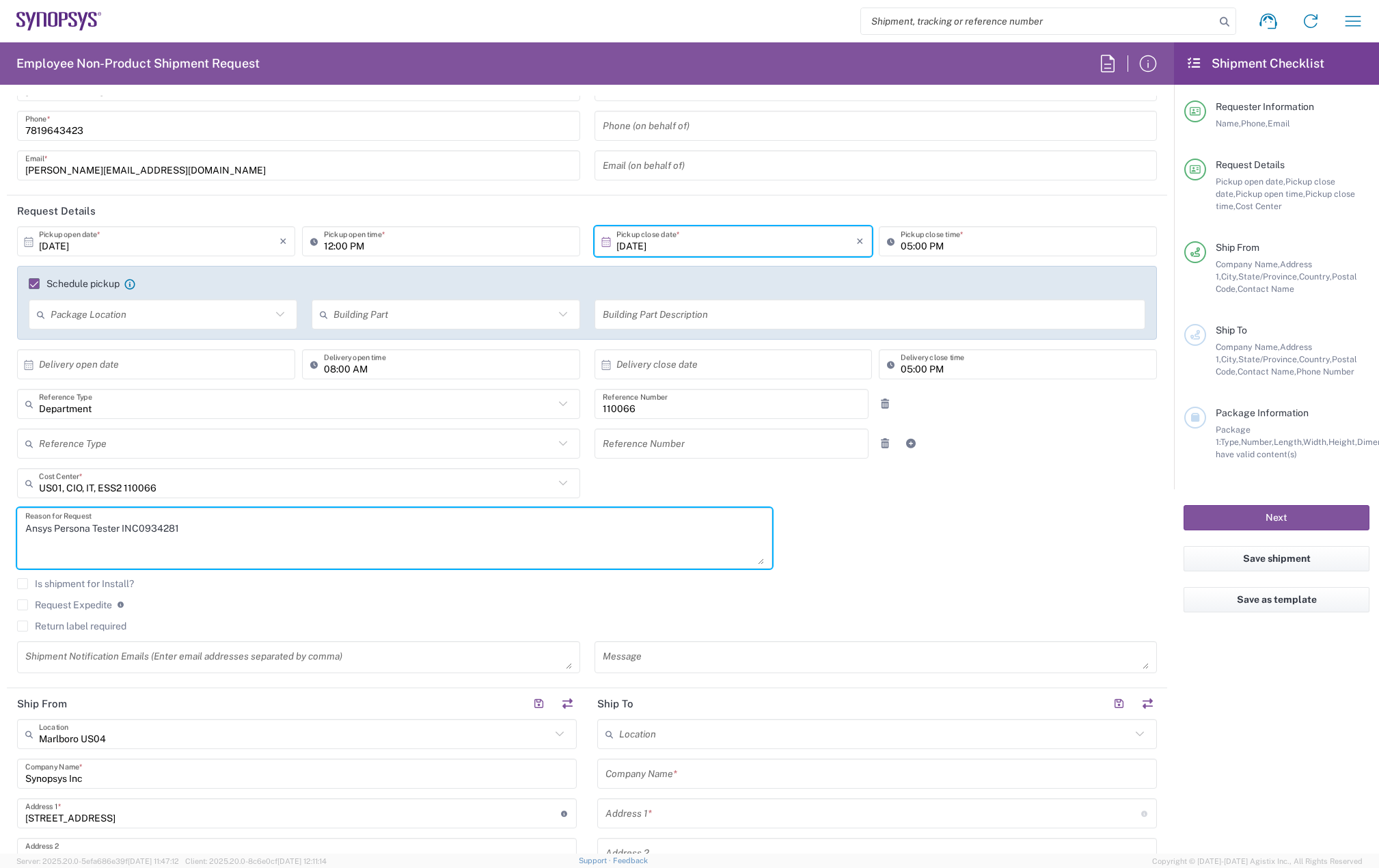
scroll to position [205, 0]
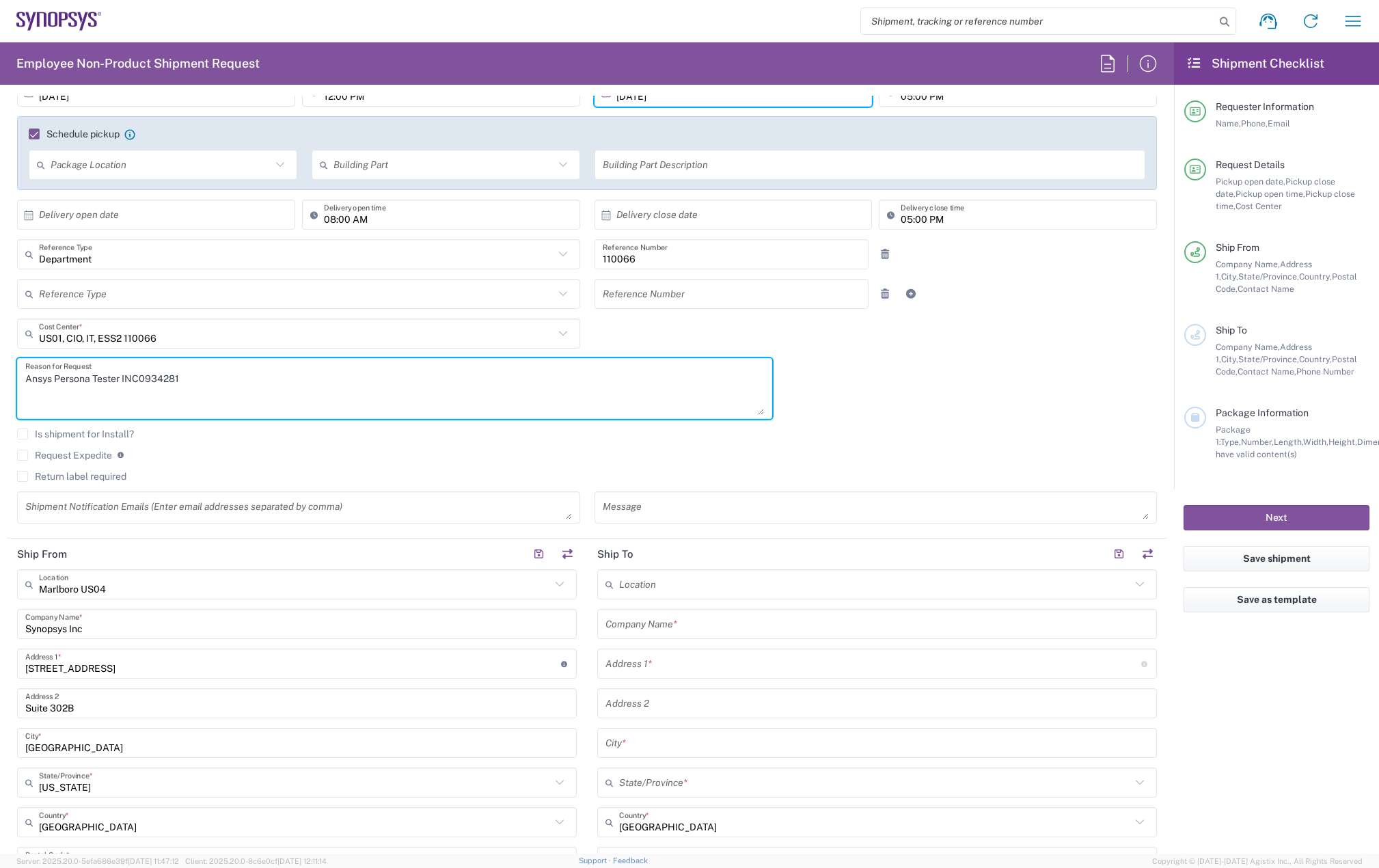
type textarea "Ansys Persona Tester INC0934281"
click at [87, 478] on label "Return label required" at bounding box center [71, 476] width 109 height 11
click at [23, 476] on input "Return label required" at bounding box center [23, 476] width 0 height 0
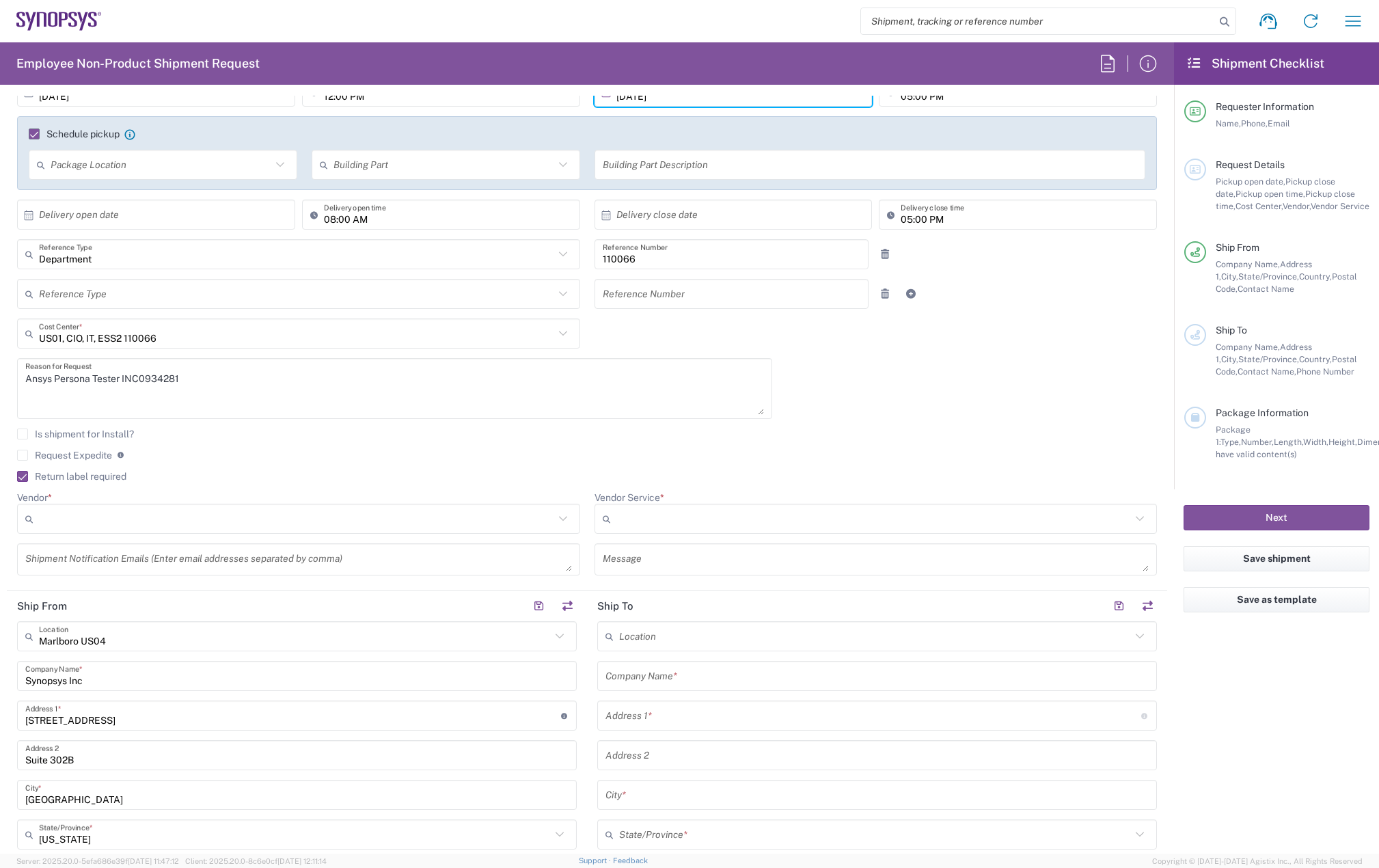
scroll to position [0, 0]
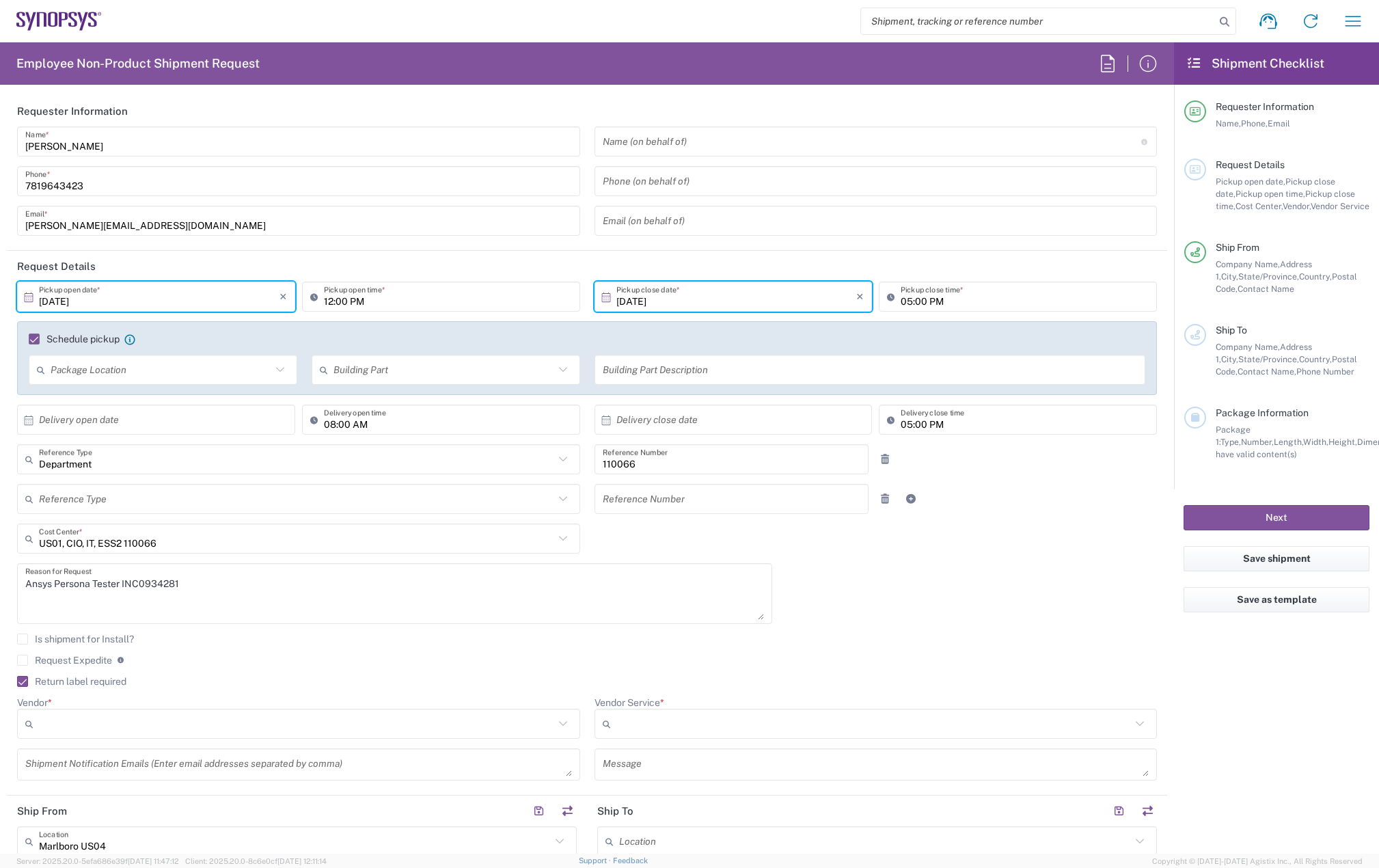
click at [89, 301] on input "[DATE]" at bounding box center [159, 297] width 241 height 24
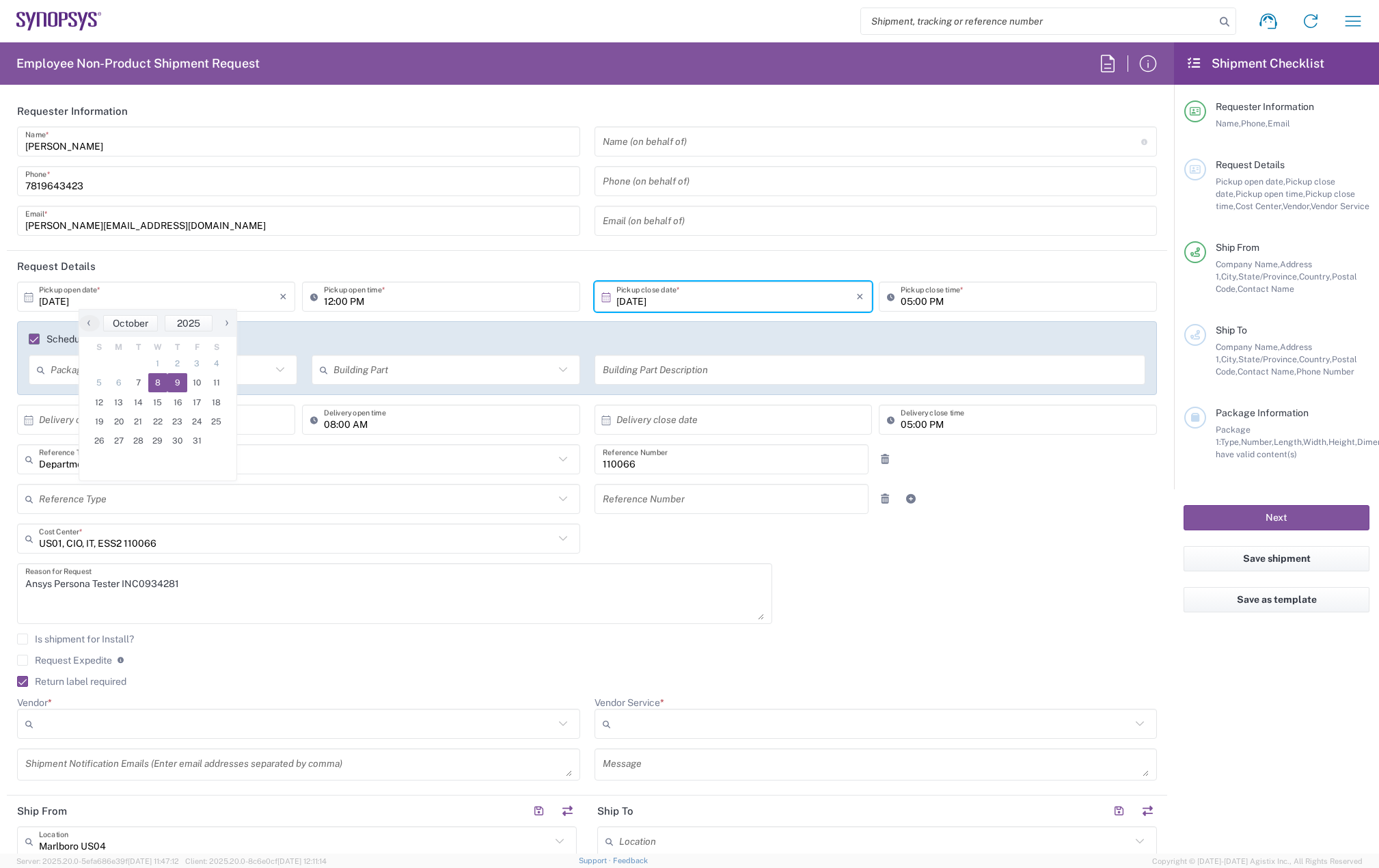
click at [160, 381] on span "8" at bounding box center [159, 382] width 20 height 19
type input "[DATE]"
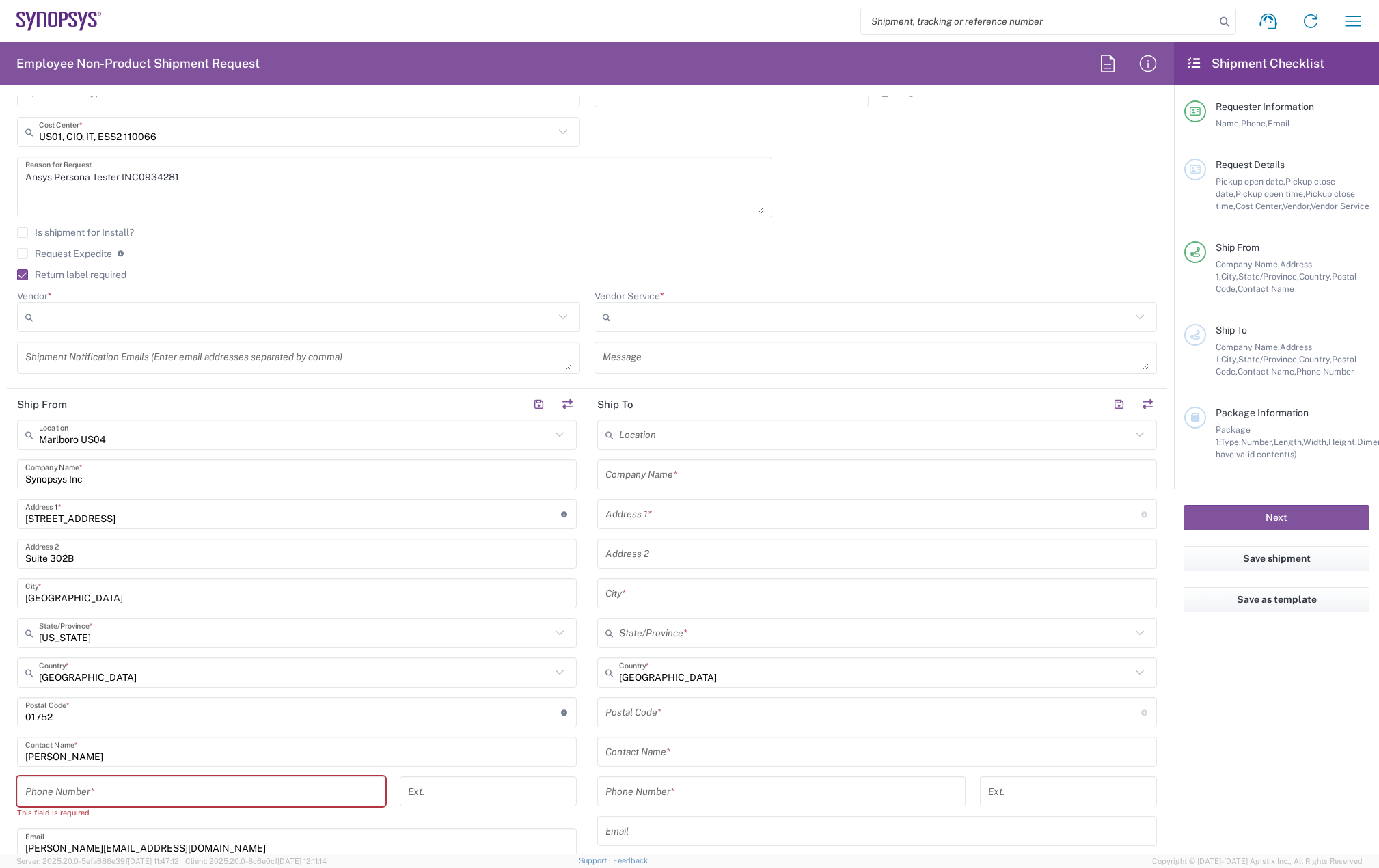
scroll to position [410, 0]
click at [177, 303] on input "Vendor *" at bounding box center [297, 314] width 516 height 22
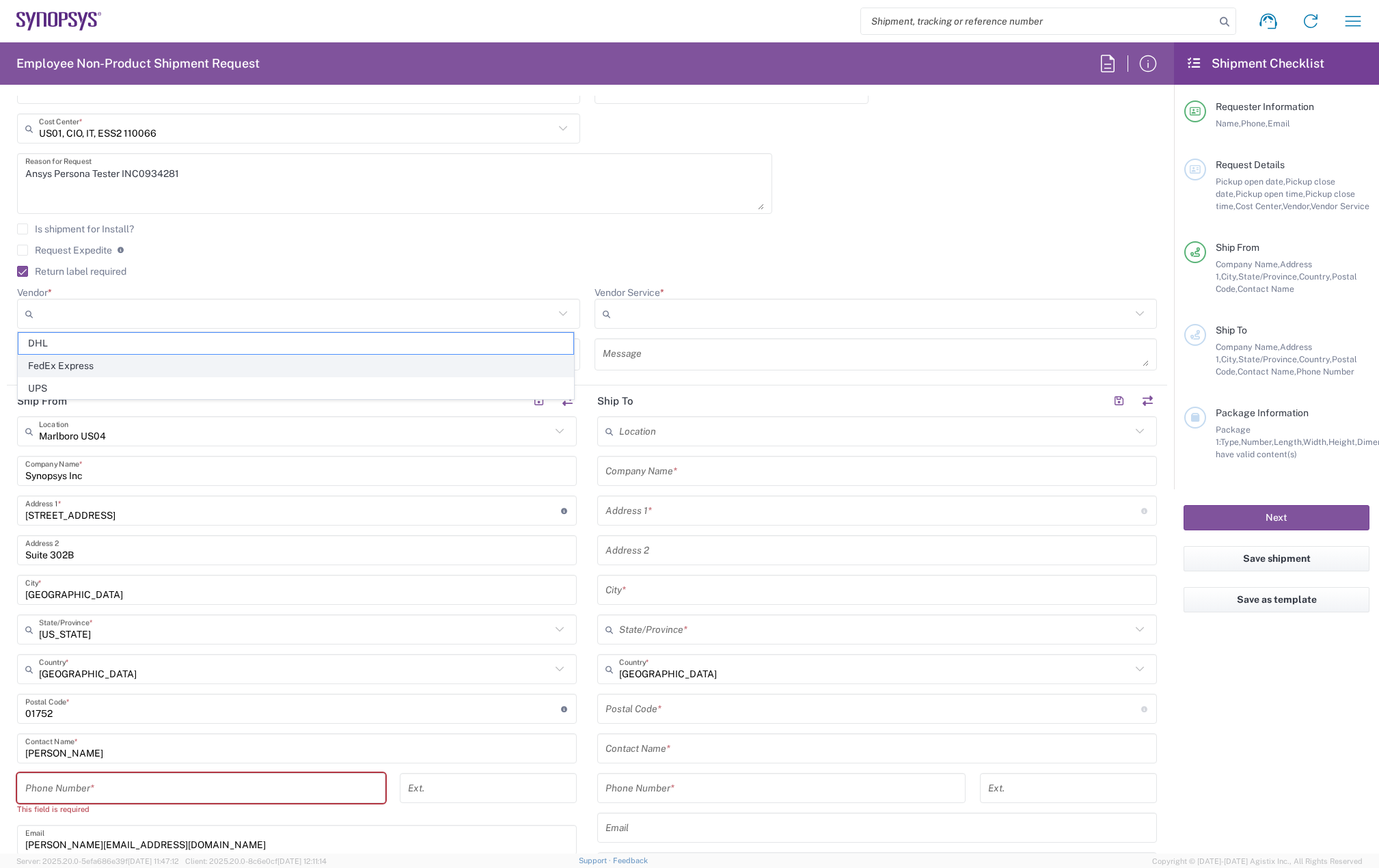
click at [155, 363] on span "FedEx Express" at bounding box center [296, 366] width 555 height 22
type input "FedEx Express"
click at [660, 325] on div at bounding box center [876, 313] width 563 height 30
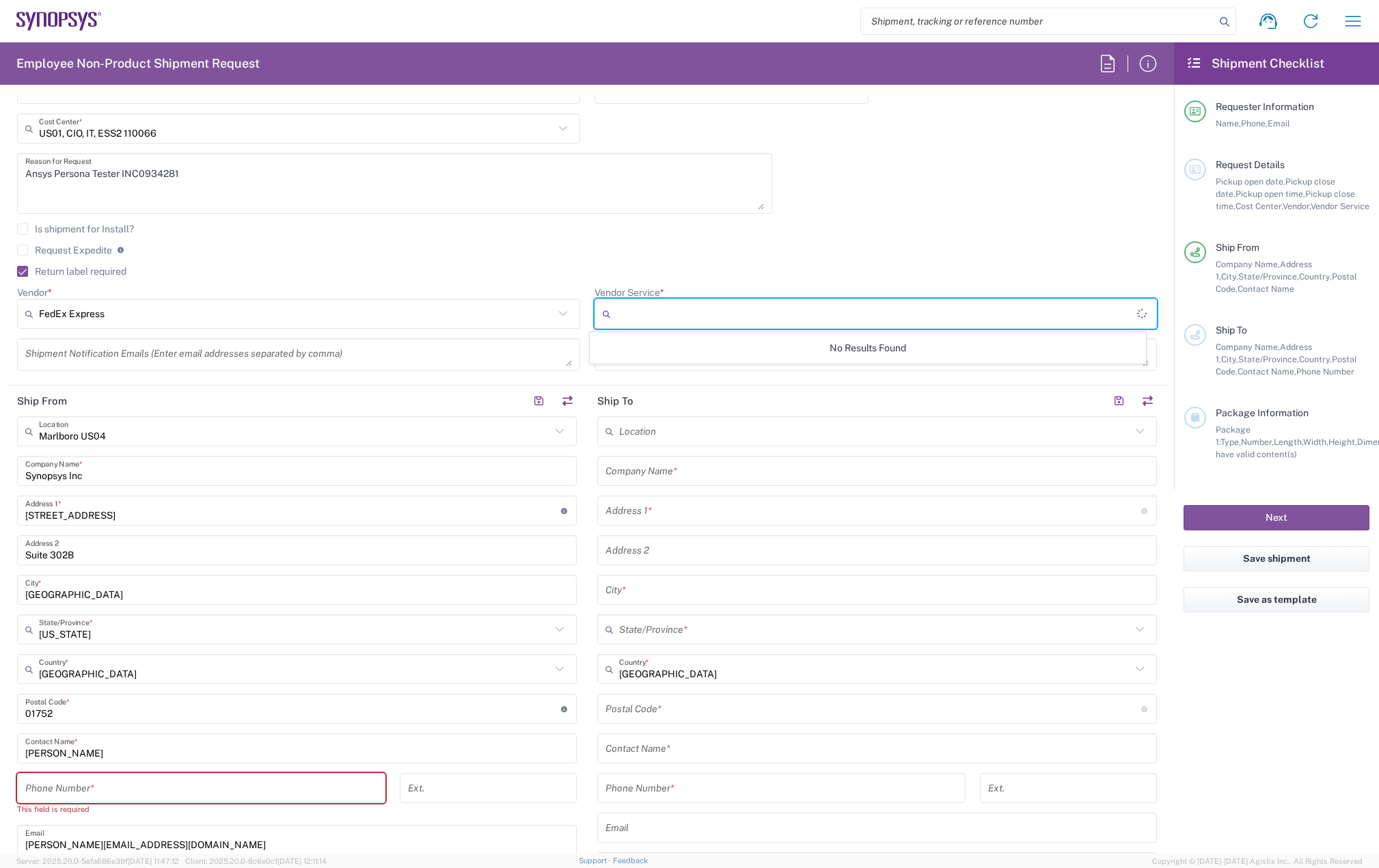
click at [630, 312] on input "Vendor Service *" at bounding box center [877, 314] width 521 height 22
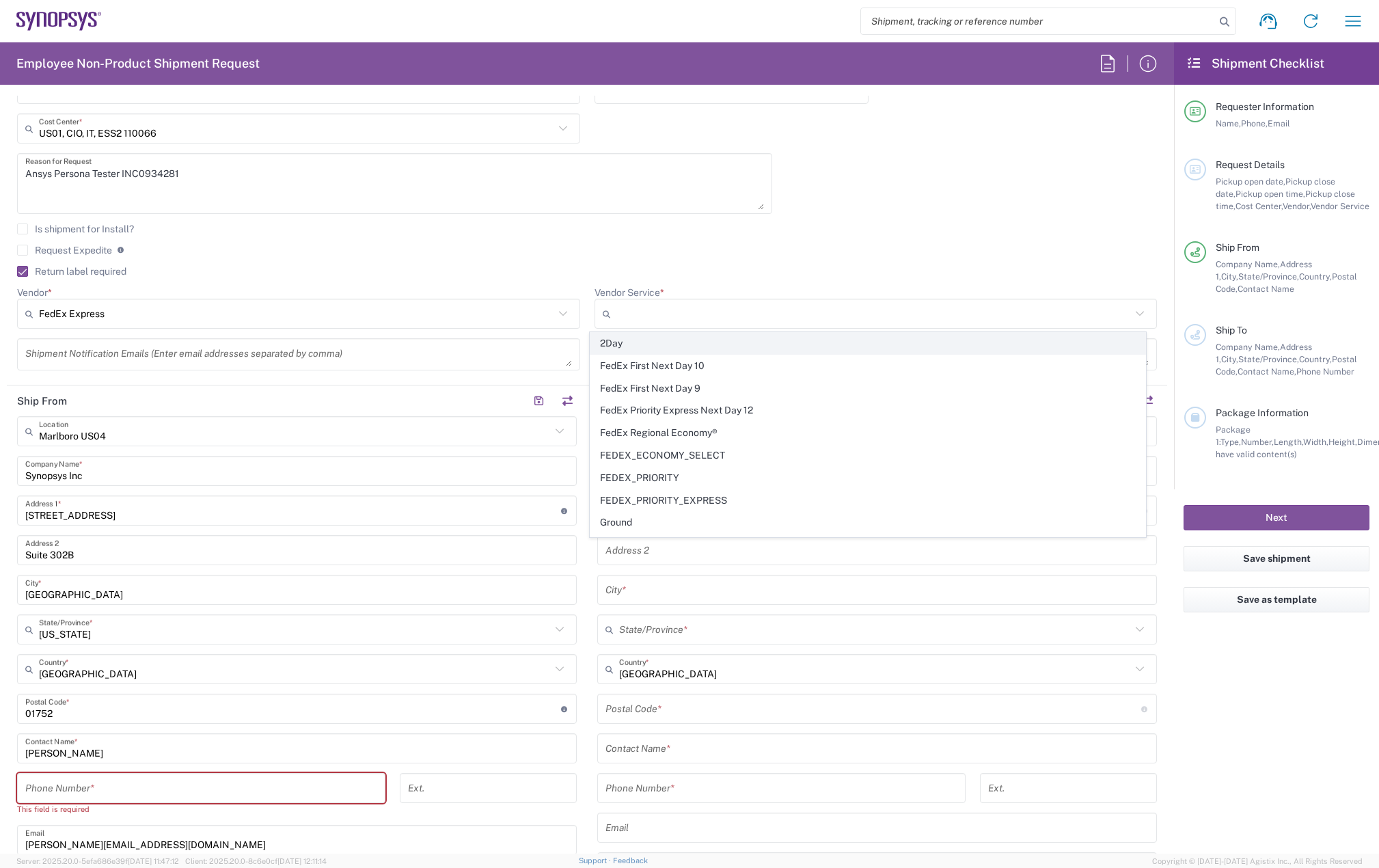
click at [621, 345] on span "2Day" at bounding box center [868, 343] width 555 height 22
type input "2Day"
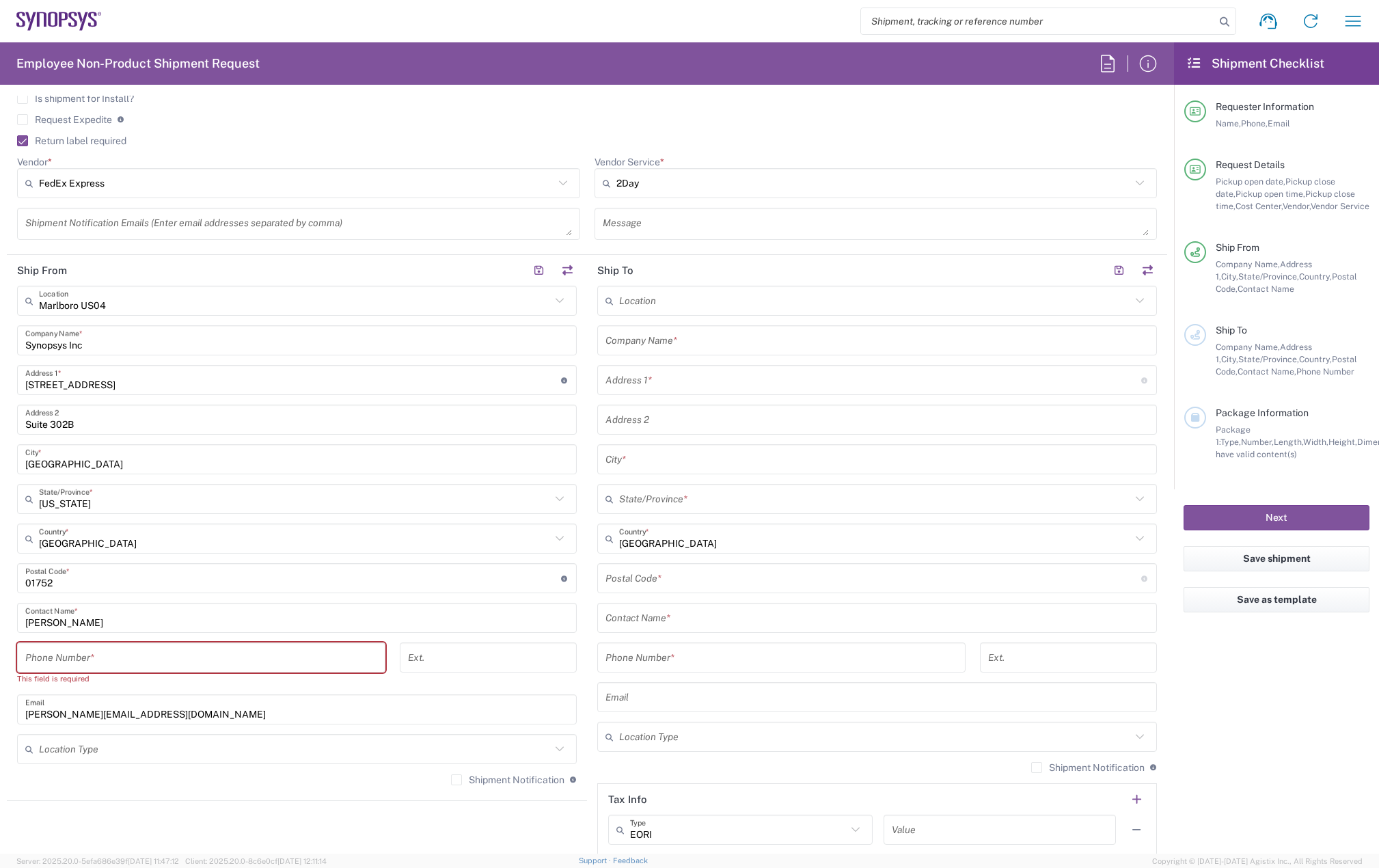
scroll to position [546, 0]
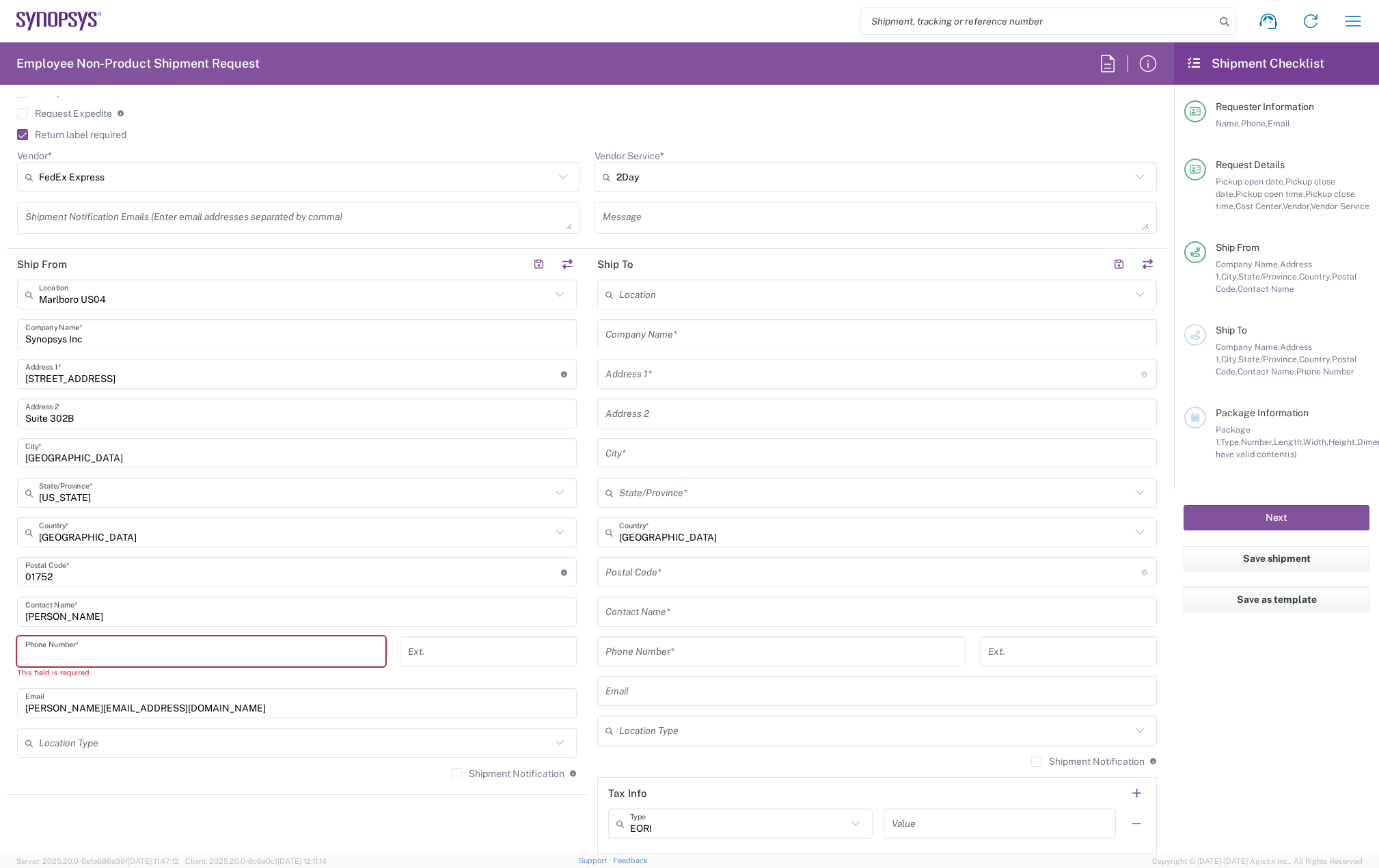
click at [123, 646] on input "tel" at bounding box center [201, 652] width 352 height 24
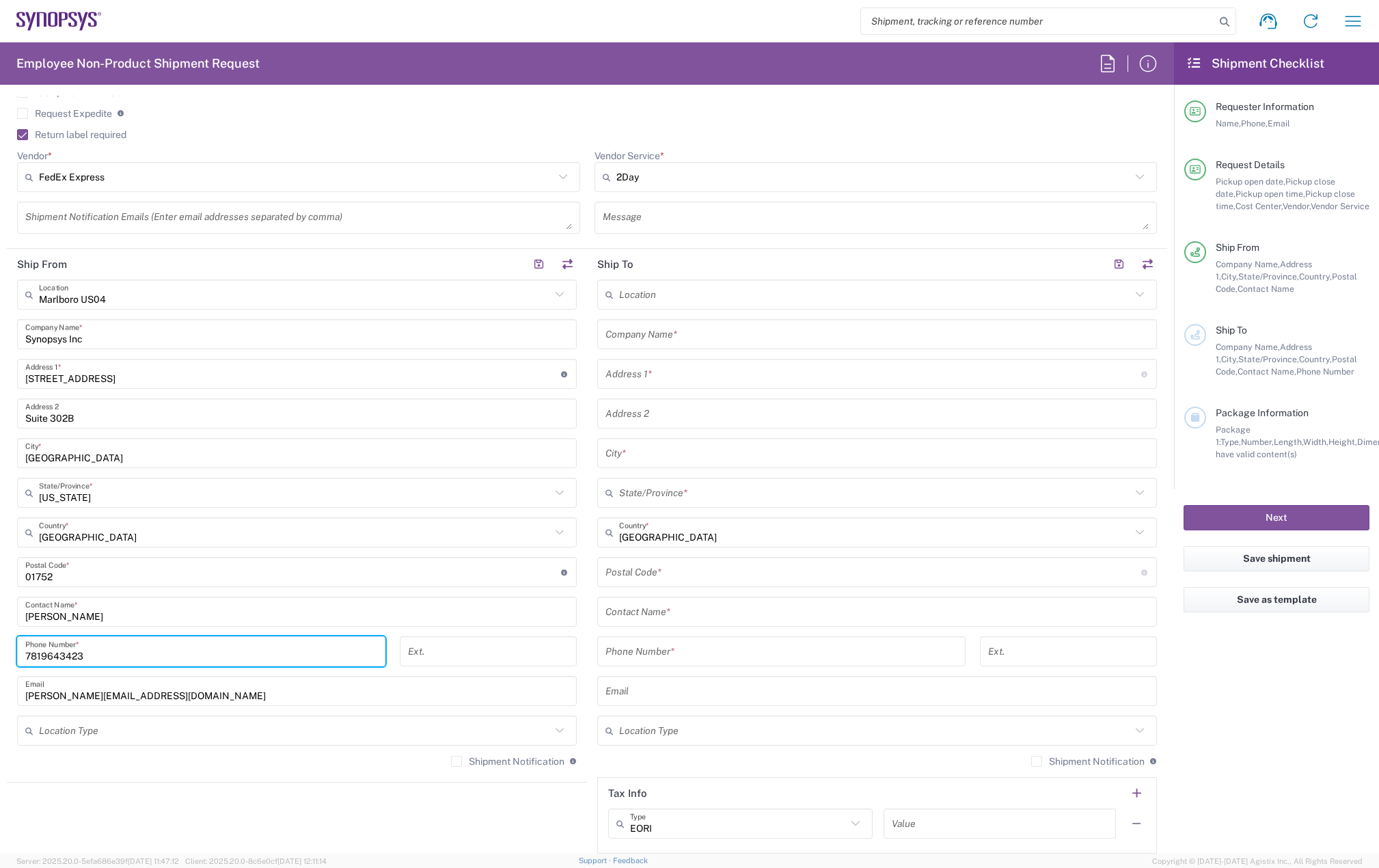
type input "7819643423"
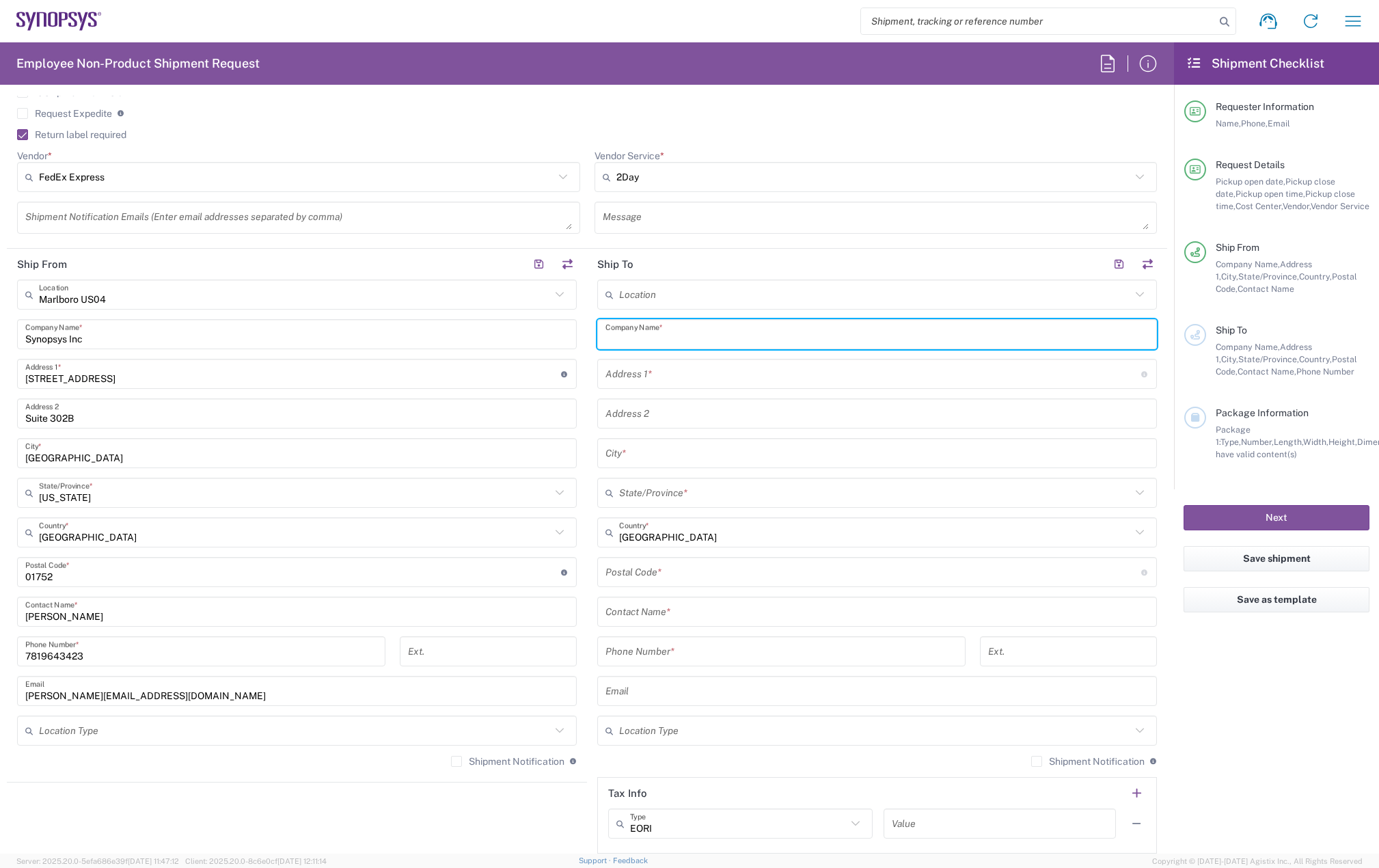
click at [632, 341] on input "text" at bounding box center [877, 334] width 543 height 24
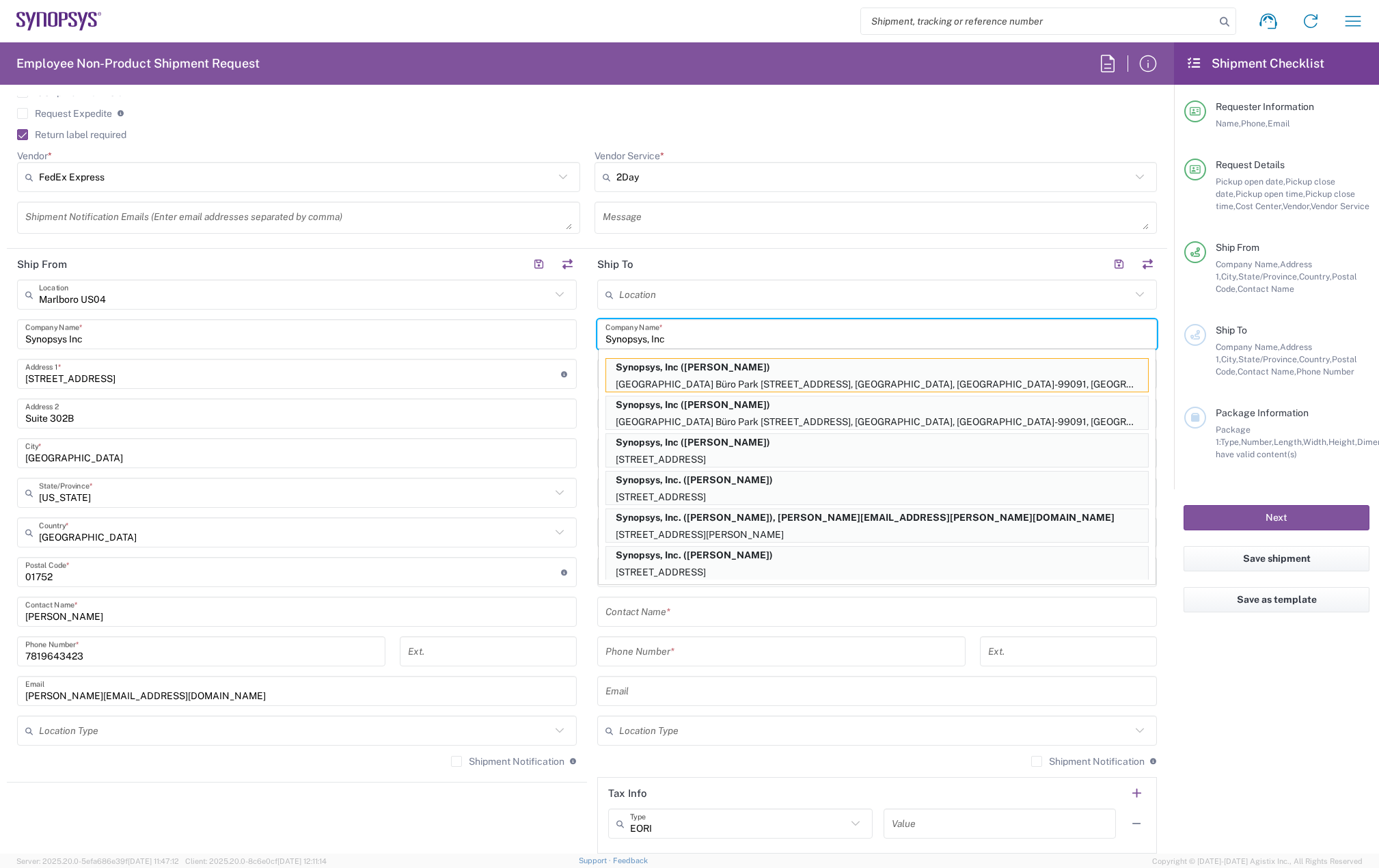
type input "Synopsys, Inc"
click at [657, 694] on input "text" at bounding box center [877, 691] width 543 height 24
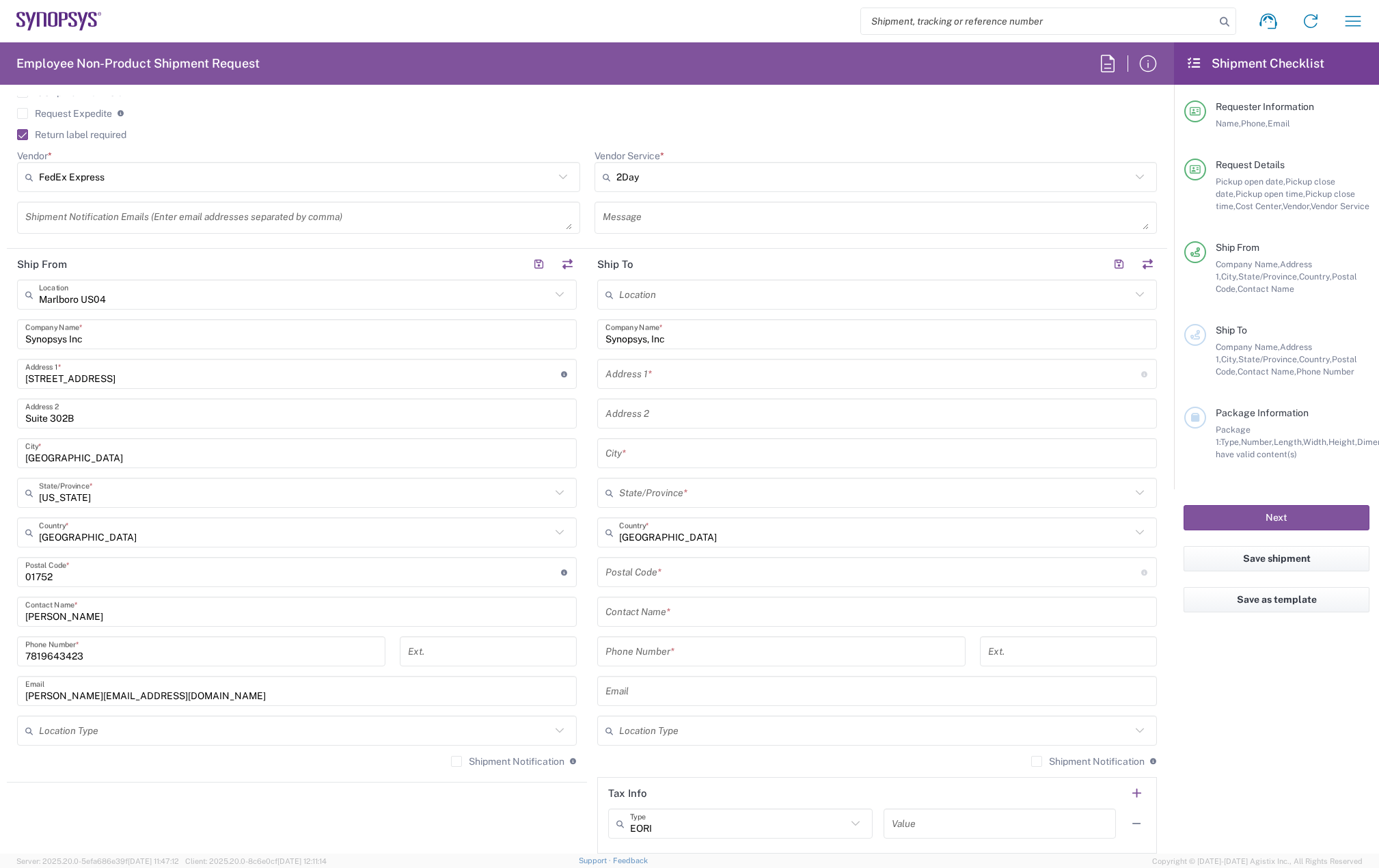
click at [653, 625] on div "Contact Name *" at bounding box center [877, 611] width 560 height 30
click at [651, 620] on input "text" at bounding box center [877, 612] width 543 height 24
paste input "[PERSON_NAME]"
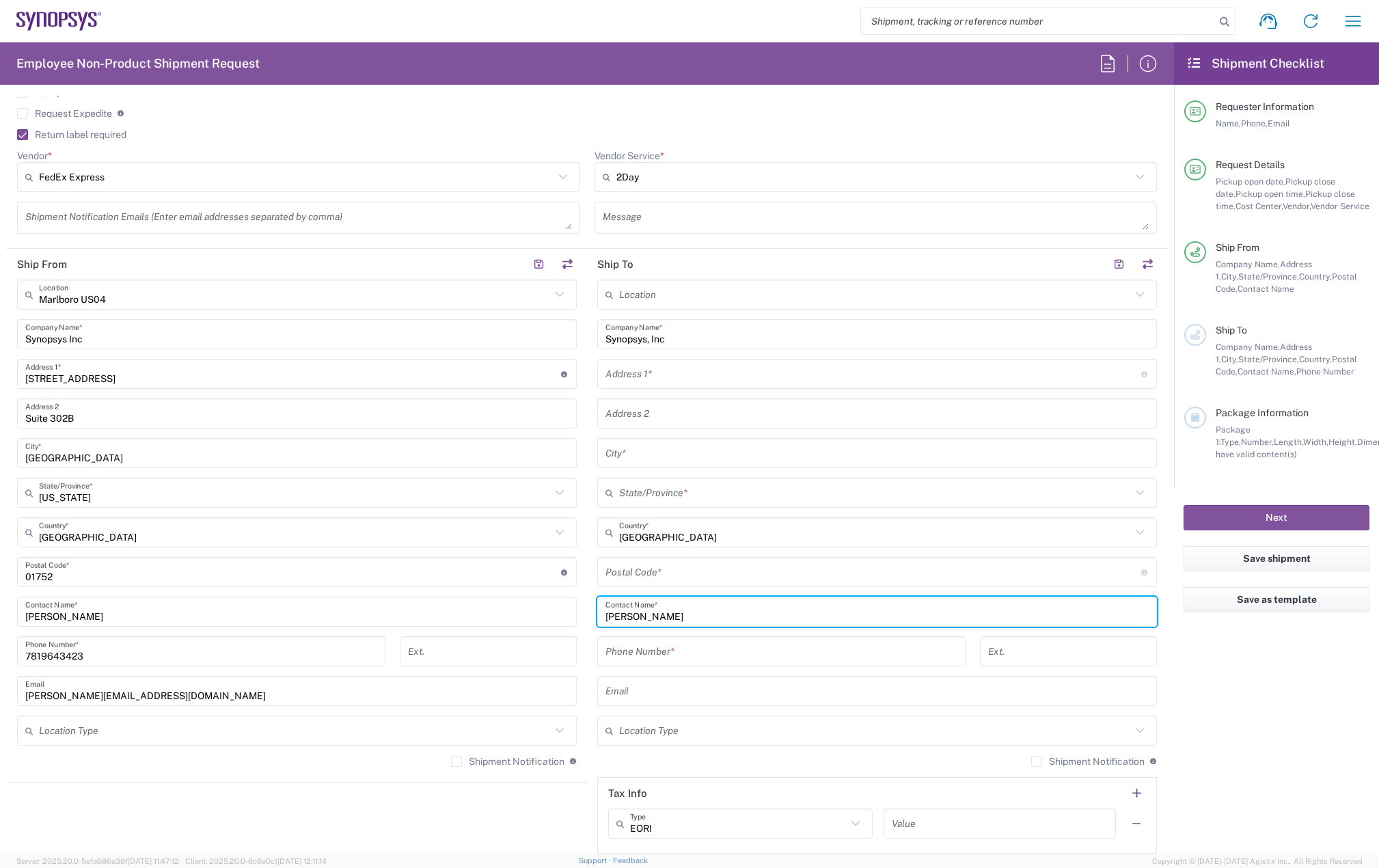
type input "[PERSON_NAME]"
click at [669, 654] on input "tel" at bounding box center [781, 652] width 352 height 24
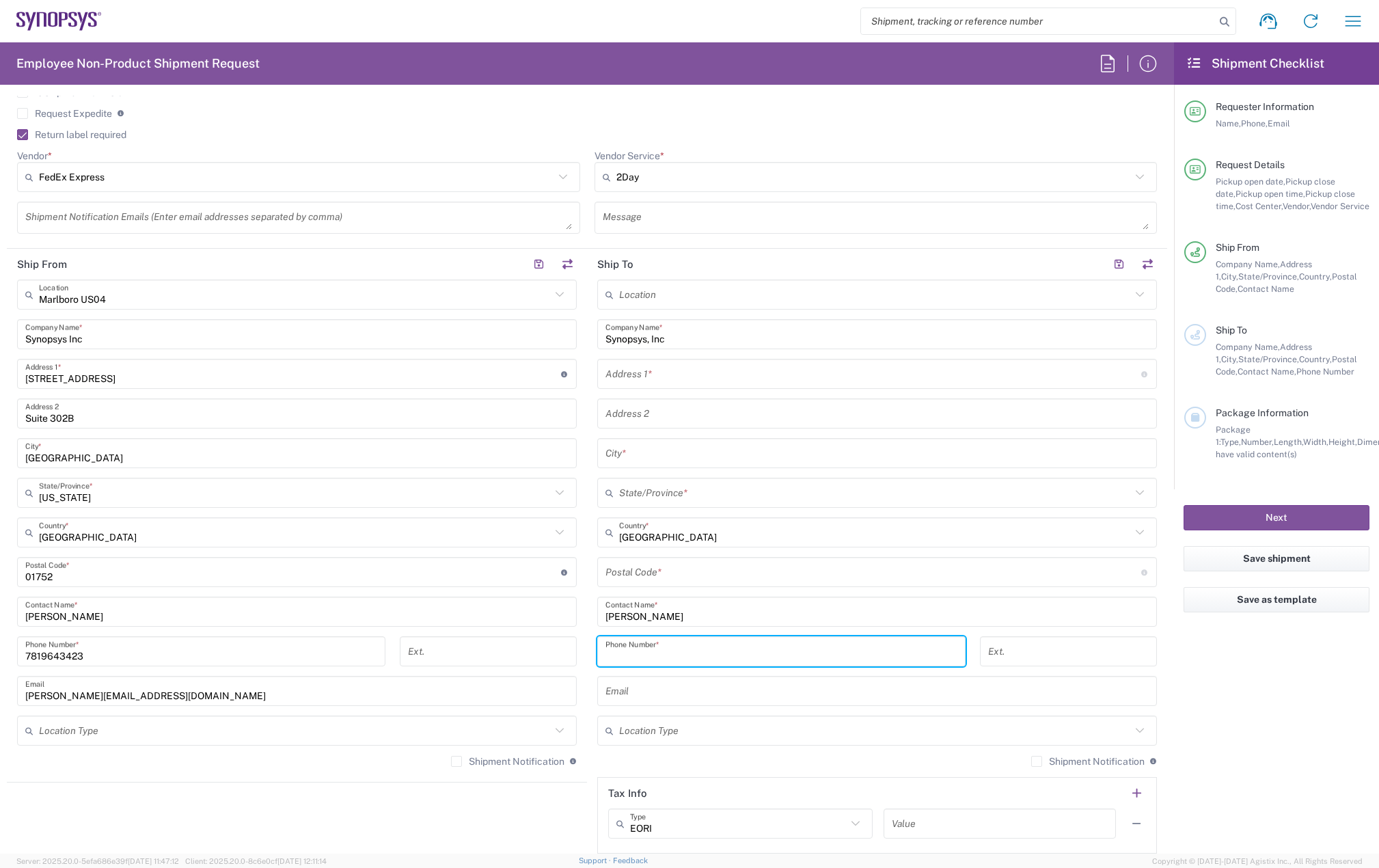
paste input "[PHONE_NUMBER]"
type input "[PHONE_NUMBER]"
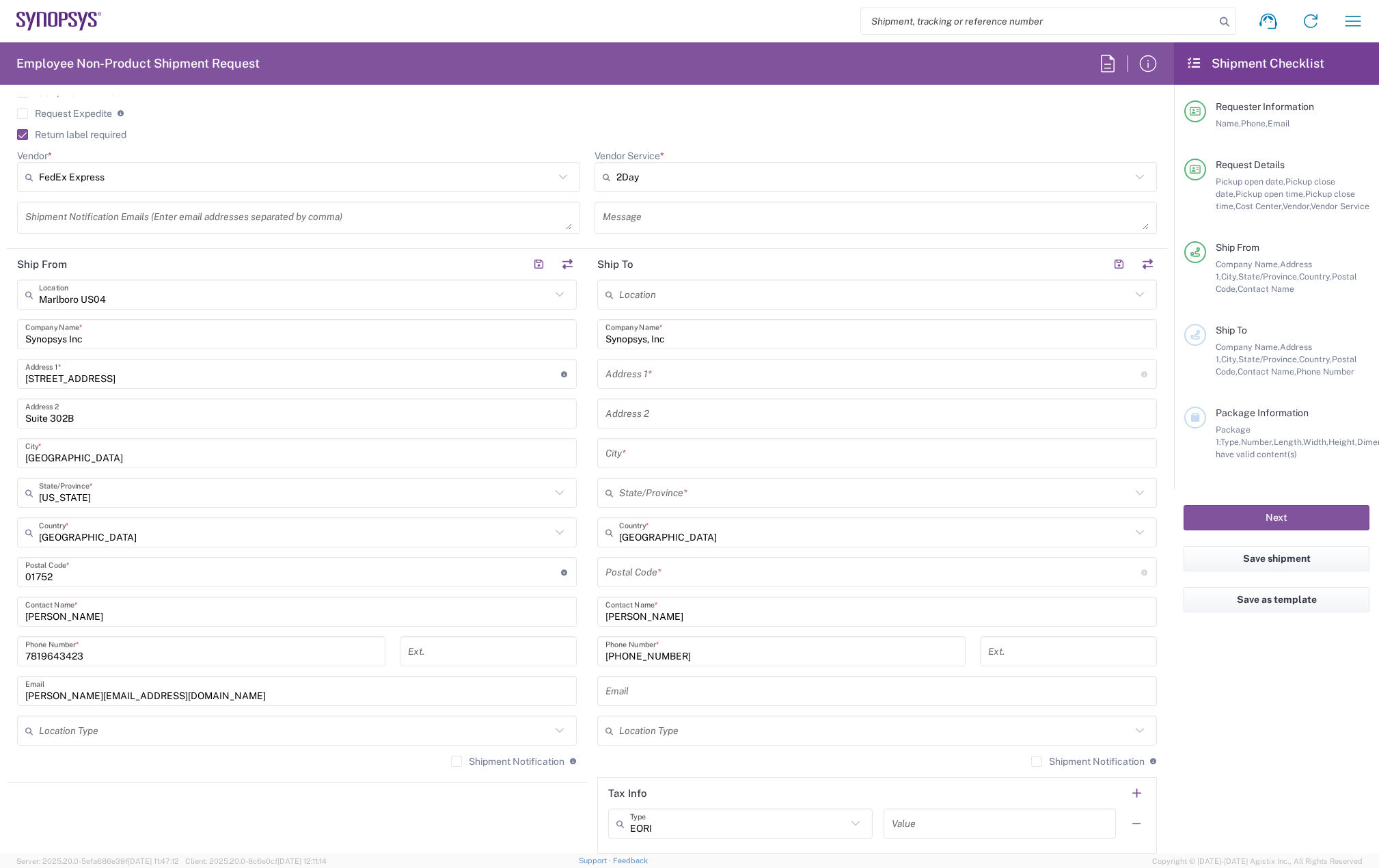
click at [636, 378] on input "text" at bounding box center [873, 374] width 535 height 24
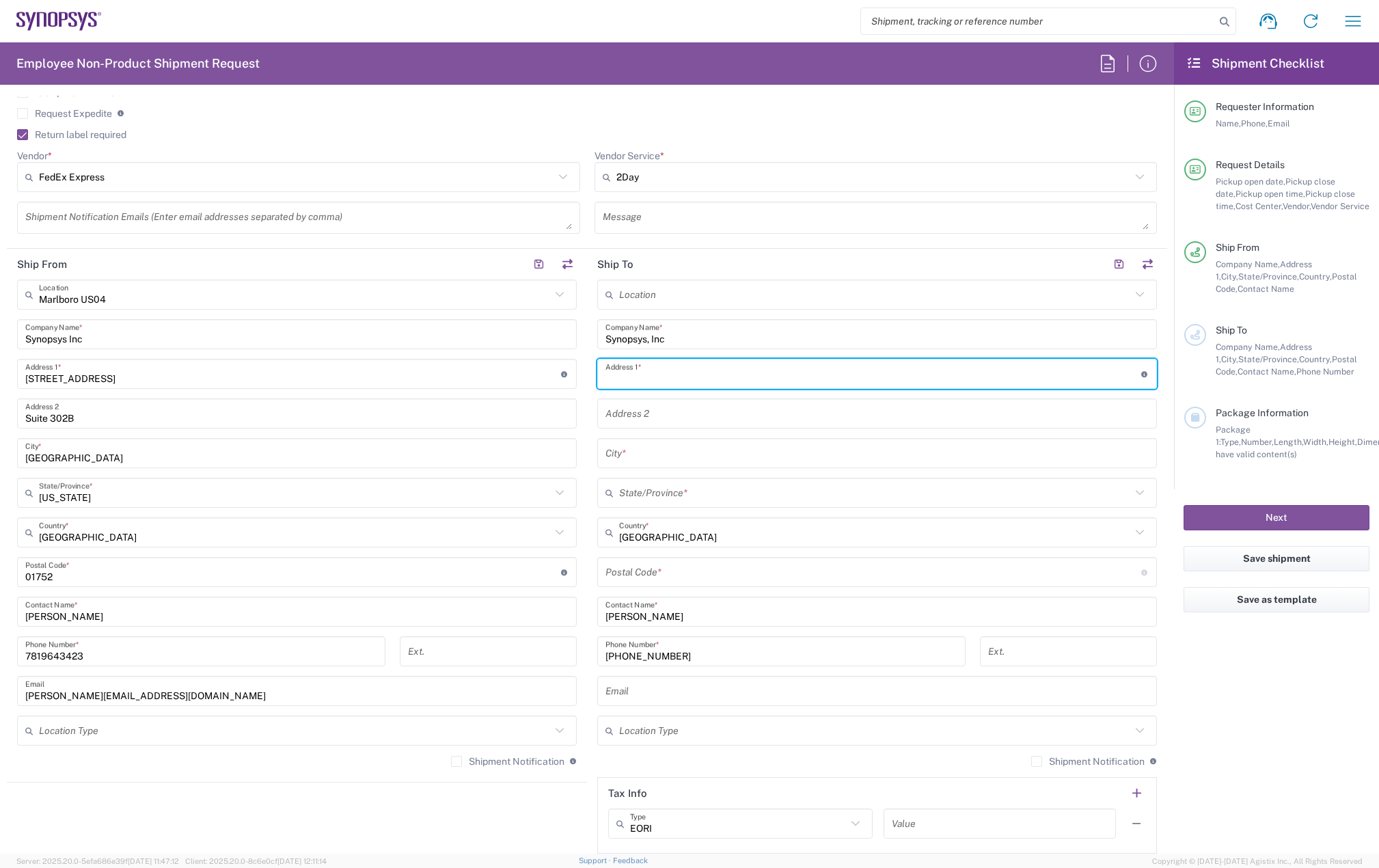
paste input "[STREET_ADDRESS][PERSON_NAME]"
type input "[STREET_ADDRESS][PERSON_NAME]"
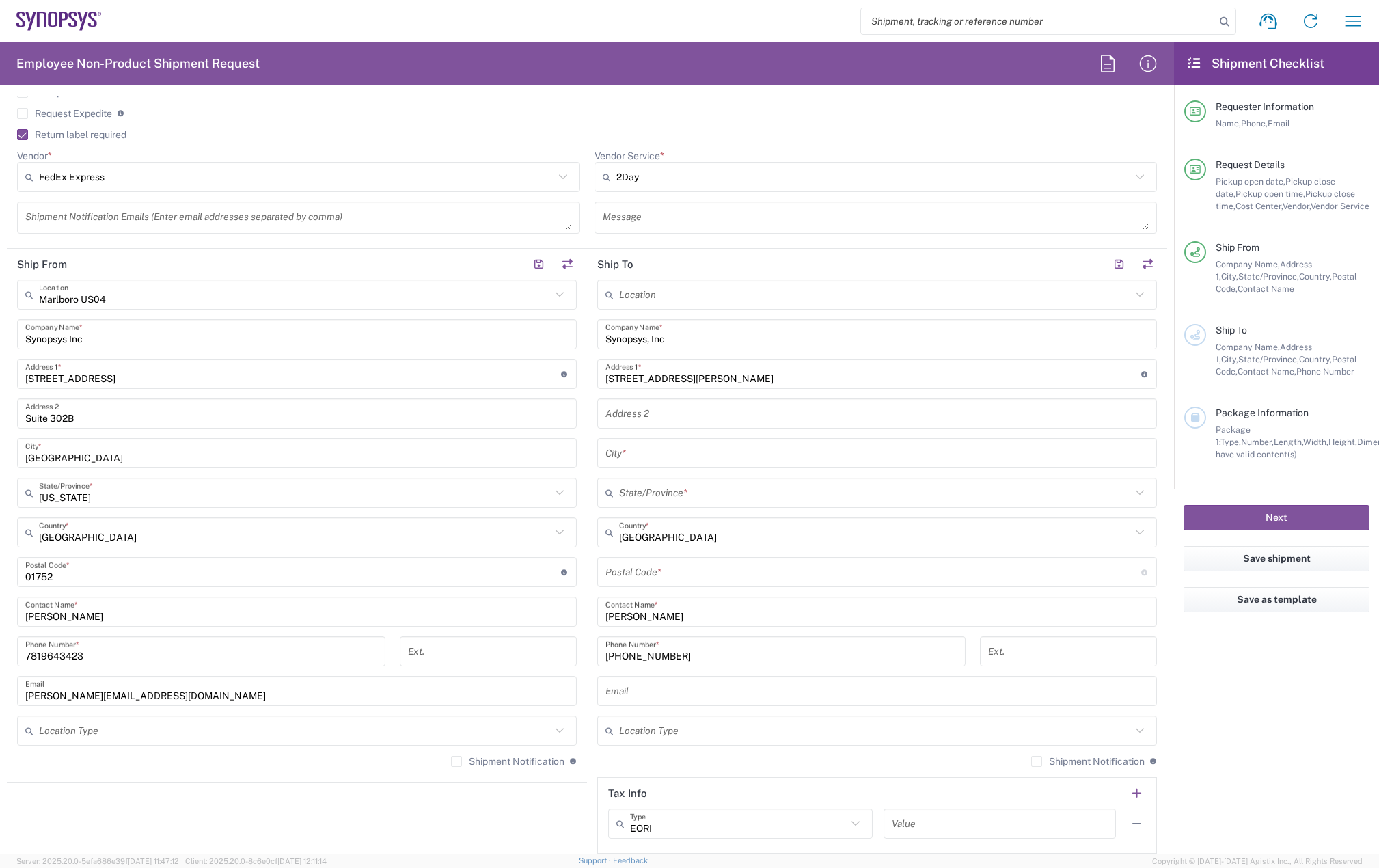
click at [643, 452] on input "text" at bounding box center [877, 453] width 543 height 24
paste input "[GEOGRAPHIC_DATA]"
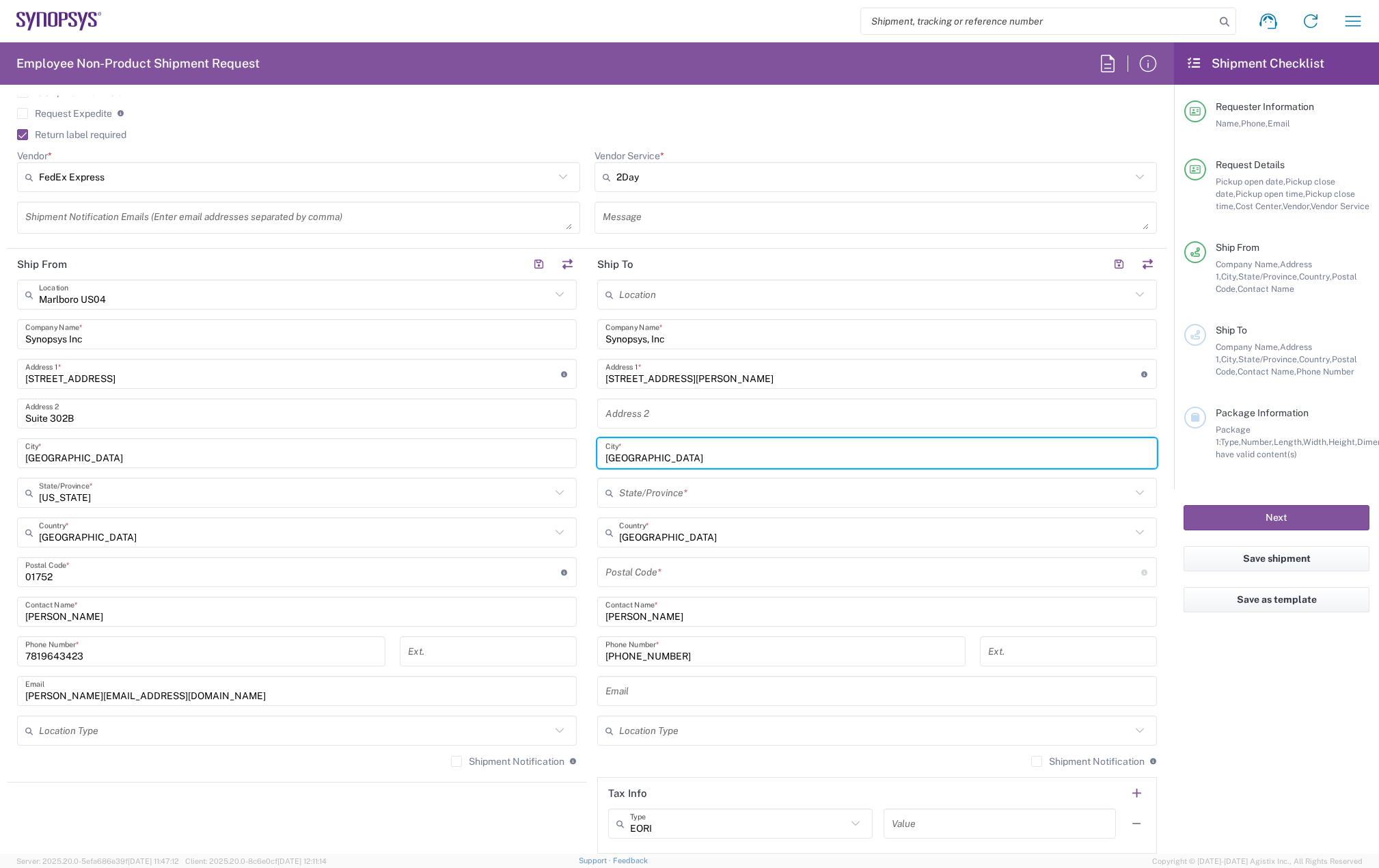
type input "[GEOGRAPHIC_DATA]"
click at [638, 499] on input "text" at bounding box center [875, 493] width 512 height 24
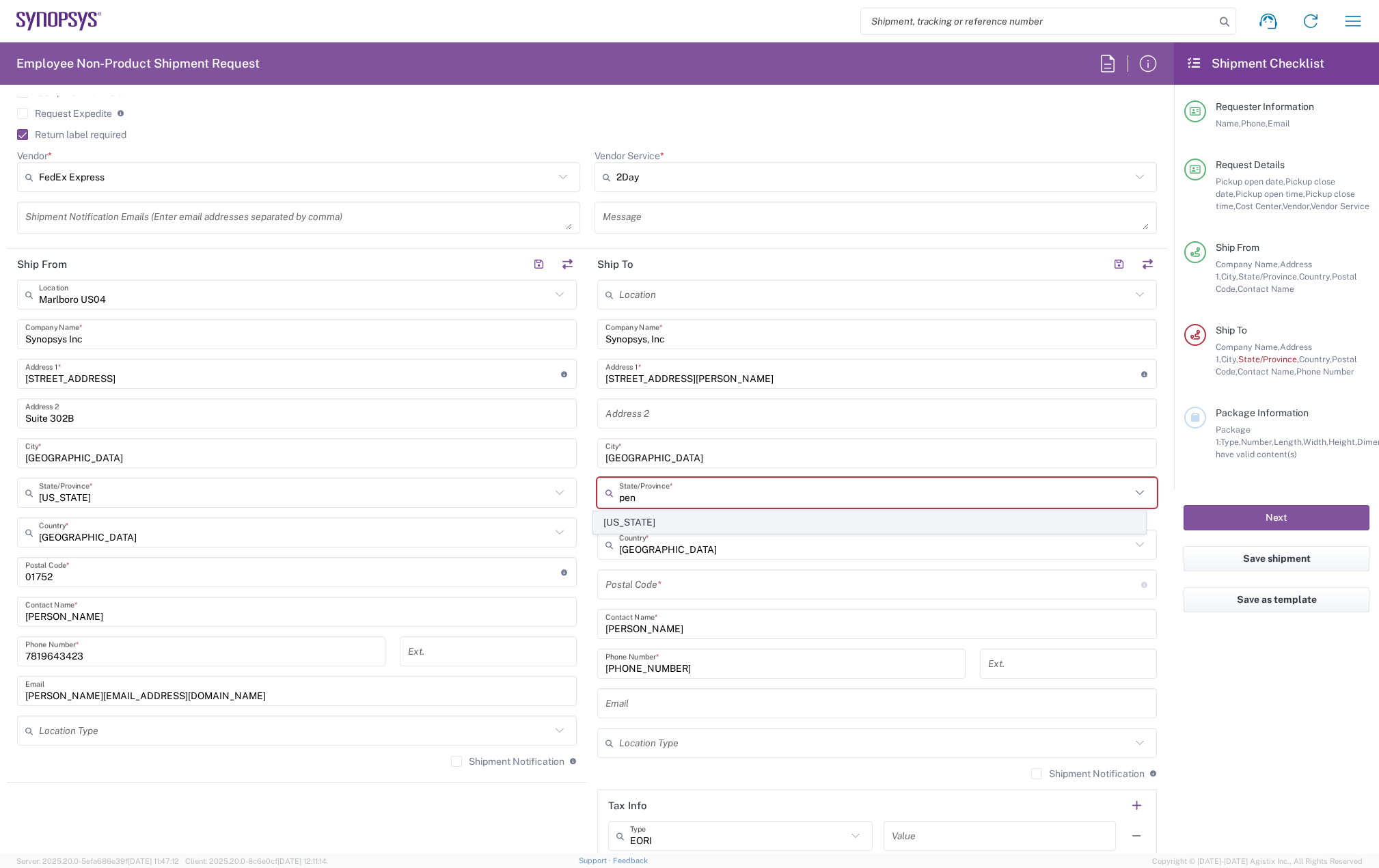
click at [643, 523] on span "[US_STATE]" at bounding box center [870, 523] width 553 height 22
type input "[US_STATE]"
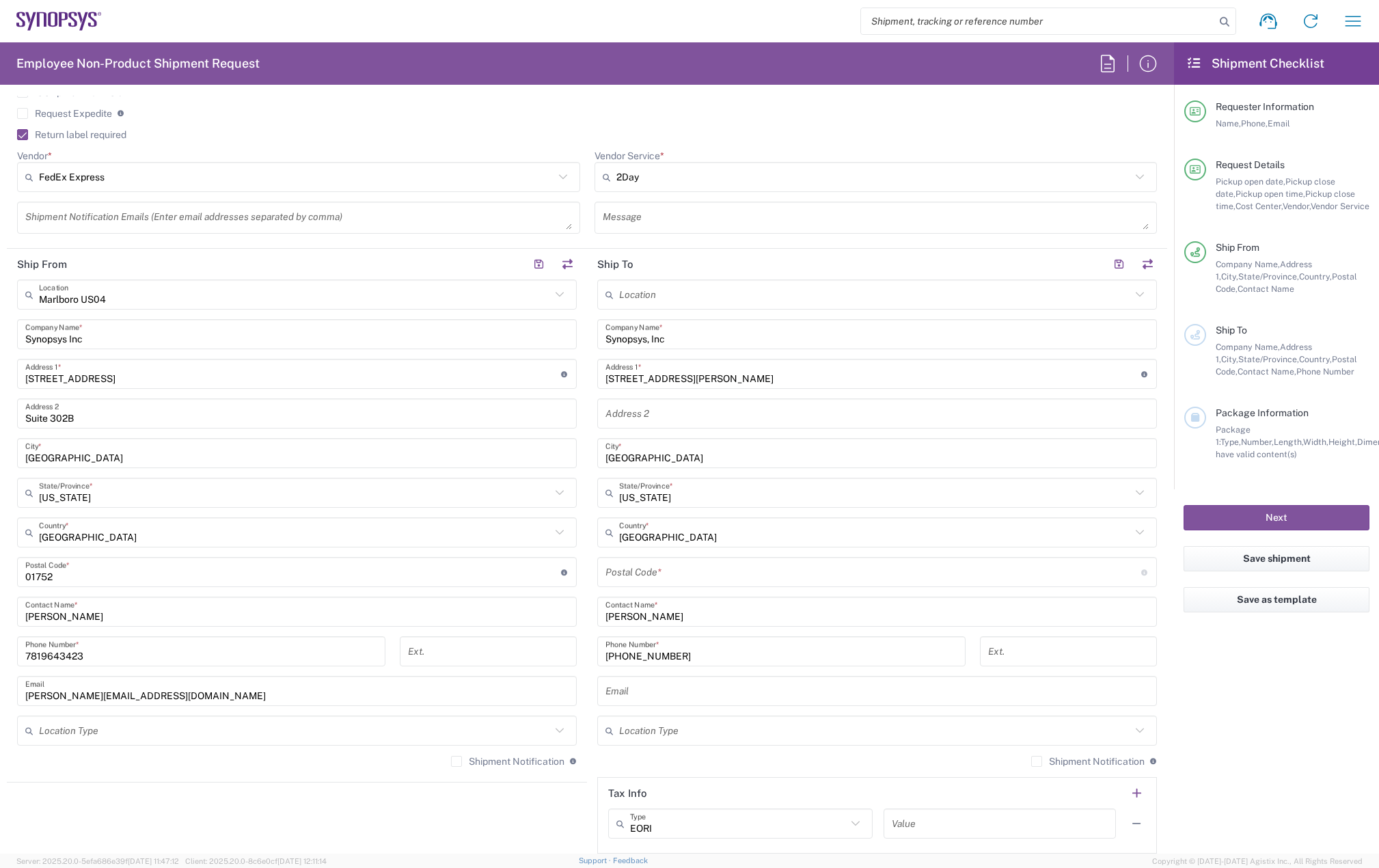
click at [643, 568] on input "undefined" at bounding box center [873, 572] width 535 height 24
paste input "15102"
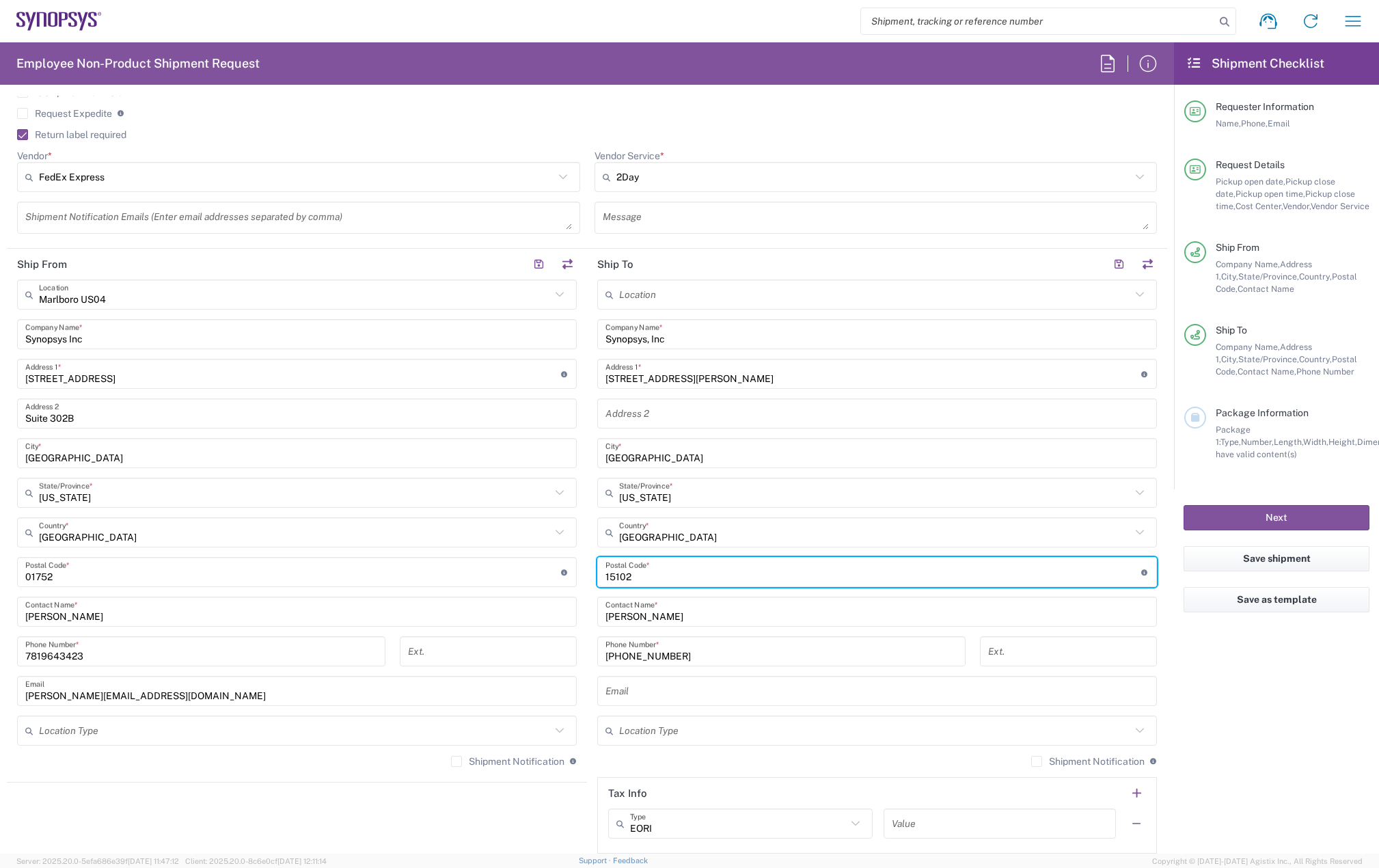
scroll to position [615, 0]
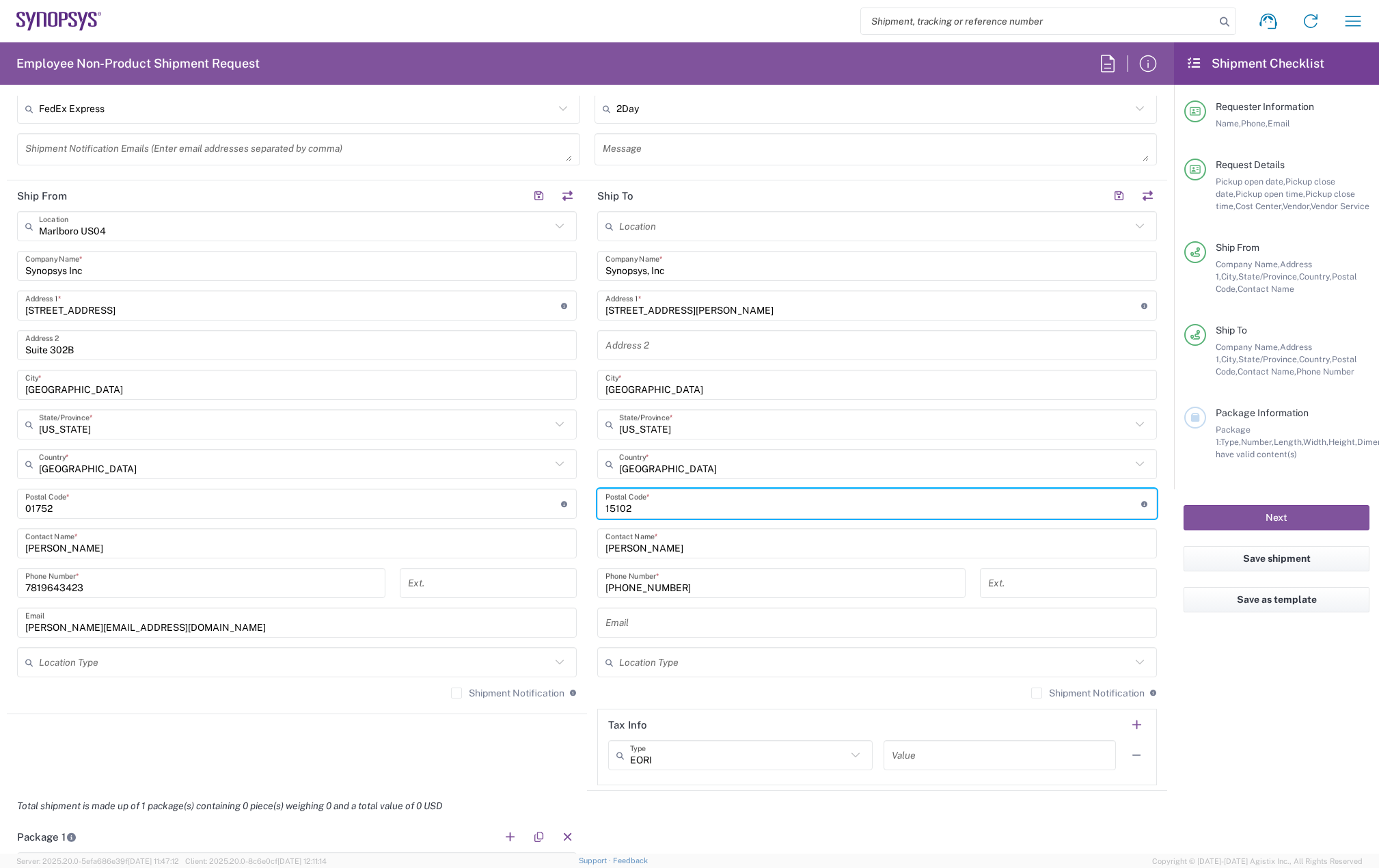
type input "15102"
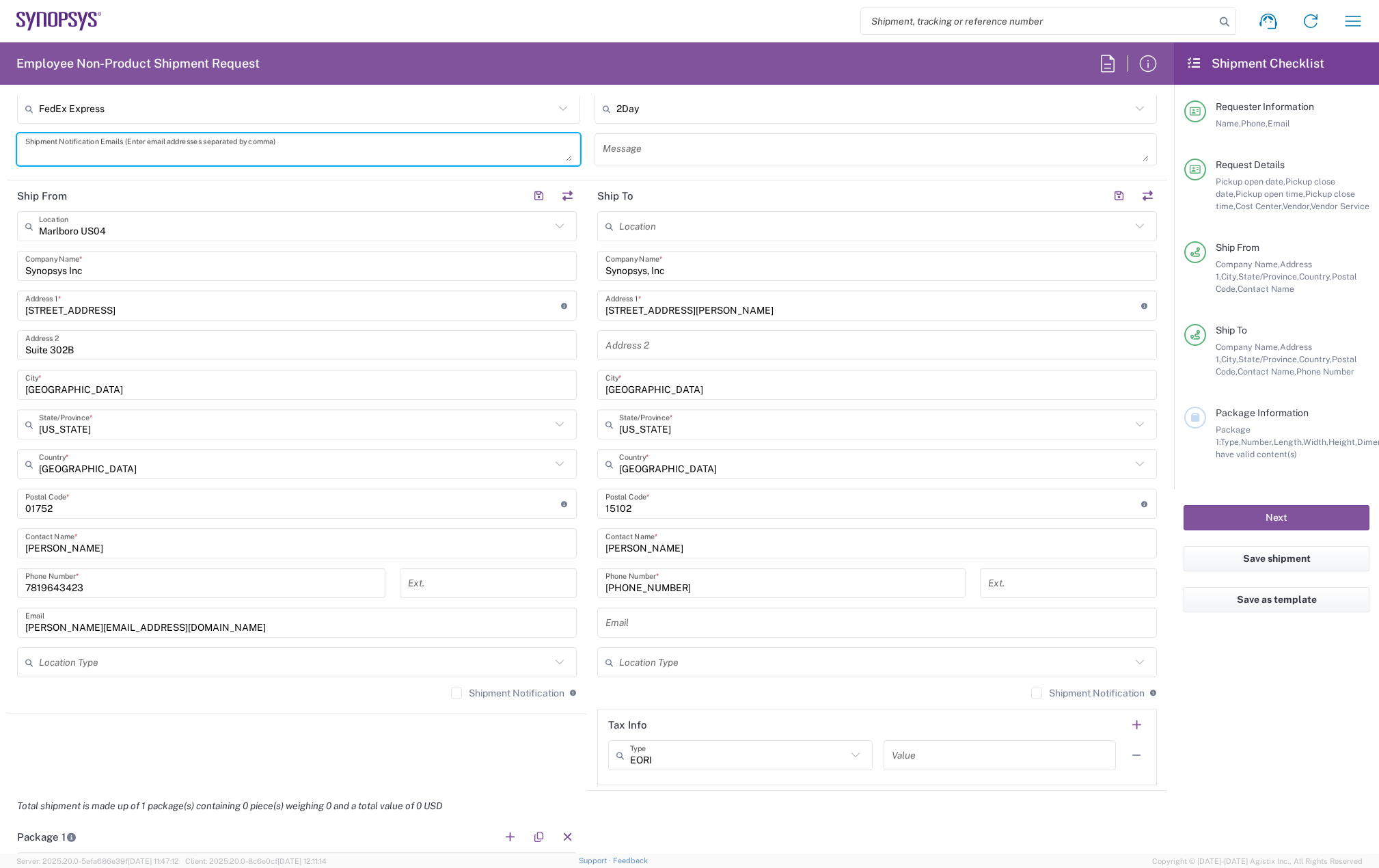
click at [59, 148] on textarea at bounding box center [298, 149] width 546 height 24
paste textarea "[PERSON_NAME][EMAIL_ADDRESS][PERSON_NAME][DOMAIN_NAME]"
type textarea "[PERSON_NAME][EMAIL_ADDRESS][PERSON_NAME][DOMAIN_NAME]"
click at [653, 626] on input "text" at bounding box center [877, 623] width 543 height 24
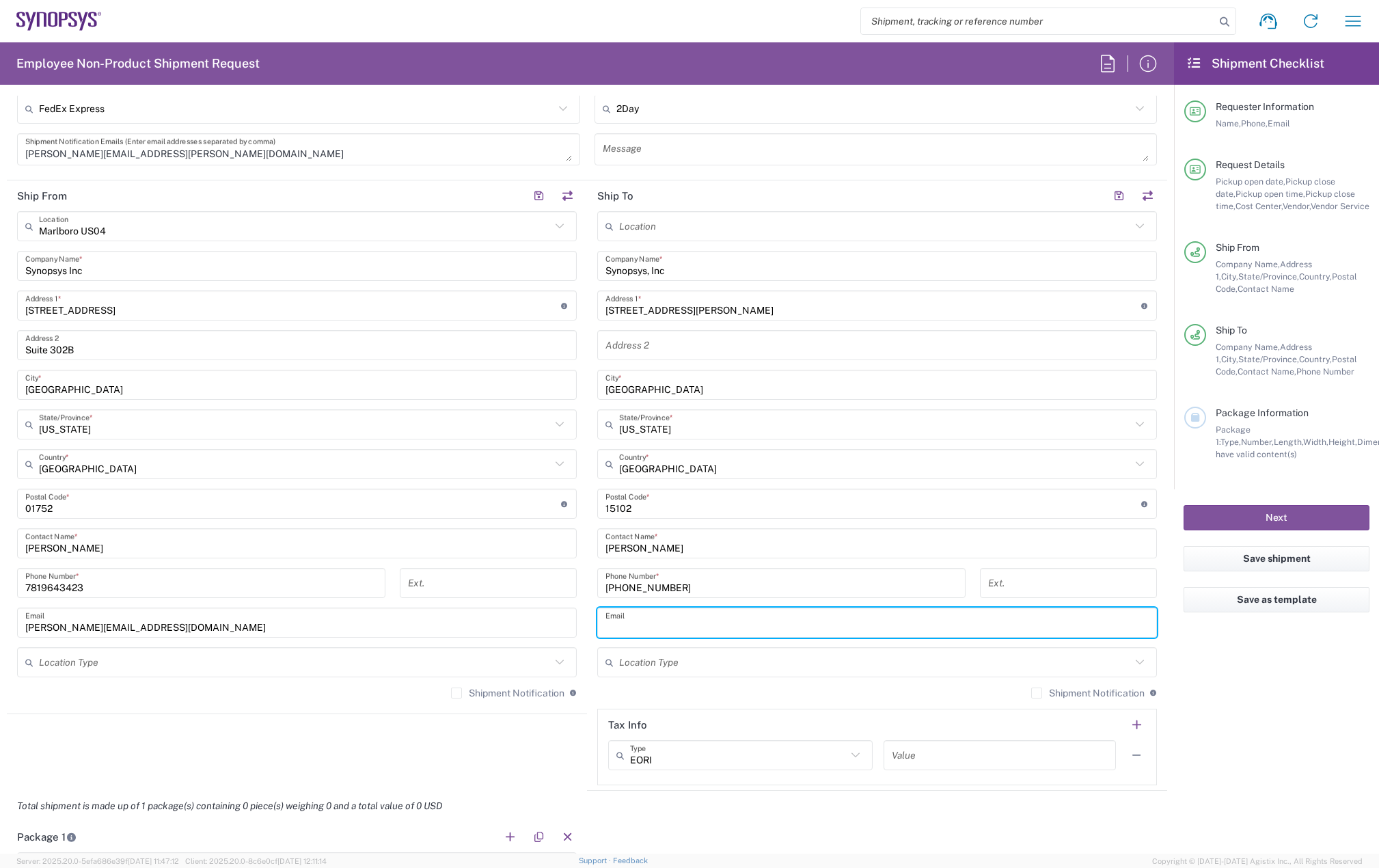
paste input "[PERSON_NAME][EMAIL_ADDRESS][PERSON_NAME][DOMAIN_NAME]"
type input "[PERSON_NAME][EMAIL_ADDRESS][PERSON_NAME][DOMAIN_NAME]"
click at [452, 697] on label "Shipment Notification" at bounding box center [507, 693] width 114 height 11
click at [456, 693] on input "Shipment Notification" at bounding box center [456, 693] width 0 height 0
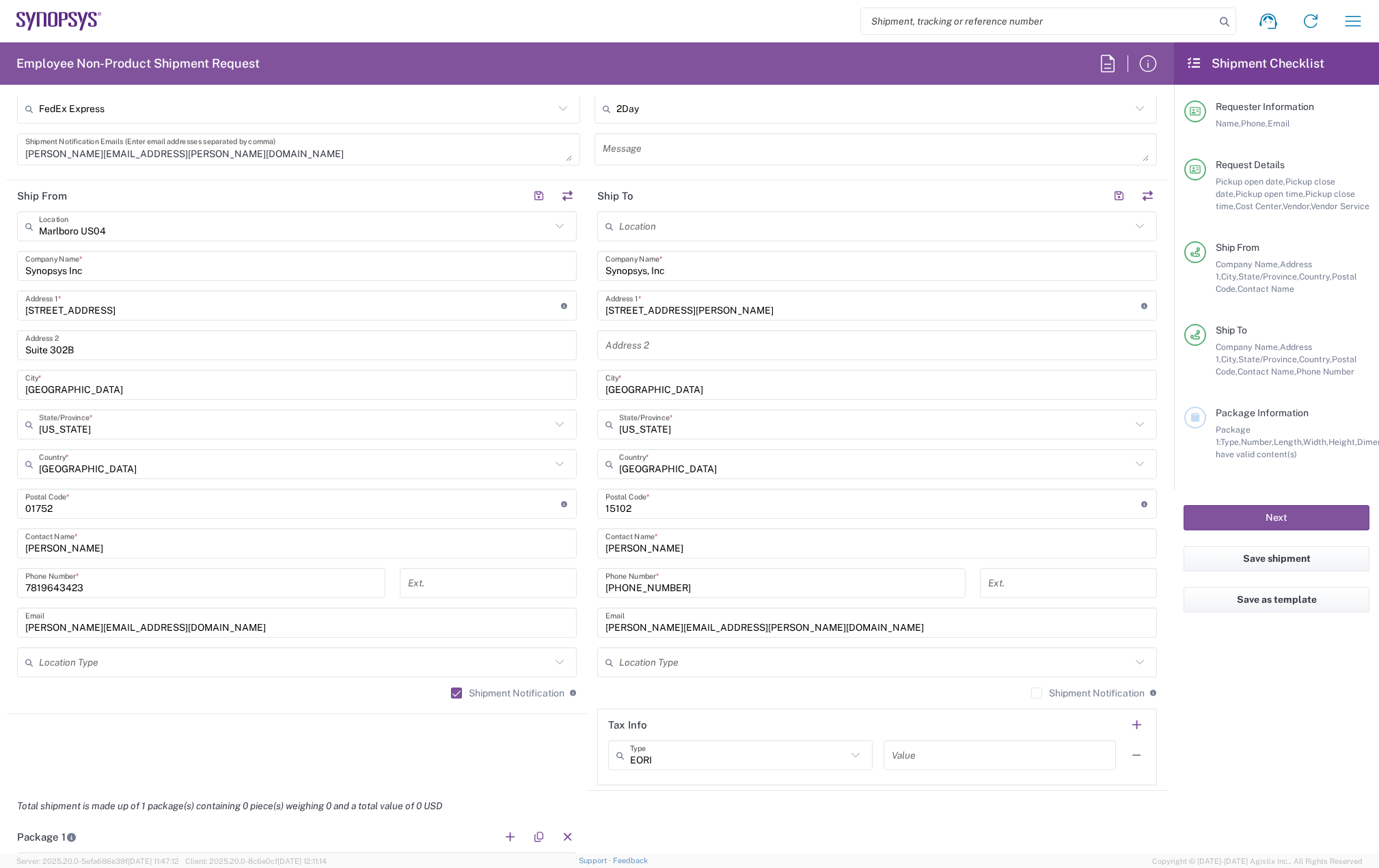
click at [1031, 690] on label "Shipment Notification" at bounding box center [1088, 693] width 114 height 11
click at [1037, 693] on input "Shipment Notification" at bounding box center [1037, 693] width 0 height 0
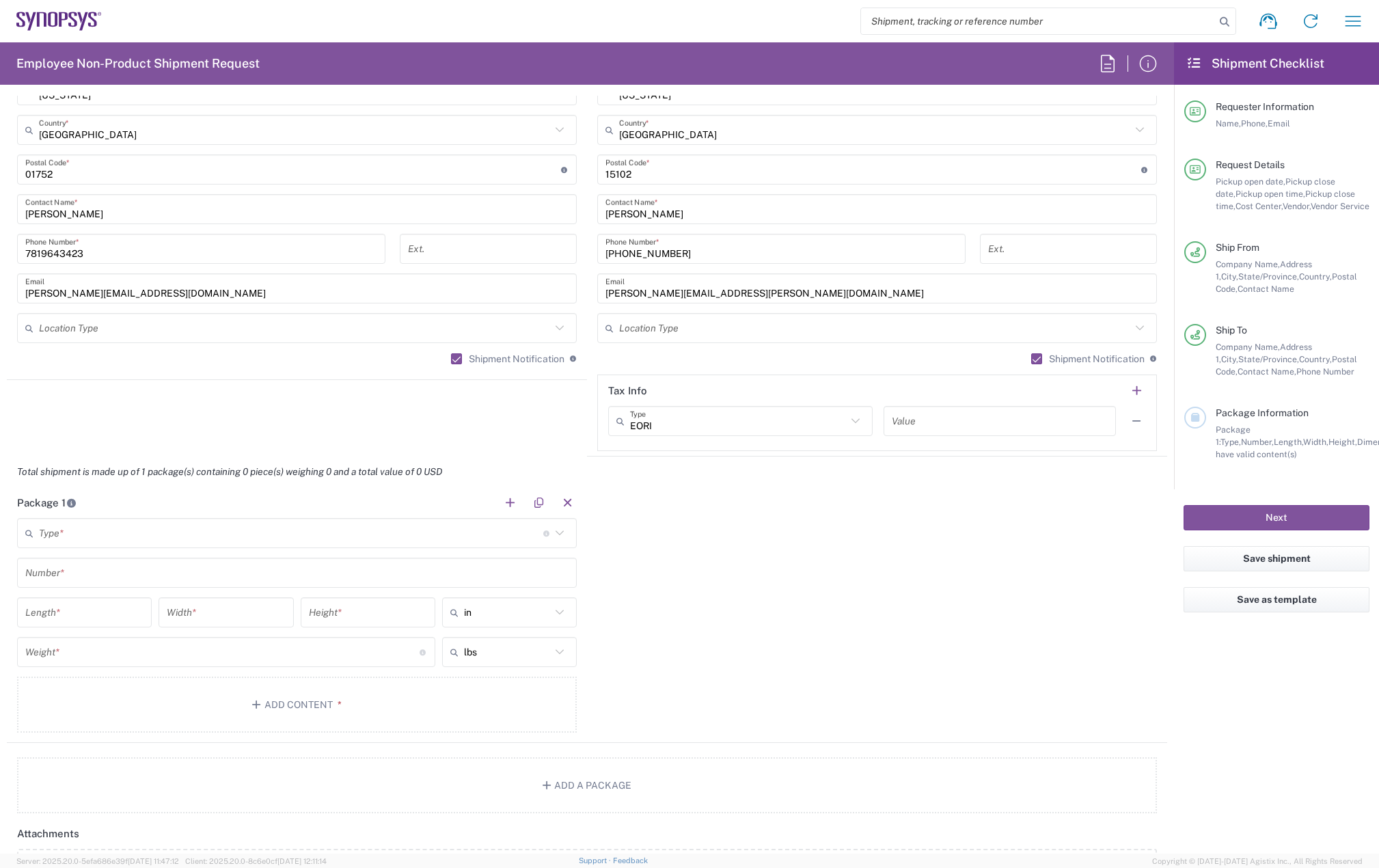
scroll to position [956, 0]
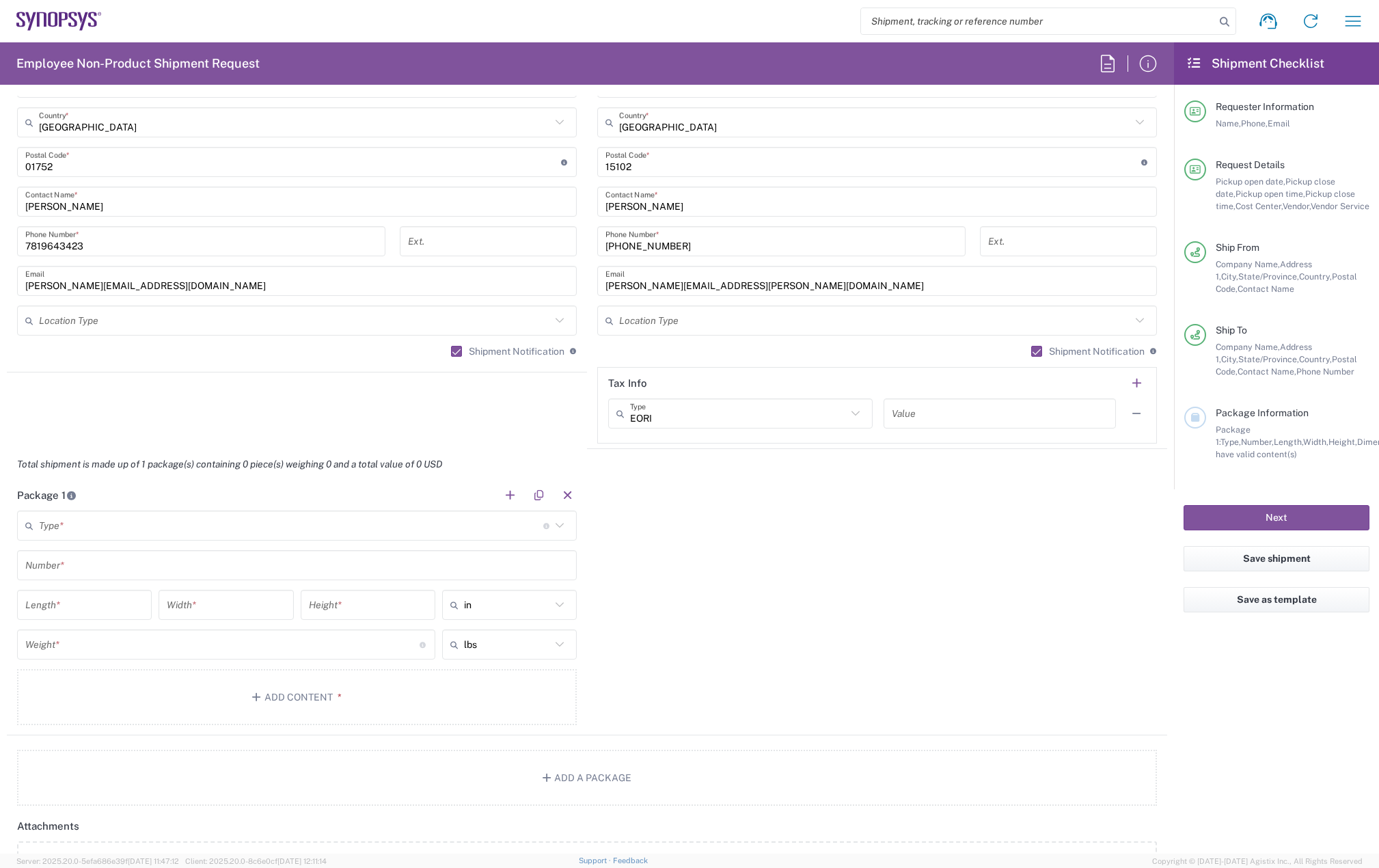
click at [132, 520] on input "text" at bounding box center [290, 525] width 504 height 24
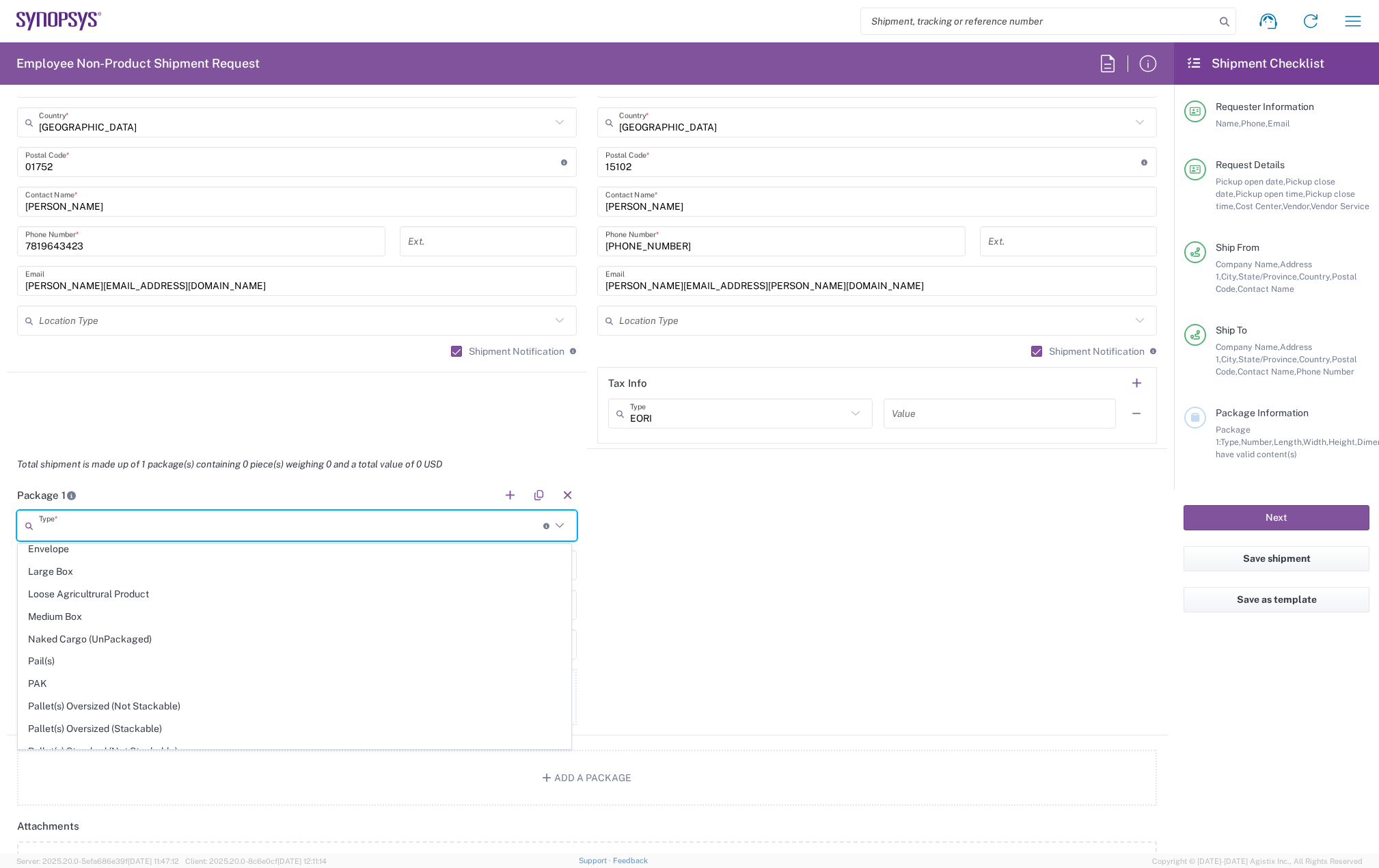
scroll to position [410, 0]
click at [74, 577] on span "Large Box" at bounding box center [294, 571] width 553 height 22
type input "Large Box"
type input "17.5"
type input "12.5"
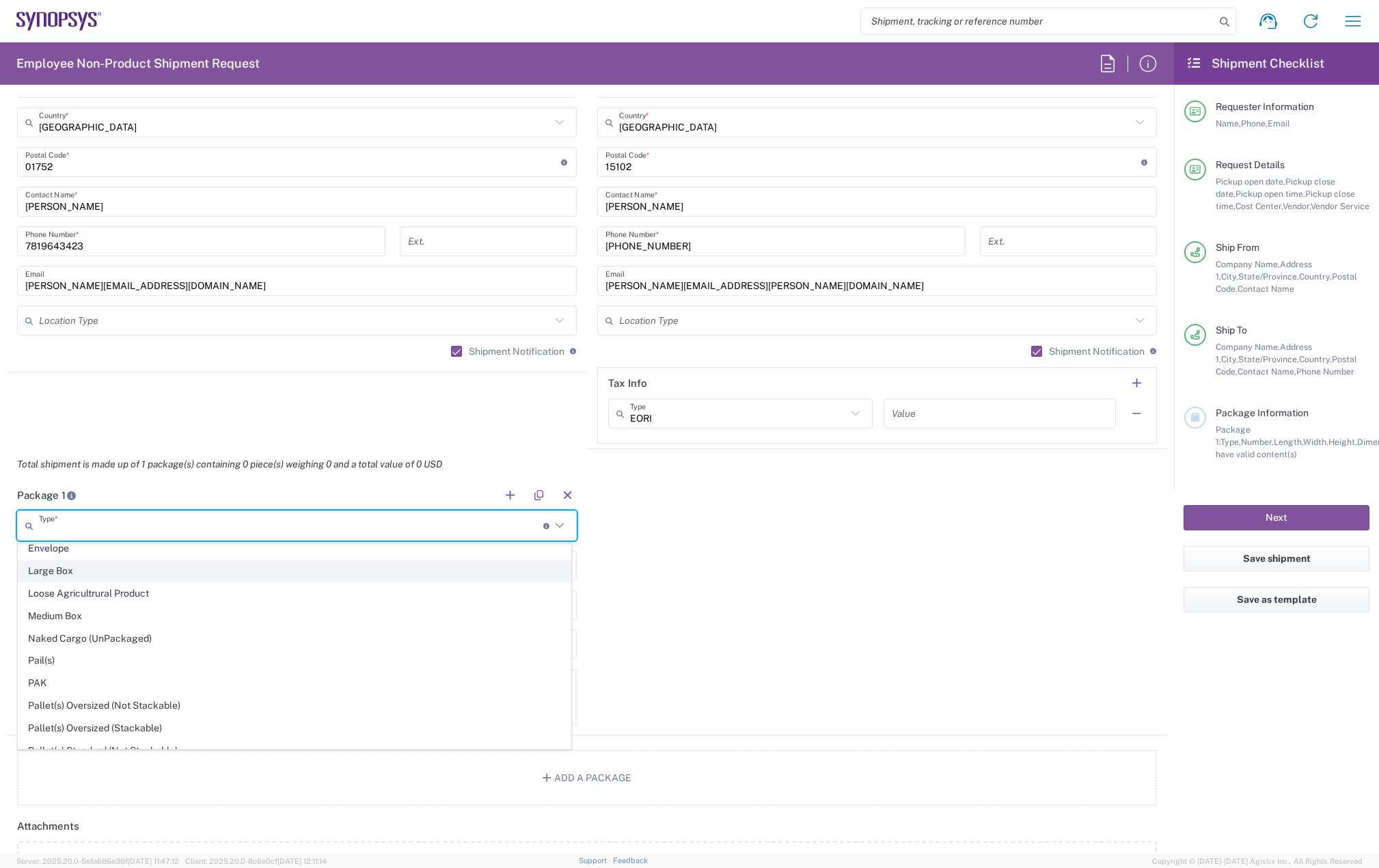
type input "3"
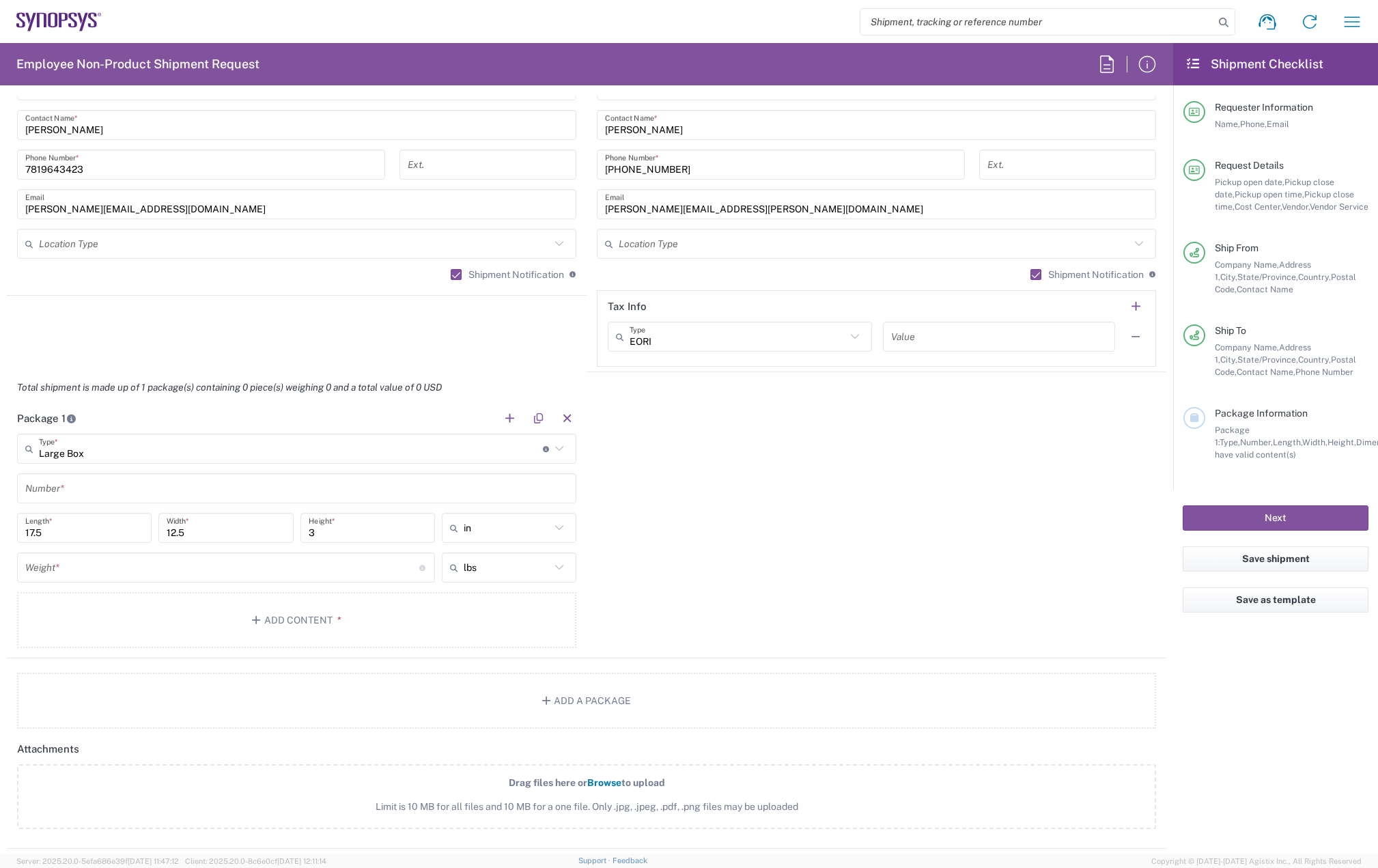
scroll to position [1092, 0]
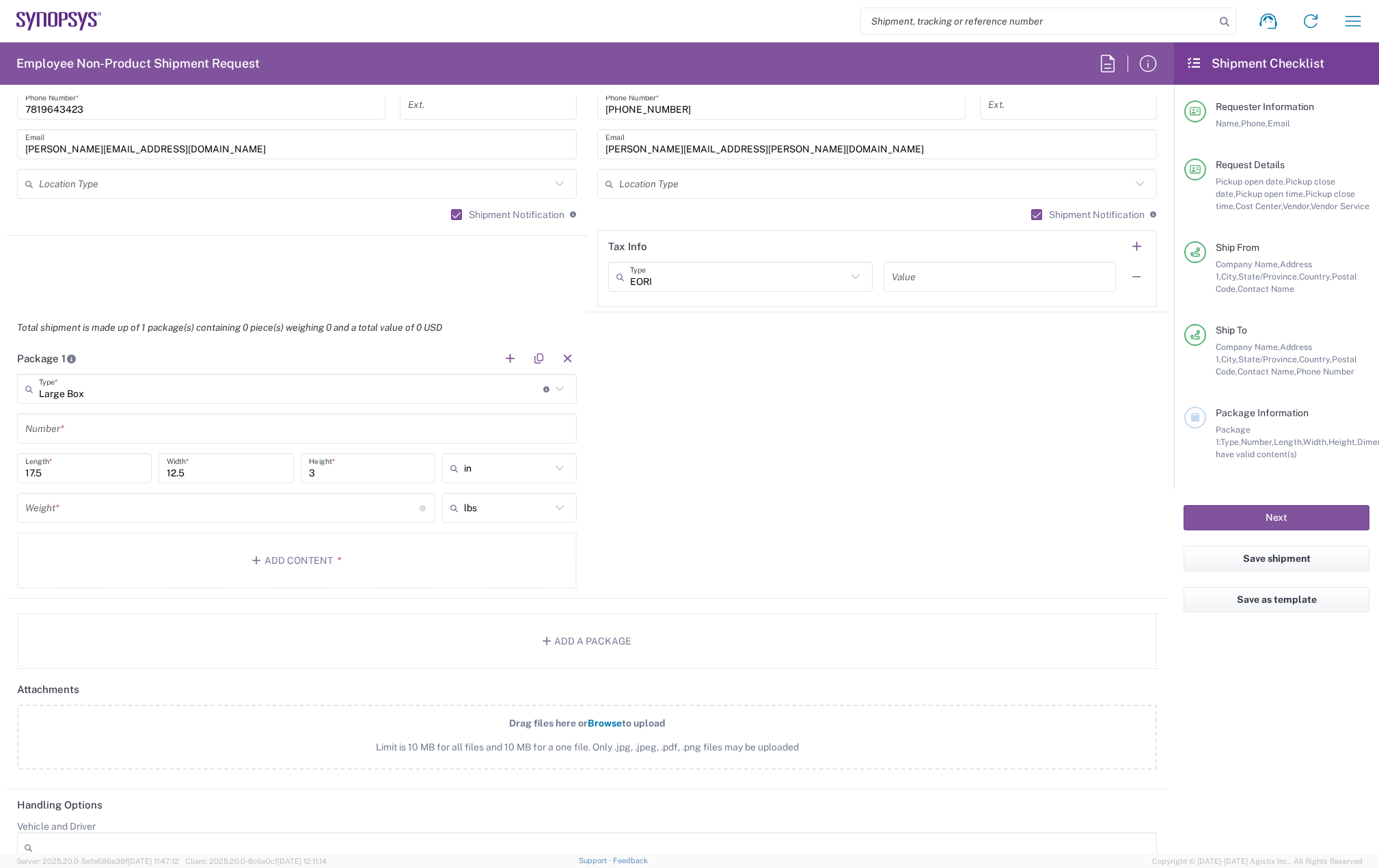
click at [120, 436] on input "text" at bounding box center [297, 428] width 543 height 24
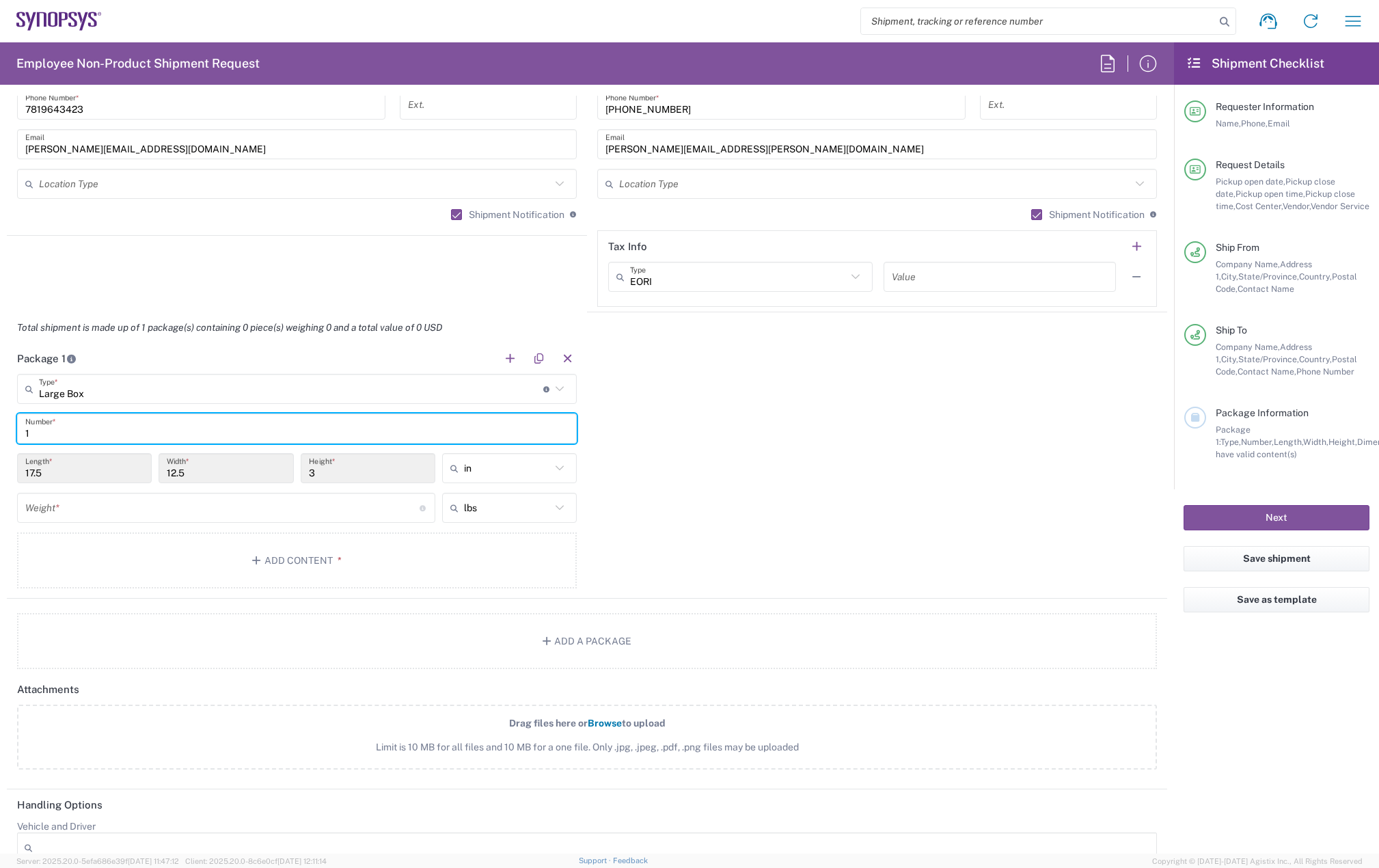
type input "1"
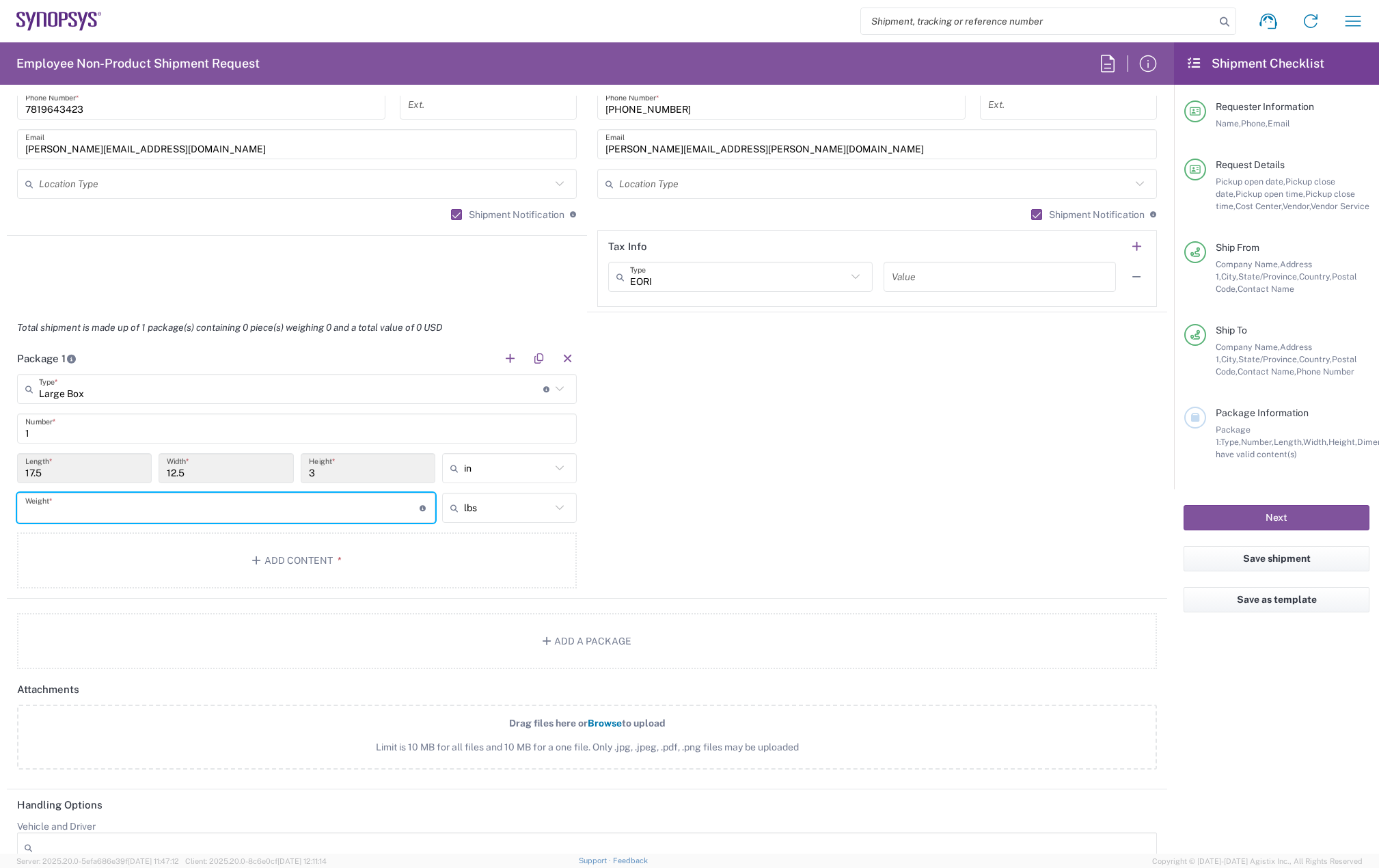
click at [91, 505] on input "number" at bounding box center [222, 507] width 394 height 24
type input "5"
click at [337, 563] on span "*" at bounding box center [337, 561] width 9 height 11
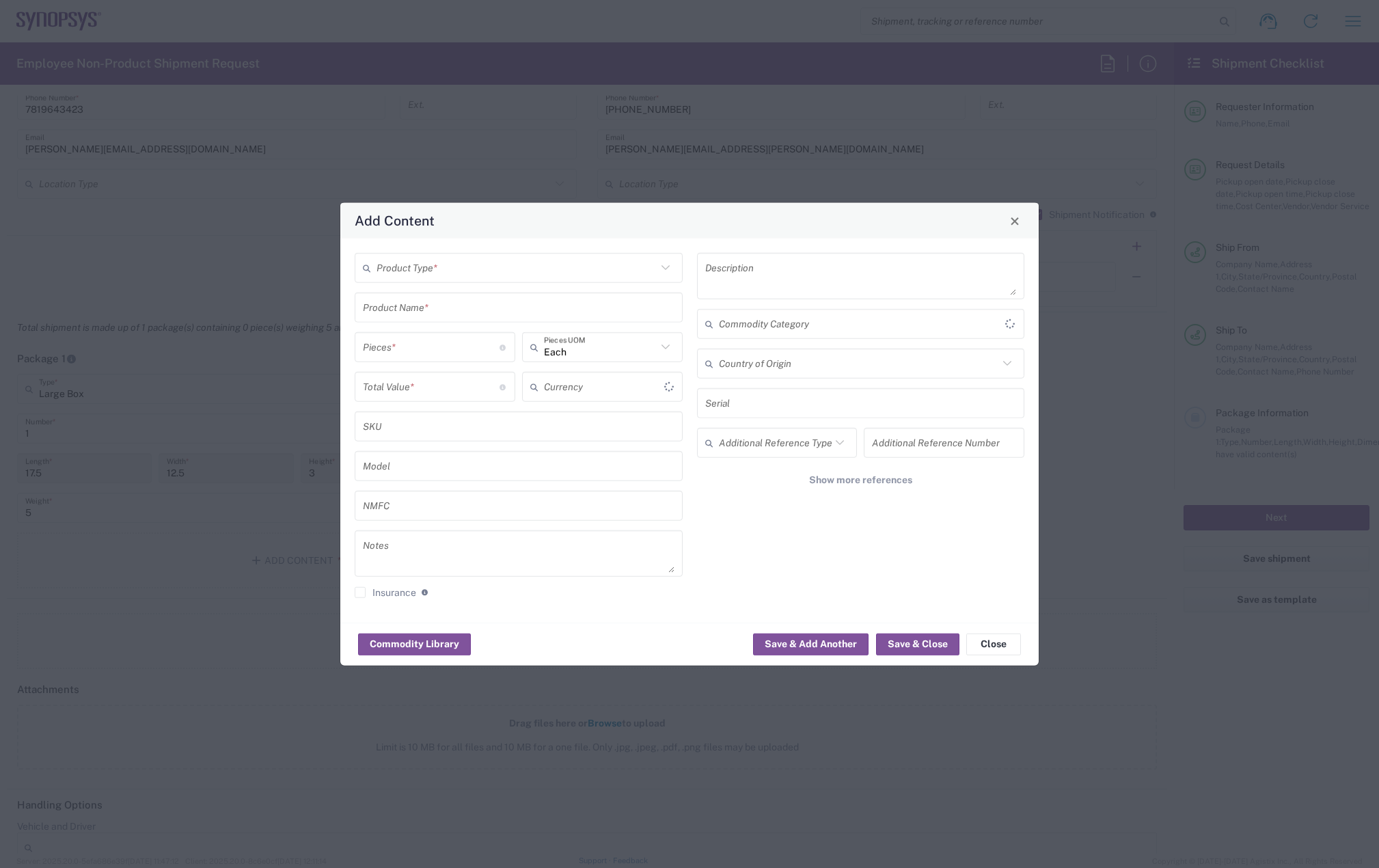
type input "US Dollar"
click at [416, 262] on input "text" at bounding box center [516, 268] width 280 height 24
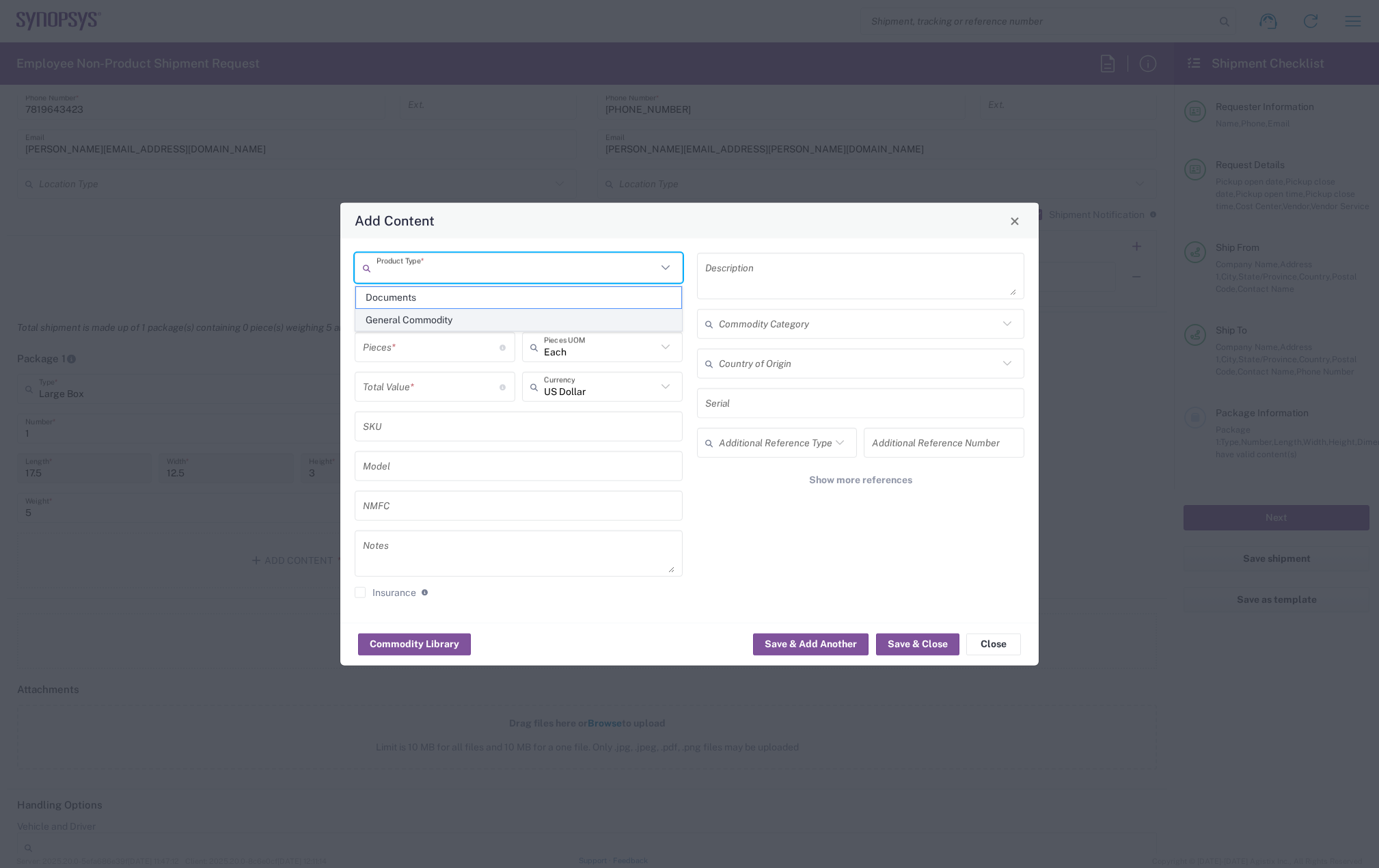
click at [436, 325] on span "General Commodity" at bounding box center [518, 320] width 325 height 22
type input "General Commodity"
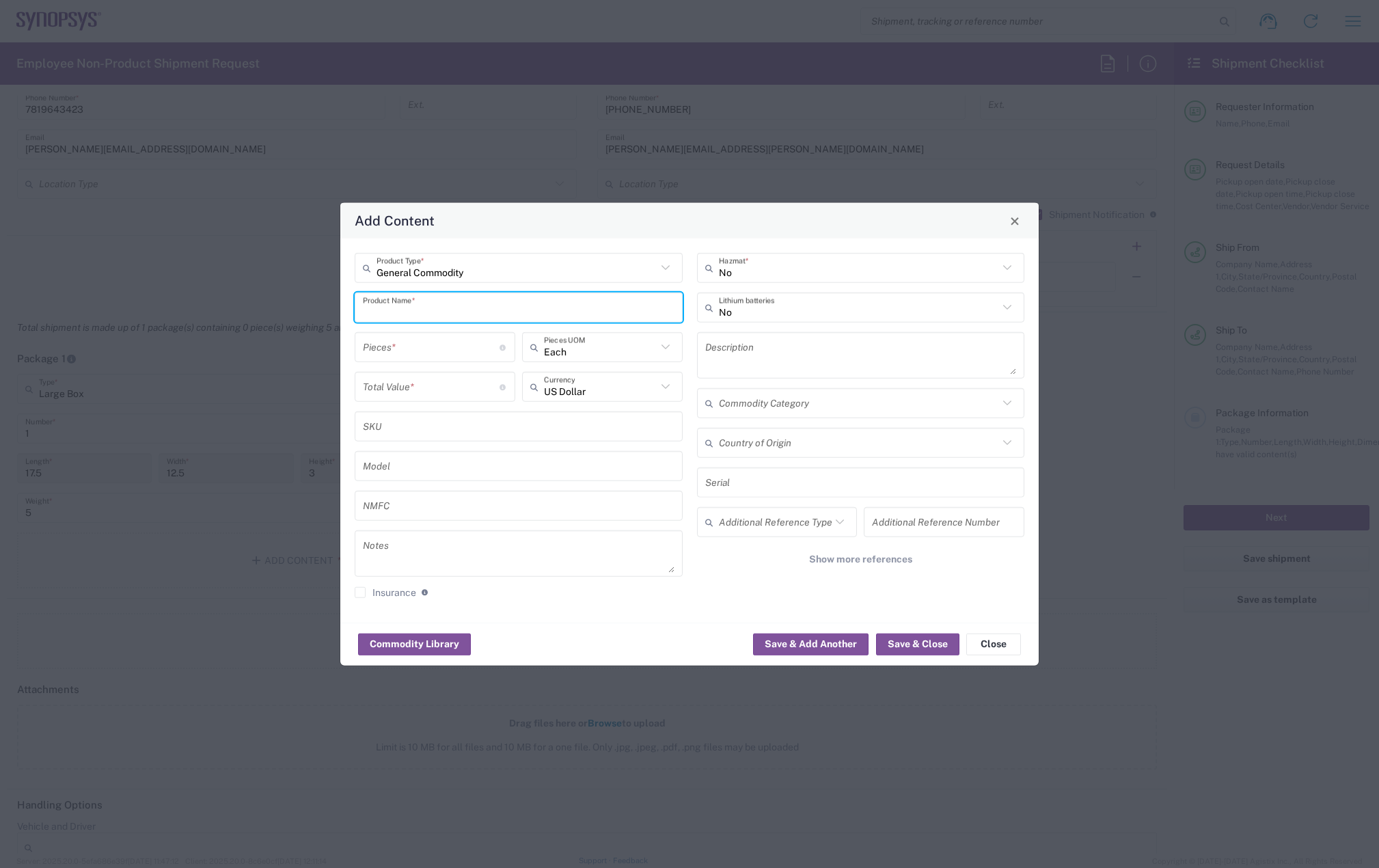
click at [430, 302] on input "text" at bounding box center [519, 307] width 312 height 24
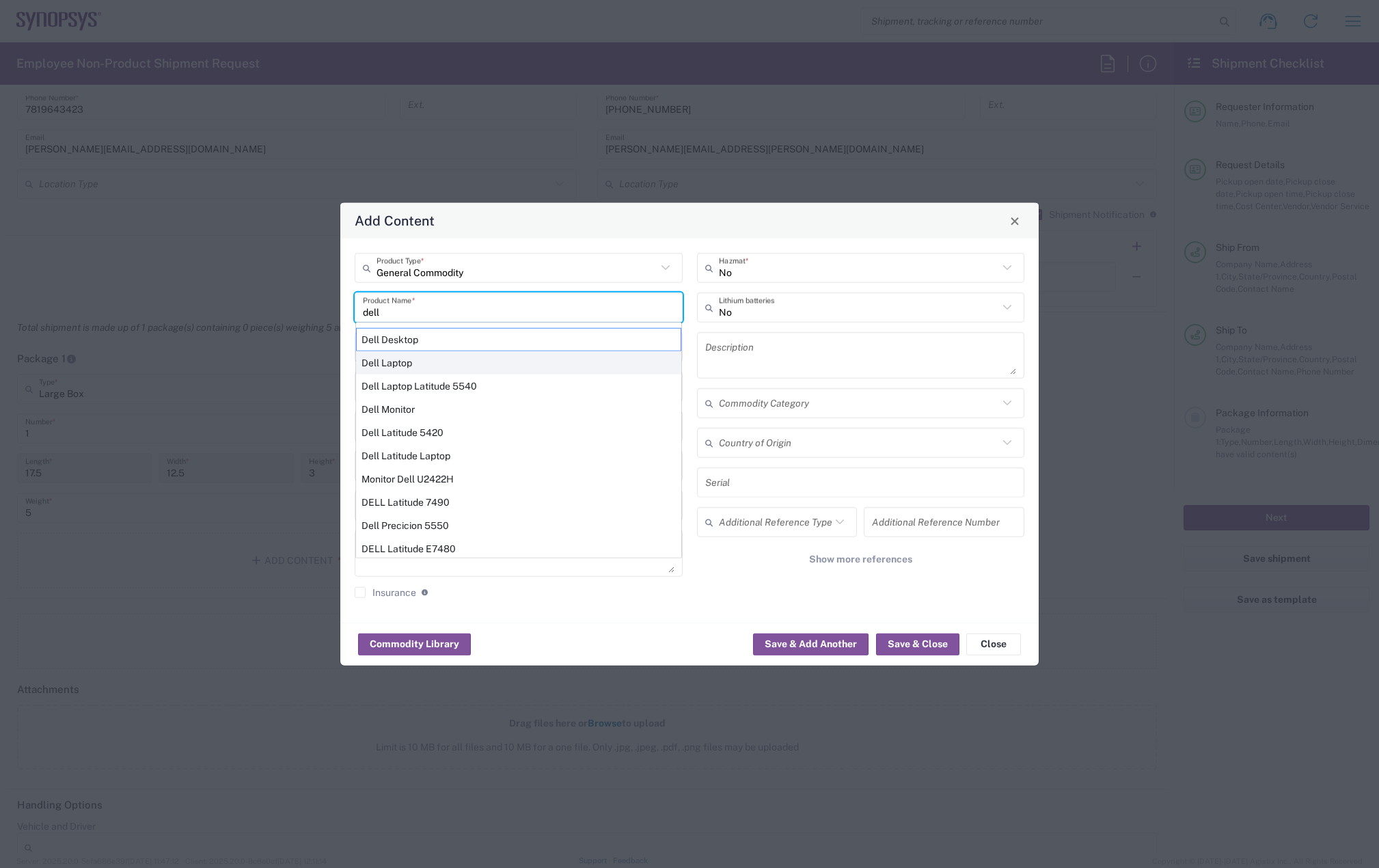
click at [411, 363] on div "Dell Laptop" at bounding box center [518, 363] width 325 height 23
type input "Dell Laptop"
type textarea "Dell Laptop"
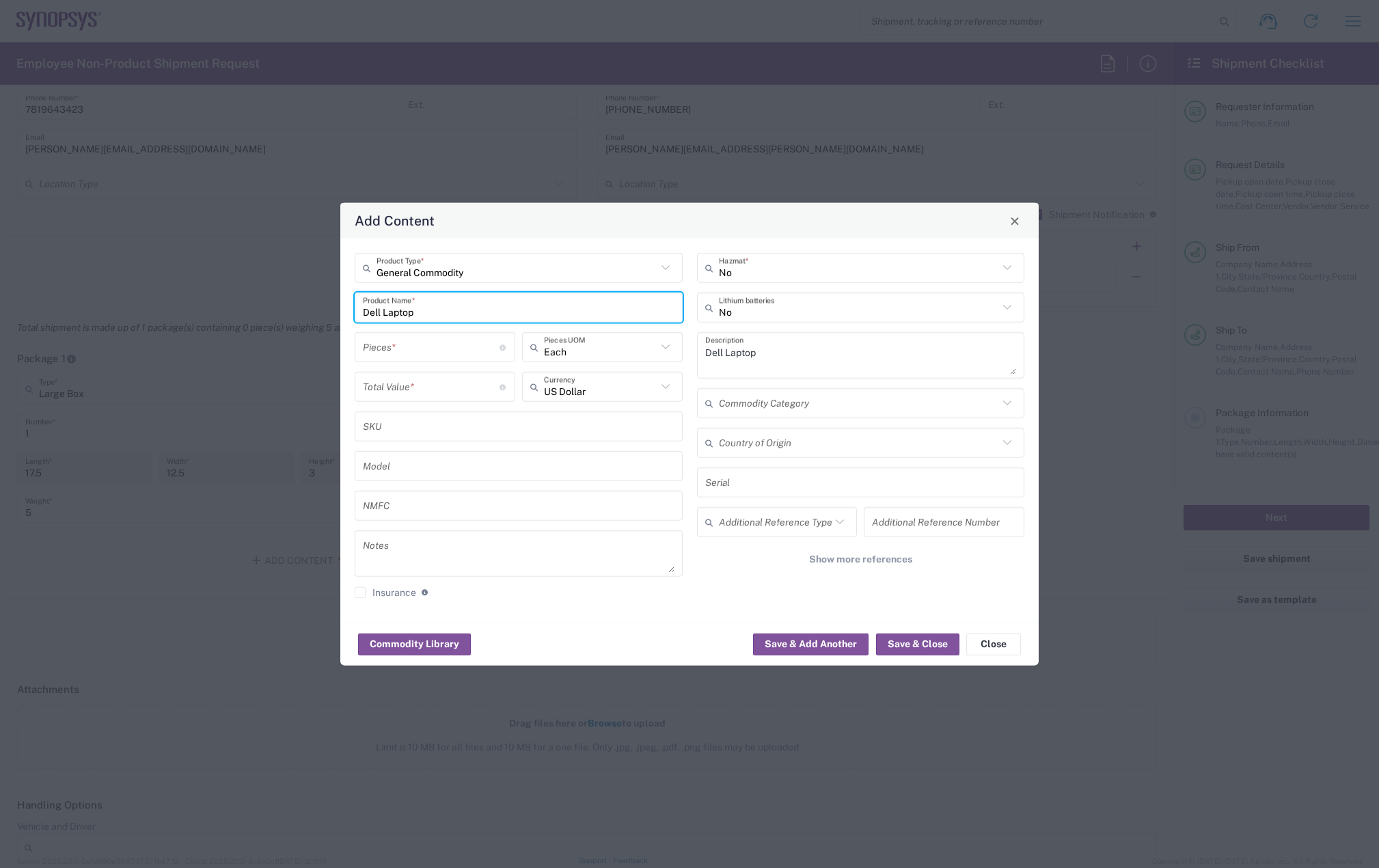
click at [403, 349] on input "number" at bounding box center [432, 346] width 137 height 24
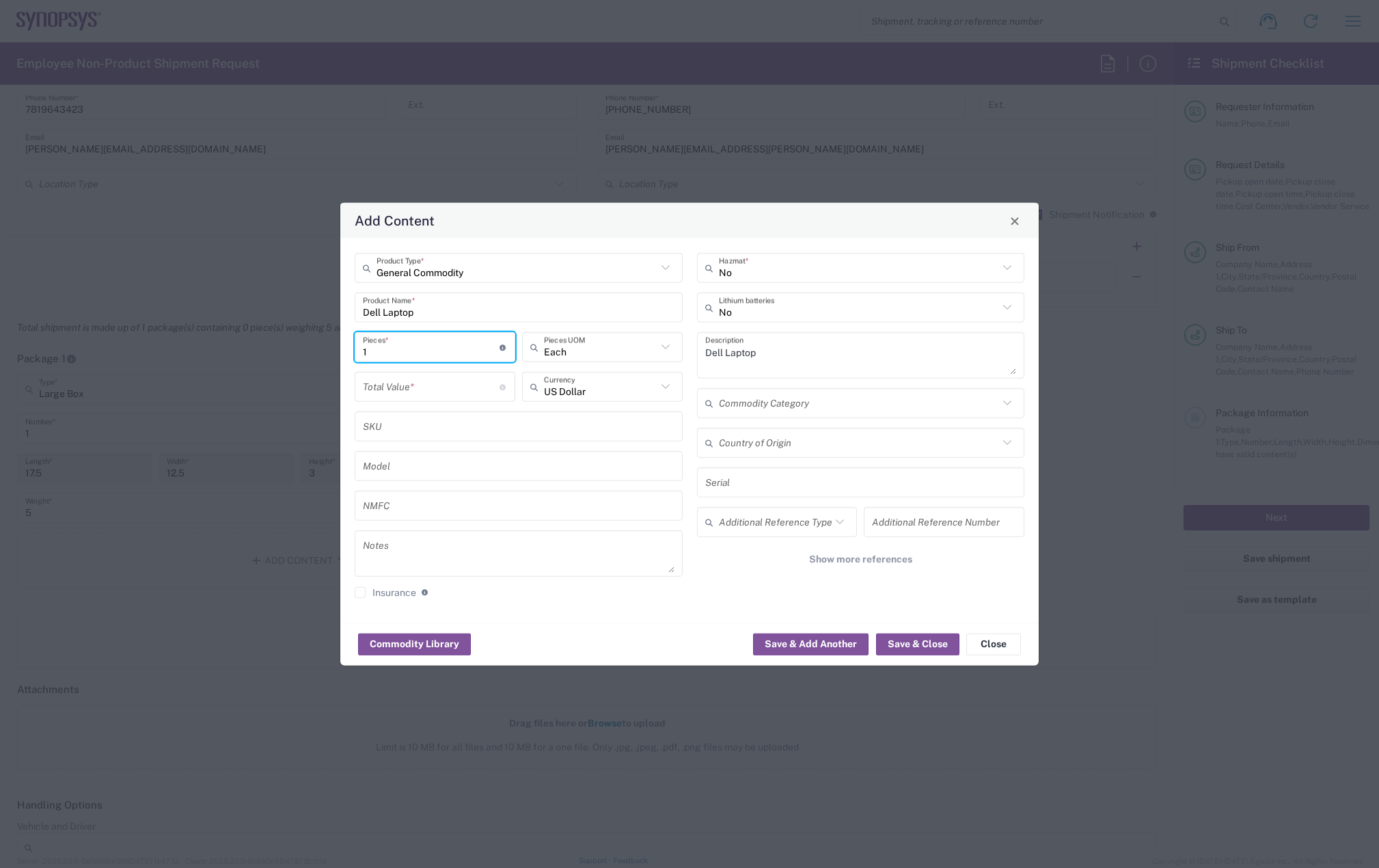
type input "1"
click at [391, 379] on input "number" at bounding box center [432, 386] width 137 height 24
type input "950"
click at [921, 643] on button "Save & Close" at bounding box center [918, 644] width 83 height 22
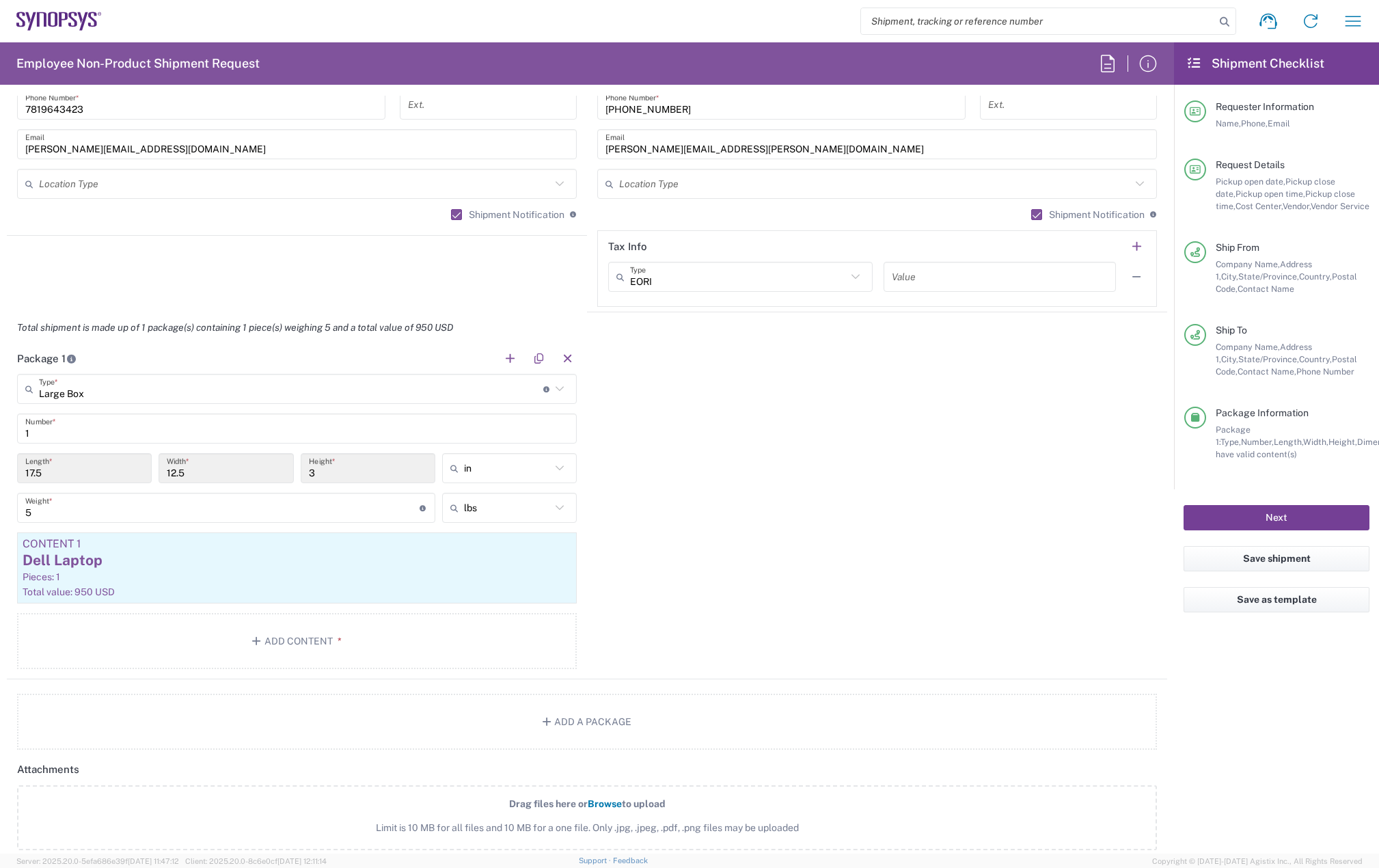
click at [1274, 513] on button "Next" at bounding box center [1276, 517] width 186 height 25
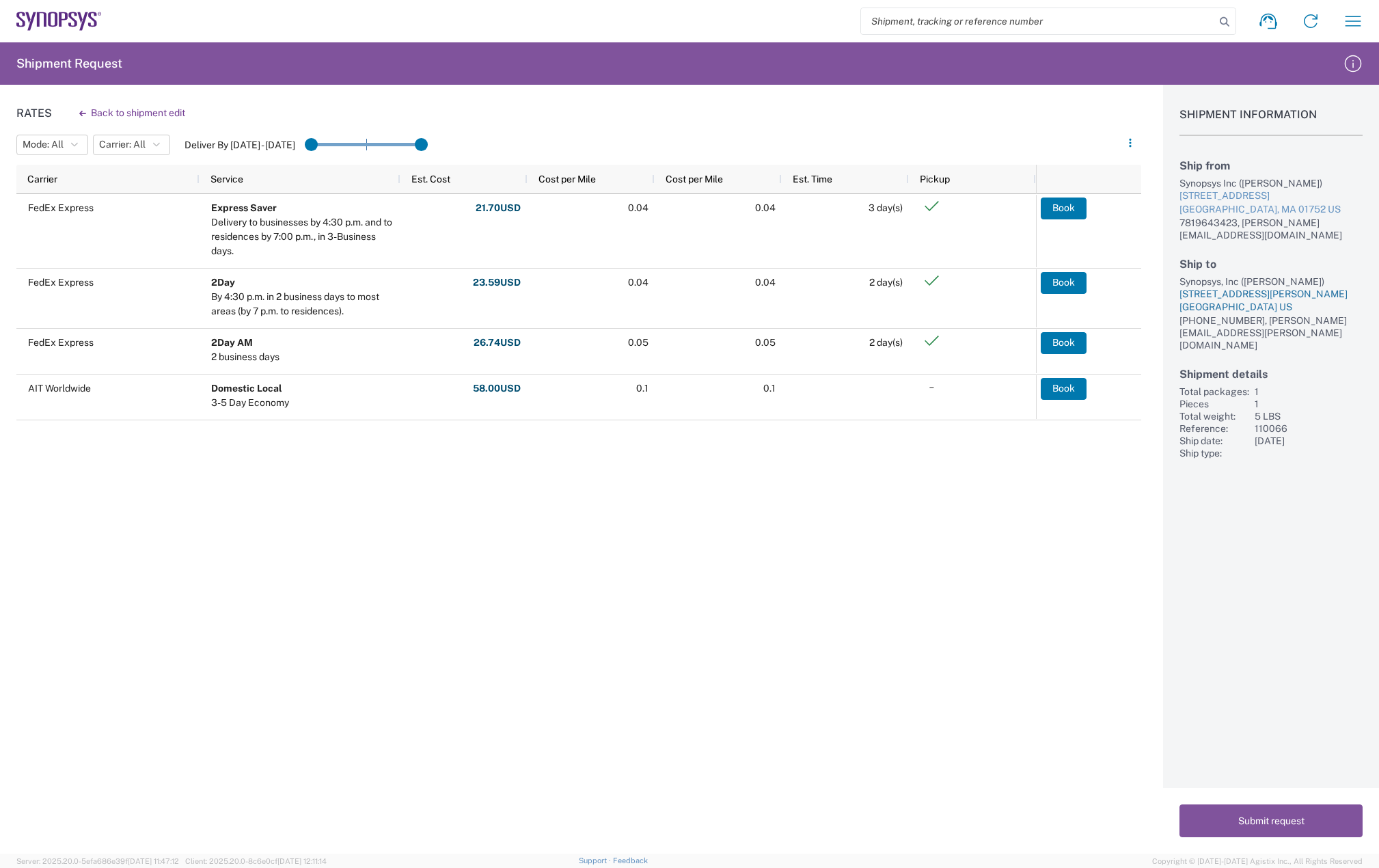
drag, startPoint x: 1175, startPoint y: 268, endPoint x: 1301, endPoint y: 295, distance: 128.9
click at [1301, 295] on div "Shipment Information Ship from Synopsys Inc ([PERSON_NAME]) [STREET_ADDRESS] US…" at bounding box center [1271, 271] width 216 height 374
copy div "Synopsys, Inc ([PERSON_NAME]) [STREET_ADDRESS][PERSON_NAME]"
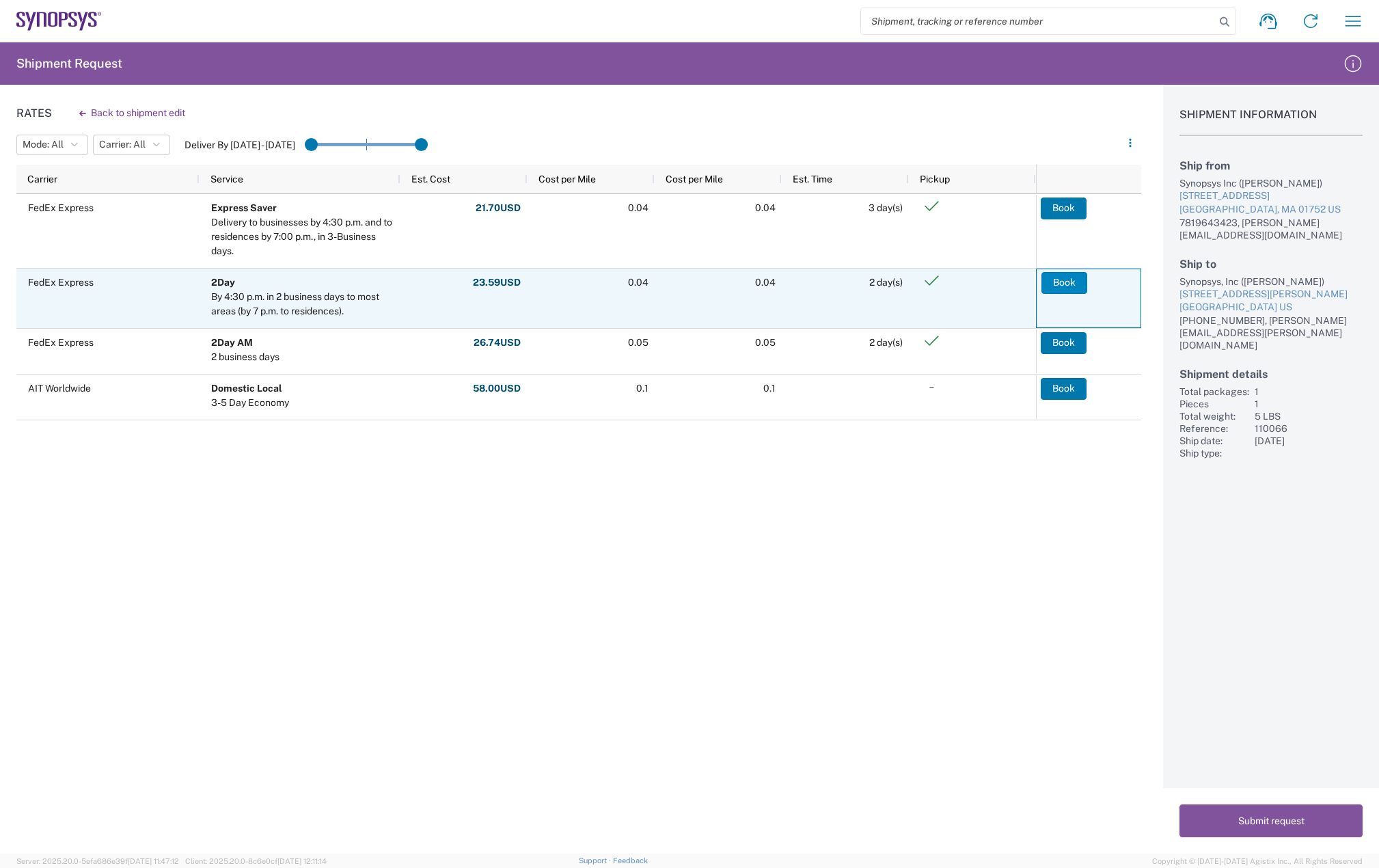
click at [1064, 276] on button "Book" at bounding box center [1064, 283] width 46 height 22
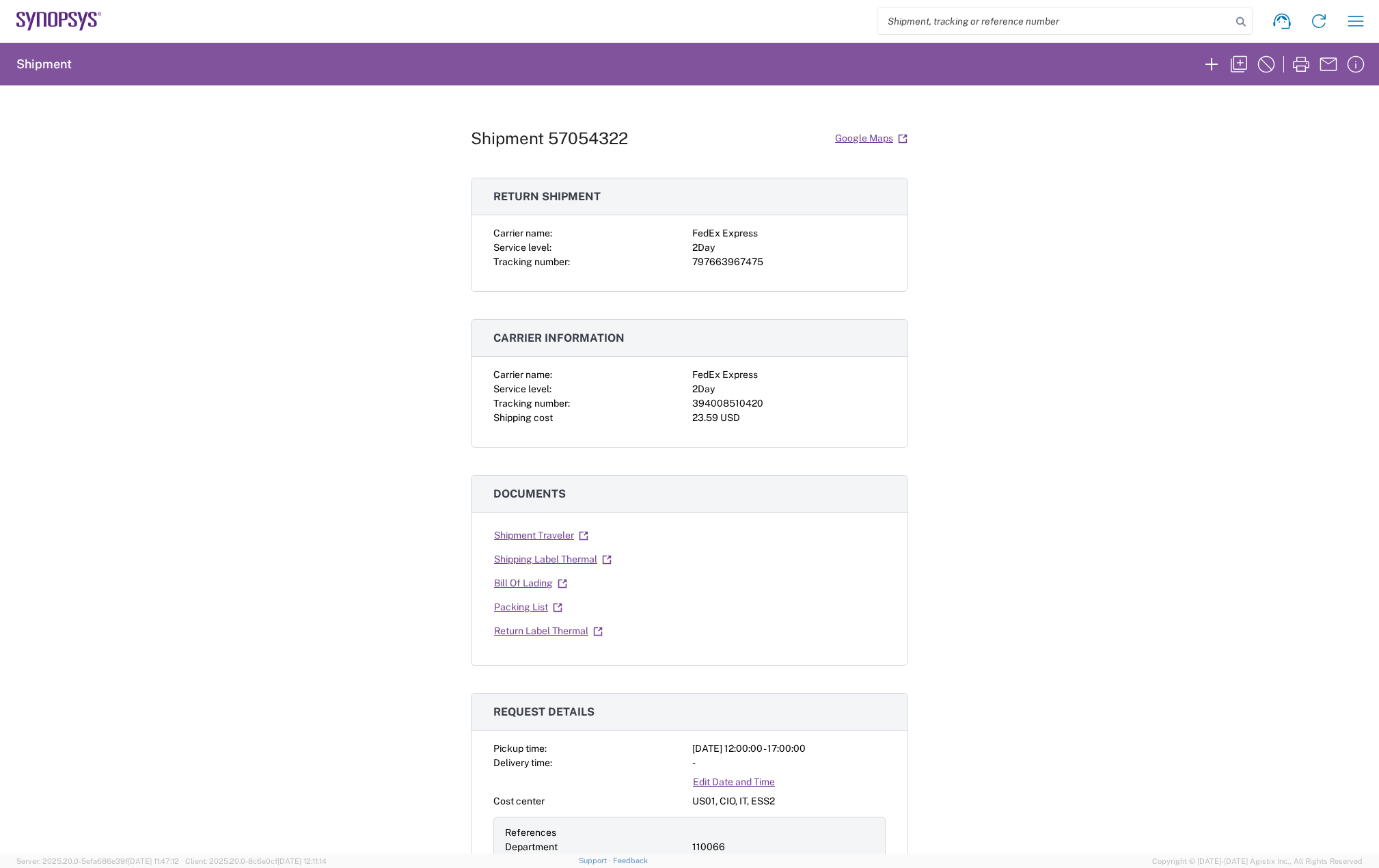
click at [714, 407] on div "394008510420" at bounding box center [789, 404] width 194 height 14
copy div "394008510420"
click at [739, 255] on div "797663967475" at bounding box center [789, 262] width 194 height 14
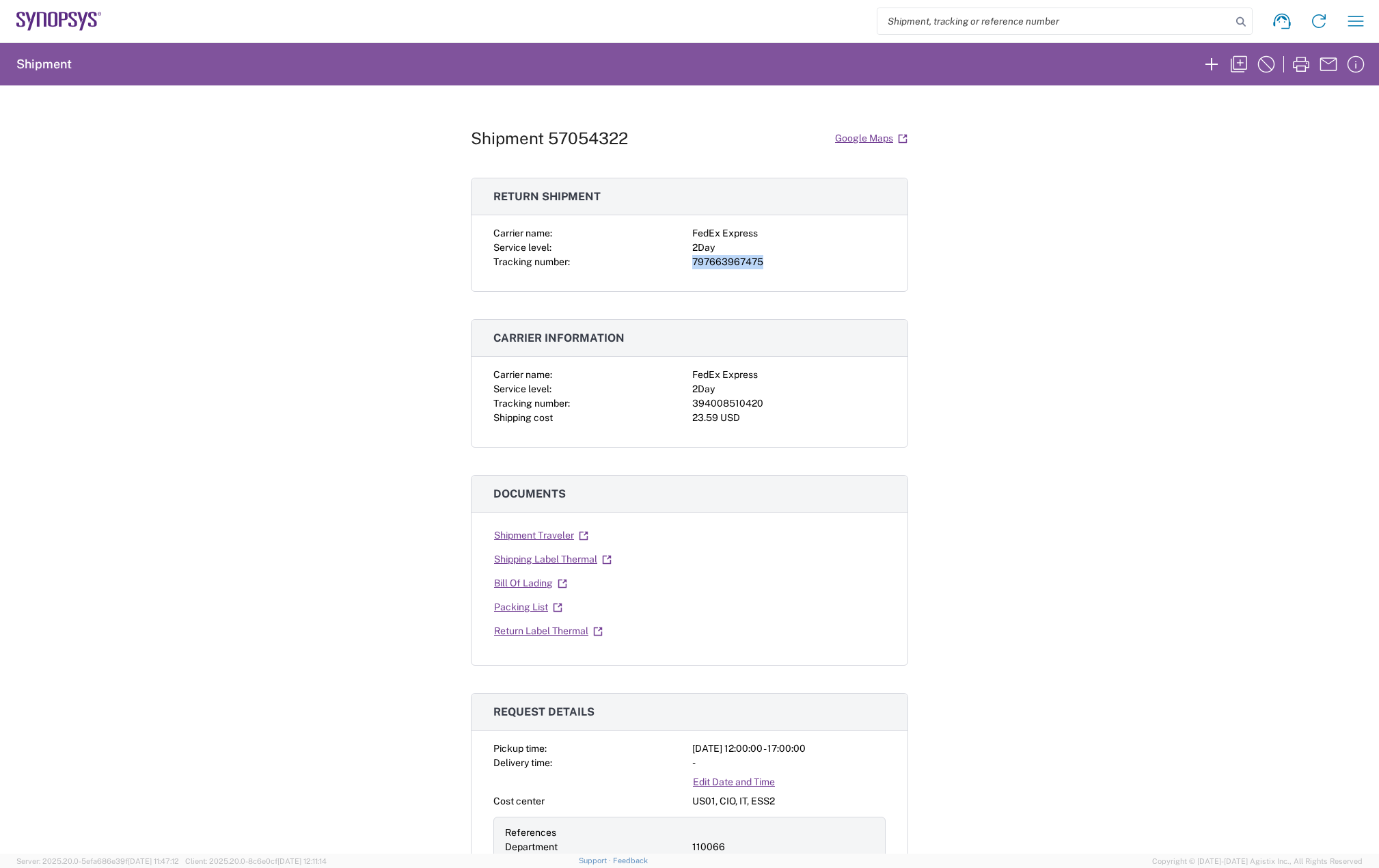
copy div "797663967475"
click at [558, 561] on link "Shipping Label Thermal" at bounding box center [553, 559] width 119 height 24
click at [530, 630] on link "Return Label Thermal" at bounding box center [548, 631] width 110 height 24
